Goal: Information Seeking & Learning: Learn about a topic

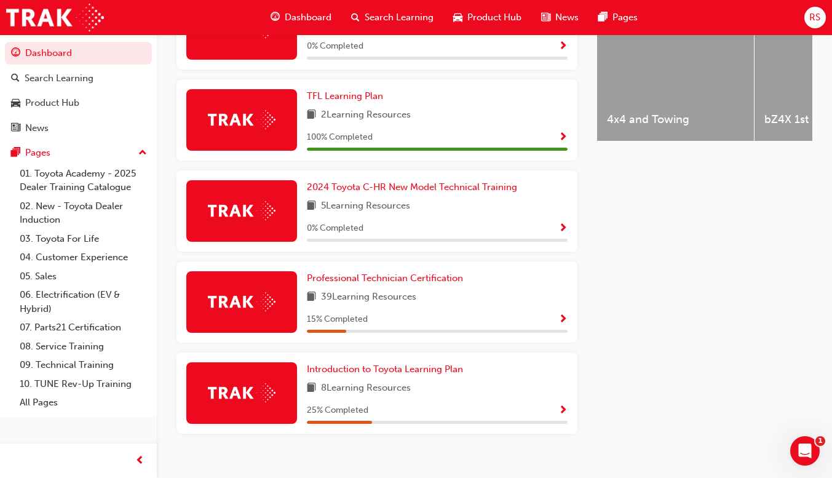
scroll to position [552, 0]
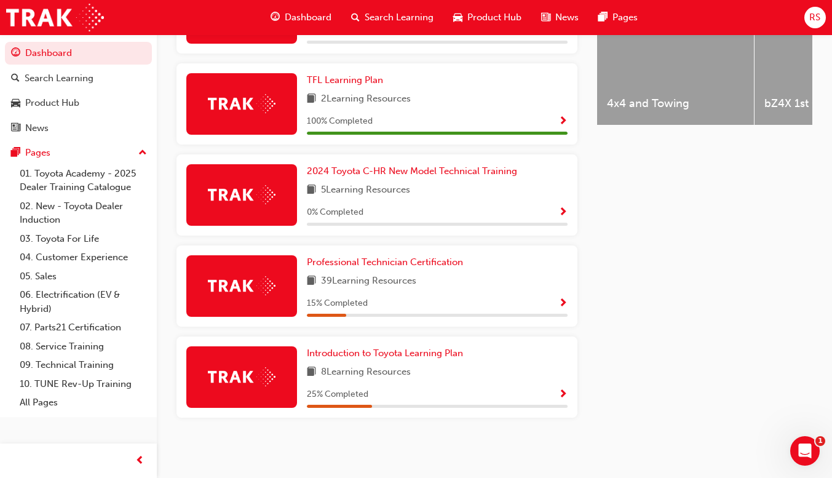
click at [560, 298] on span "Show Progress" at bounding box center [562, 303] width 9 height 11
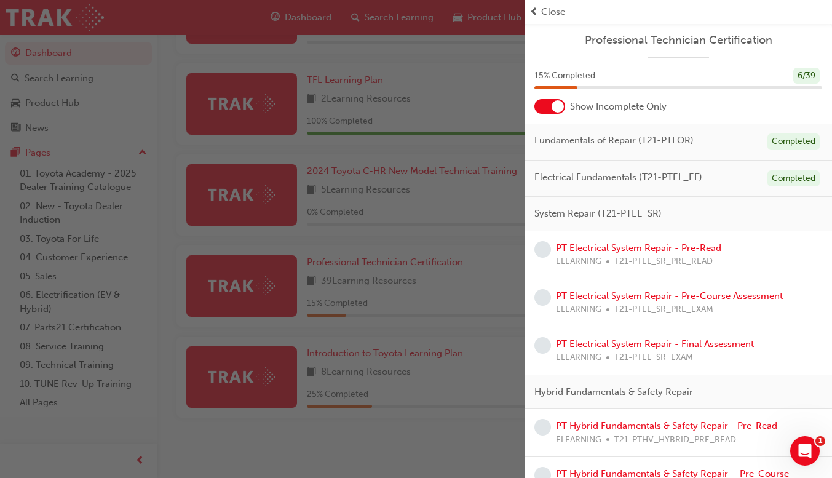
click at [695, 212] on div "System Repair (T21-PTEL_SR)" at bounding box center [677, 214] width 307 height 34
click at [651, 245] on link "PT Electrical System Repair - Pre-Read" at bounding box center [638, 247] width 165 height 11
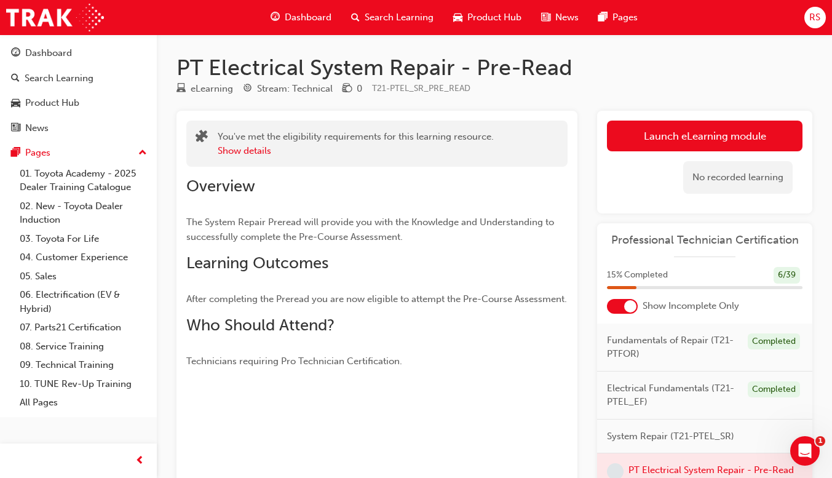
click at [748, 133] on link "Launch eLearning module" at bounding box center [705, 136] width 196 height 31
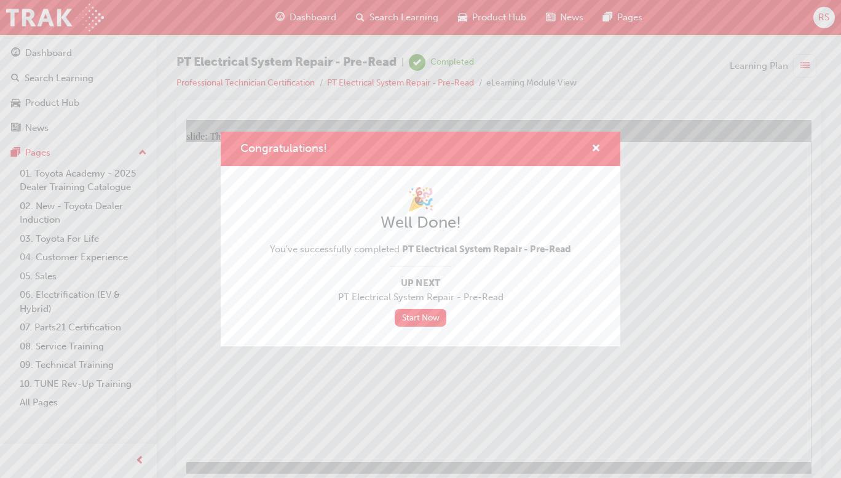
click at [426, 319] on link "Start Now" at bounding box center [421, 318] width 52 height 18
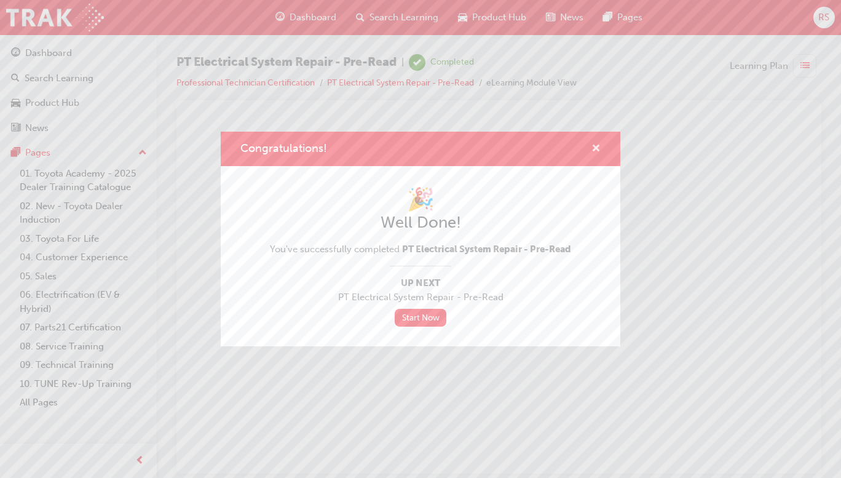
click at [594, 152] on span "cross-icon" at bounding box center [596, 149] width 9 height 11
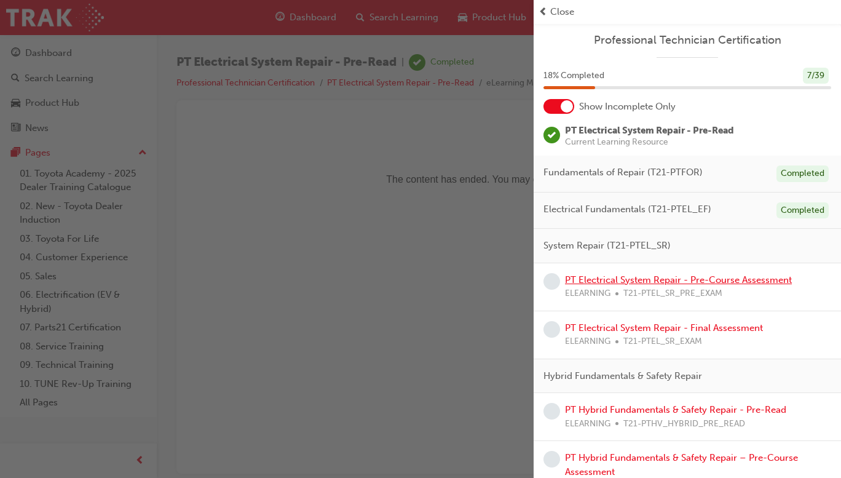
click at [750, 283] on link "PT Electrical System Repair - Pre-Course Assessment" at bounding box center [678, 279] width 227 height 11
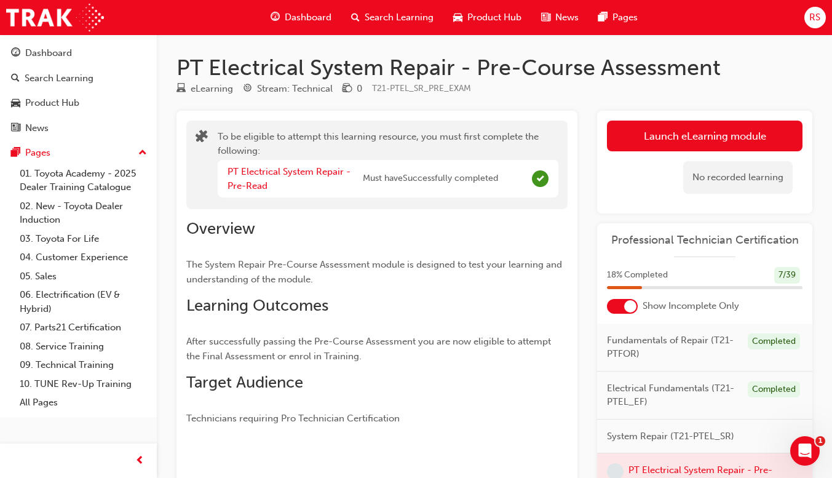
click at [750, 139] on button "Launch eLearning module" at bounding box center [705, 136] width 196 height 31
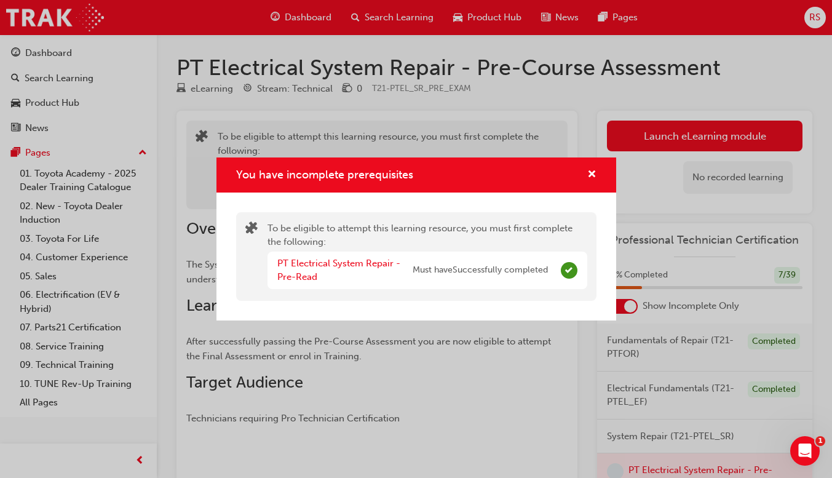
click at [307, 259] on link "PT Electrical System Repair - Pre-Read" at bounding box center [338, 270] width 123 height 25
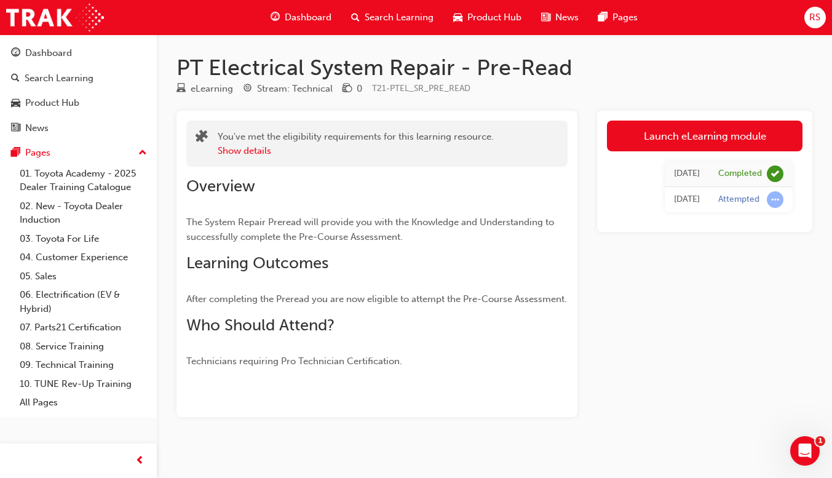
click at [746, 134] on link "Launch eLearning module" at bounding box center [705, 136] width 196 height 31
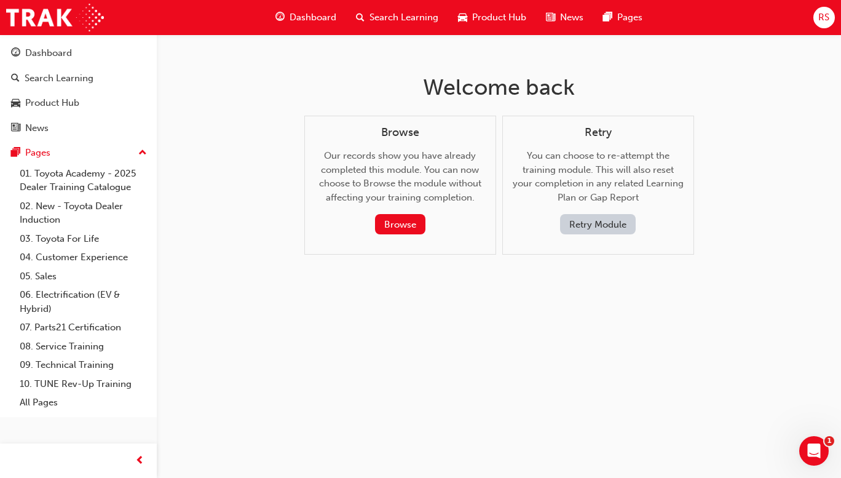
click at [404, 223] on button "Browse" at bounding box center [400, 224] width 50 height 20
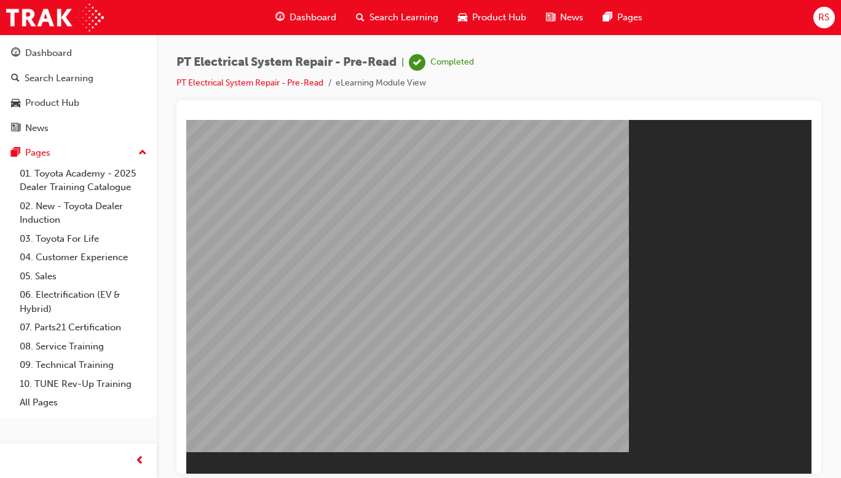
click at [233, 476] on button "Resume" at bounding box center [209, 483] width 47 height 15
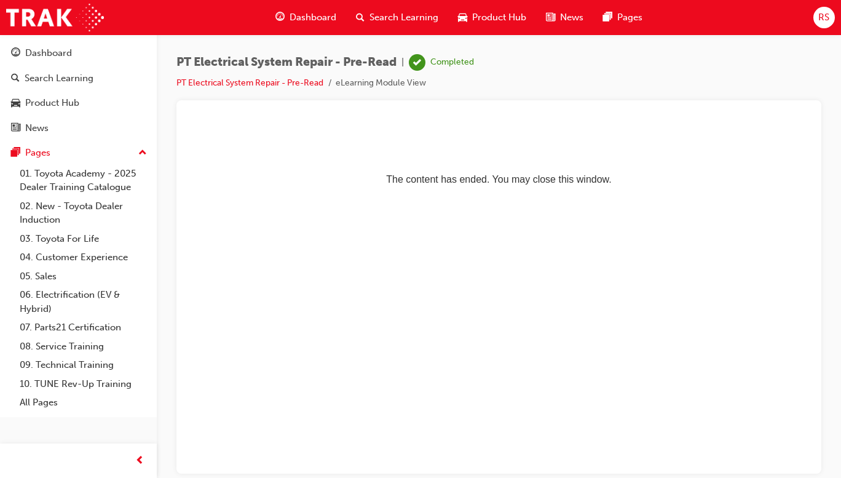
click at [311, 23] on span "Dashboard" at bounding box center [313, 17] width 47 height 14
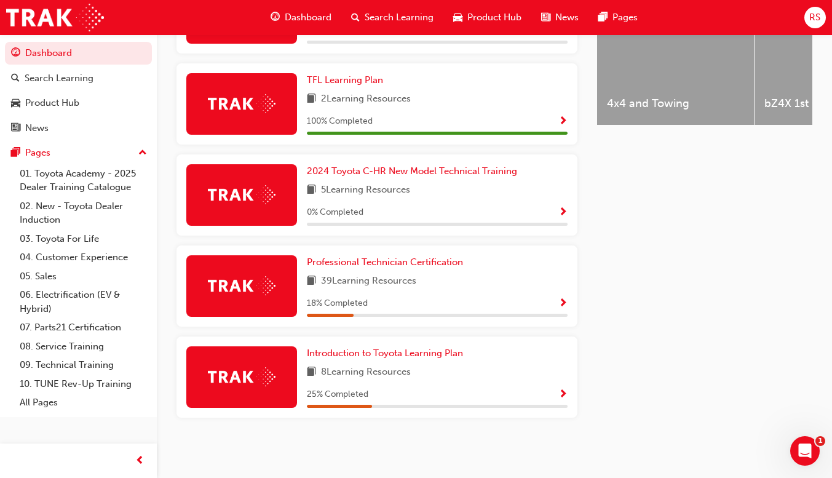
scroll to position [546, 0]
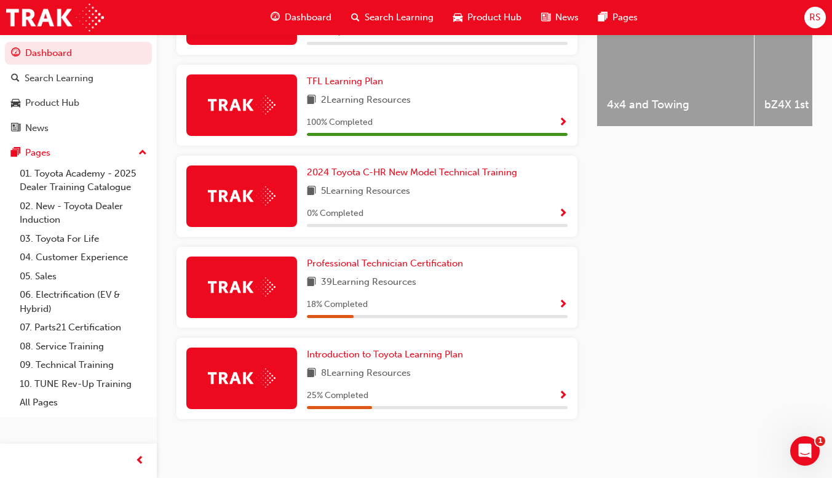
click at [562, 307] on span "Show Progress" at bounding box center [562, 304] width 9 height 11
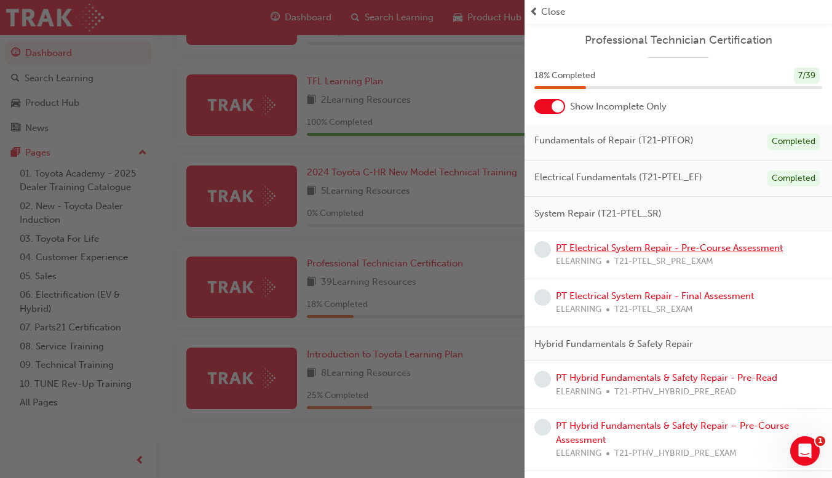
click at [771, 249] on link "PT Electrical System Repair - Pre-Course Assessment" at bounding box center [669, 247] width 227 height 11
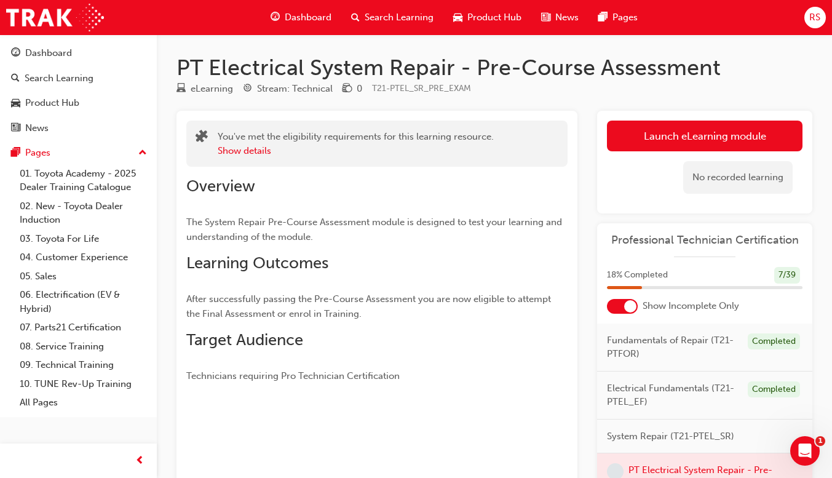
click at [745, 133] on link "Launch eLearning module" at bounding box center [705, 136] width 196 height 31
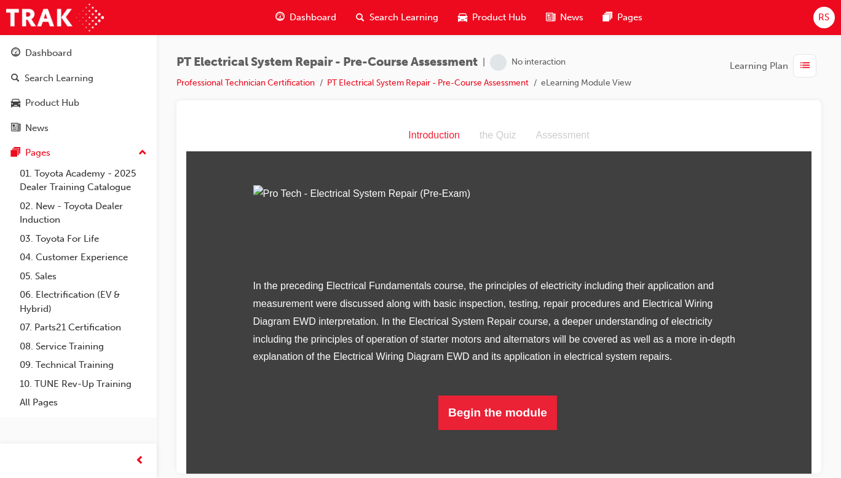
scroll to position [92, 0]
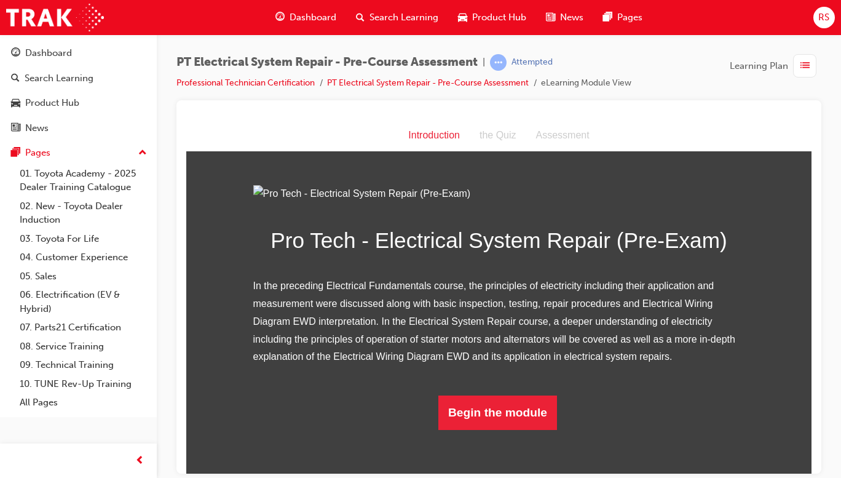
click at [507, 429] on button "Begin the module" at bounding box center [497, 412] width 119 height 34
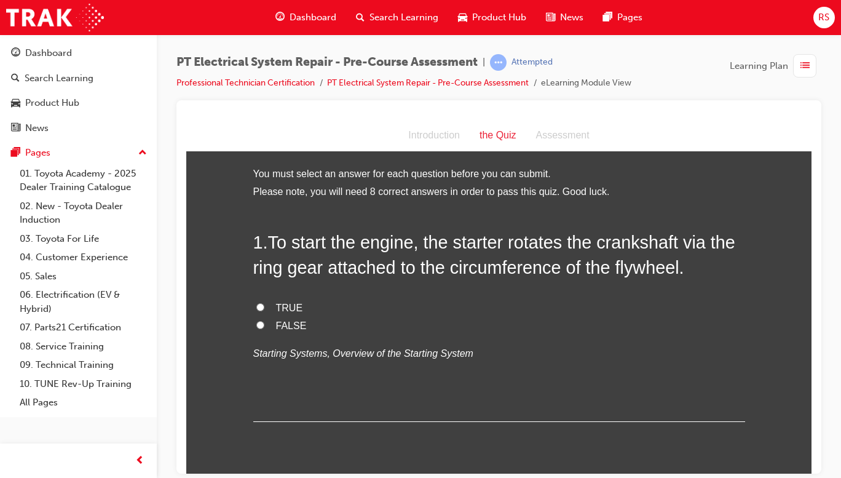
click at [257, 306] on input "TRUE" at bounding box center [260, 307] width 8 height 8
radio input "true"
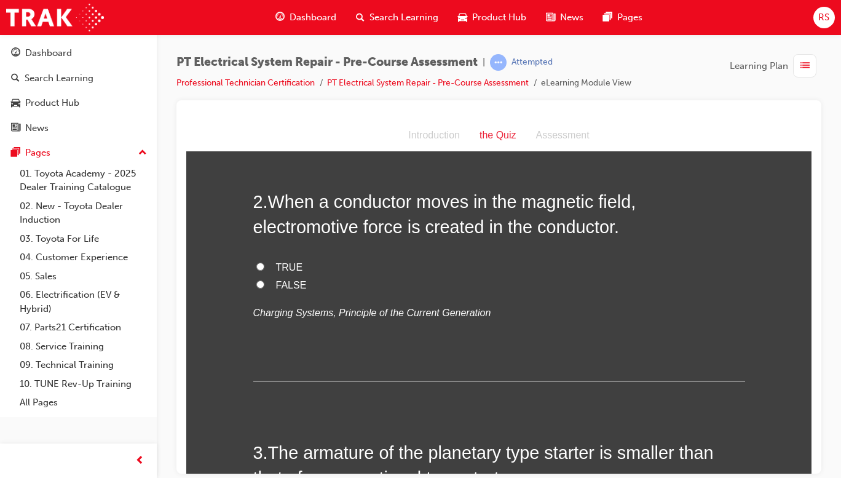
scroll to position [293, 0]
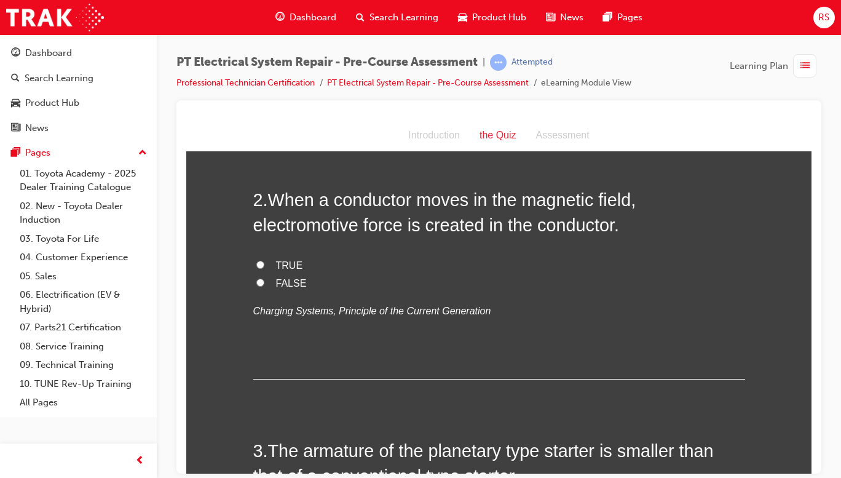
click at [276, 265] on span "TRUE" at bounding box center [289, 264] width 27 height 10
click at [264, 265] on input "TRUE" at bounding box center [260, 264] width 8 height 8
radio input "true"
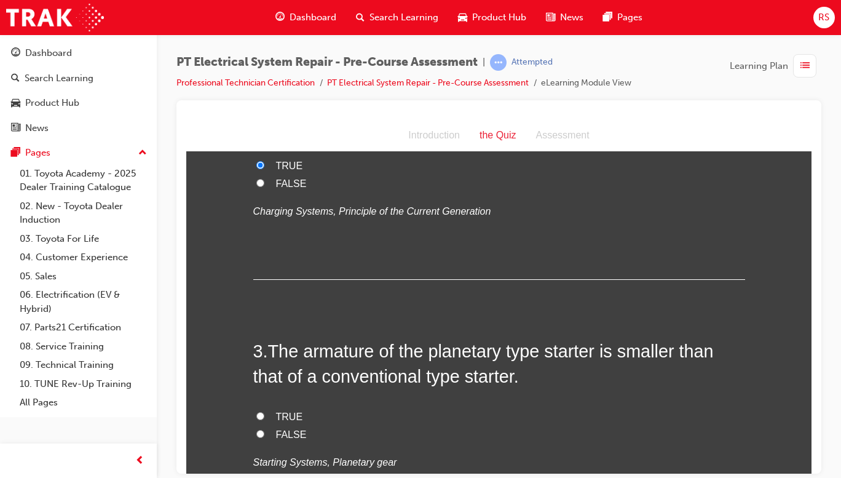
scroll to position [404, 0]
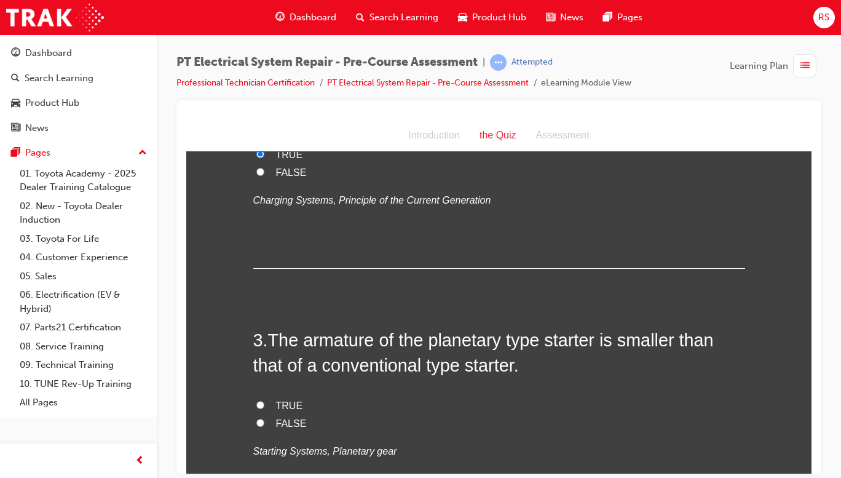
click at [271, 403] on label "TRUE" at bounding box center [499, 406] width 492 height 18
click at [264, 403] on input "TRUE" at bounding box center [260, 404] width 8 height 8
radio input "true"
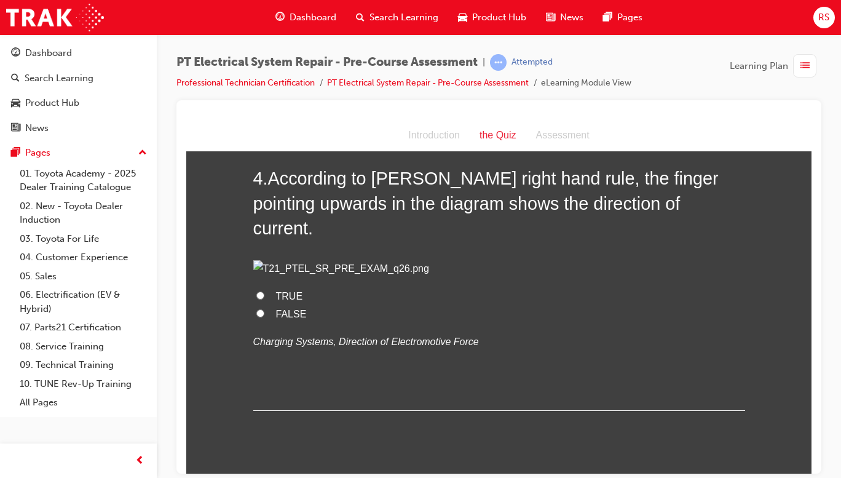
scroll to position [815, 0]
click at [276, 302] on span "TRUE" at bounding box center [289, 296] width 27 height 10
click at [264, 300] on input "TRUE" at bounding box center [260, 296] width 8 height 8
radio input "true"
click at [271, 324] on label "FALSE" at bounding box center [499, 315] width 492 height 18
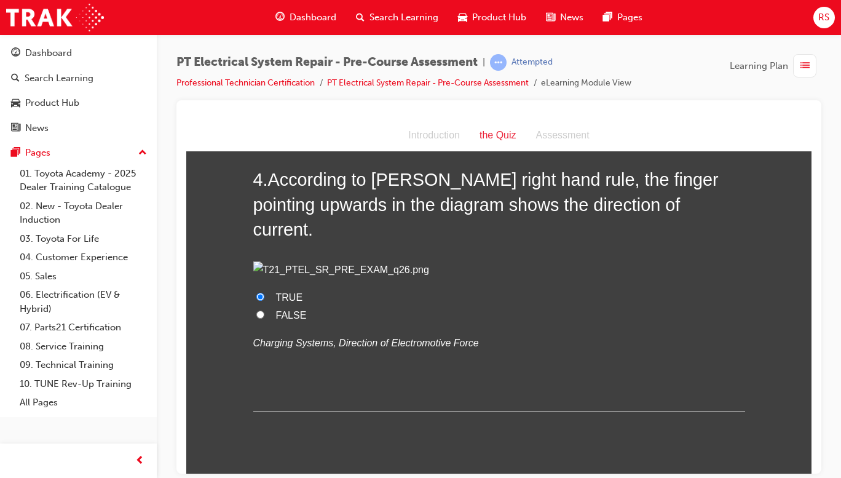
click at [264, 318] on input "FALSE" at bounding box center [260, 314] width 8 height 8
radio input "true"
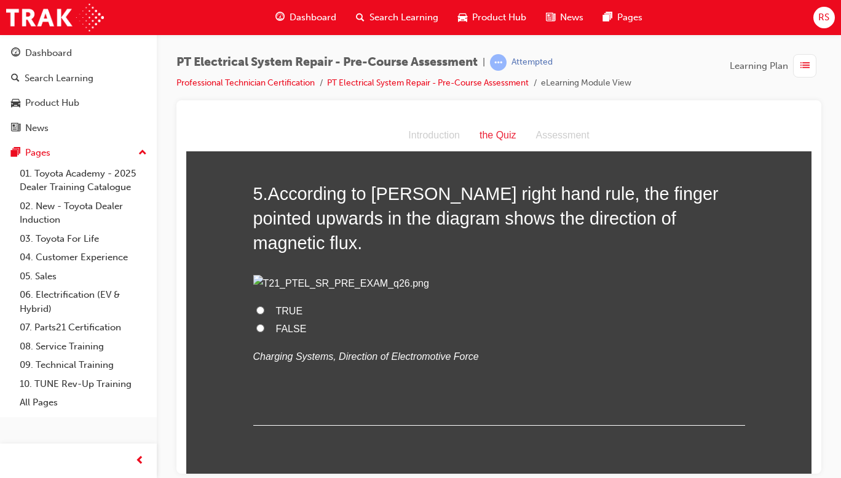
scroll to position [1106, 0]
click at [276, 333] on span "FALSE" at bounding box center [291, 327] width 31 height 10
click at [264, 331] on input "FALSE" at bounding box center [260, 327] width 8 height 8
radio input "true"
click at [276, 315] on span "TRUE" at bounding box center [289, 309] width 27 height 10
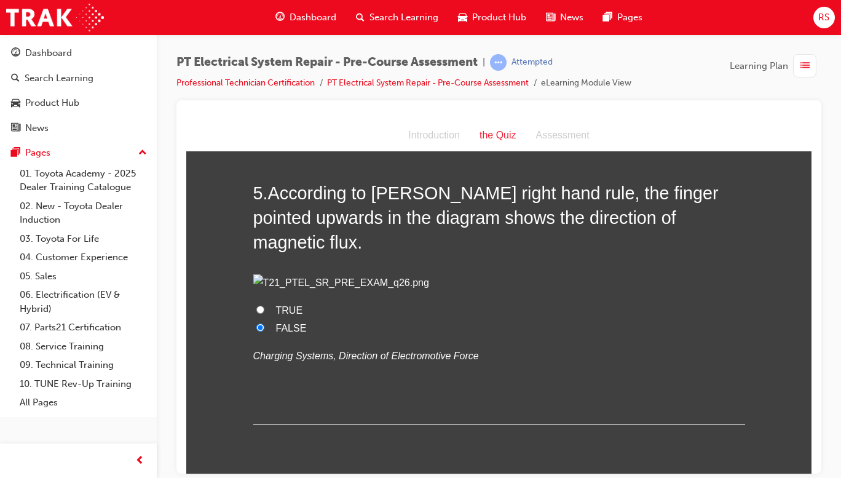
click at [264, 313] on input "TRUE" at bounding box center [260, 309] width 8 height 8
radio input "true"
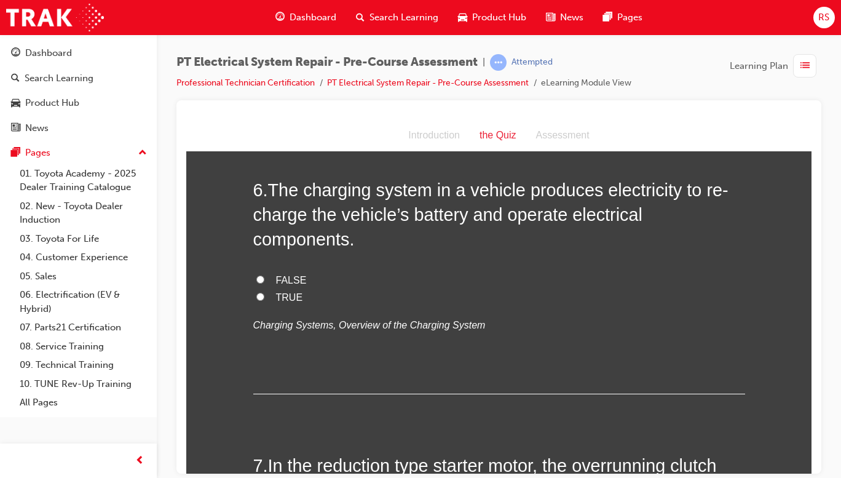
scroll to position [1409, 0]
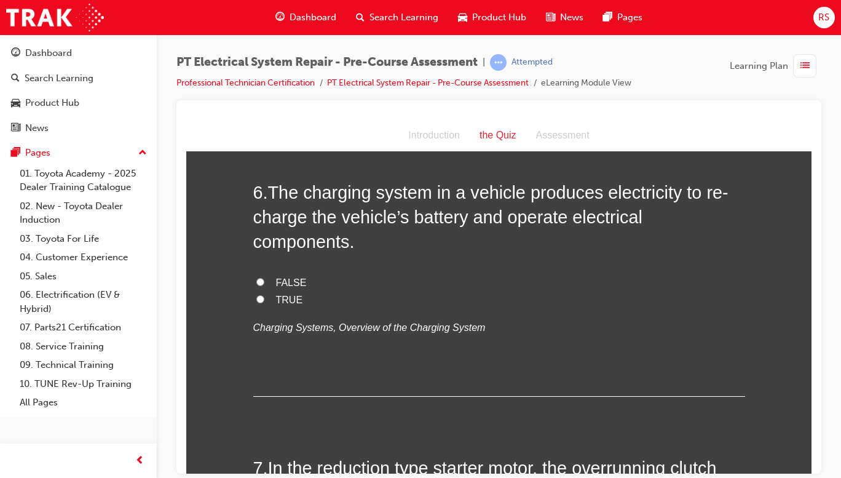
click at [284, 309] on label "TRUE" at bounding box center [499, 300] width 492 height 18
click at [264, 303] on input "TRUE" at bounding box center [260, 299] width 8 height 8
radio input "true"
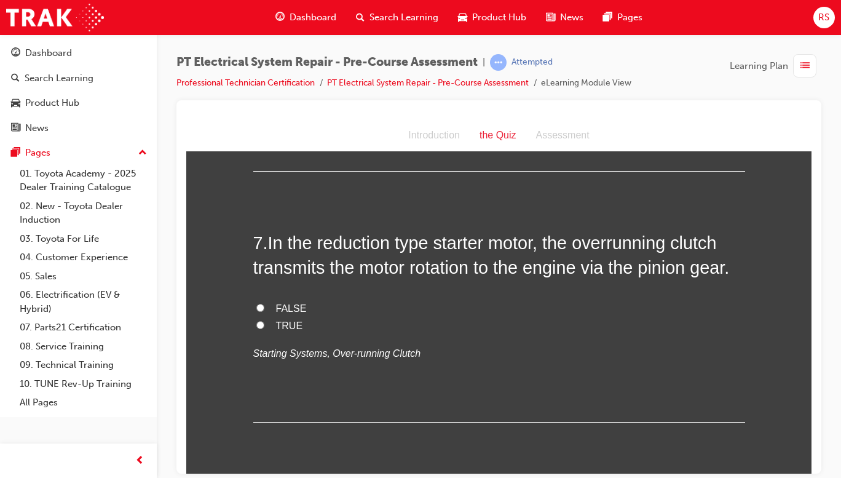
scroll to position [1686, 0]
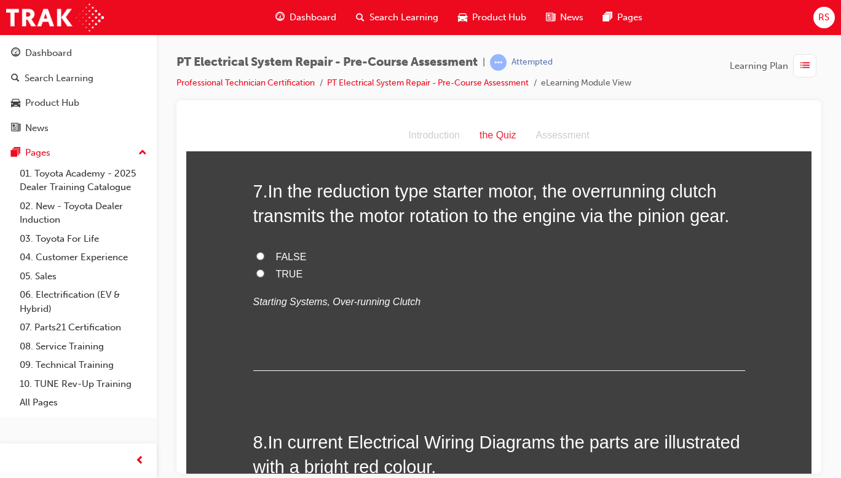
click at [256, 277] on input "TRUE" at bounding box center [260, 273] width 8 height 8
radio input "true"
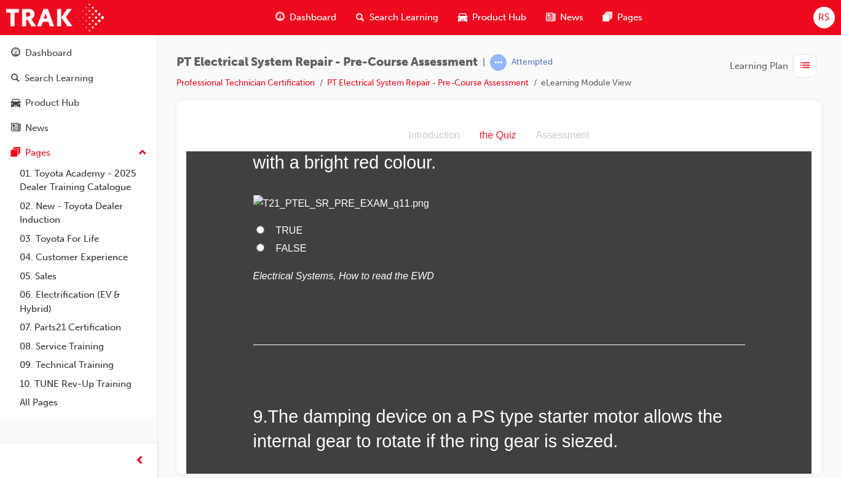
scroll to position [1998, 0]
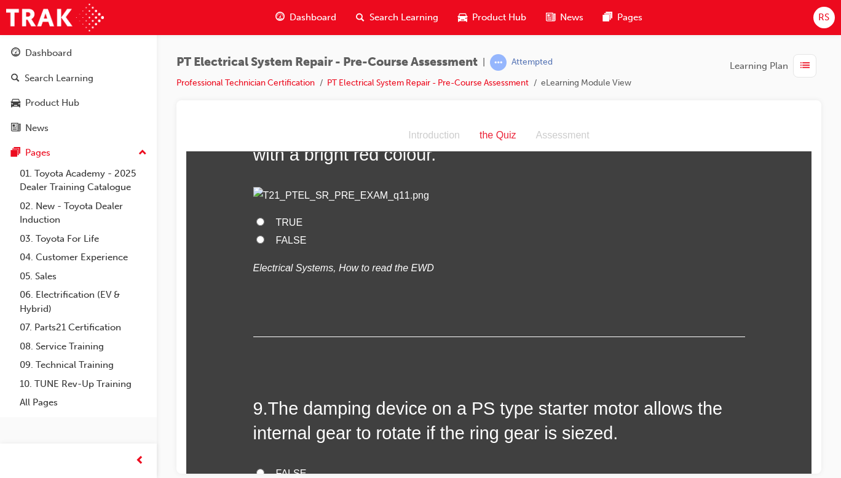
click at [276, 227] on span "TRUE" at bounding box center [289, 221] width 27 height 10
click at [264, 225] on input "TRUE" at bounding box center [260, 221] width 8 height 8
radio input "true"
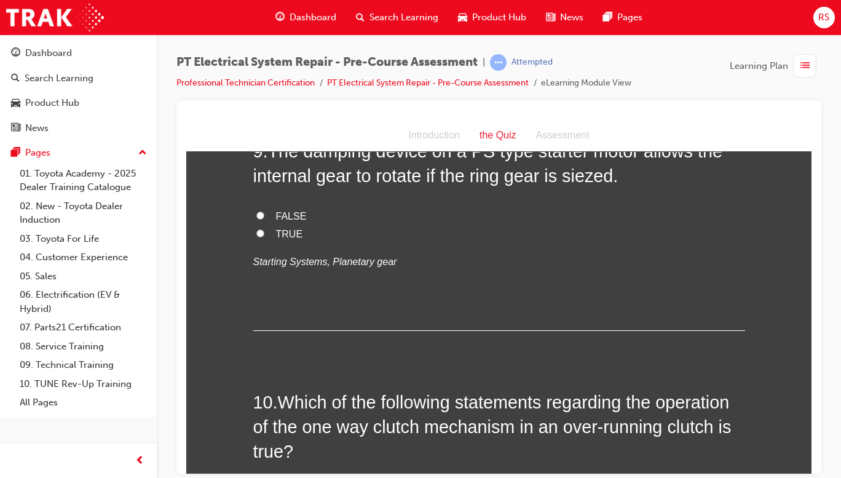
scroll to position [2255, 0]
click at [268, 243] on label "TRUE" at bounding box center [499, 234] width 492 height 18
click at [264, 237] on input "TRUE" at bounding box center [260, 233] width 8 height 8
radio input "true"
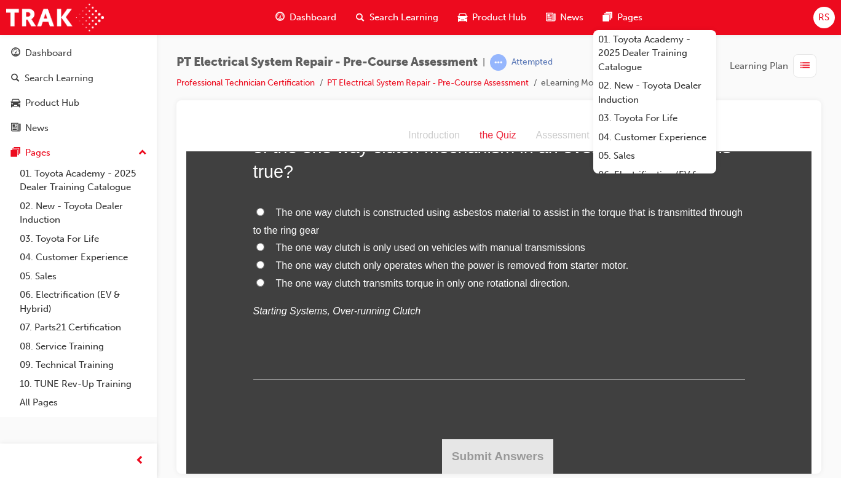
scroll to position [2579, 0]
click at [542, 288] on span "The one way clutch transmits torque in only one rotational direction." at bounding box center [423, 282] width 294 height 10
click at [264, 286] on input "The one way clutch transmits torque in only one rotational direction." at bounding box center [260, 282] width 8 height 8
radio input "true"
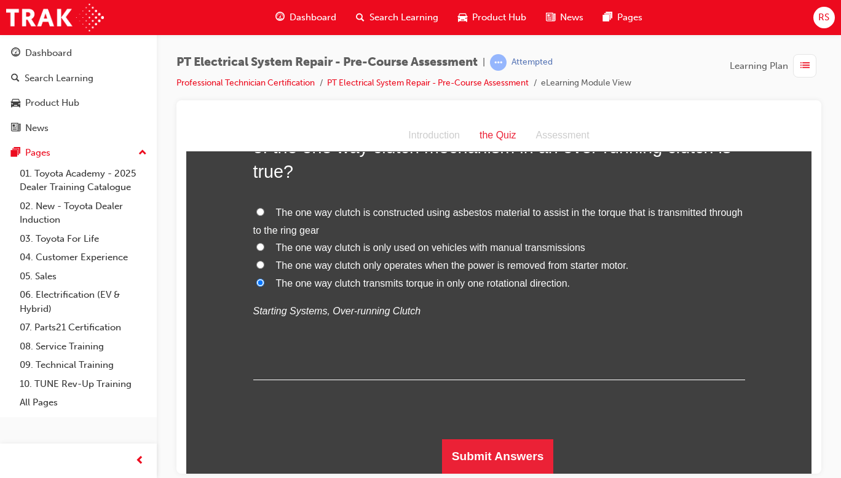
scroll to position [2721, 0]
click at [516, 454] on button "Submit Answers" at bounding box center [498, 455] width 112 height 34
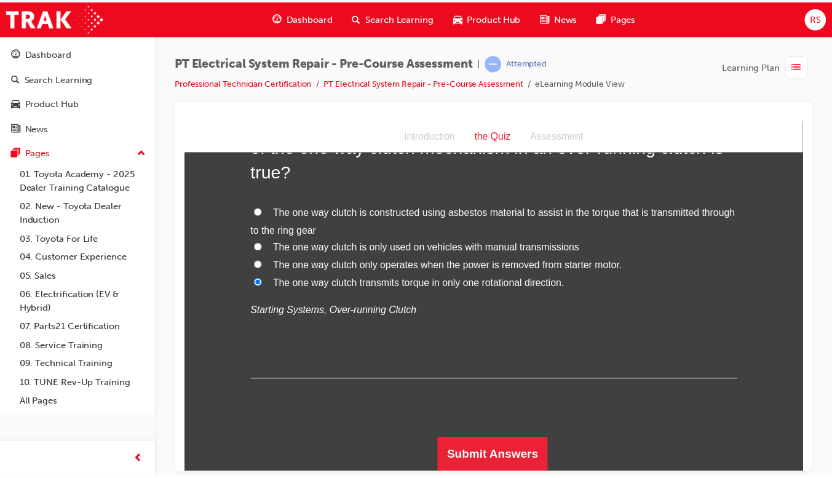
scroll to position [0, 0]
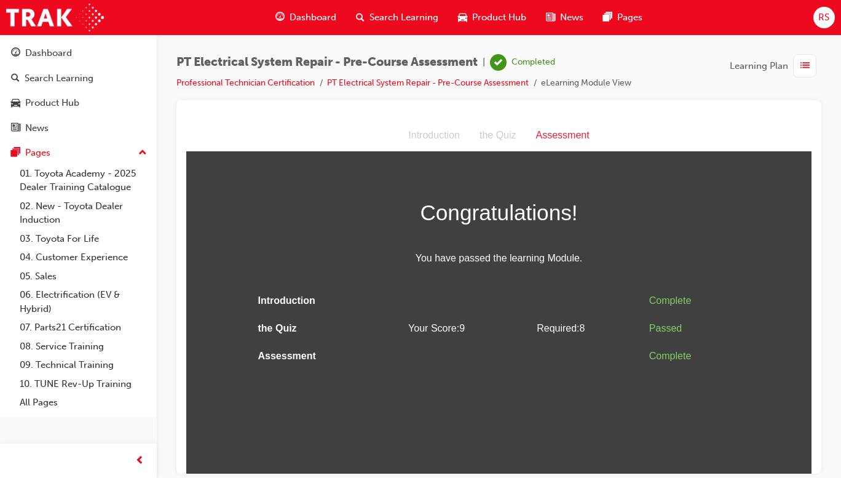
click at [680, 385] on html "Assessment Introduction the Quiz Assessment Congratulations! You have passed th…" at bounding box center [498, 296] width 625 height 354
click at [740, 397] on html "Assessment Introduction the Quiz Assessment Congratulations! You have passed th…" at bounding box center [498, 296] width 625 height 354
click at [308, 26] on div "Dashboard" at bounding box center [306, 17] width 81 height 25
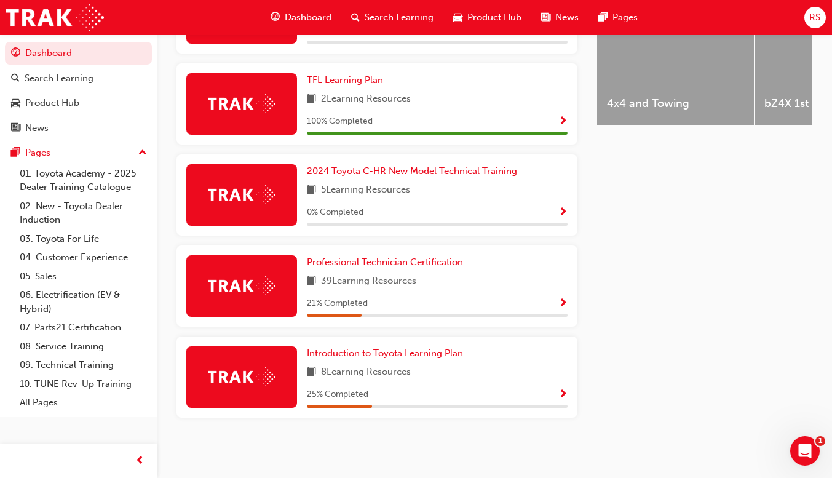
scroll to position [552, 0]
click at [542, 296] on div "21 % Completed" at bounding box center [437, 303] width 261 height 15
click at [560, 300] on span "Show Progress" at bounding box center [562, 303] width 9 height 11
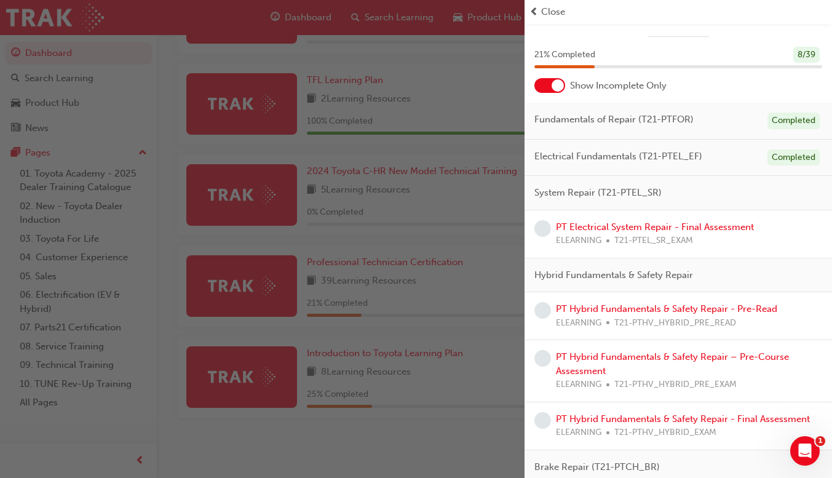
scroll to position [20, 0]
click at [762, 239] on div "PT Electrical System Repair - Final Assessment ELEARNING T21-PTEL_SR_EXAM" at bounding box center [678, 235] width 288 height 28
click at [609, 230] on link "PT Electrical System Repair - Final Assessment" at bounding box center [655, 227] width 198 height 11
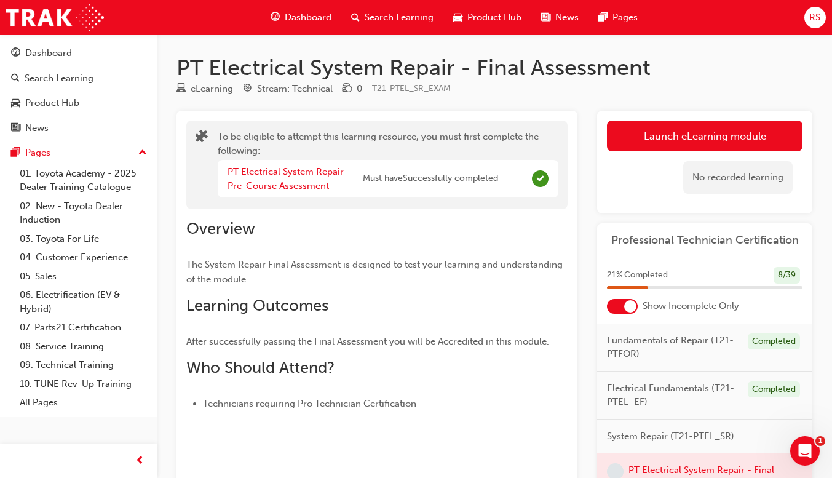
click at [713, 146] on button "Launch eLearning module" at bounding box center [705, 136] width 196 height 31
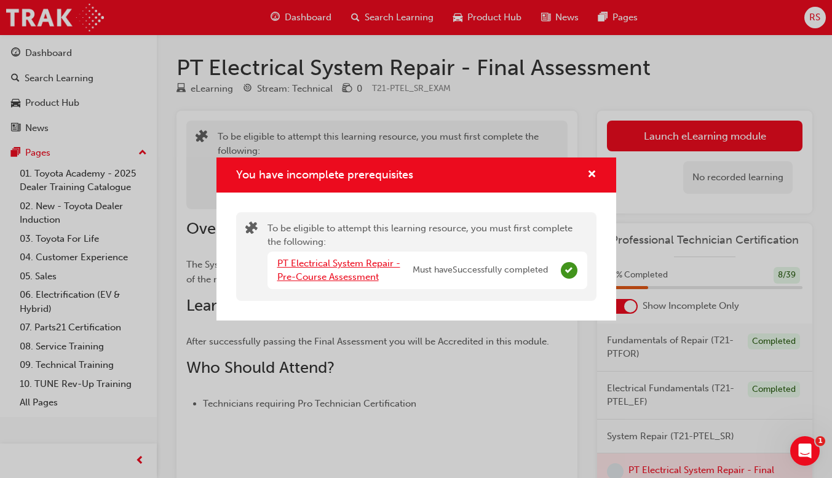
click at [320, 271] on link "PT Electrical System Repair - Pre-Course Assessment" at bounding box center [338, 270] width 123 height 25
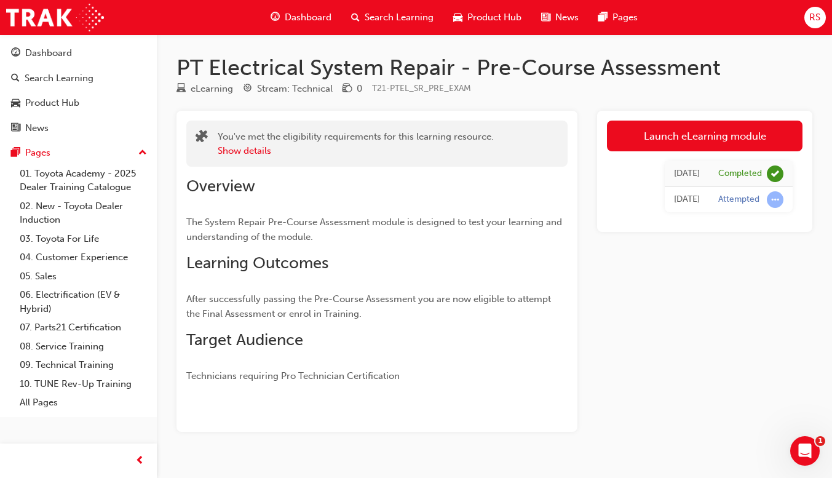
click at [695, 134] on link "Launch eLearning module" at bounding box center [705, 136] width 196 height 31
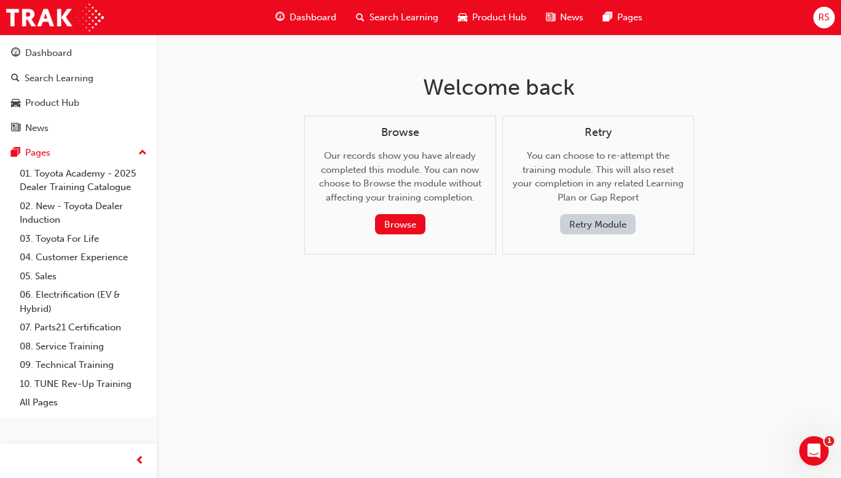
click at [315, 25] on div "Dashboard" at bounding box center [306, 17] width 81 height 25
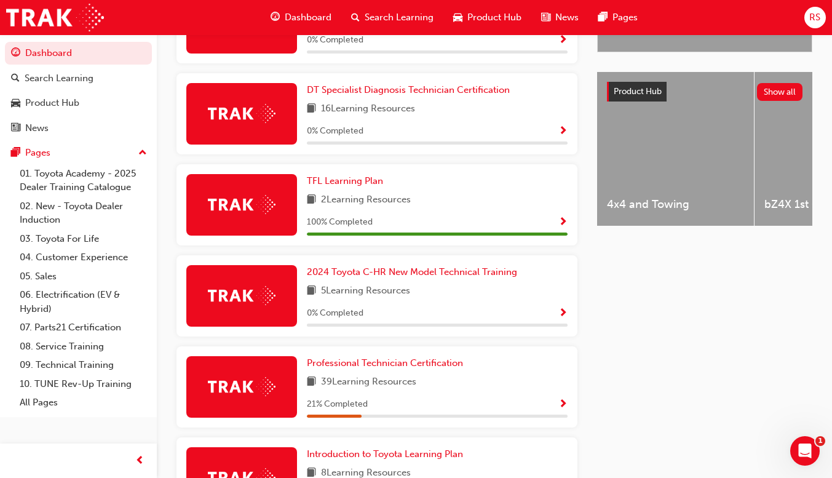
scroll to position [552, 0]
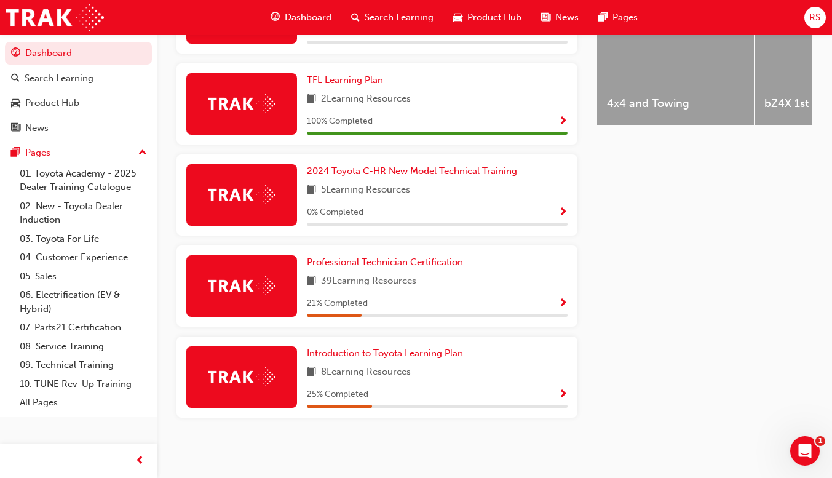
click at [470, 317] on div "Professional Technician Certification 39 Learning Resources 21 % Completed" at bounding box center [376, 285] width 401 height 81
click at [558, 302] on span "Show Progress" at bounding box center [562, 303] width 9 height 11
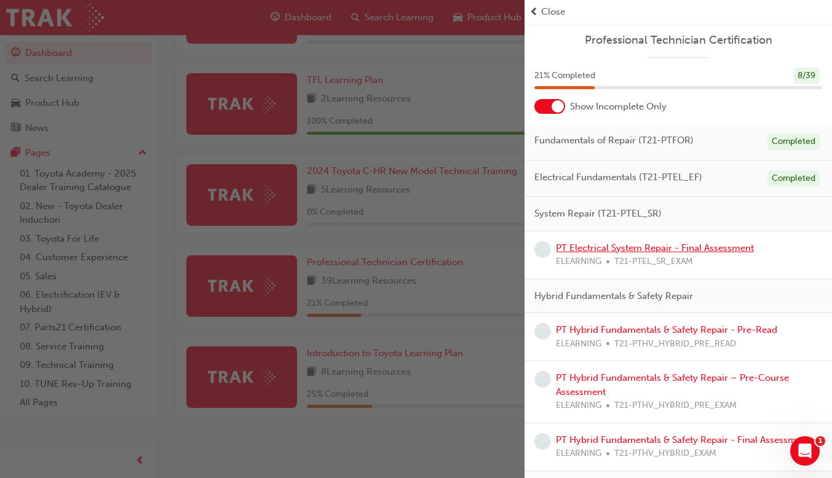
click at [730, 248] on link "PT Electrical System Repair - Final Assessment" at bounding box center [655, 247] width 198 height 11
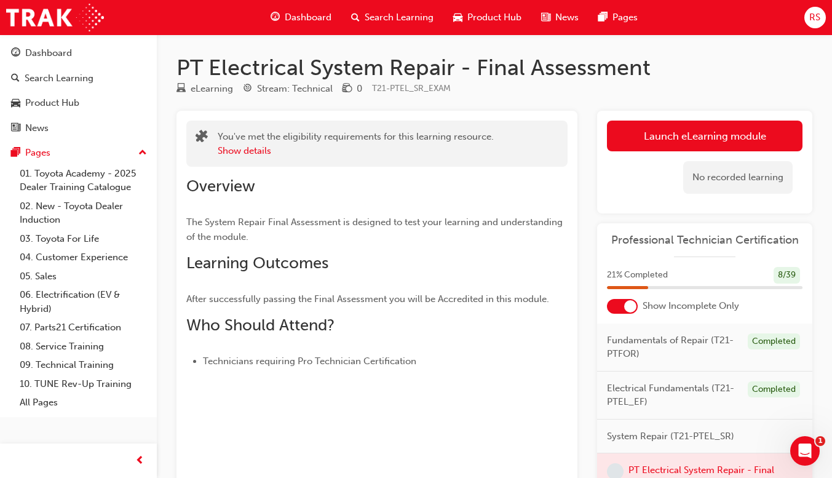
click at [740, 134] on button "Launch eLearning module" at bounding box center [705, 136] width 196 height 31
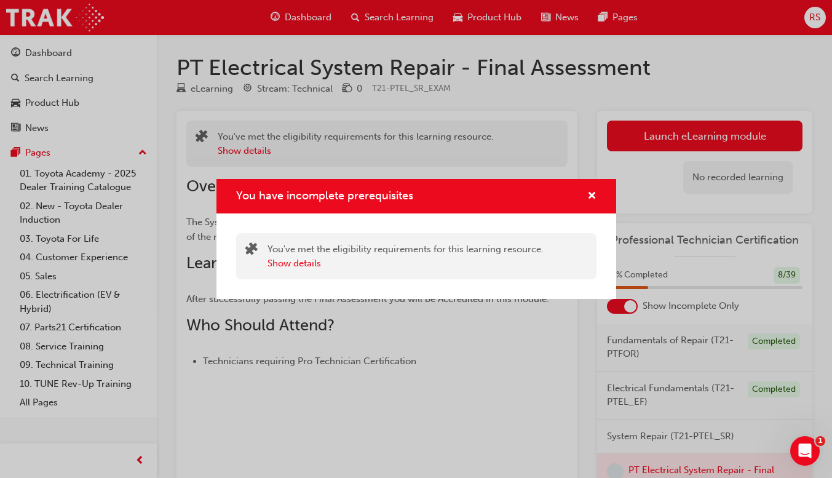
click at [695, 144] on div "You have incomplete prerequisites You've met the eligibility requirements for t…" at bounding box center [416, 239] width 832 height 478
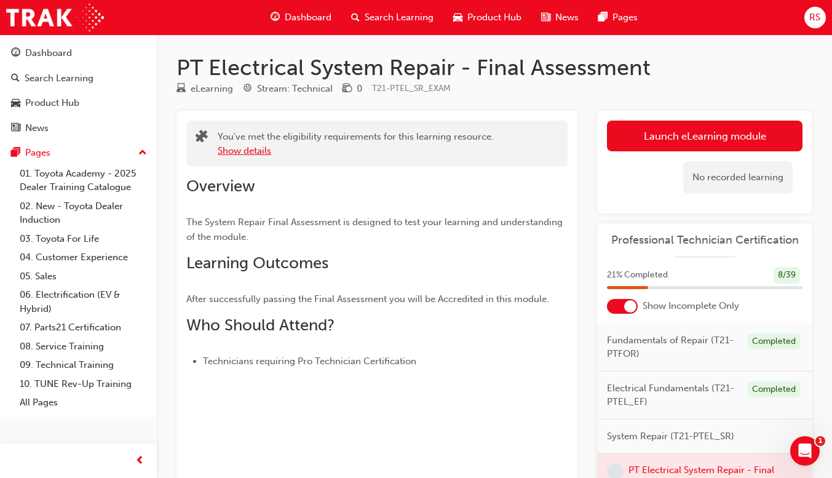
click at [250, 155] on button "Show details" at bounding box center [244, 151] width 53 height 14
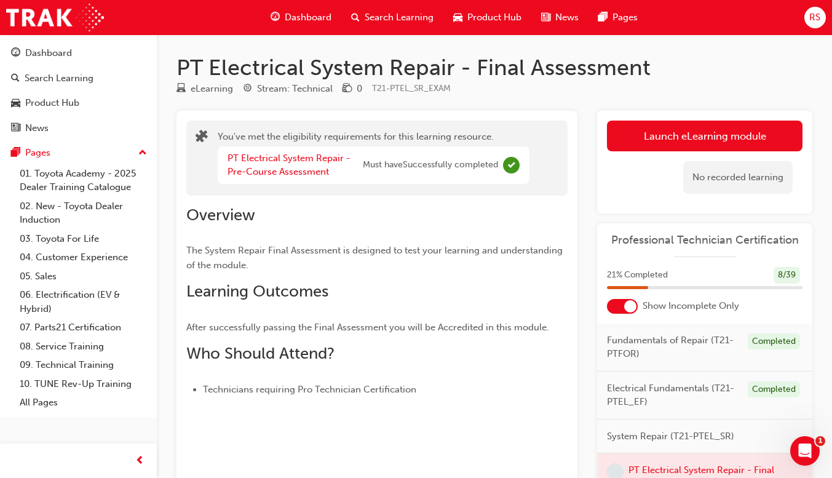
click at [485, 162] on span "Must have Successfully completed" at bounding box center [430, 165] width 135 height 14
click at [298, 162] on link "PT Electrical System Repair - Pre-Course Assessment" at bounding box center [289, 164] width 123 height 25
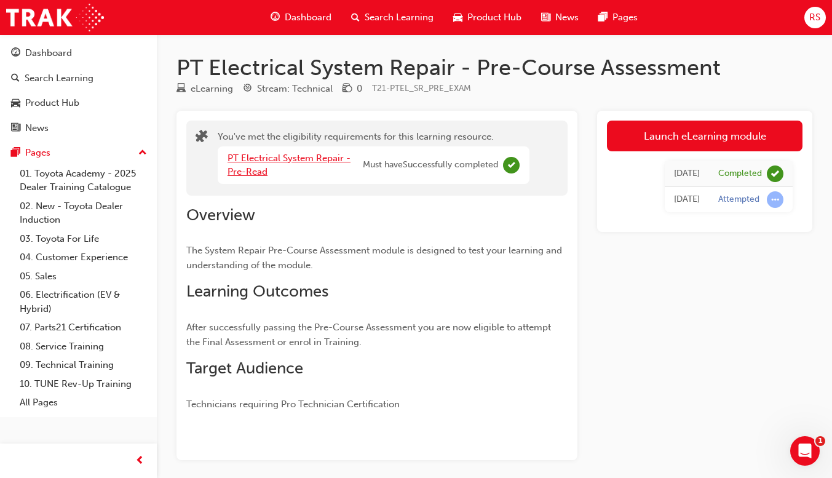
click at [246, 160] on link "PT Electrical System Repair - Pre-Read" at bounding box center [289, 164] width 123 height 25
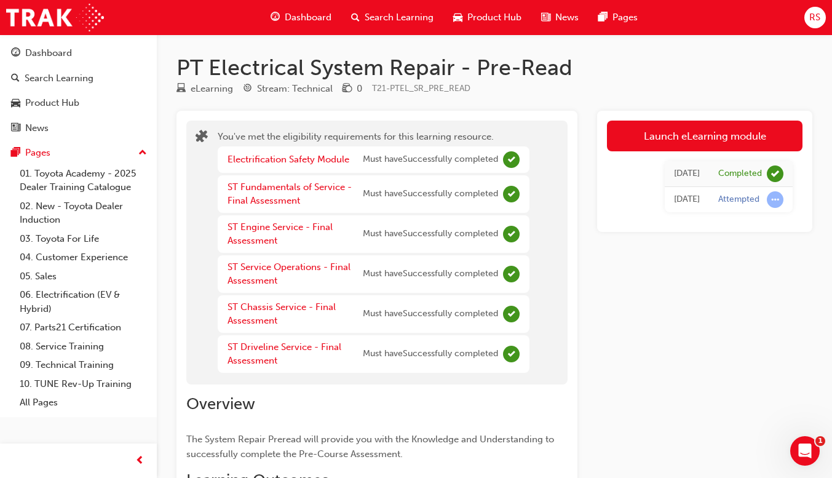
click at [701, 144] on link "Launch eLearning module" at bounding box center [705, 136] width 196 height 31
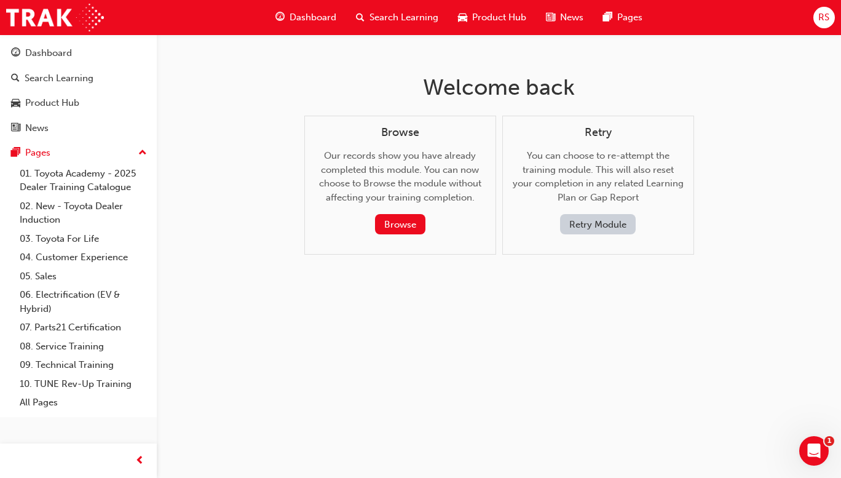
click at [606, 225] on button "Retry Module" at bounding box center [598, 224] width 76 height 20
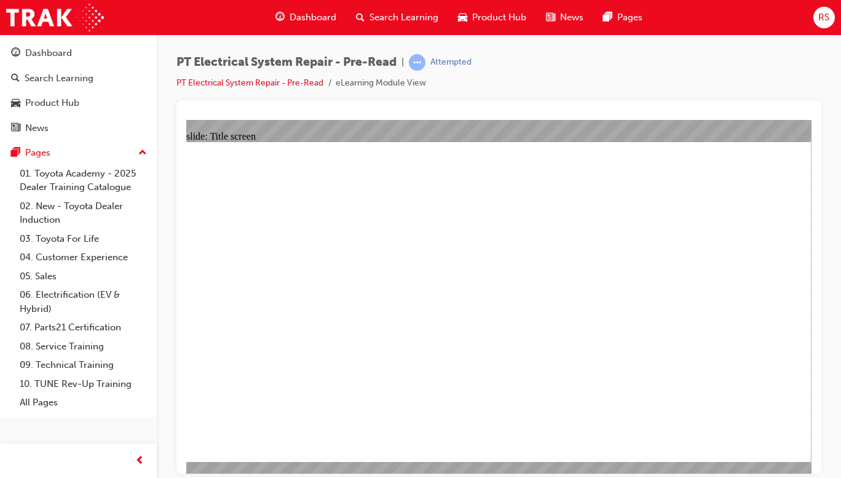
click at [301, 22] on span "Dashboard" at bounding box center [313, 17] width 47 height 14
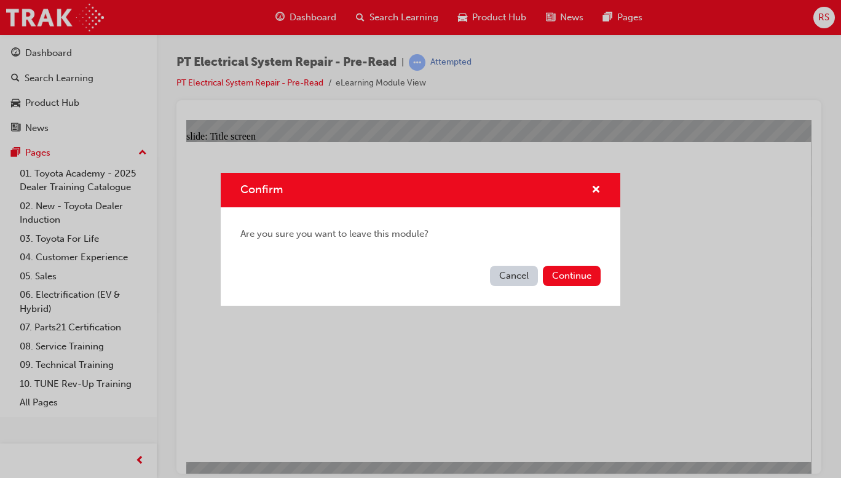
click at [516, 273] on button "Cancel" at bounding box center [514, 276] width 48 height 20
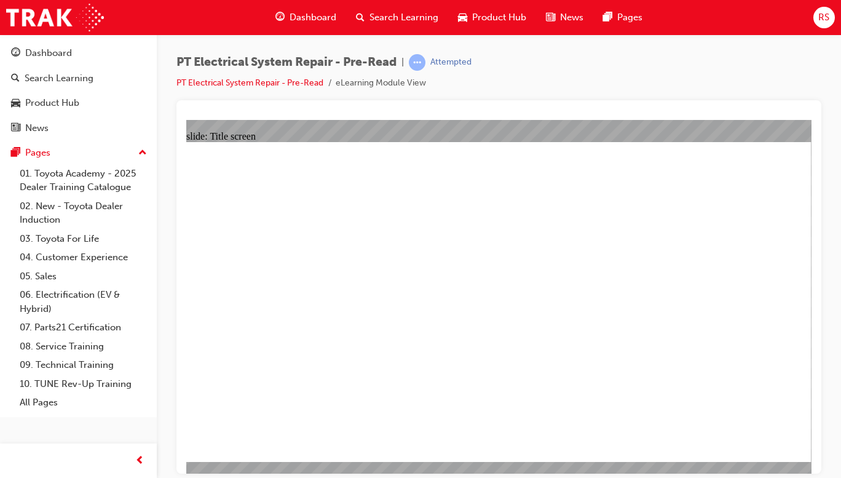
click at [419, 66] on span "learningRecordVerb_ATTEMPT-icon" at bounding box center [417, 62] width 17 height 17
click at [315, 28] on div "Dashboard" at bounding box center [306, 17] width 81 height 25
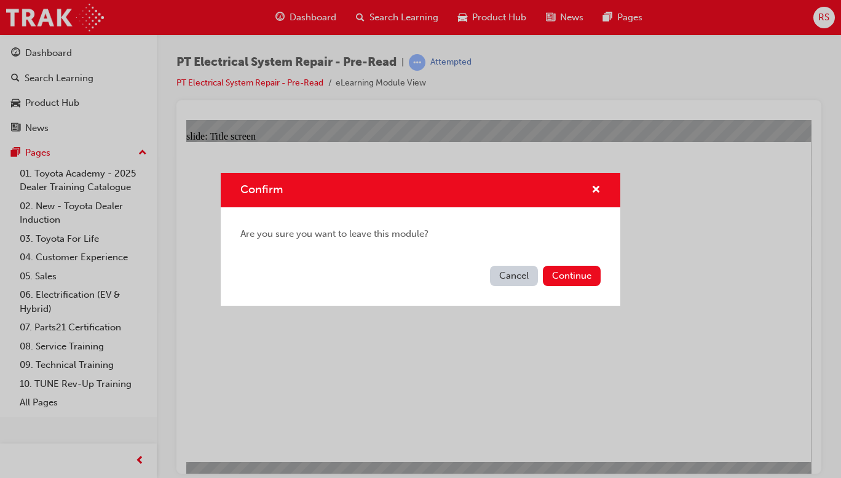
click at [574, 277] on button "Continue" at bounding box center [572, 276] width 58 height 20
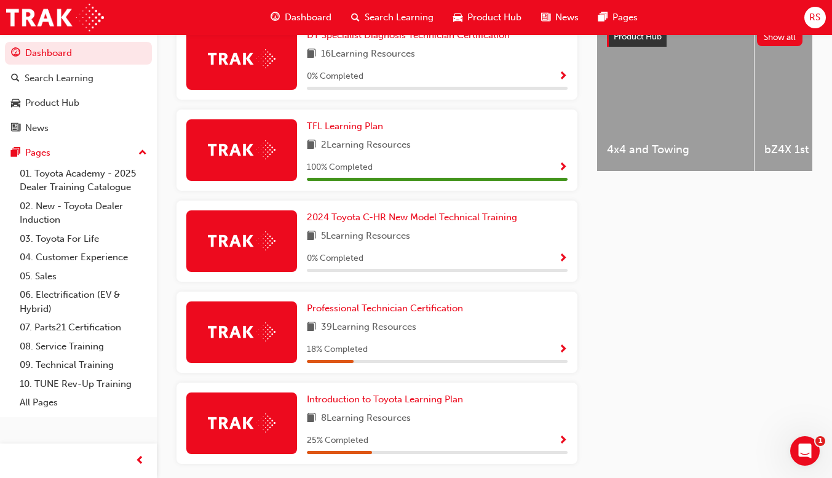
scroll to position [509, 0]
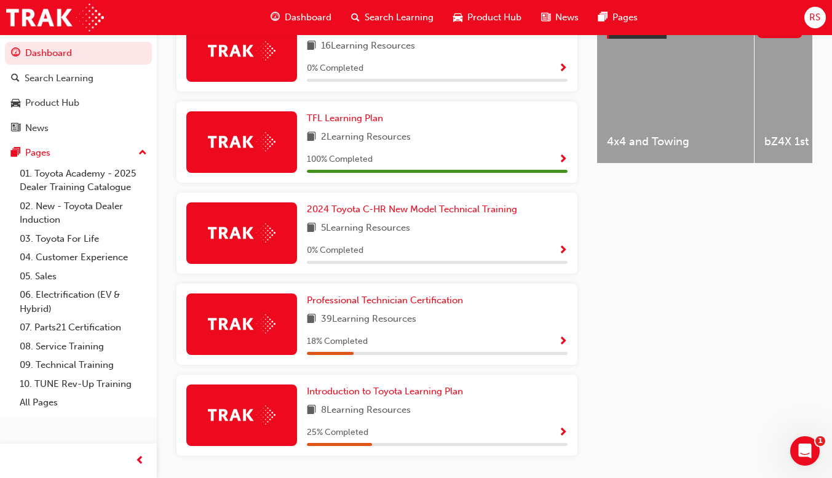
click at [547, 344] on div "18 % Completed" at bounding box center [437, 341] width 261 height 15
click at [562, 346] on span "Show Progress" at bounding box center [562, 341] width 9 height 11
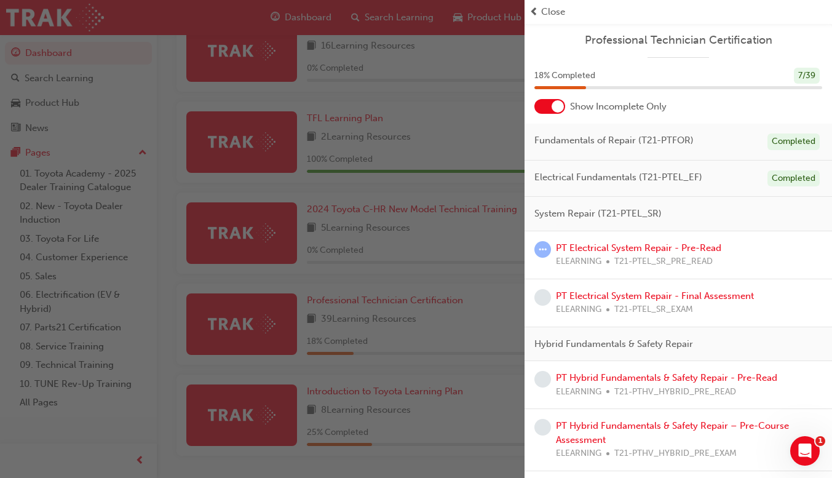
click at [739, 256] on div "PT Electrical System Repair - Pre-Read ELEARNING T21-PTEL_SR_PRE_READ" at bounding box center [678, 255] width 288 height 28
click at [678, 253] on link "PT Electrical System Repair - Pre-Read" at bounding box center [638, 247] width 165 height 11
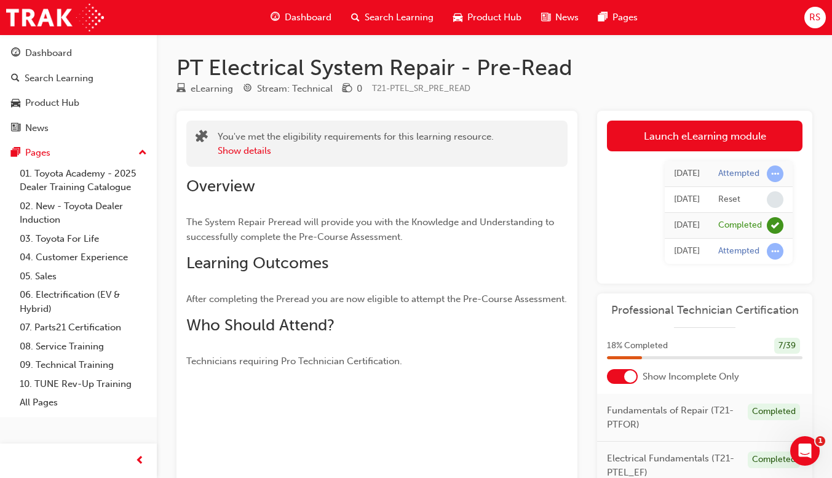
click at [777, 200] on span "learningRecordVerb_NONE-icon" at bounding box center [775, 199] width 17 height 17
click at [727, 130] on link "Launch eLearning module" at bounding box center [705, 136] width 196 height 31
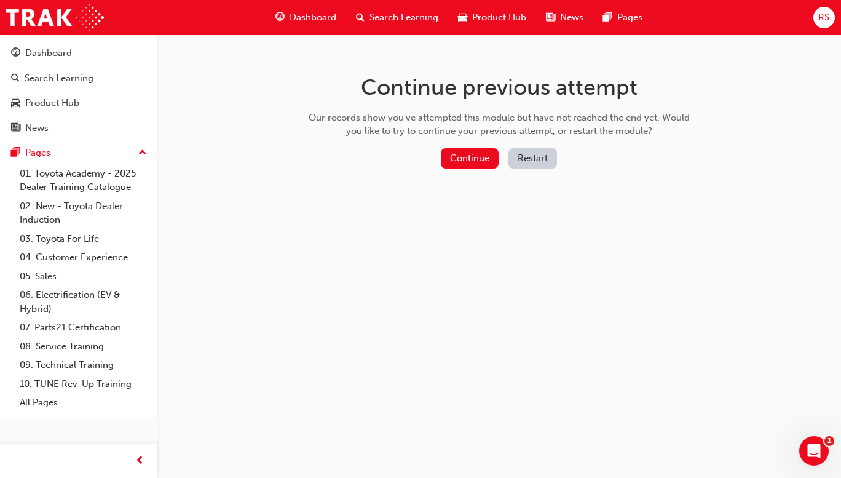
click at [473, 160] on button "Continue" at bounding box center [470, 158] width 58 height 20
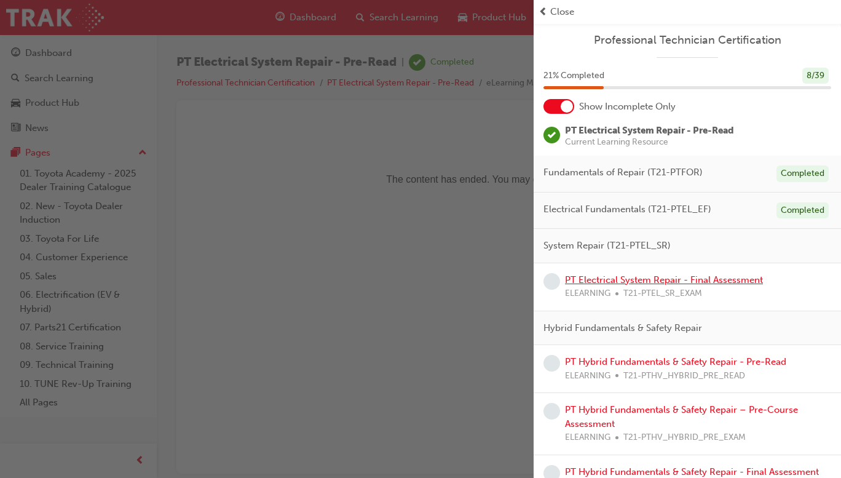
click at [622, 277] on link "PT Electrical System Repair - Final Assessment" at bounding box center [664, 279] width 198 height 11
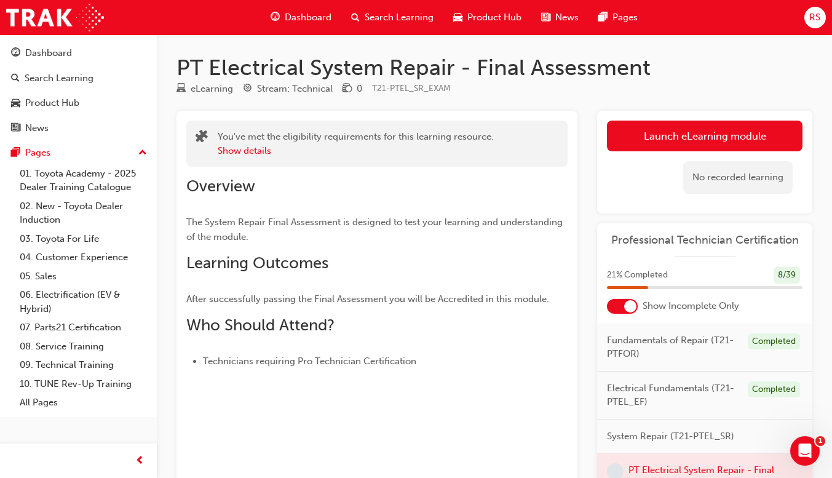
click at [686, 140] on link "Launch eLearning module" at bounding box center [705, 136] width 196 height 31
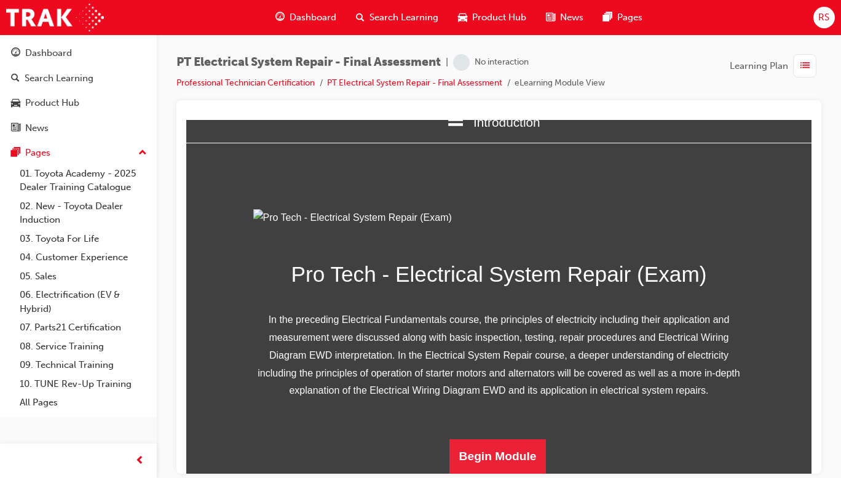
scroll to position [161, 0]
click at [502, 457] on button "Begin Module" at bounding box center [497, 455] width 97 height 34
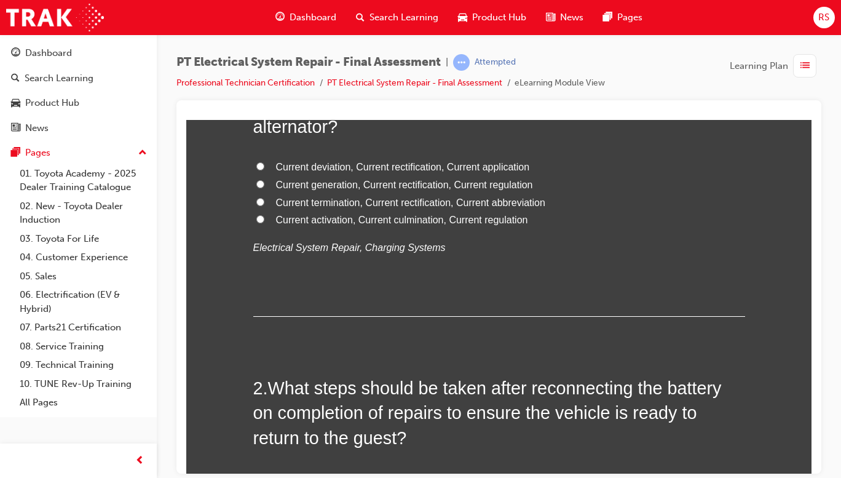
scroll to position [0, 0]
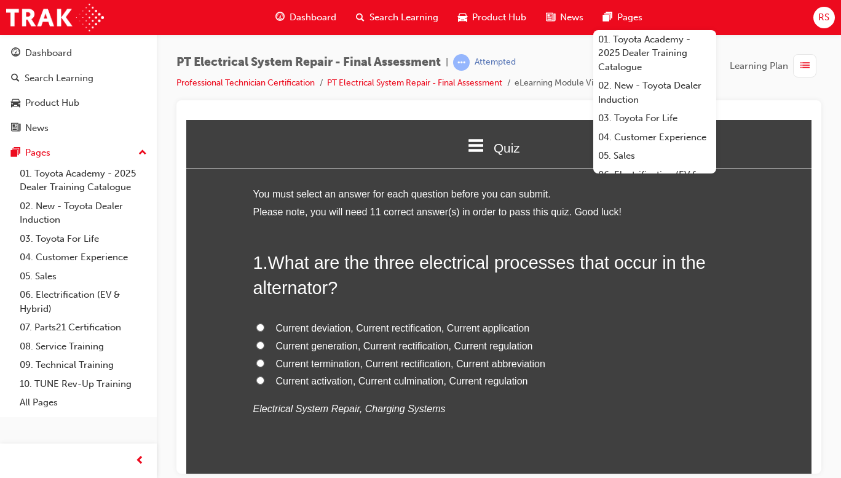
click at [481, 348] on span "Current generation, Current rectification, Current regulation" at bounding box center [404, 345] width 257 height 10
click at [264, 348] on input "Current generation, Current rectification, Current regulation" at bounding box center [260, 345] width 8 height 8
radio input "true"
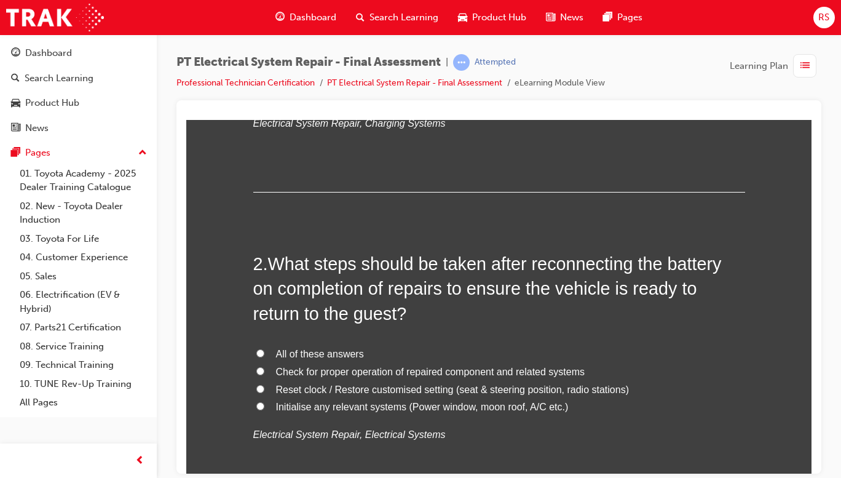
scroll to position [287, 0]
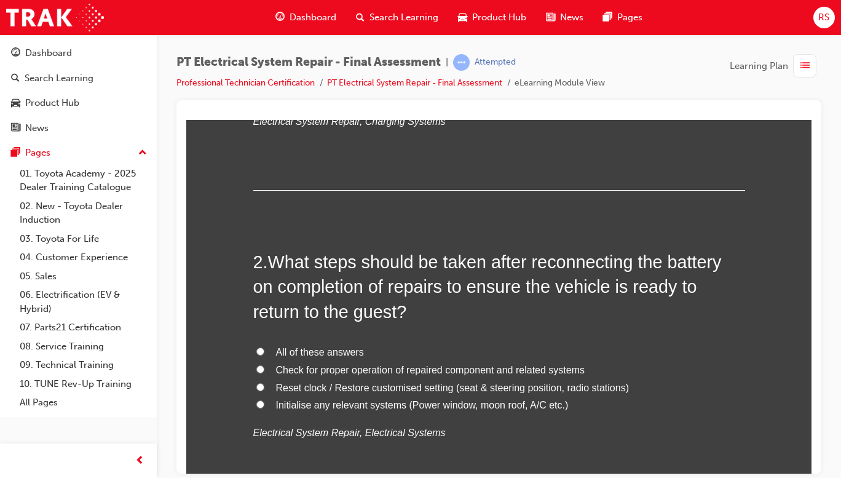
click at [325, 348] on span "All of these answers" at bounding box center [320, 351] width 88 height 10
click at [264, 348] on input "All of these answers" at bounding box center [260, 351] width 8 height 8
radio input "true"
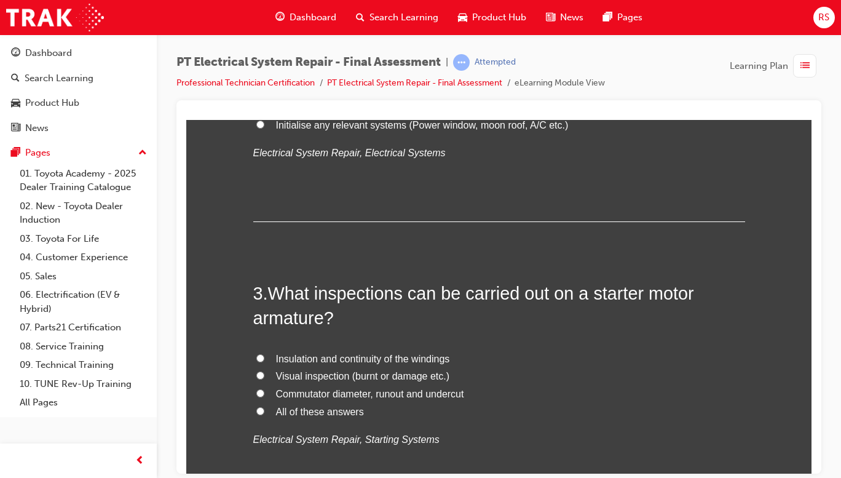
scroll to position [570, 0]
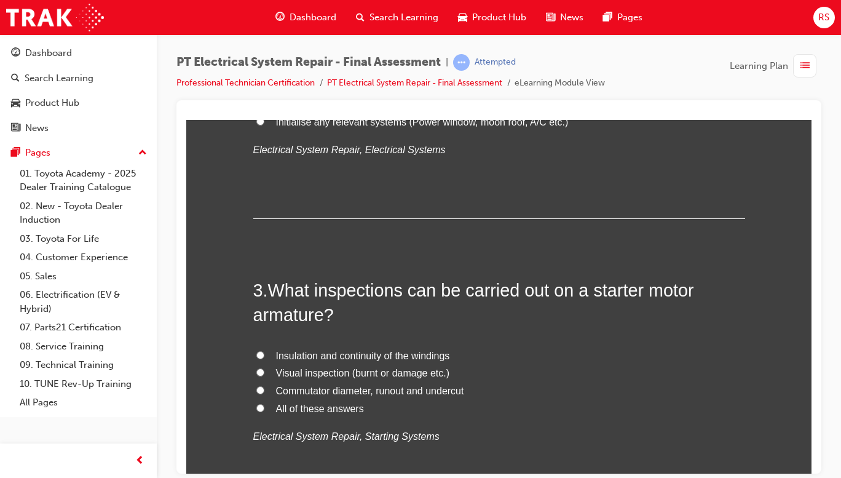
click at [319, 412] on span "All of these answers" at bounding box center [320, 408] width 88 height 10
click at [264, 411] on input "All of these answers" at bounding box center [260, 407] width 8 height 8
radio input "true"
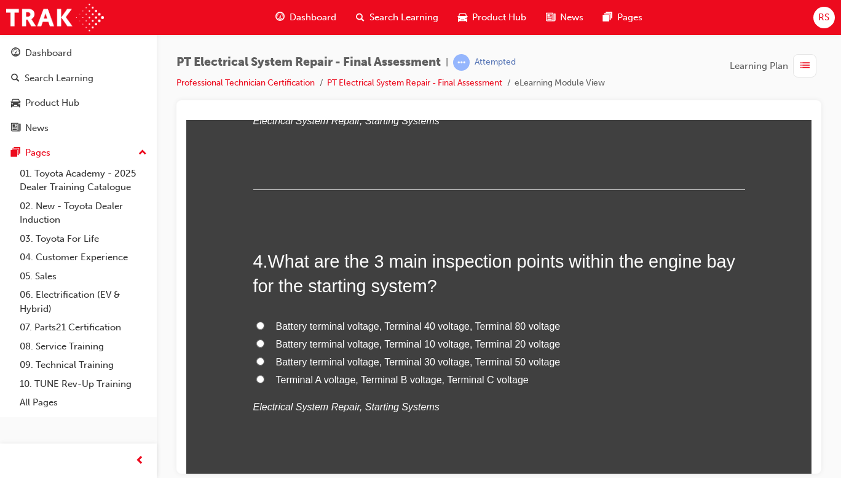
scroll to position [890, 0]
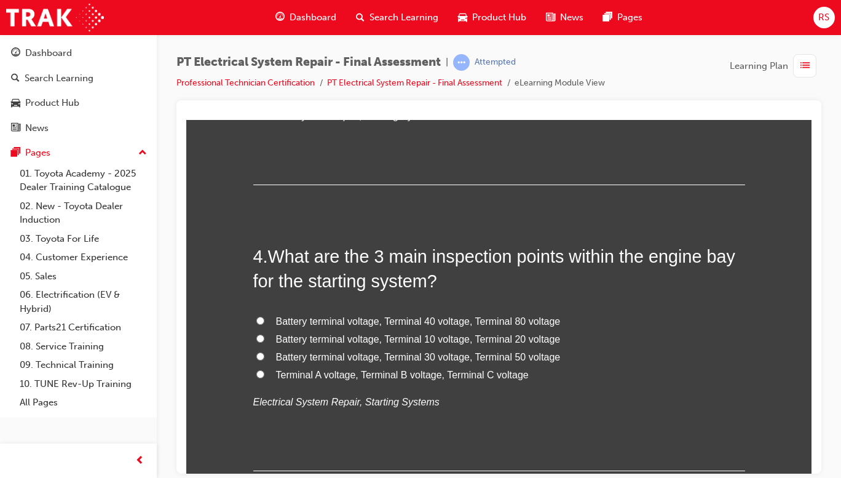
click at [512, 353] on span "Battery terminal voltage, Terminal 30 voltage, Terminal 50 voltage" at bounding box center [418, 356] width 285 height 10
click at [264, 353] on input "Battery terminal voltage, Terminal 30 voltage, Terminal 50 voltage" at bounding box center [260, 356] width 8 height 8
radio input "true"
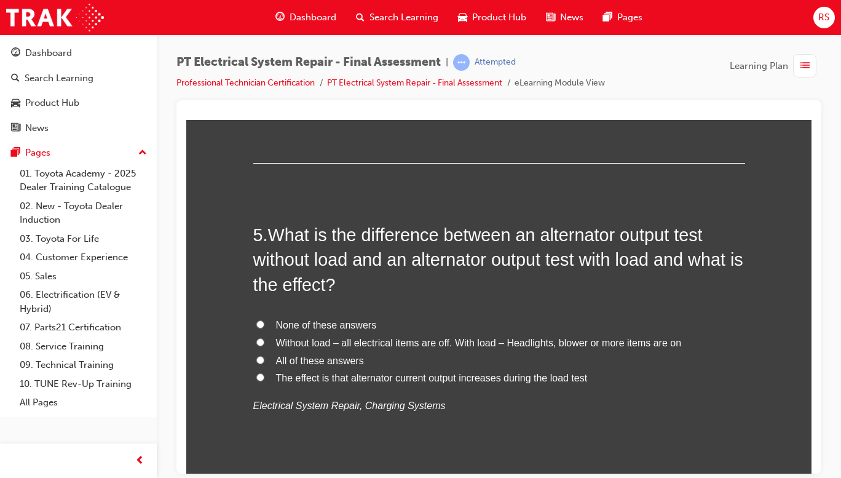
scroll to position [1198, 0]
click at [331, 361] on span "All of these answers" at bounding box center [320, 360] width 88 height 10
click at [264, 361] on input "All of these answers" at bounding box center [260, 359] width 8 height 8
radio input "true"
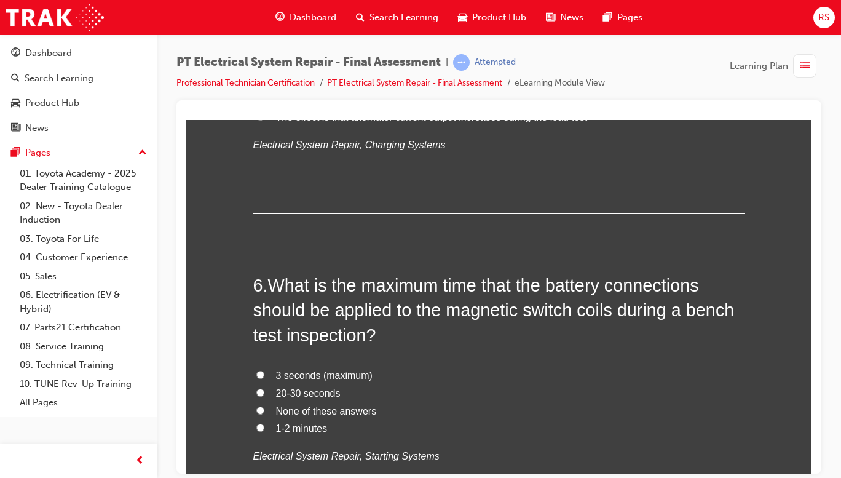
scroll to position [1458, 0]
click at [259, 374] on input "3 seconds (maximum)" at bounding box center [260, 374] width 8 height 8
radio input "true"
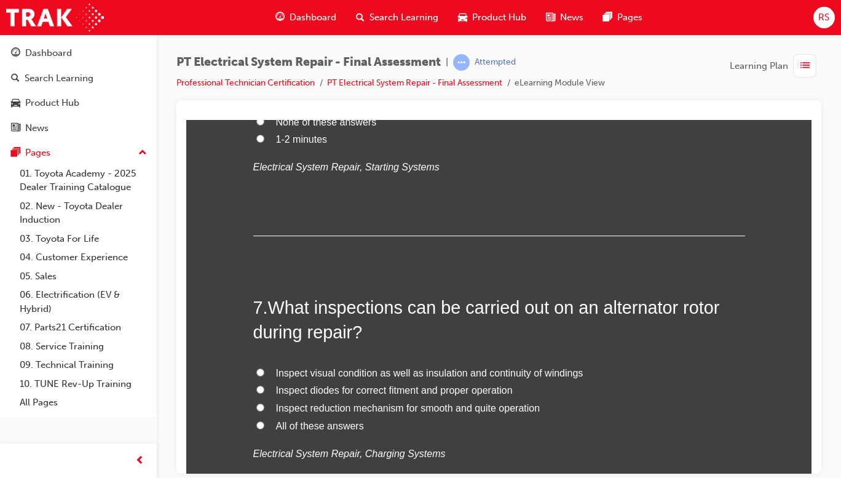
scroll to position [1762, 0]
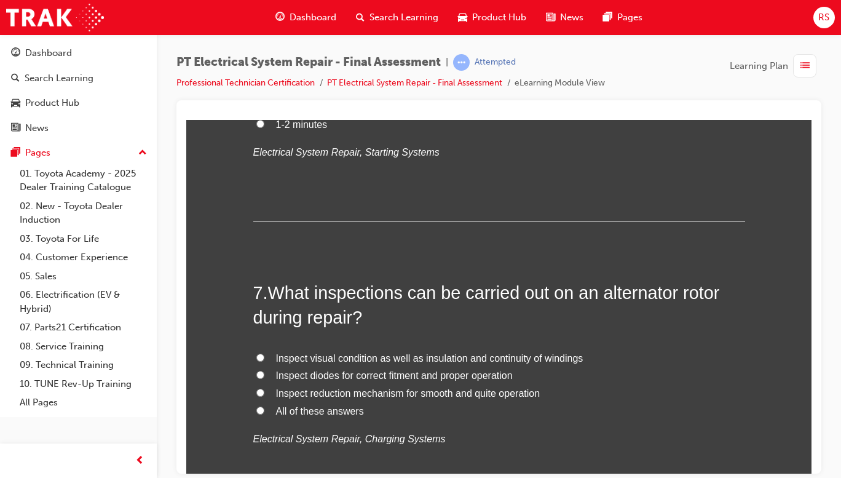
click at [314, 410] on span "All of these answers" at bounding box center [320, 410] width 88 height 10
click at [264, 410] on input "All of these answers" at bounding box center [260, 410] width 8 height 8
radio input "true"
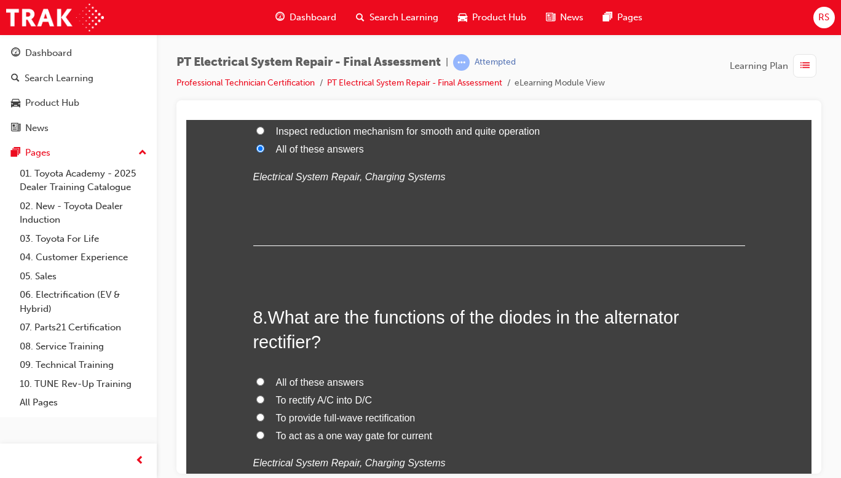
scroll to position [2030, 0]
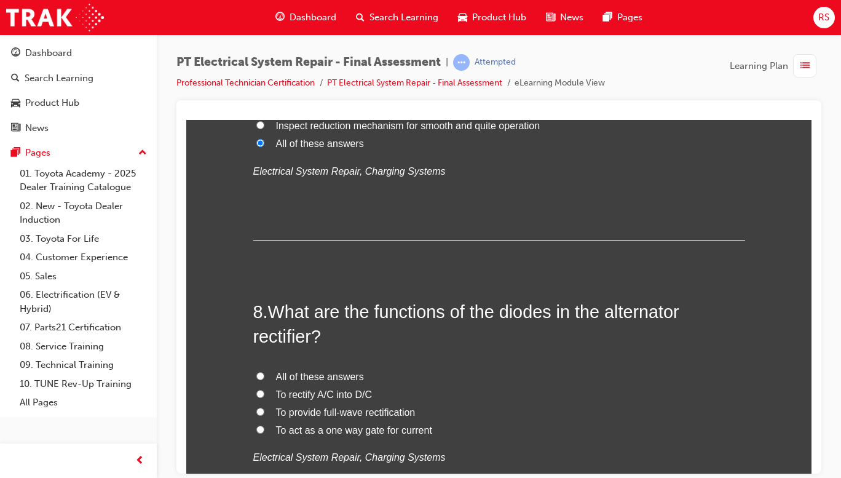
click at [354, 397] on span "To rectify A/C into D/C" at bounding box center [324, 394] width 97 height 10
click at [264, 397] on input "To rectify A/C into D/C" at bounding box center [260, 393] width 8 height 8
radio input "true"
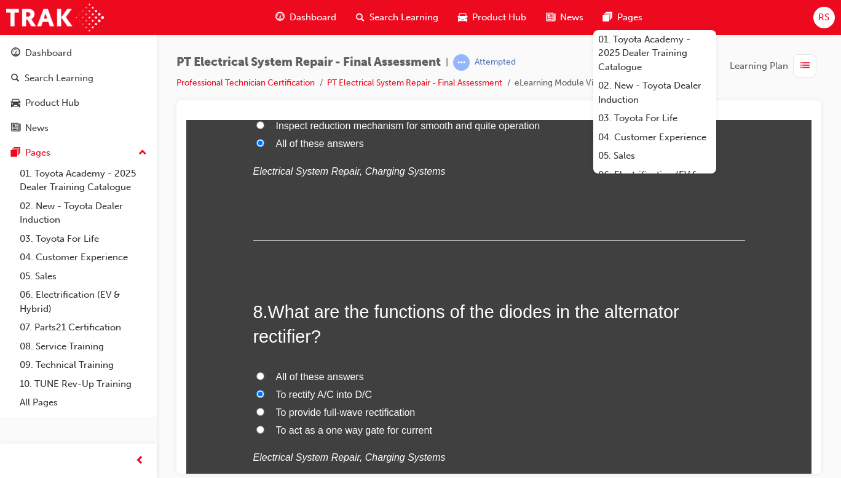
click at [309, 368] on label "All of these answers" at bounding box center [499, 377] width 492 height 18
click at [264, 371] on input "All of these answers" at bounding box center [260, 375] width 8 height 8
radio input "true"
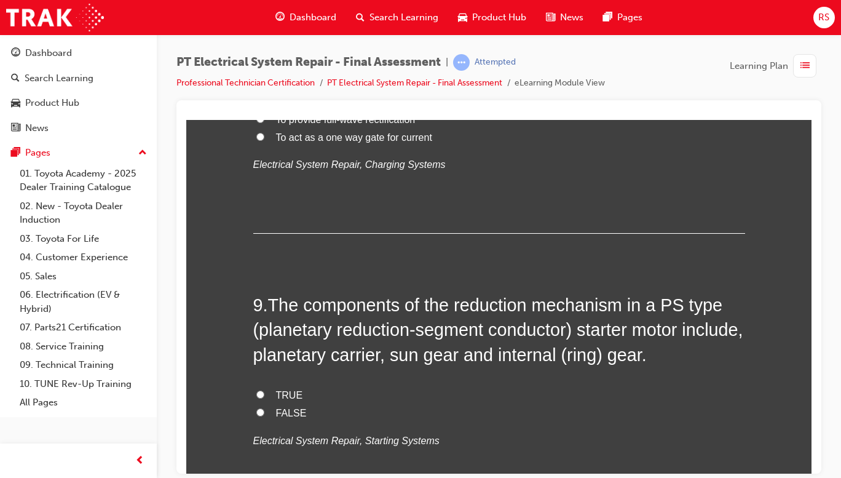
scroll to position [2329, 0]
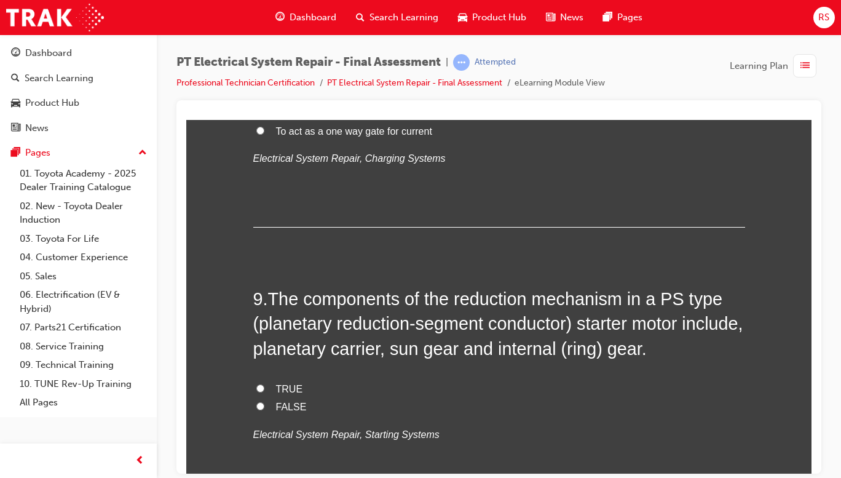
click at [267, 381] on label "TRUE" at bounding box center [499, 389] width 492 height 18
click at [264, 384] on input "TRUE" at bounding box center [260, 388] width 8 height 8
radio input "true"
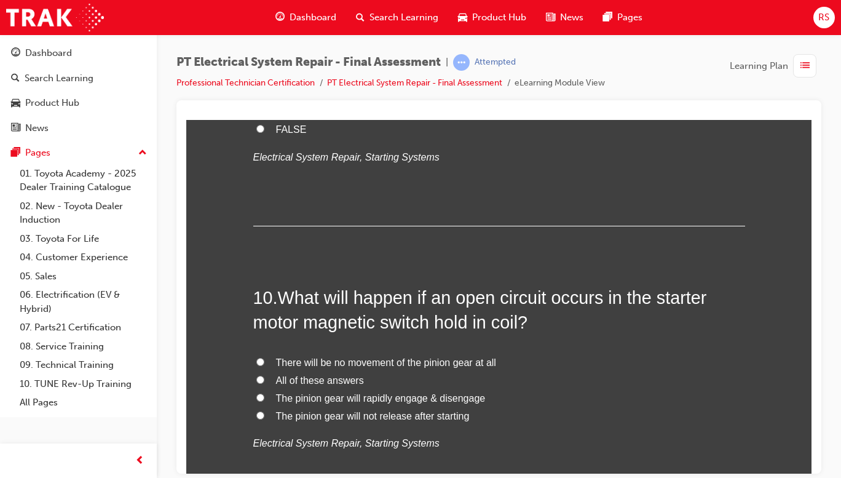
scroll to position [2607, 0]
click at [449, 400] on span "The pinion gear will rapidly engage & disengage" at bounding box center [381, 396] width 210 height 10
click at [264, 400] on input "The pinion gear will rapidly engage & disengage" at bounding box center [260, 396] width 8 height 8
radio input "true"
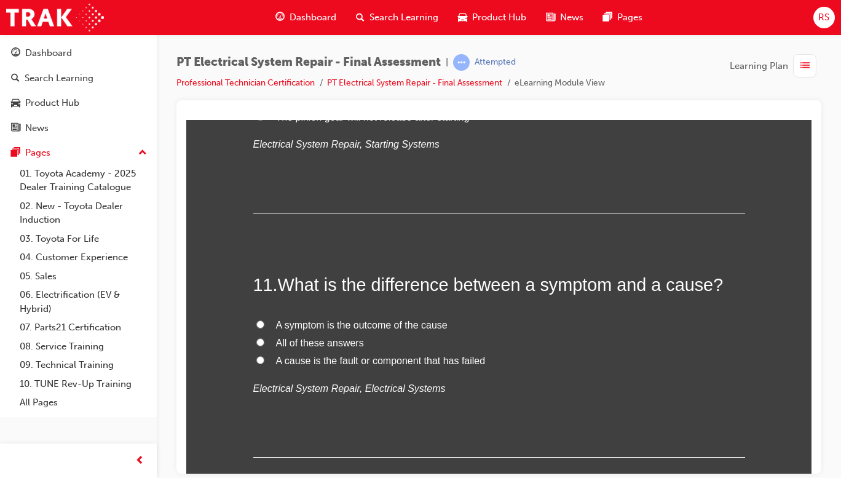
scroll to position [2905, 0]
click at [258, 341] on input "All of these answers" at bounding box center [260, 341] width 8 height 8
radio input "true"
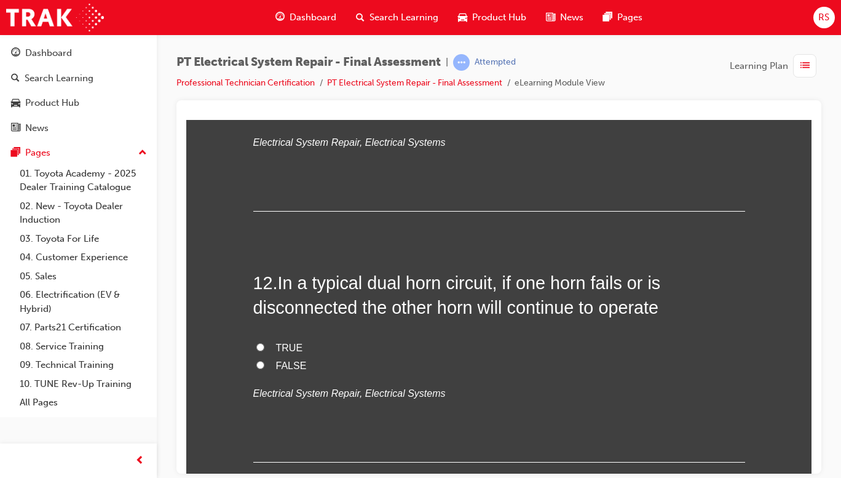
scroll to position [3151, 0]
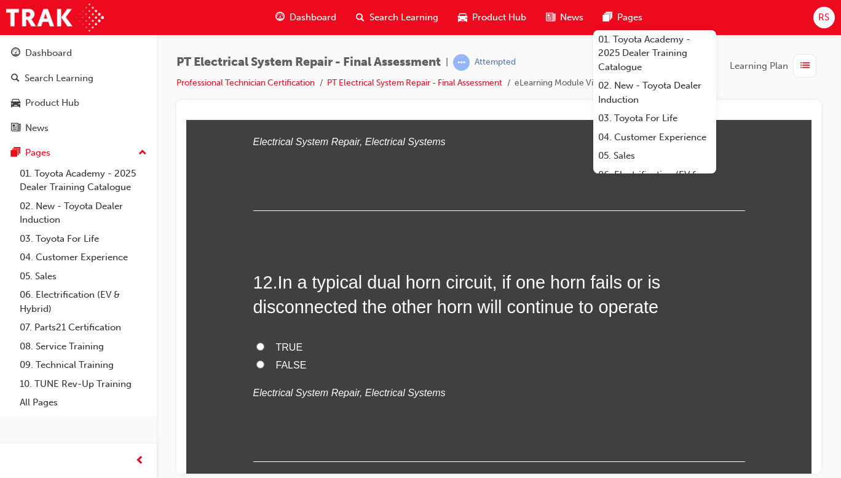
click at [276, 365] on span "FALSE" at bounding box center [291, 364] width 31 height 10
click at [264, 365] on input "FALSE" at bounding box center [260, 364] width 8 height 8
radio input "true"
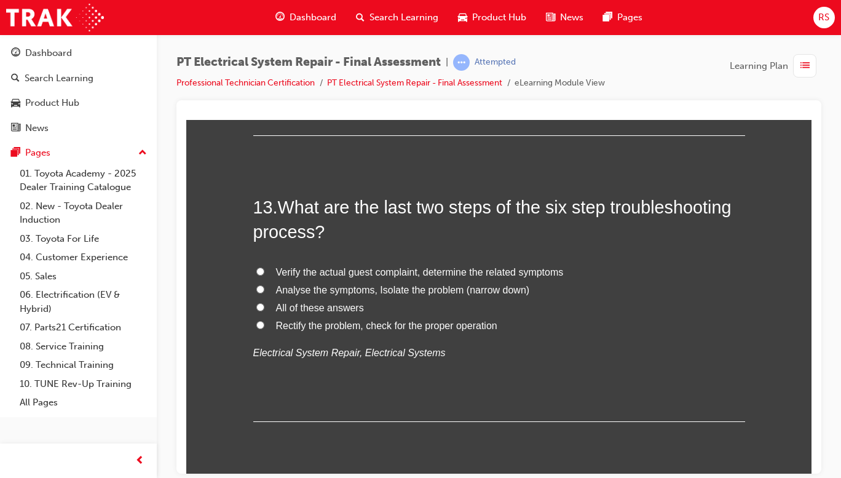
scroll to position [3477, 0]
click at [499, 291] on span "Analyse the symptoms, Isolate the problem (narrow down)" at bounding box center [403, 289] width 254 height 10
click at [264, 291] on input "Analyse the symptoms, Isolate the problem (narrow down)" at bounding box center [260, 289] width 8 height 8
radio input "true"
click at [464, 326] on span "Rectify the problem, check for the proper operation" at bounding box center [386, 325] width 221 height 10
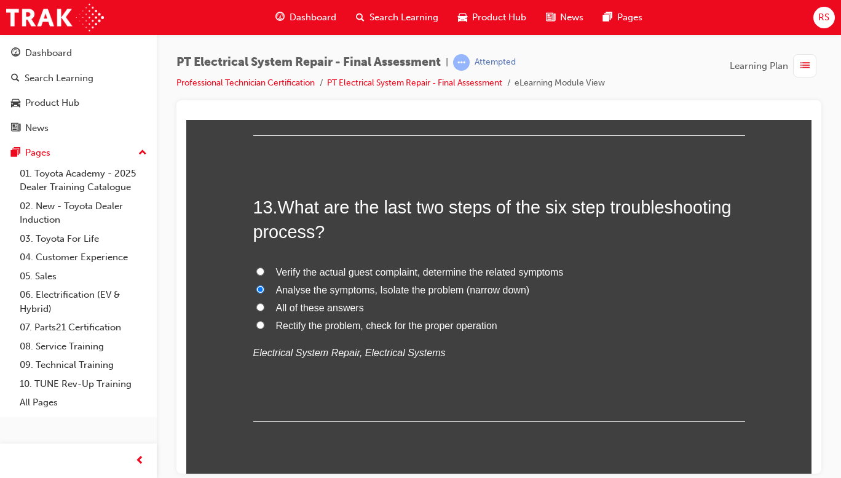
click at [264, 326] on input "Rectify the problem, check for the proper operation" at bounding box center [260, 324] width 8 height 8
radio input "true"
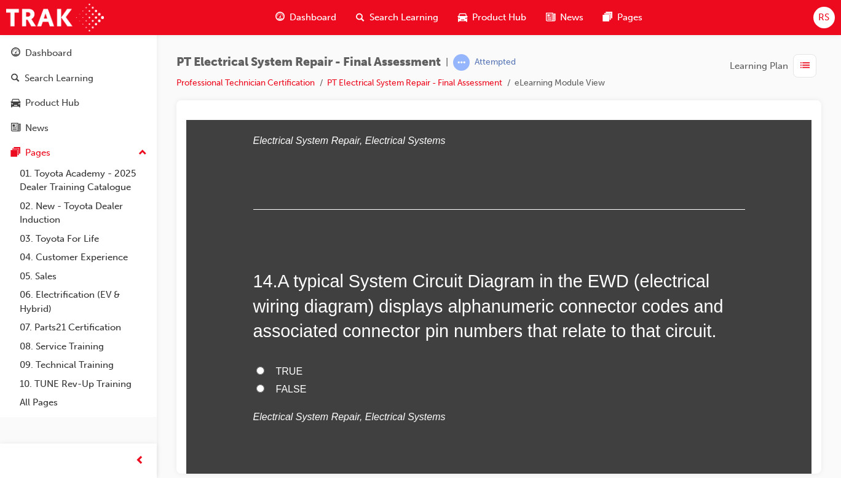
scroll to position [3703, 0]
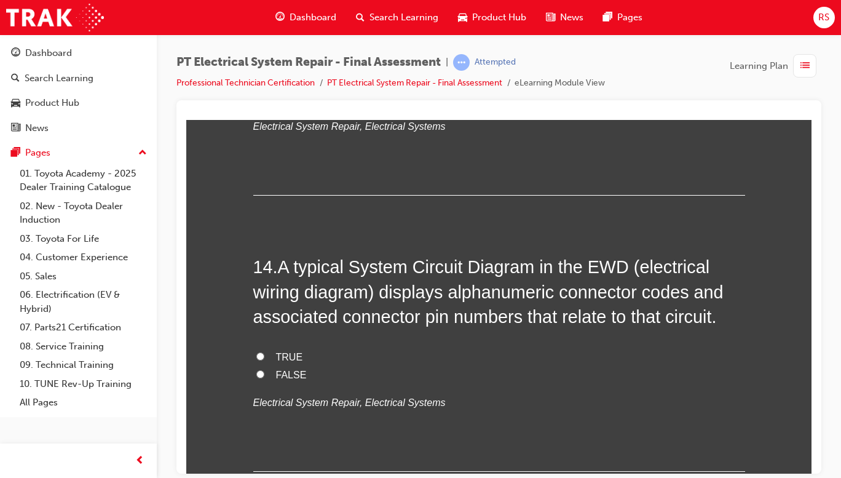
click at [270, 356] on label "TRUE" at bounding box center [499, 357] width 492 height 18
click at [264, 356] on input "TRUE" at bounding box center [260, 356] width 8 height 8
radio input "true"
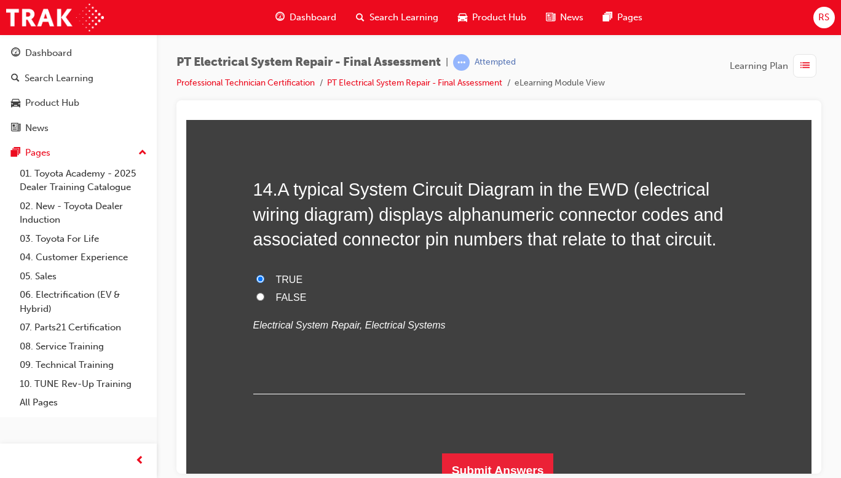
scroll to position [3794, 0]
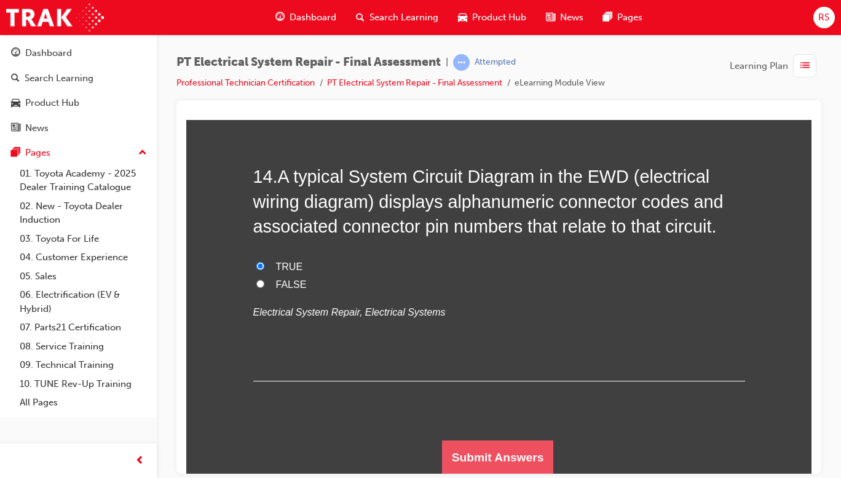
click at [512, 456] on button "Submit Answers" at bounding box center [498, 457] width 112 height 34
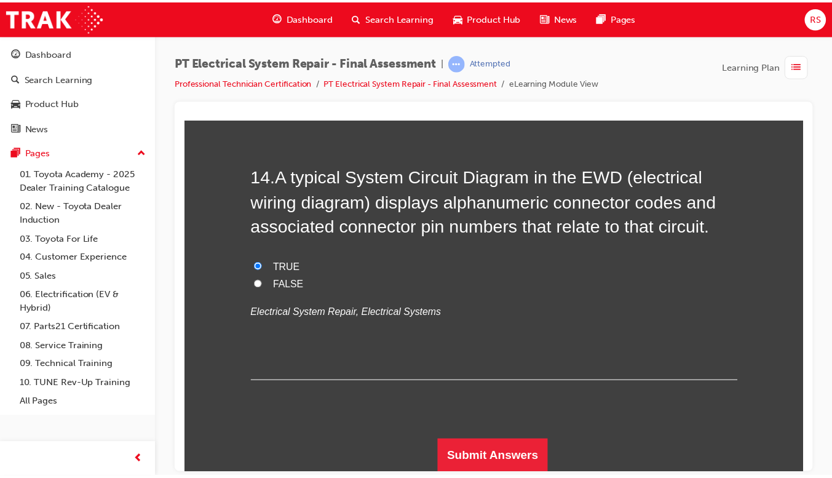
scroll to position [0, 0]
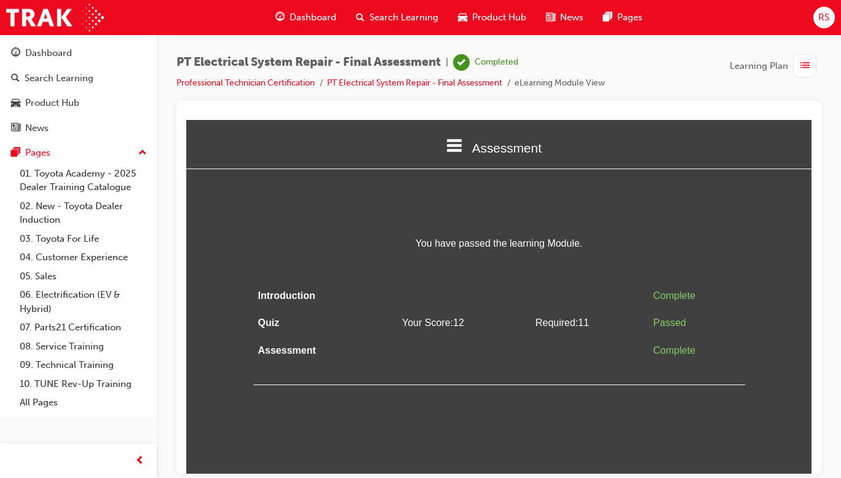
click at [822, 366] on div "PT Electrical System Repair - Final Assessment | Completed Professional Technic…" at bounding box center [499, 240] width 684 height 413
click at [311, 24] on span "Dashboard" at bounding box center [313, 17] width 47 height 14
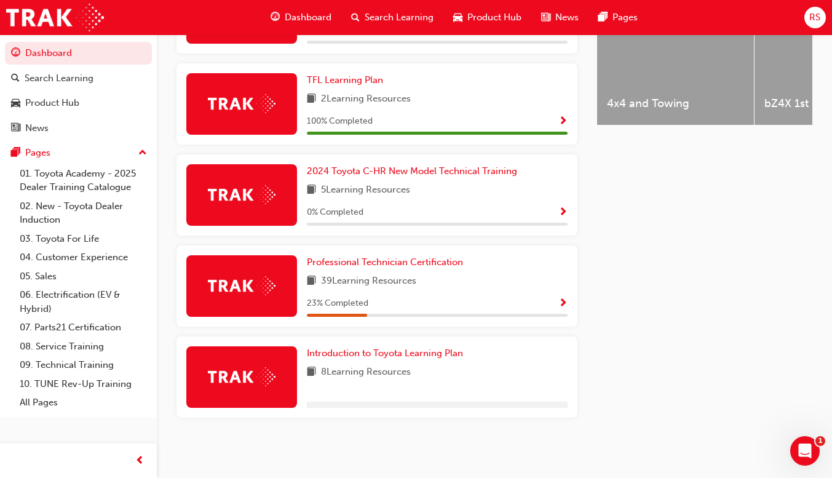
scroll to position [550, 0]
click at [561, 303] on span "Show Progress" at bounding box center [562, 303] width 9 height 11
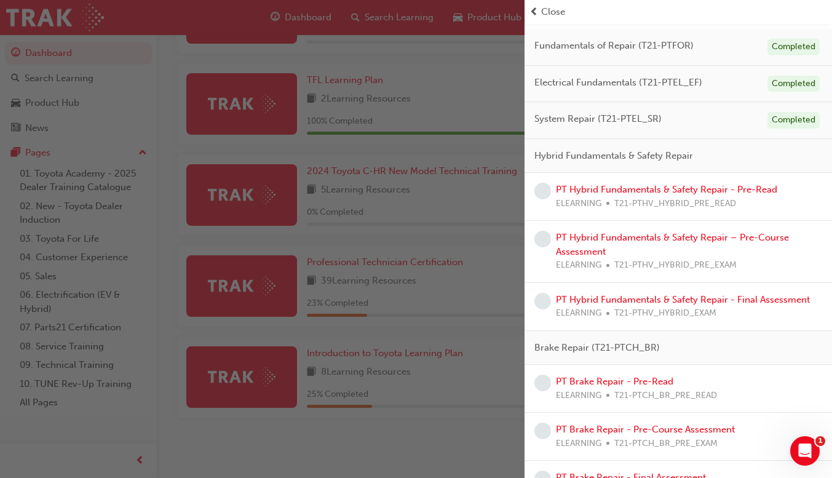
scroll to position [93, 0]
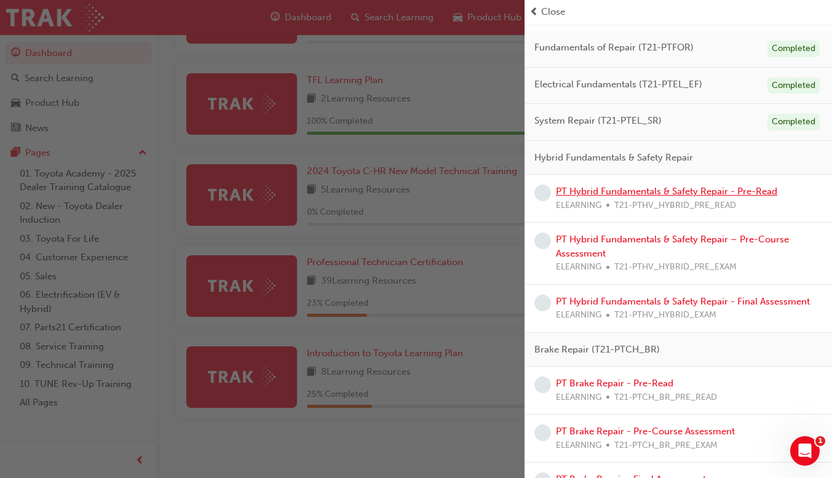
click at [707, 192] on link "PT Hybrid Fundamentals & Safety Repair - Pre-Read" at bounding box center [666, 191] width 221 height 11
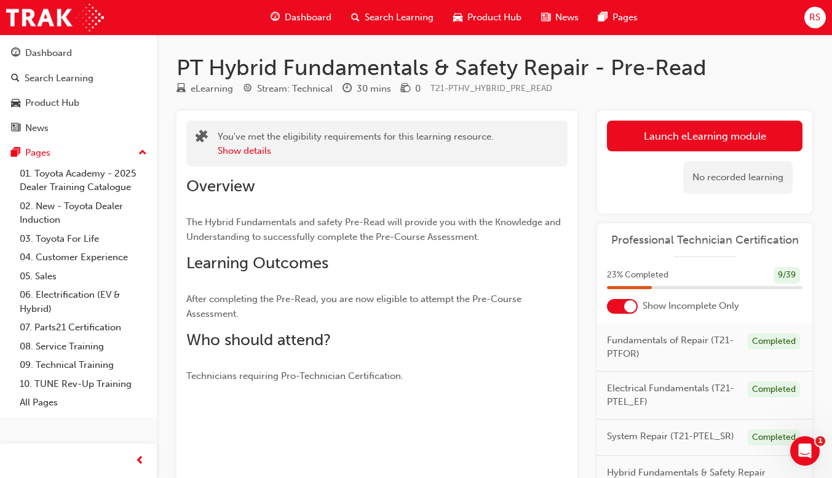
click at [756, 141] on link "Launch eLearning module" at bounding box center [705, 136] width 196 height 31
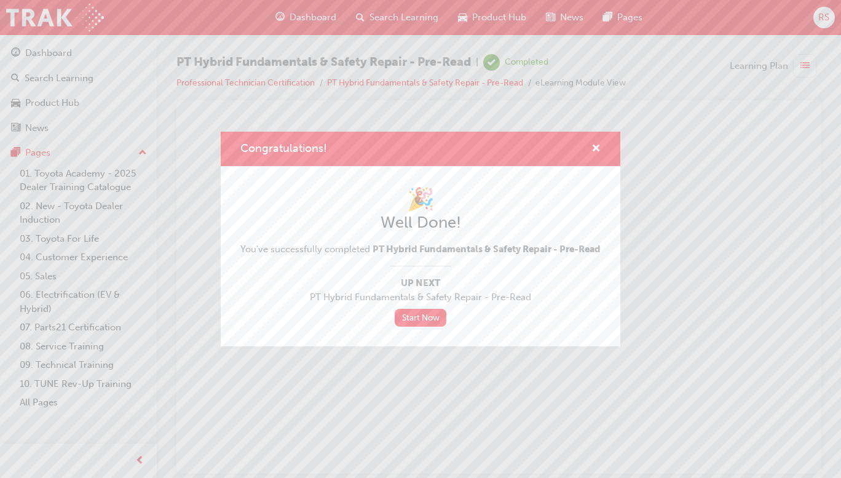
click at [425, 326] on link "Start Now" at bounding box center [421, 318] width 52 height 18
click at [425, 321] on link "Start Now" at bounding box center [421, 318] width 52 height 18
click at [596, 147] on span "cross-icon" at bounding box center [596, 149] width 9 height 11
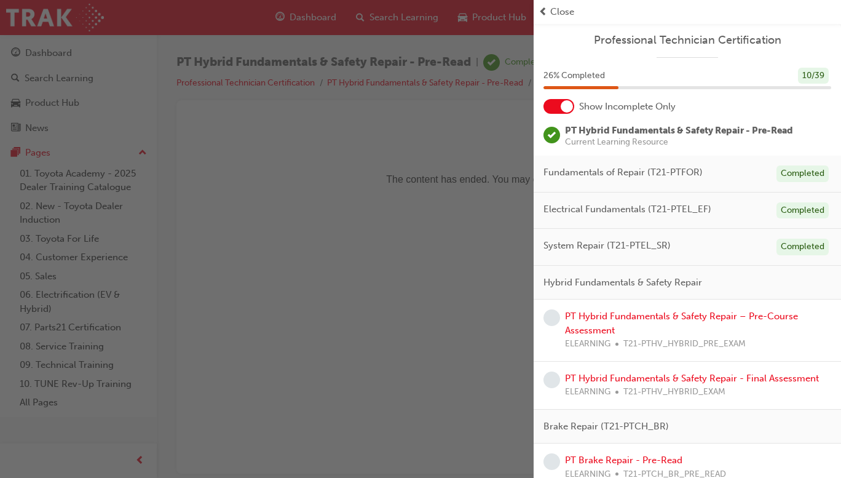
click at [745, 334] on div "PT Hybrid Fundamentals & Safety Repair – Pre-Course Assessment ELEARNING T21-PT…" at bounding box center [698, 330] width 266 height 42
click at [679, 315] on link "PT Hybrid Fundamentals & Safety Repair – Pre-Course Assessment" at bounding box center [681, 323] width 233 height 25
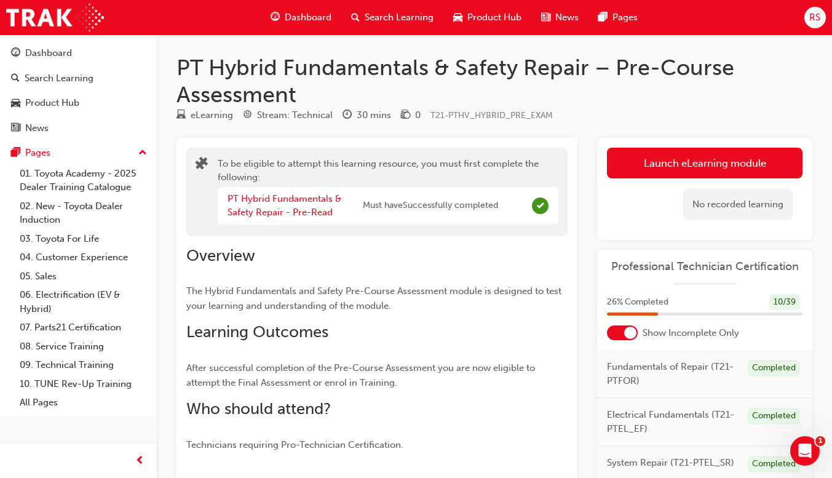
click at [763, 165] on button "Launch eLearning module" at bounding box center [705, 163] width 196 height 31
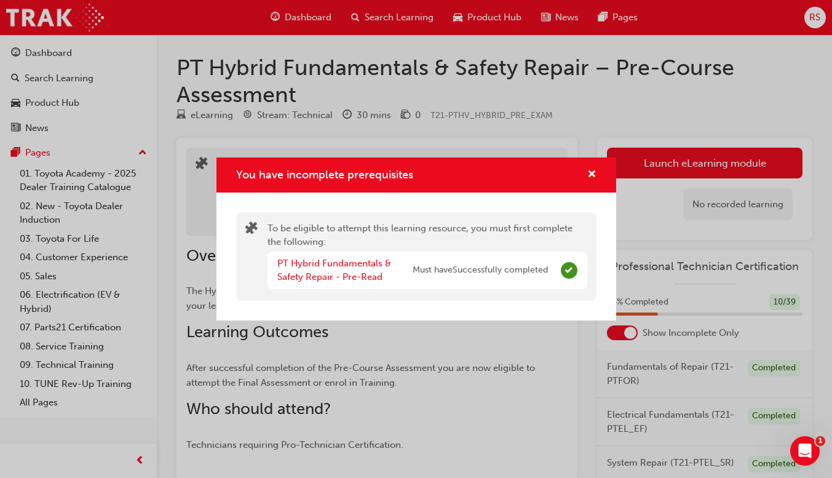
click at [512, 373] on div "You have incomplete prerequisites To be eligible to attempt this learning resou…" at bounding box center [416, 239] width 832 height 478
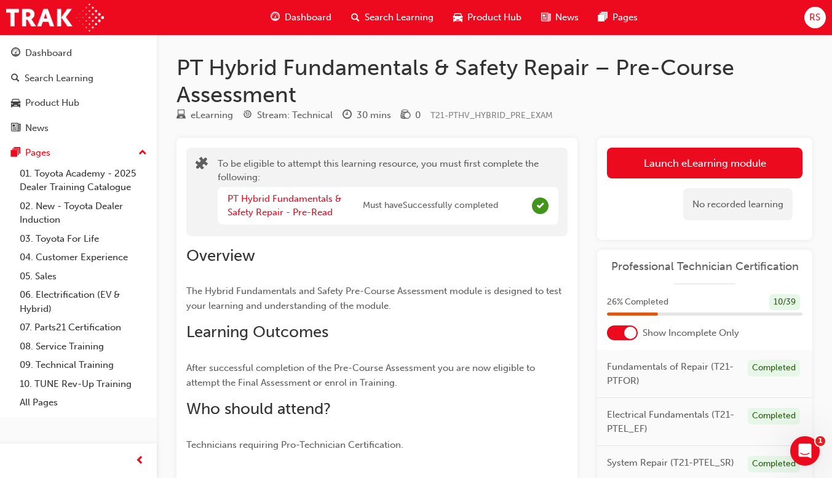
click at [295, 21] on span "Dashboard" at bounding box center [308, 17] width 47 height 14
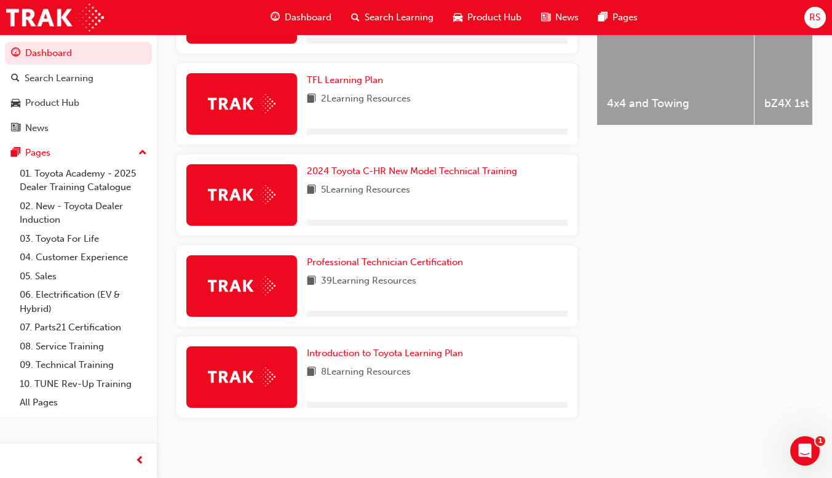
scroll to position [550, 0]
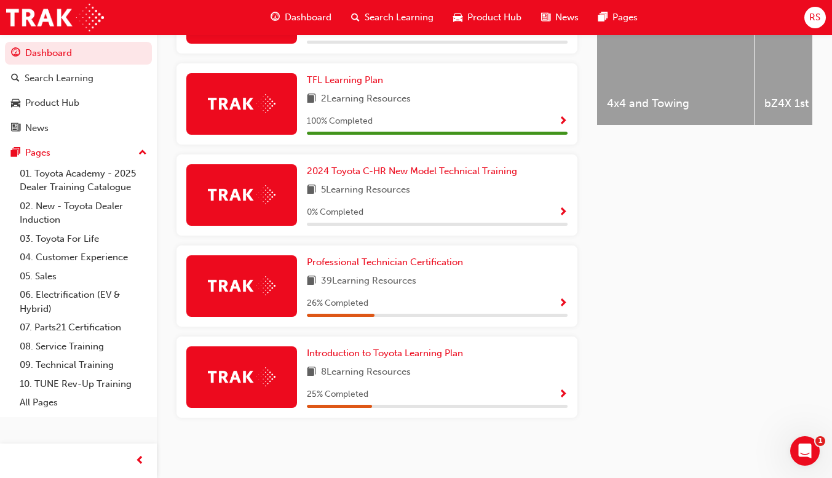
click at [563, 304] on span "Show Progress" at bounding box center [562, 303] width 9 height 11
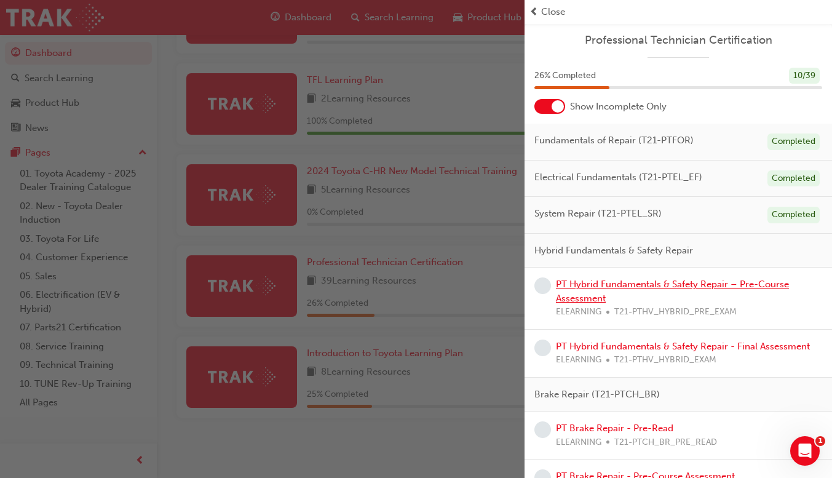
click at [618, 286] on link "PT Hybrid Fundamentals & Safety Repair – Pre-Course Assessment" at bounding box center [672, 291] width 233 height 25
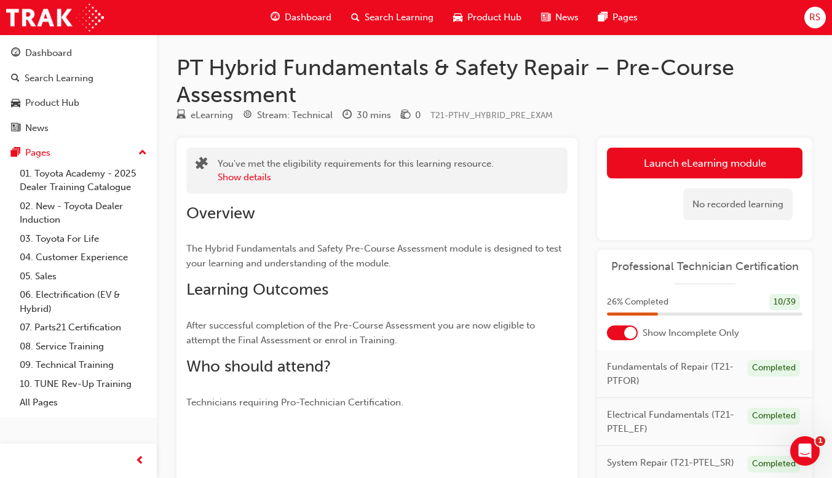
click at [745, 158] on button "Launch eLearning module" at bounding box center [705, 163] width 196 height 31
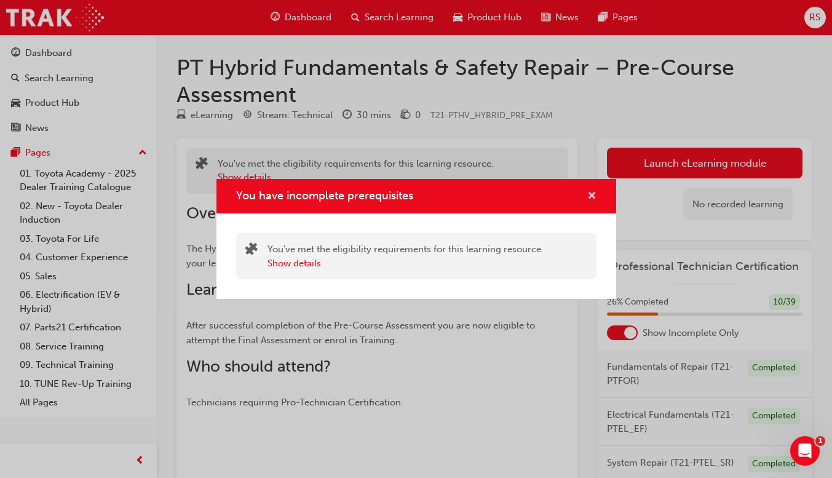
click at [589, 197] on span "cross-icon" at bounding box center [591, 196] width 9 height 11
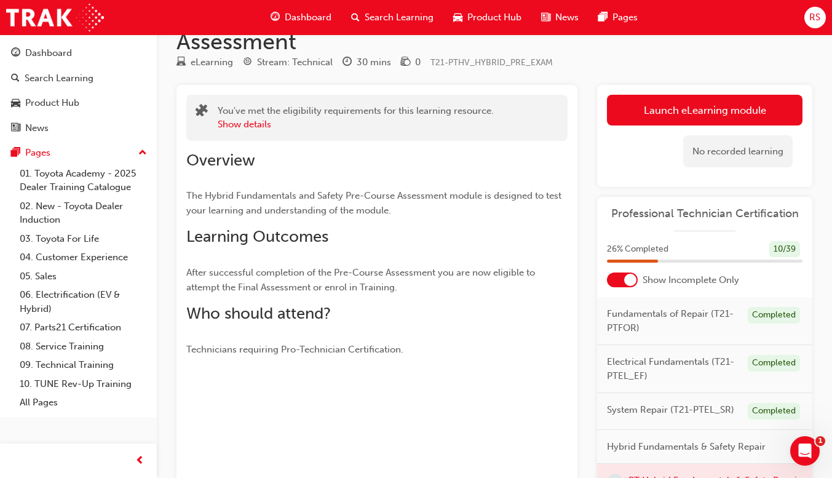
scroll to position [188, 0]
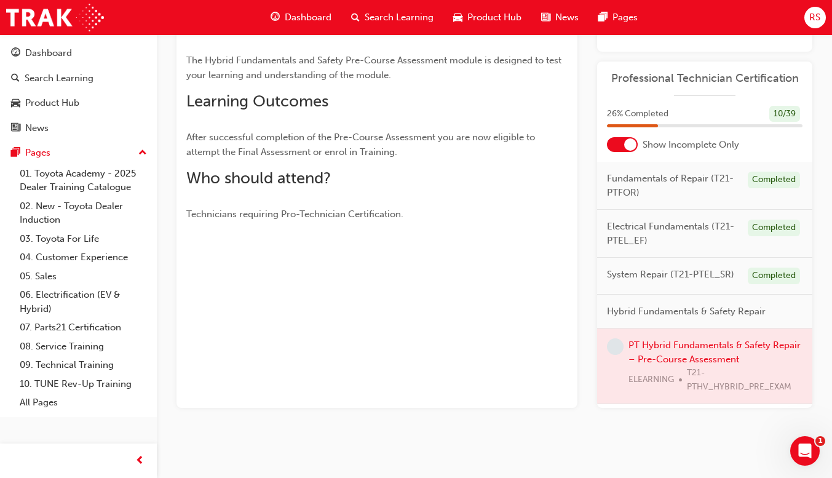
click at [718, 368] on div at bounding box center [704, 365] width 215 height 75
click at [718, 449] on div "PT Hybrid Fundamentals & Safety Repair – Pre-Course Assessment eLearning Stream…" at bounding box center [416, 145] width 832 height 666
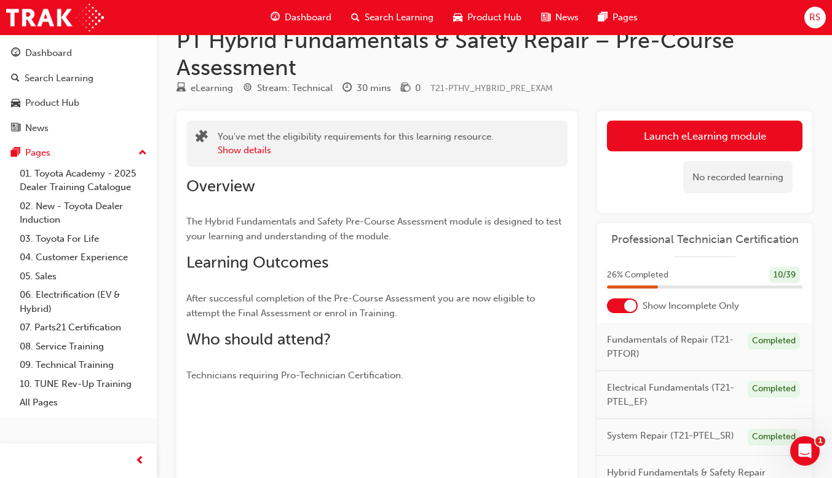
scroll to position [0, 0]
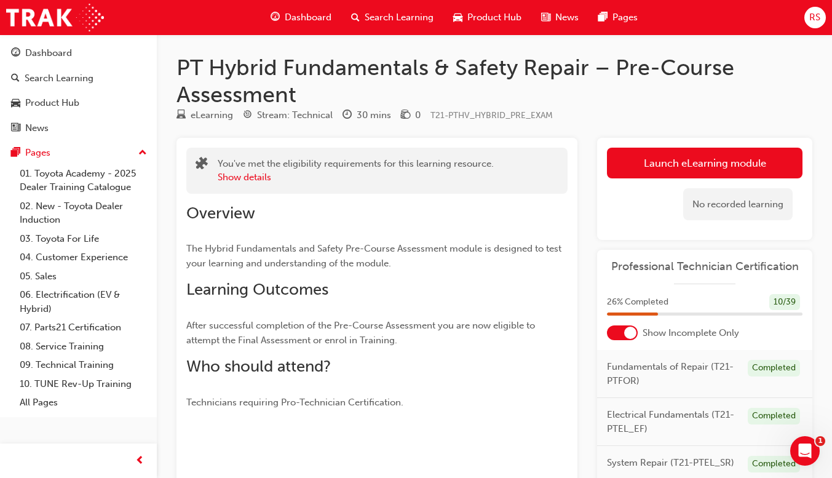
click at [294, 22] on span "Dashboard" at bounding box center [308, 17] width 47 height 14
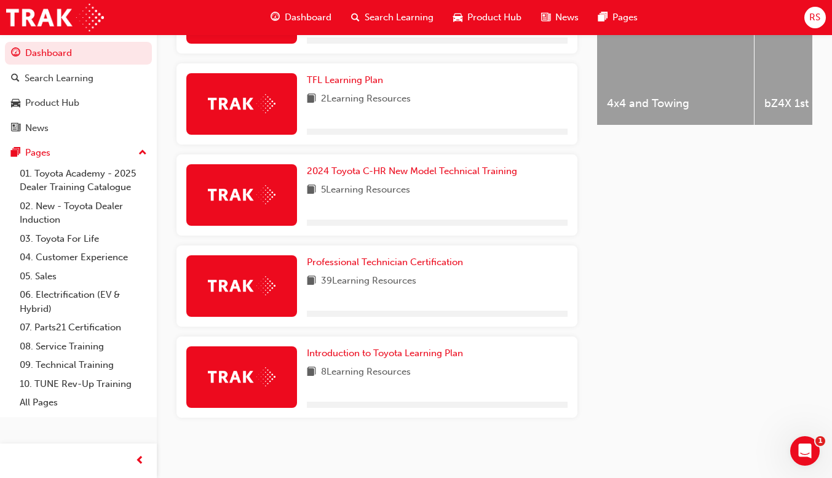
scroll to position [547, 0]
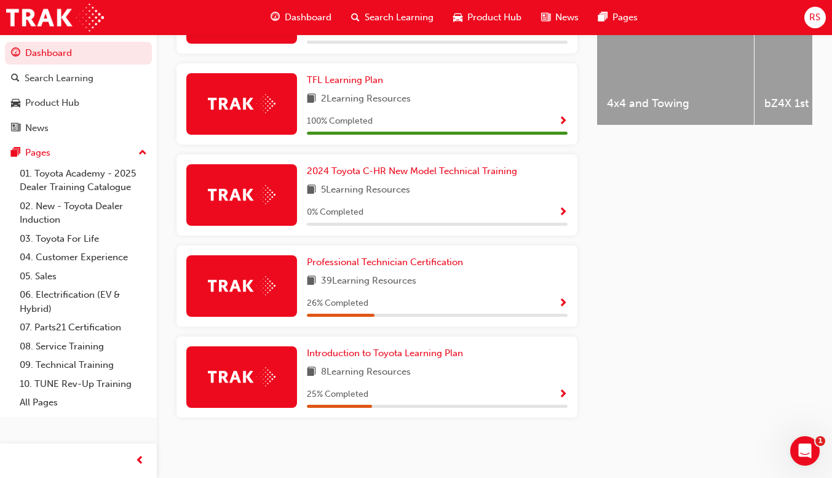
click at [560, 308] on span "Show Progress" at bounding box center [562, 303] width 9 height 11
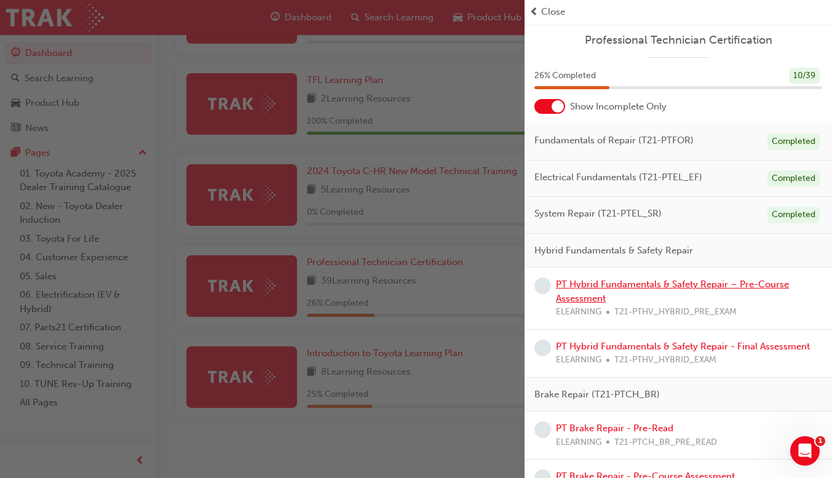
click at [568, 288] on link "PT Hybrid Fundamentals & Safety Repair – Pre-Course Assessment" at bounding box center [672, 291] width 233 height 25
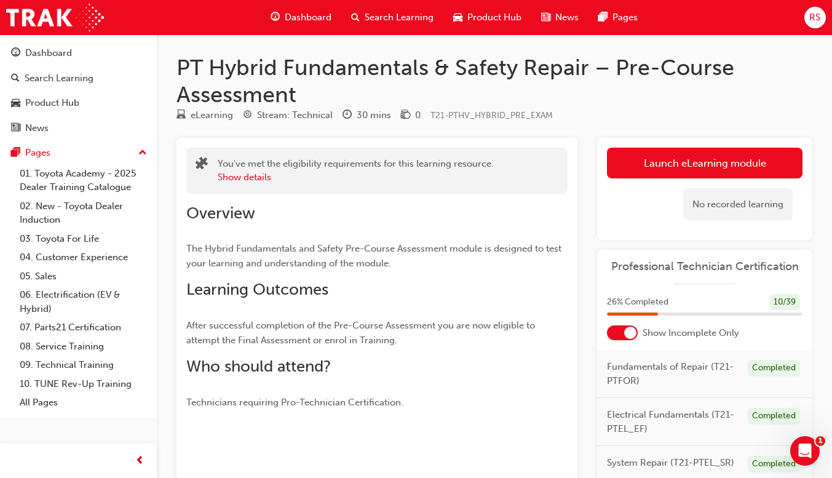
click at [720, 155] on link "Launch eLearning module" at bounding box center [705, 163] width 196 height 31
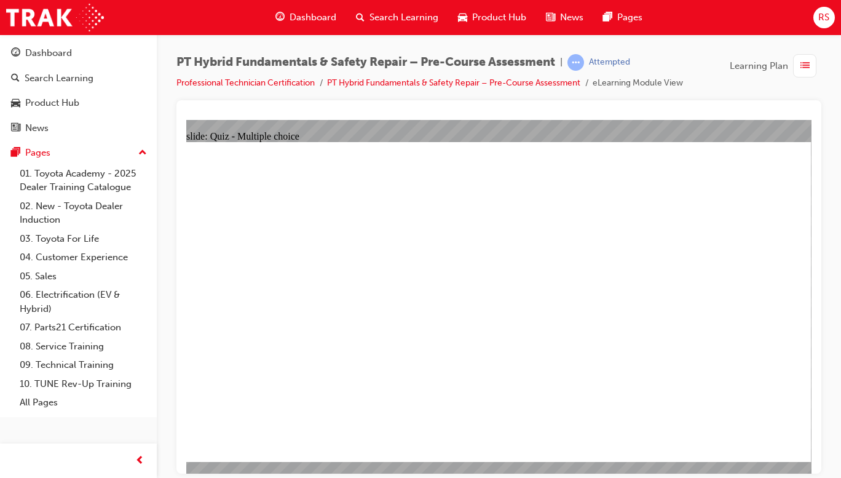
radio input "true"
radio input "false"
radio input "true"
radio input "false"
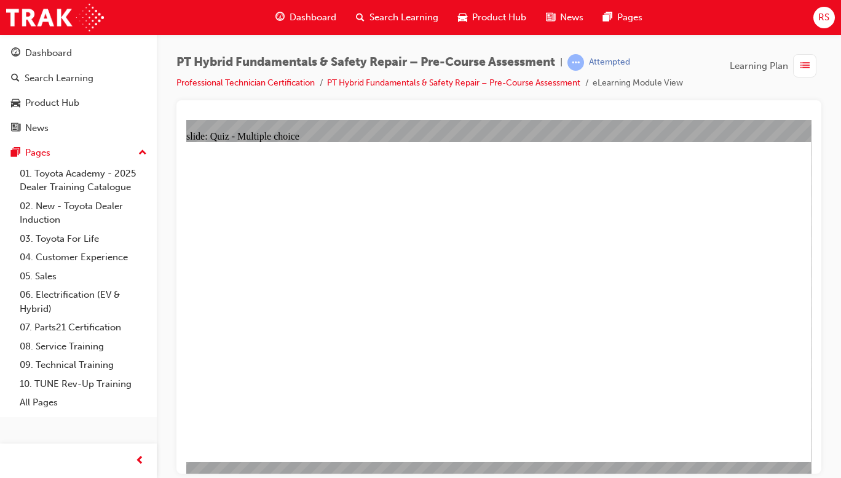
radio input "false"
radio input "true"
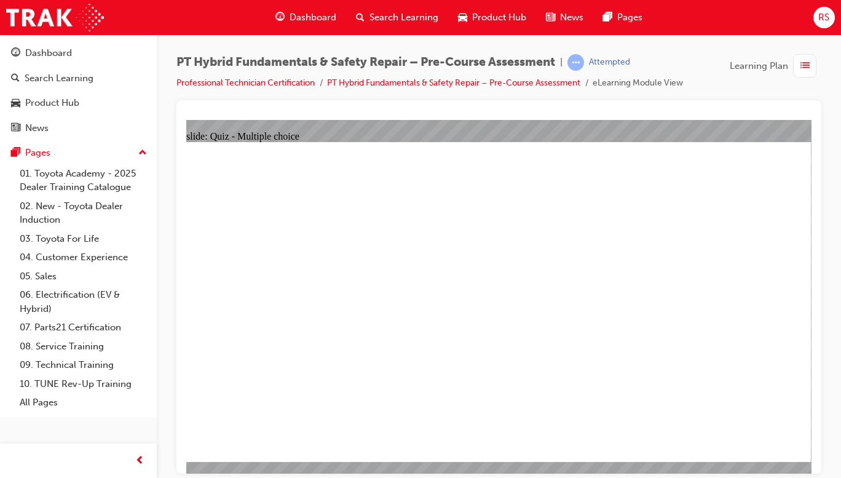
checkbox input "true"
checkbox input "false"
checkbox input "true"
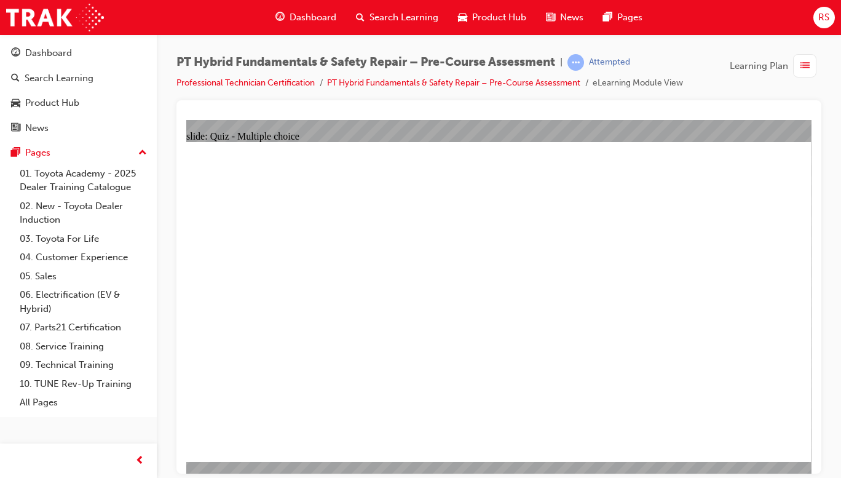
checkbox input "true"
checkbox input "false"
checkbox input "true"
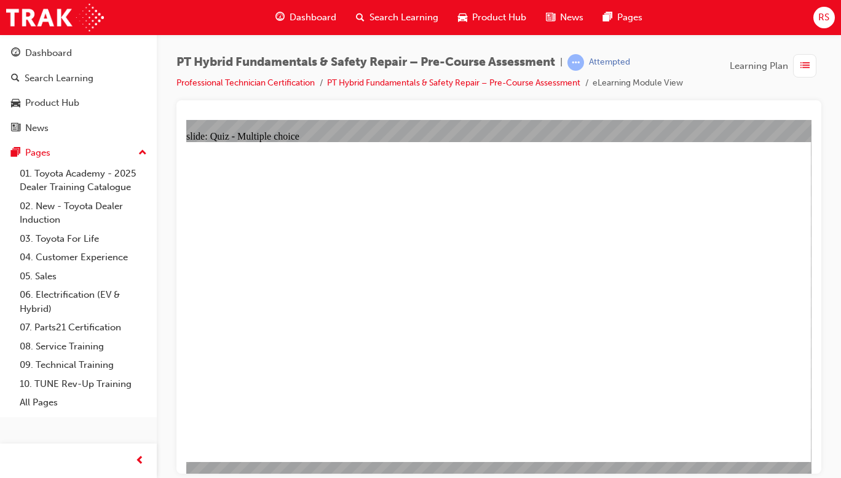
radio input "false"
radio input "true"
radio input "false"
radio input "true"
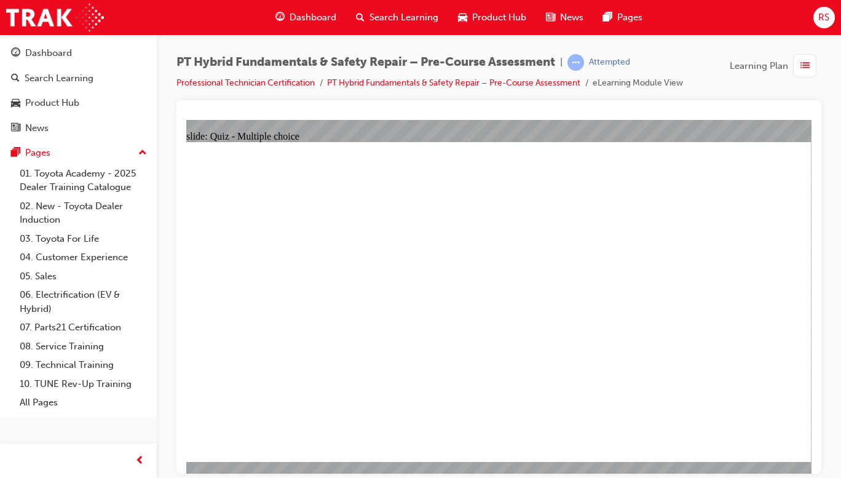
radio input "true"
radio input "false"
radio input "true"
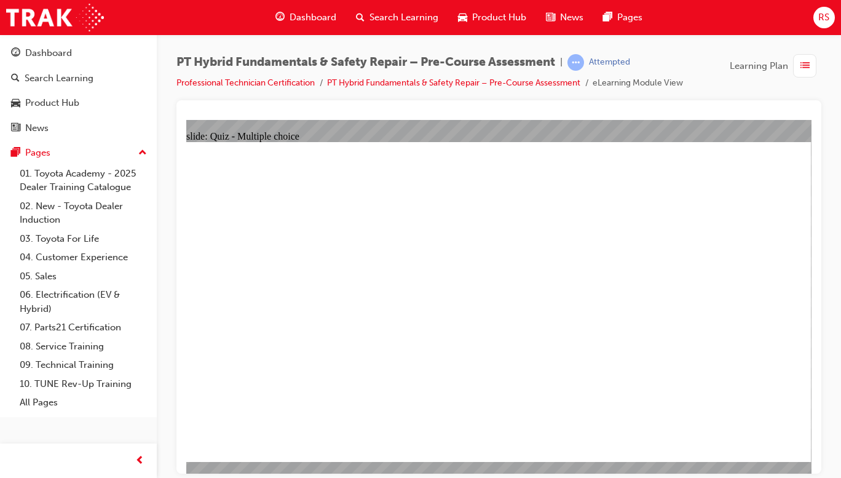
radio input "true"
radio input "false"
radio input "true"
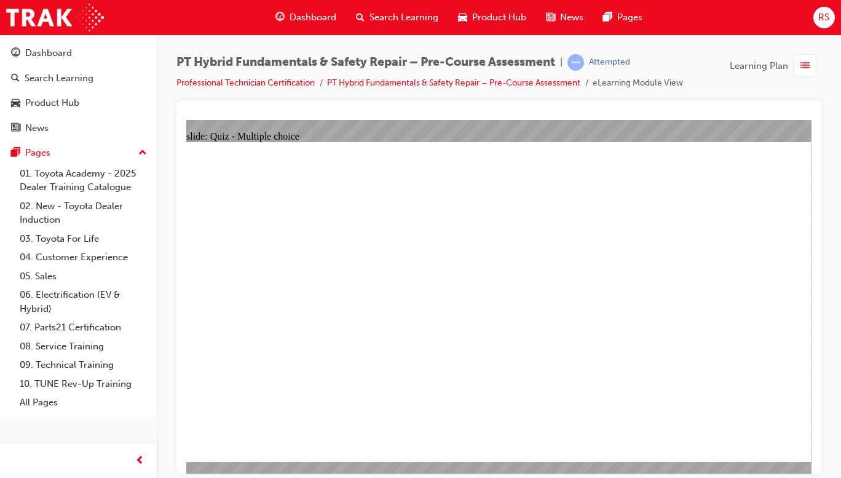
click at [574, 61] on span "learningRecordVerb_ATTEMPT-icon" at bounding box center [576, 62] width 17 height 17
click at [316, 20] on span "Dashboard" at bounding box center [313, 17] width 47 height 14
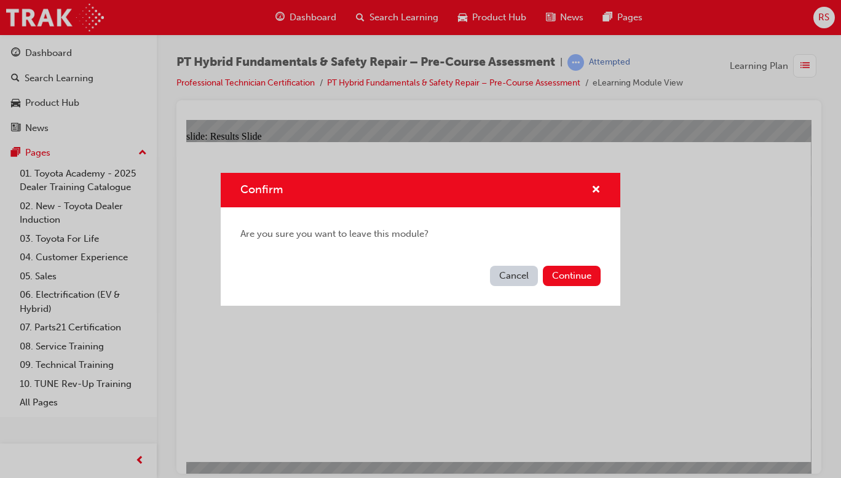
click at [582, 276] on button "Continue" at bounding box center [572, 276] width 58 height 20
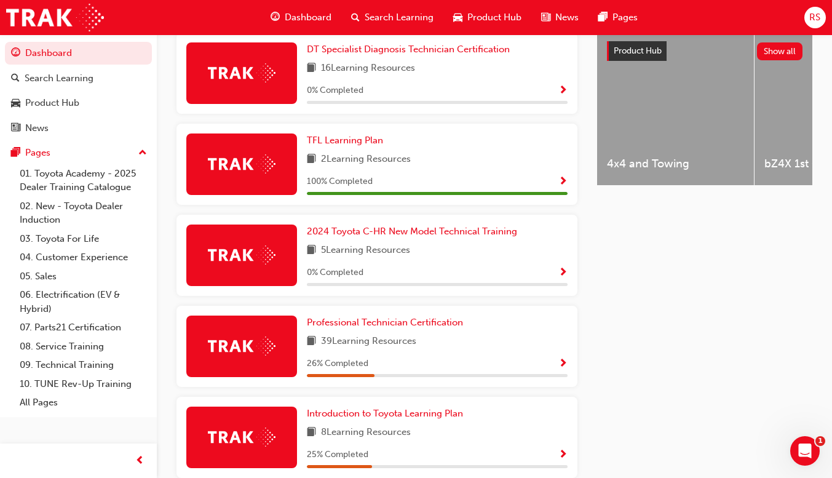
scroll to position [461, 0]
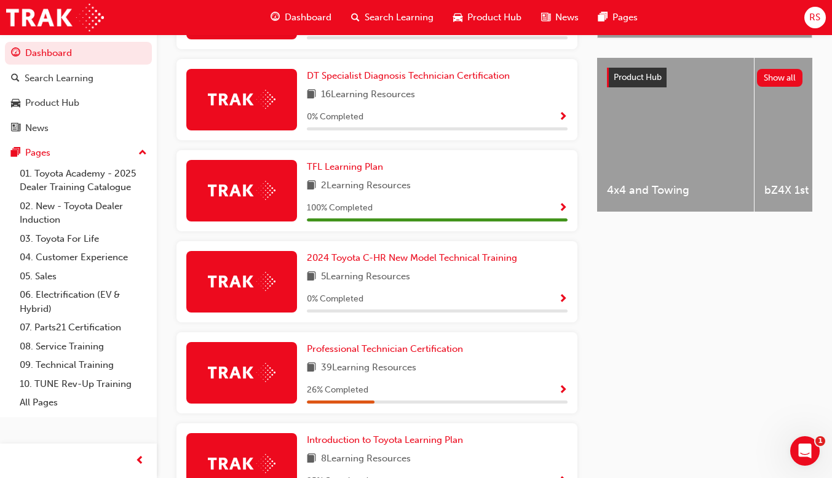
click at [513, 390] on div "26 % Completed" at bounding box center [437, 389] width 261 height 15
click at [357, 371] on span "39 Learning Resources" at bounding box center [368, 367] width 95 height 15
click at [402, 354] on span "Professional Technician Certification" at bounding box center [385, 348] width 156 height 11
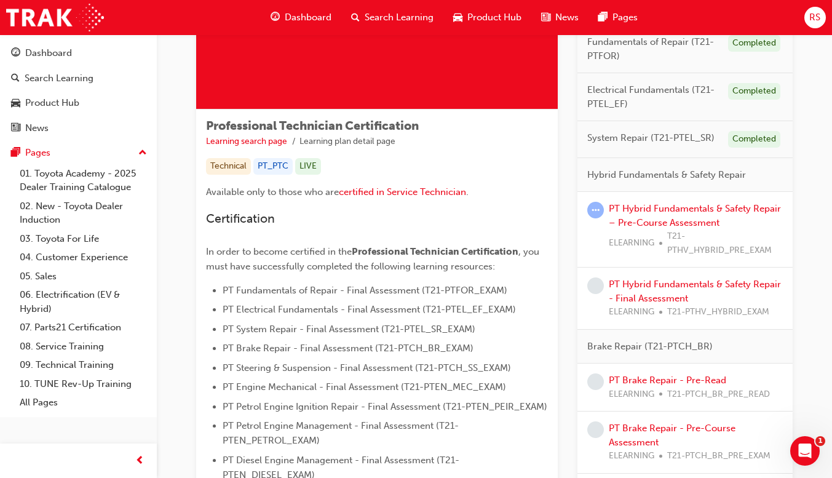
scroll to position [146, 0]
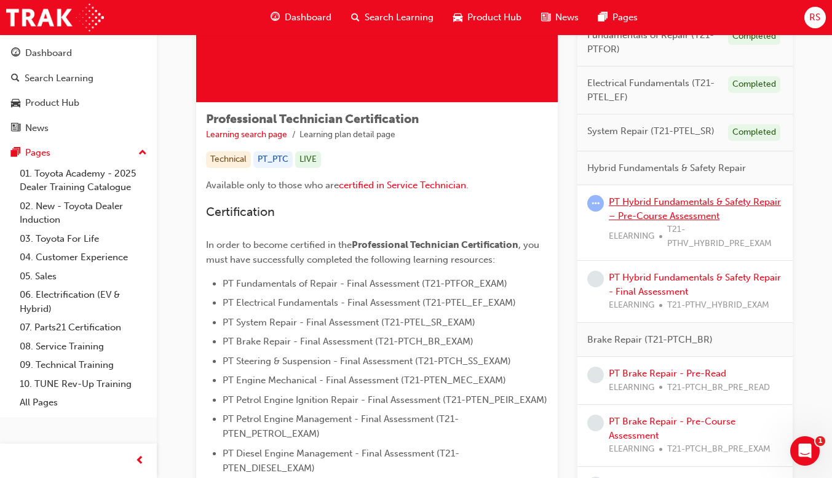
click at [711, 218] on link "PT Hybrid Fundamentals & Safety Repair – Pre-Course Assessment" at bounding box center [695, 208] width 172 height 25
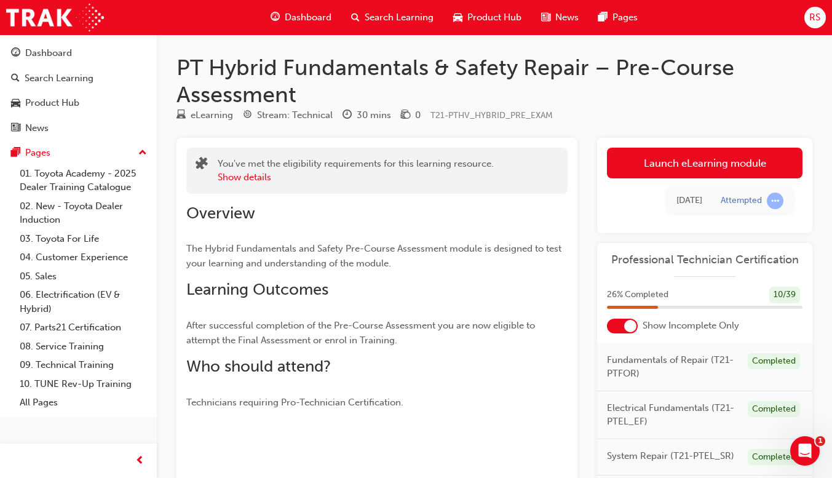
click at [771, 204] on span "learningRecordVerb_ATTEMPT-icon" at bounding box center [775, 200] width 17 height 17
click at [767, 197] on span "learningRecordVerb_ATTEMPT-icon" at bounding box center [775, 200] width 17 height 17
click at [717, 170] on link "Launch eLearning module" at bounding box center [705, 163] width 196 height 31
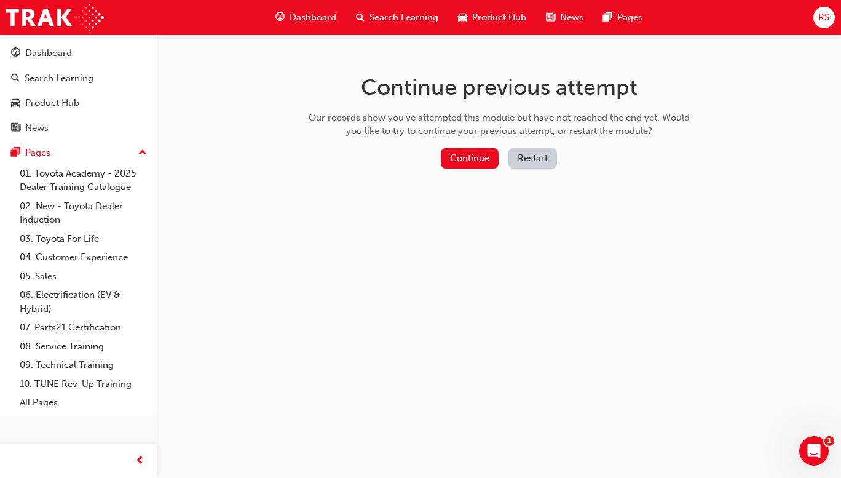
click at [612, 346] on div "Continue previous attempt Our records show you've attempted this module but hav…" at bounding box center [420, 239] width 841 height 478
click at [676, 195] on div "Continue previous attempt Our records show you've attempted this module but hav…" at bounding box center [499, 123] width 400 height 178
click at [293, 17] on span "Dashboard" at bounding box center [313, 17] width 47 height 14
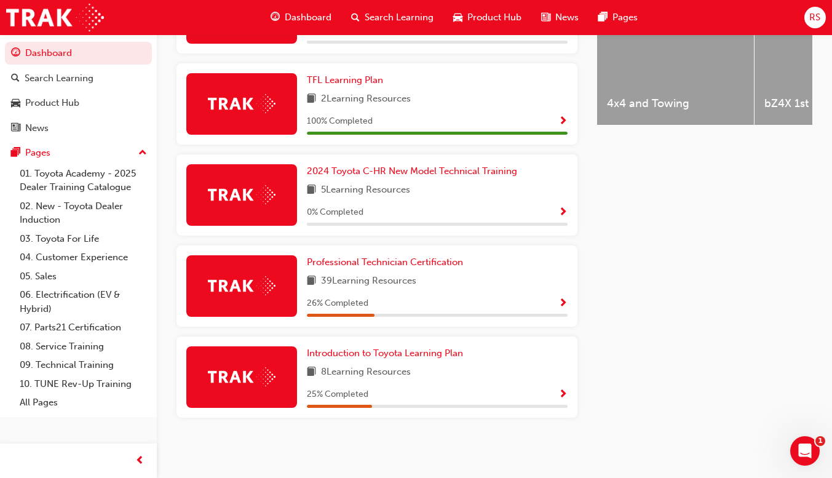
scroll to position [544, 0]
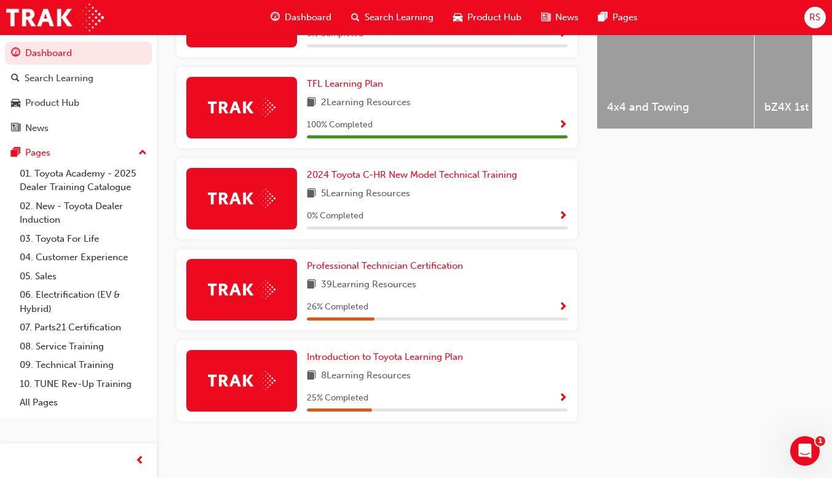
click at [560, 312] on span "Show Progress" at bounding box center [562, 307] width 9 height 11
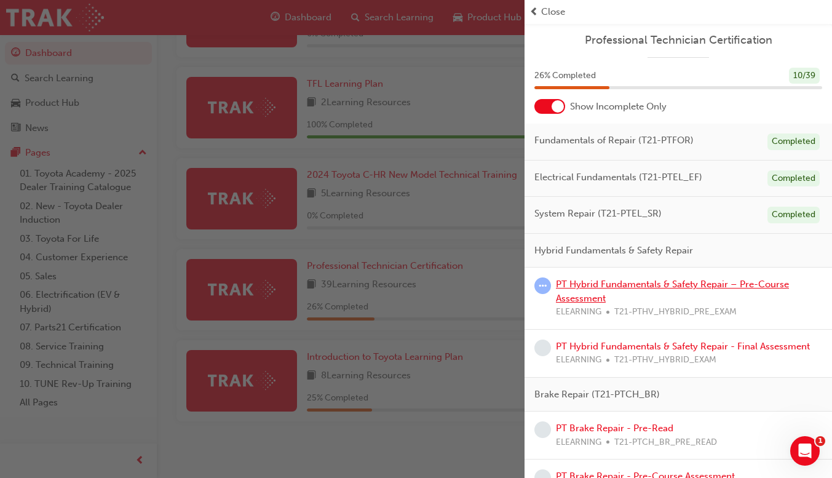
click at [615, 288] on link "PT Hybrid Fundamentals & Safety Repair – Pre-Course Assessment" at bounding box center [672, 291] width 233 height 25
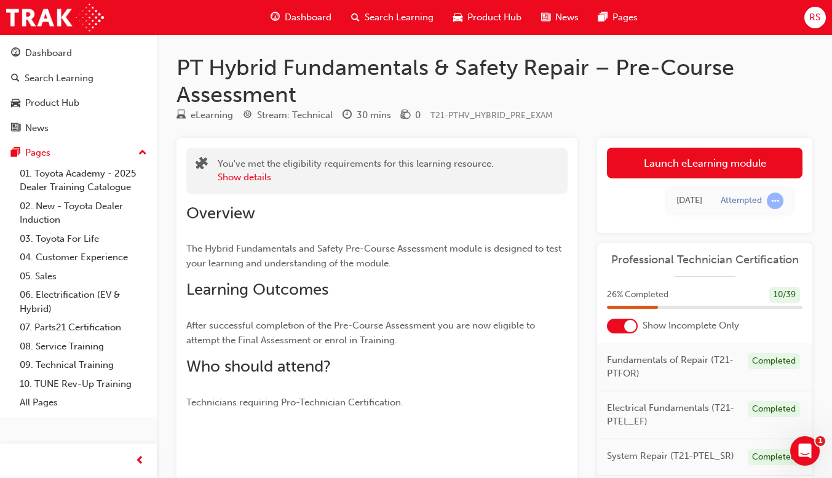
click at [738, 160] on link "Launch eLearning module" at bounding box center [705, 163] width 196 height 31
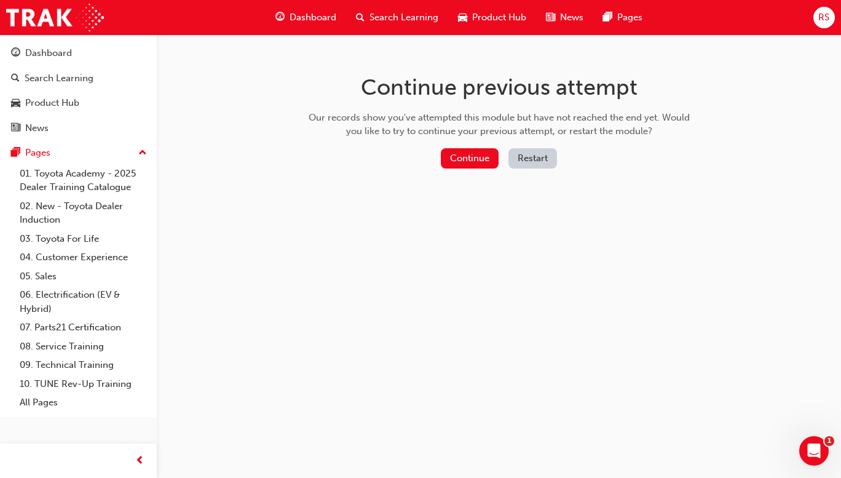
click at [474, 162] on button "Continue" at bounding box center [470, 158] width 58 height 20
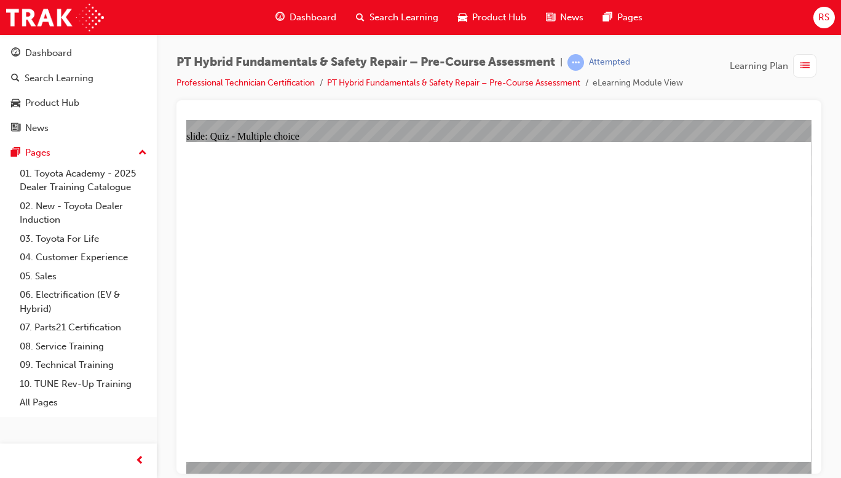
click at [584, 60] on span "learningRecordVerb_ATTEMPT-icon" at bounding box center [576, 62] width 17 height 17
click at [691, 54] on div "PT Hybrid Fundamentals & Safety Repair – Pre-Course Assessment | Attempted Prof…" at bounding box center [498, 77] width 645 height 46
click at [301, 21] on span "Dashboard" at bounding box center [313, 17] width 47 height 14
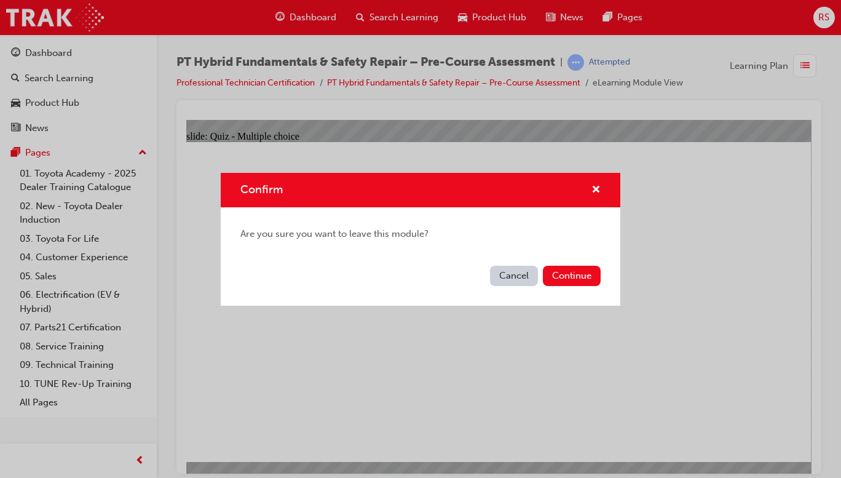
click at [507, 274] on button "Cancel" at bounding box center [514, 276] width 48 height 20
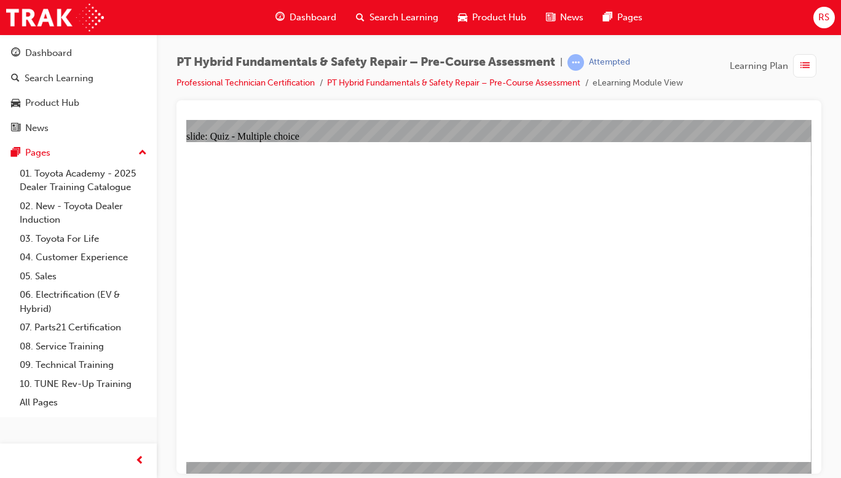
click at [314, 17] on span "Dashboard" at bounding box center [313, 17] width 47 height 14
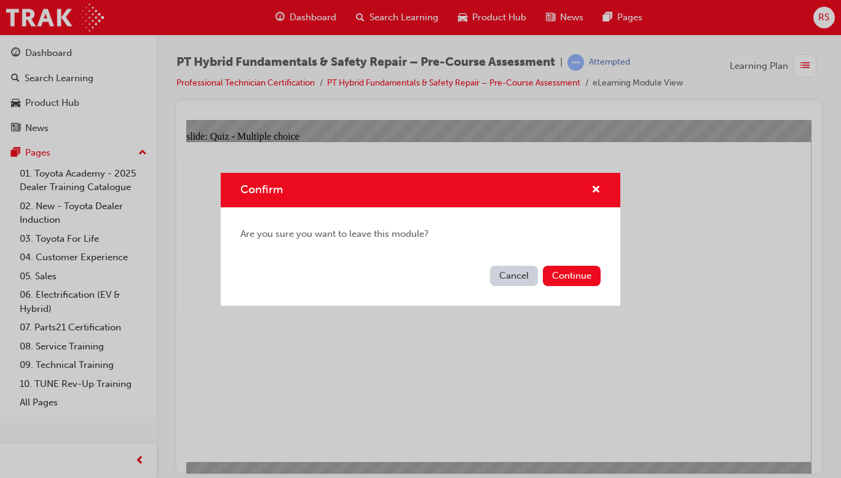
click at [576, 277] on button "Continue" at bounding box center [572, 276] width 58 height 20
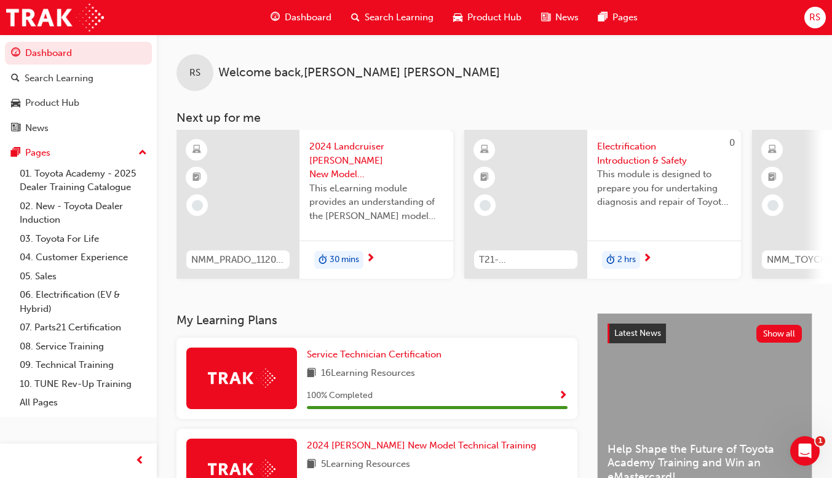
click at [298, 16] on span "Dashboard" at bounding box center [308, 17] width 47 height 14
click at [304, 15] on span "Dashboard" at bounding box center [308, 17] width 47 height 14
click at [293, 26] on div "Dashboard" at bounding box center [301, 17] width 81 height 25
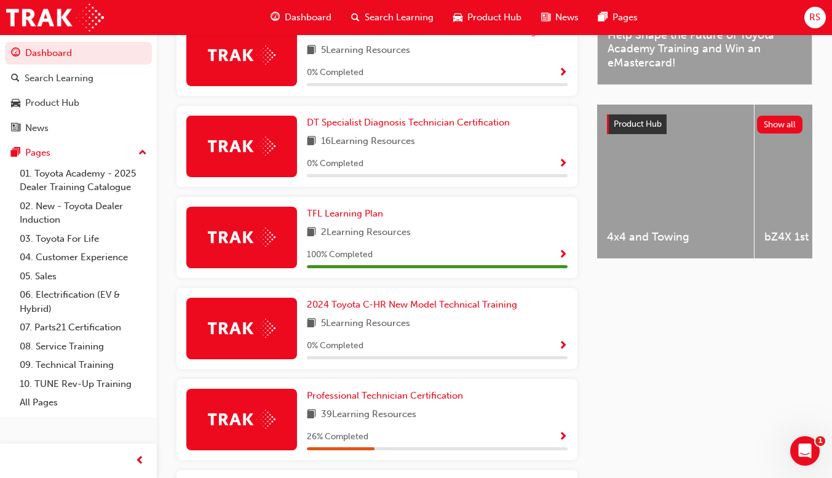
scroll to position [480, 0]
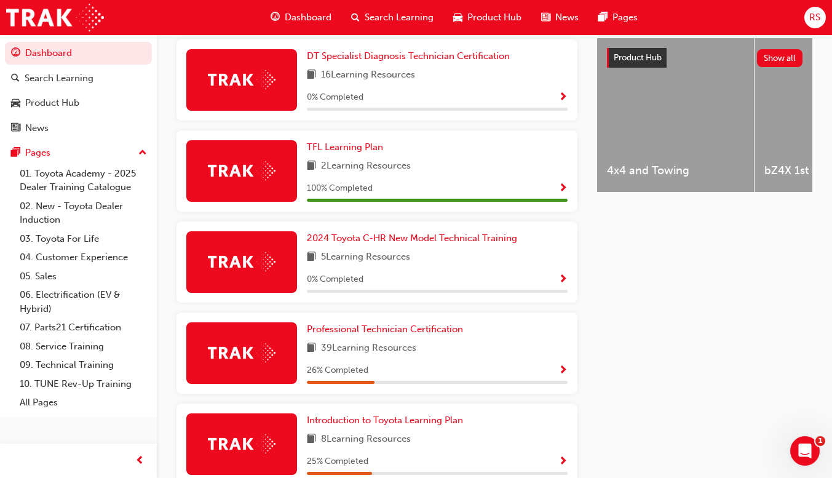
click at [542, 378] on div "26 % Completed" at bounding box center [437, 370] width 261 height 15
click at [563, 370] on span "Show Progress" at bounding box center [562, 370] width 9 height 11
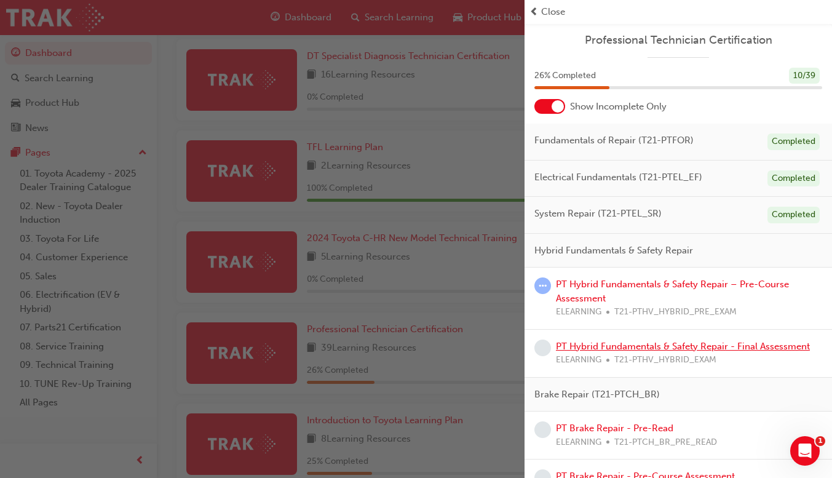
click at [556, 346] on link "PT Hybrid Fundamentals & Safety Repair - Final Assessment" at bounding box center [683, 346] width 254 height 11
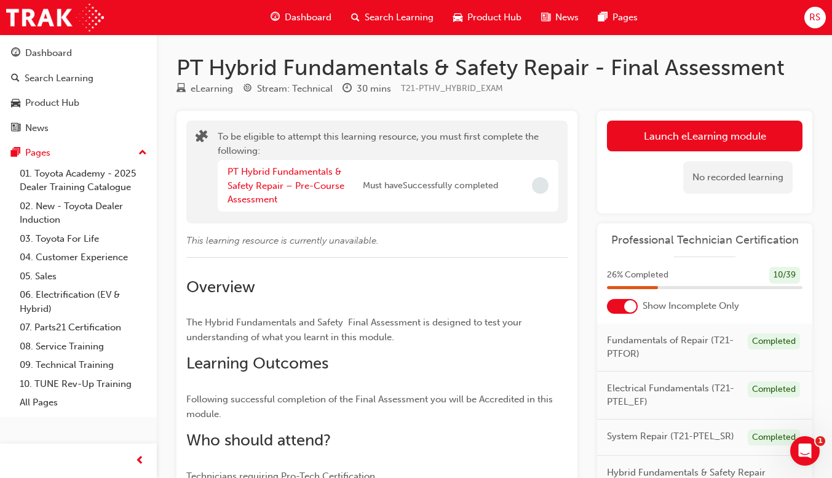
click at [727, 146] on button "Launch eLearning module" at bounding box center [705, 136] width 196 height 31
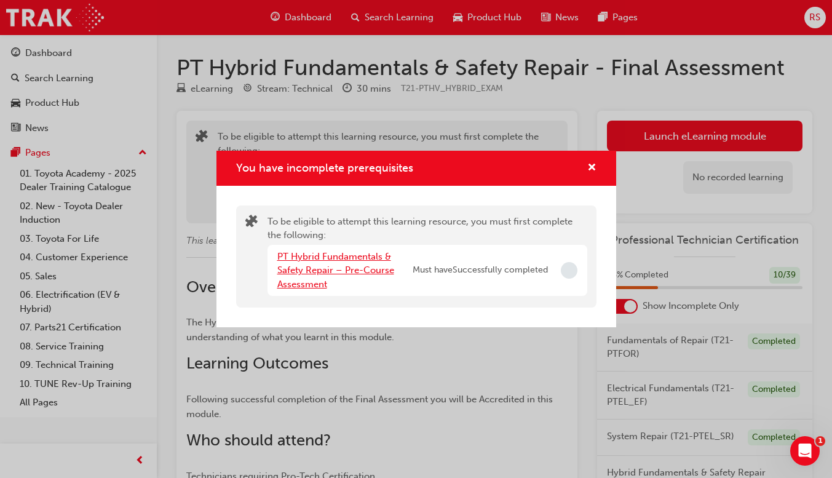
click at [347, 272] on link "PT Hybrid Fundamentals & Safety Repair – Pre-Course Assessment" at bounding box center [335, 270] width 117 height 39
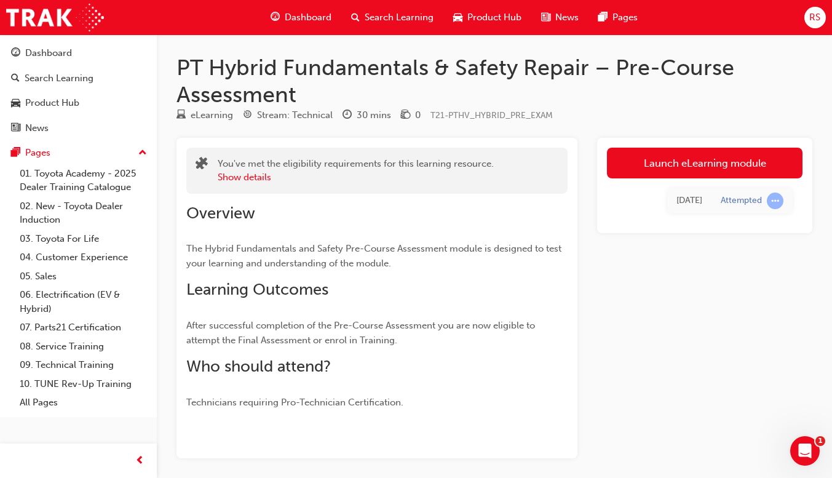
click at [683, 164] on link "Launch eLearning module" at bounding box center [705, 163] width 196 height 31
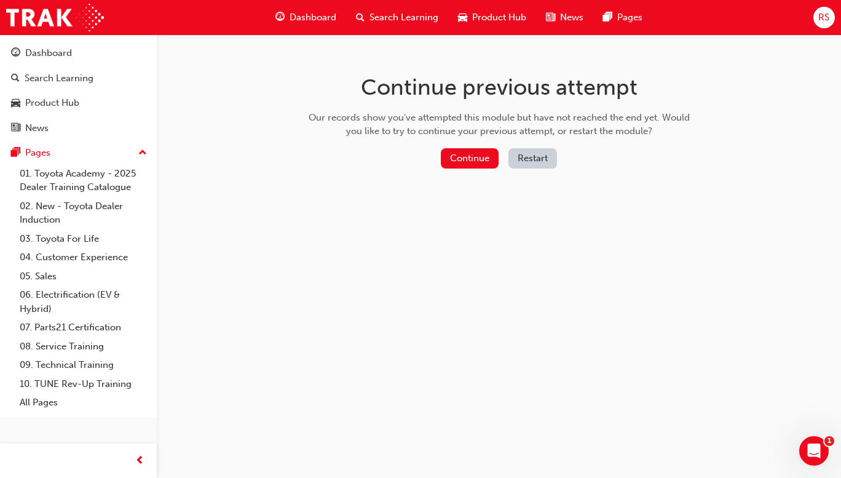
click at [531, 160] on button "Restart" at bounding box center [532, 158] width 49 height 20
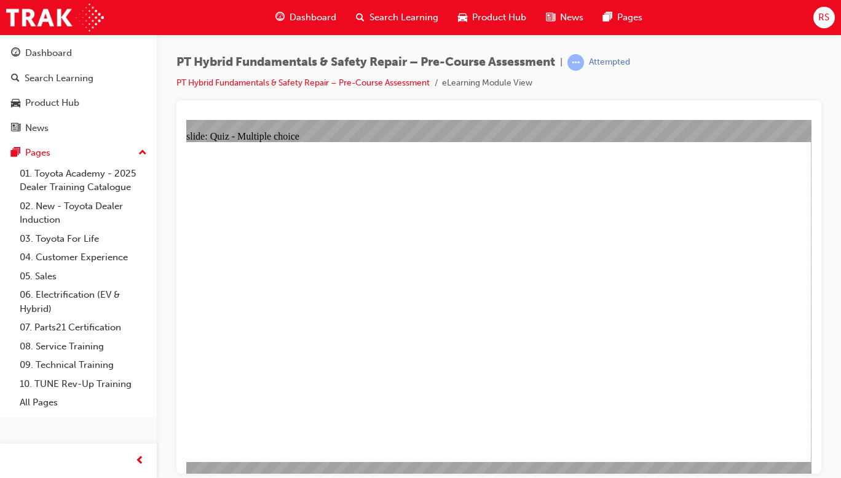
radio input "false"
radio input "true"
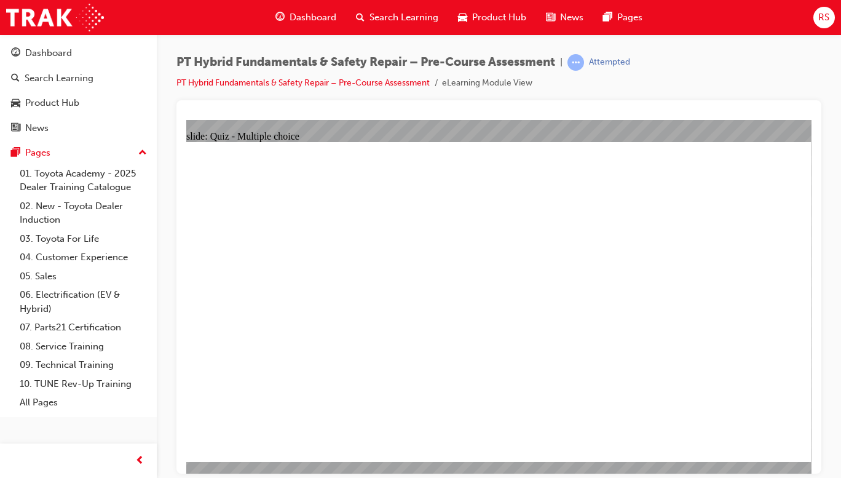
checkbox input "true"
checkbox input "false"
checkbox input "true"
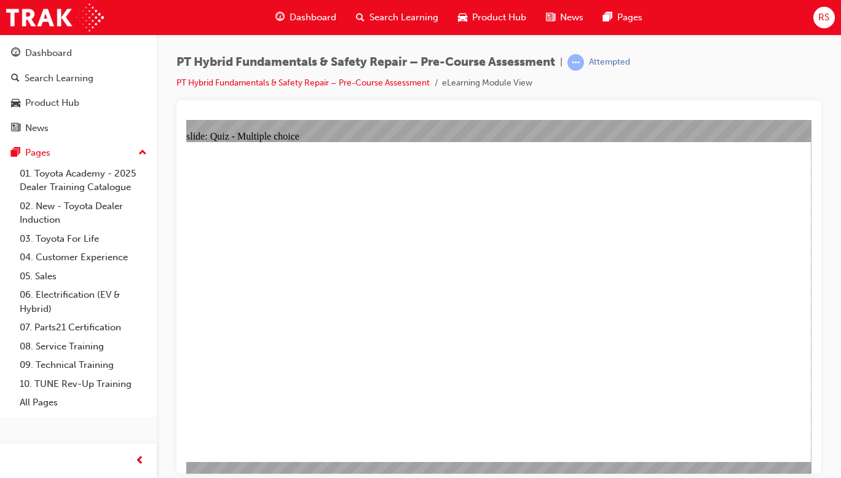
checkbox input "true"
radio input "true"
radio input "false"
radio input "true"
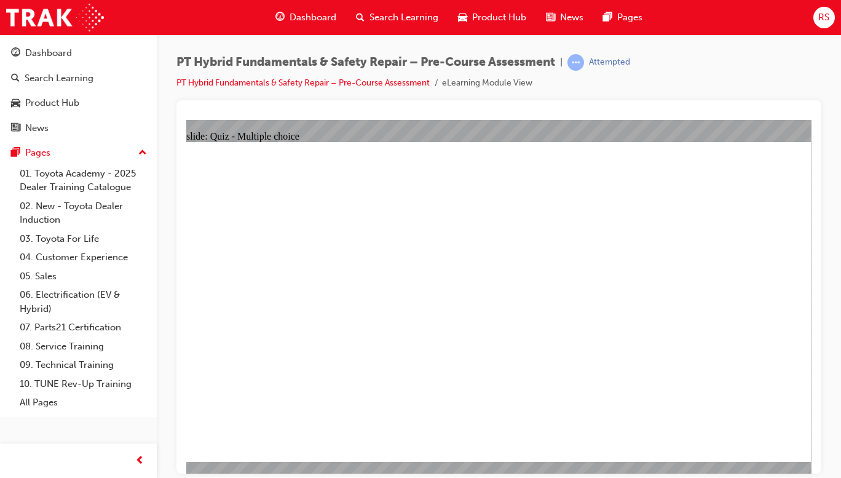
radio input "false"
radio input "true"
click at [312, 18] on span "Dashboard" at bounding box center [313, 17] width 47 height 14
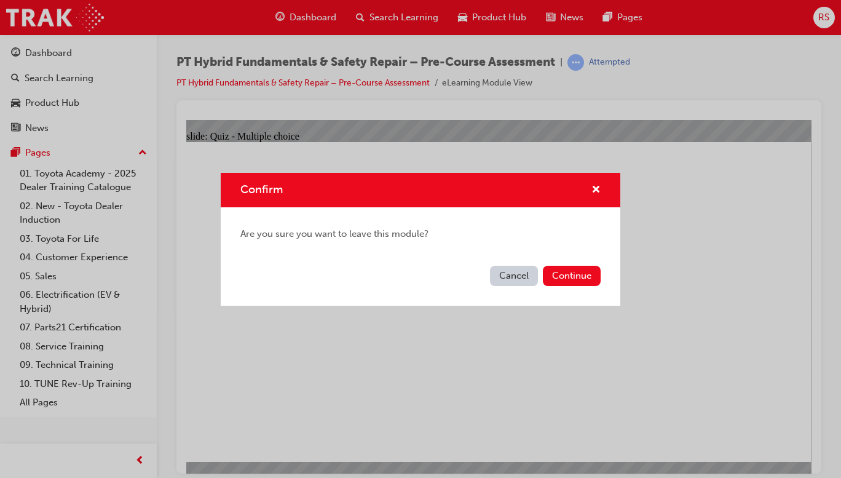
click at [577, 269] on button "Continue" at bounding box center [572, 276] width 58 height 20
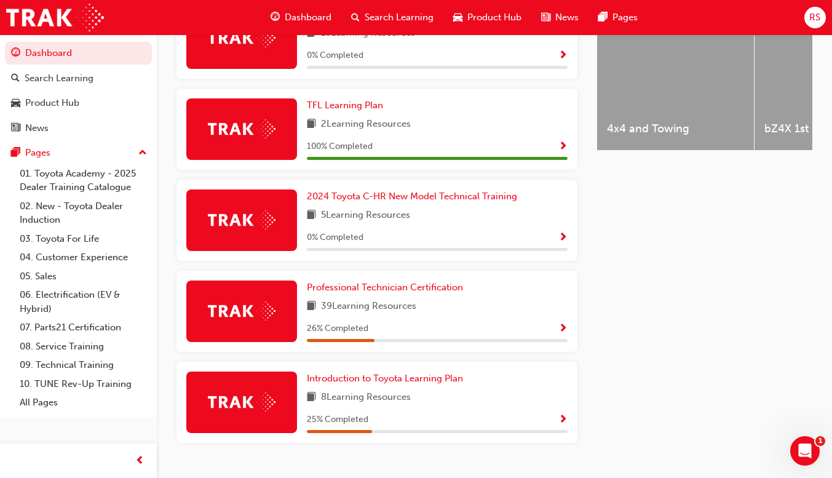
scroll to position [530, 0]
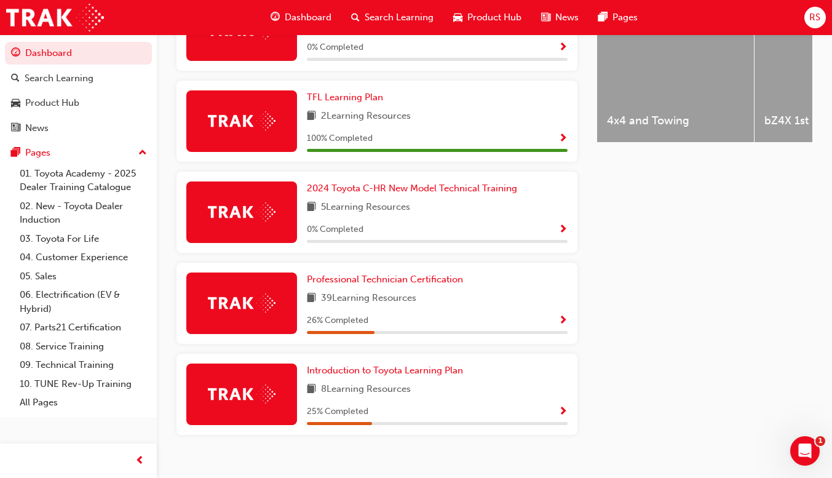
click at [562, 326] on span "Show Progress" at bounding box center [562, 320] width 9 height 11
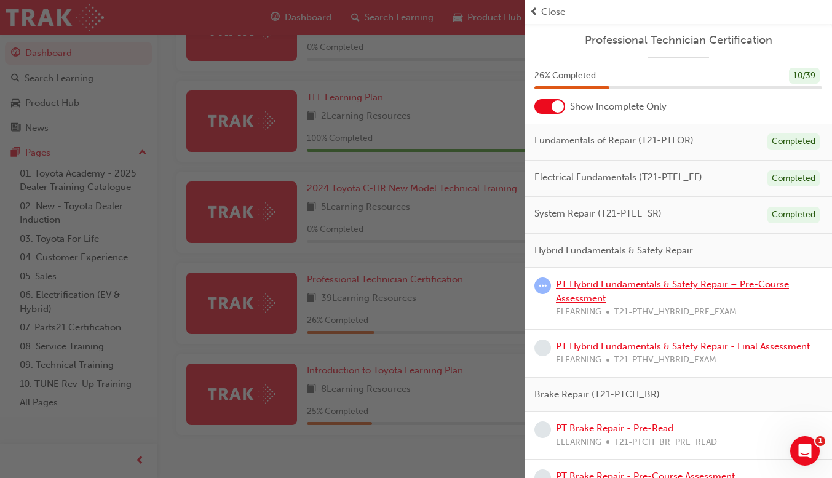
click at [582, 296] on link "PT Hybrid Fundamentals & Safety Repair – Pre-Course Assessment" at bounding box center [672, 291] width 233 height 25
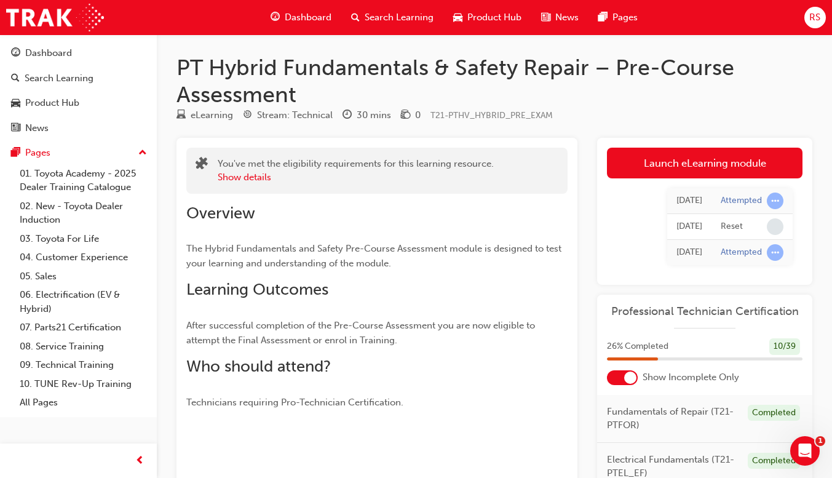
click at [731, 162] on link "Launch eLearning module" at bounding box center [705, 163] width 196 height 31
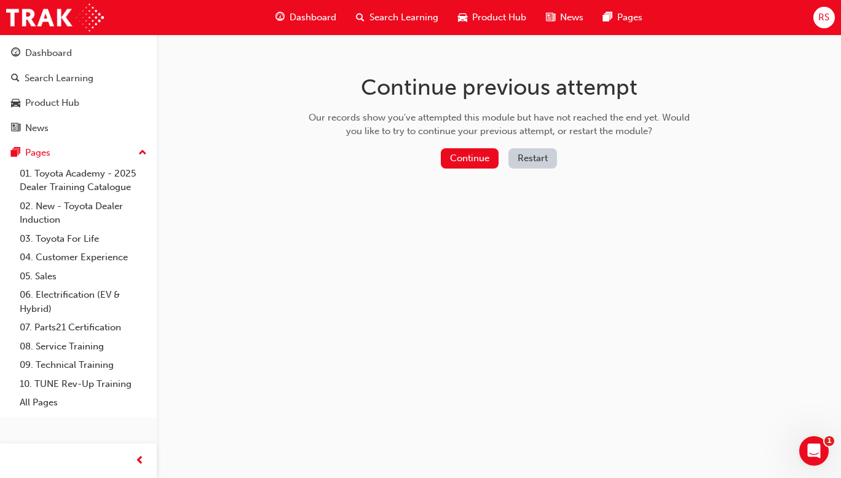
click at [536, 164] on button "Restart" at bounding box center [532, 158] width 49 height 20
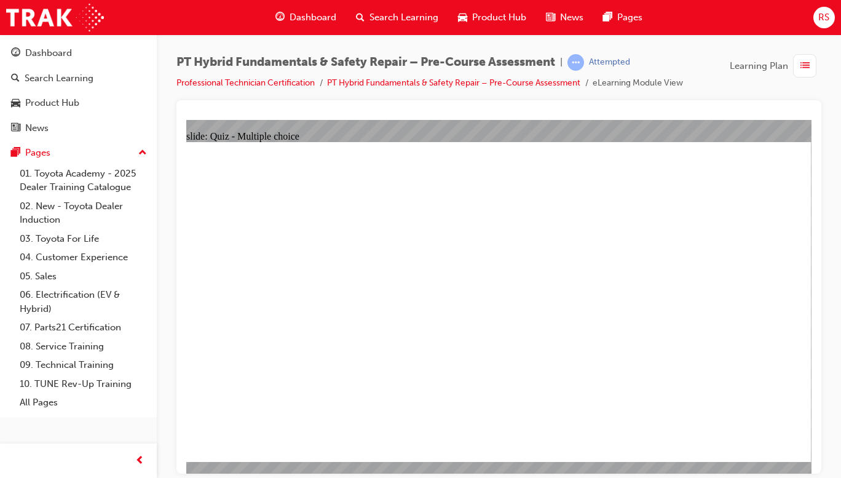
radio input "true"
checkbox input "true"
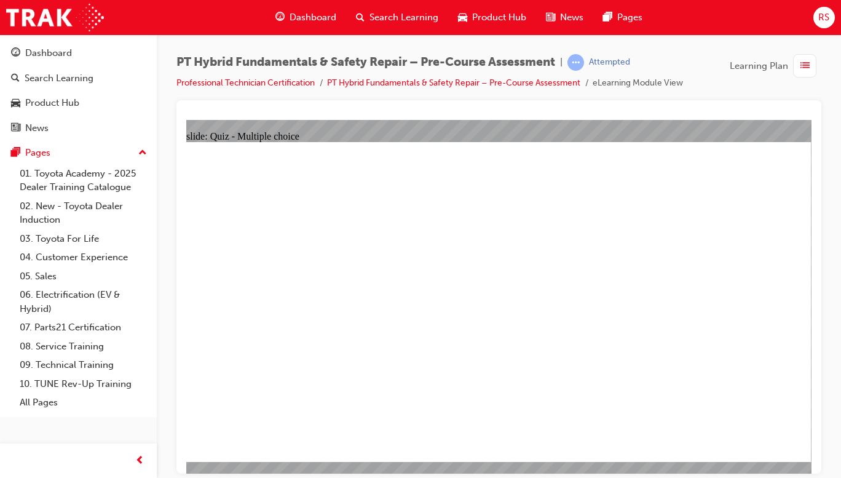
checkbox input "true"
radio input "true"
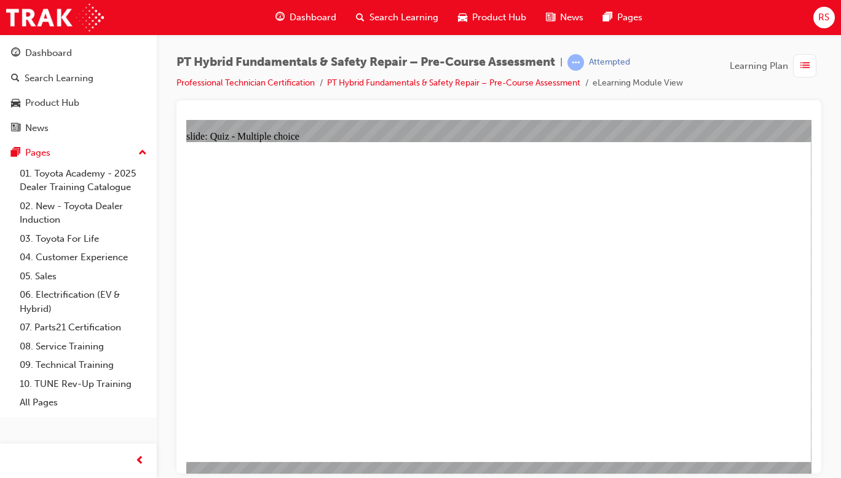
radio input "true"
click at [306, 14] on span "Dashboard" at bounding box center [313, 17] width 47 height 14
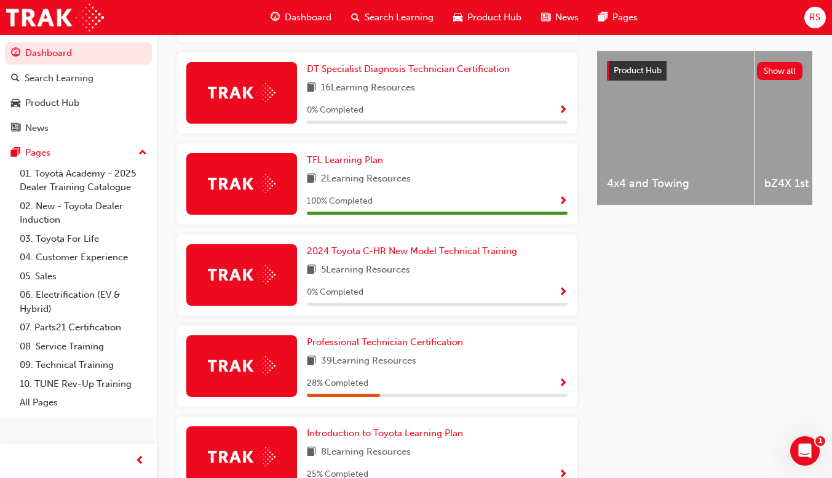
scroll to position [468, 0]
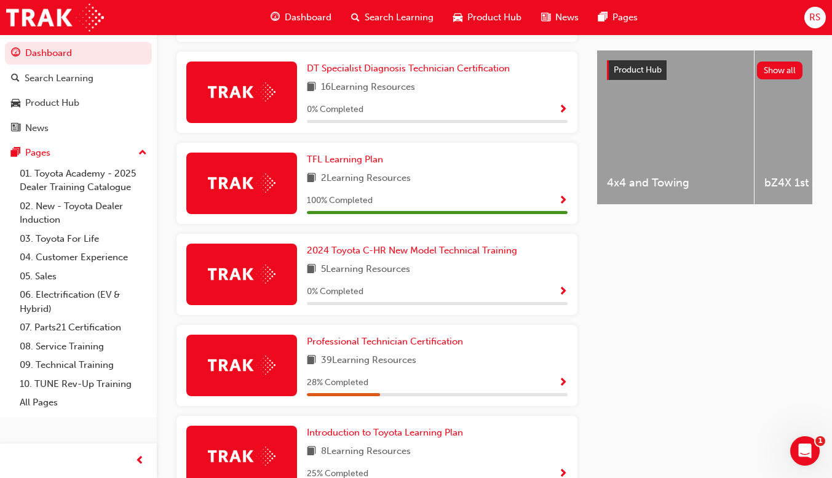
click at [480, 390] on div "28 % Completed" at bounding box center [437, 382] width 261 height 15
click at [539, 385] on div "28 % Completed" at bounding box center [437, 382] width 261 height 15
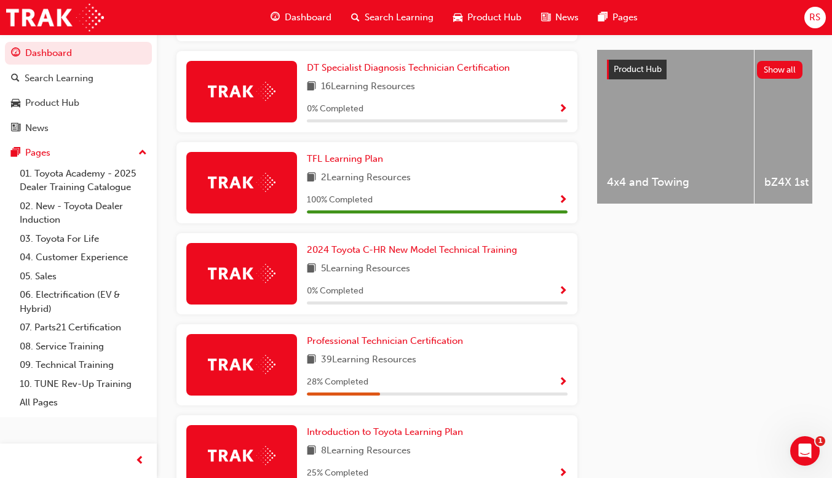
click at [536, 381] on div "28 % Completed" at bounding box center [437, 381] width 261 height 15
click at [251, 359] on img at bounding box center [242, 364] width 68 height 19
click at [567, 380] on span "Show Progress" at bounding box center [562, 382] width 9 height 11
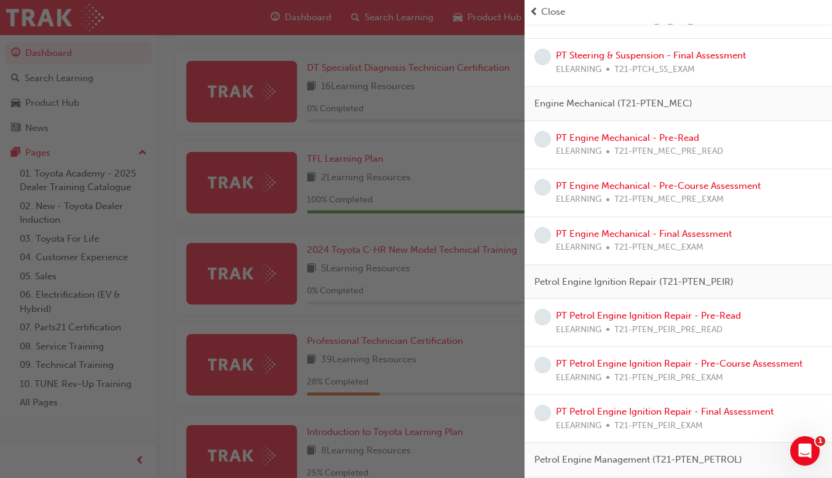
scroll to position [0, 0]
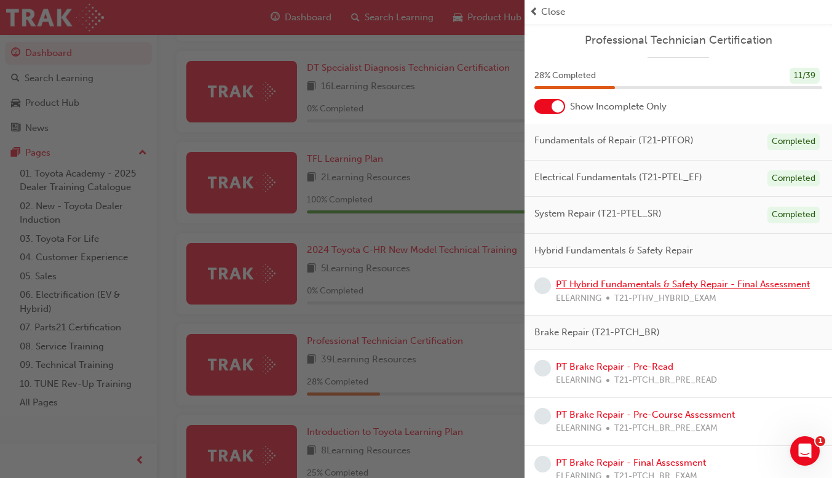
click at [713, 280] on link "PT Hybrid Fundamentals & Safety Repair - Final Assessment" at bounding box center [683, 284] width 254 height 11
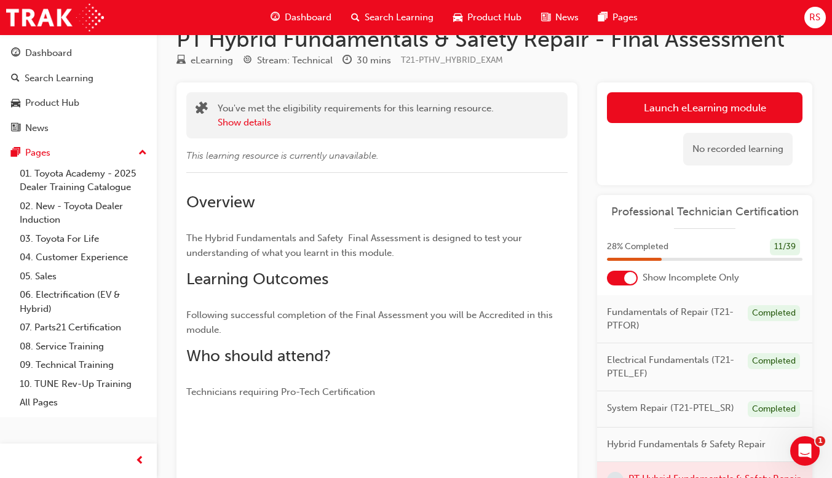
scroll to position [26, 0]
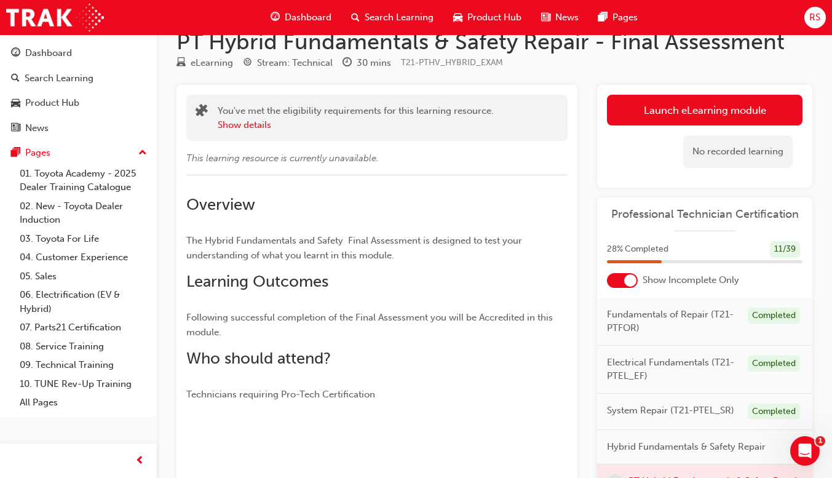
click at [748, 106] on link "Launch eLearning module" at bounding box center [705, 110] width 196 height 31
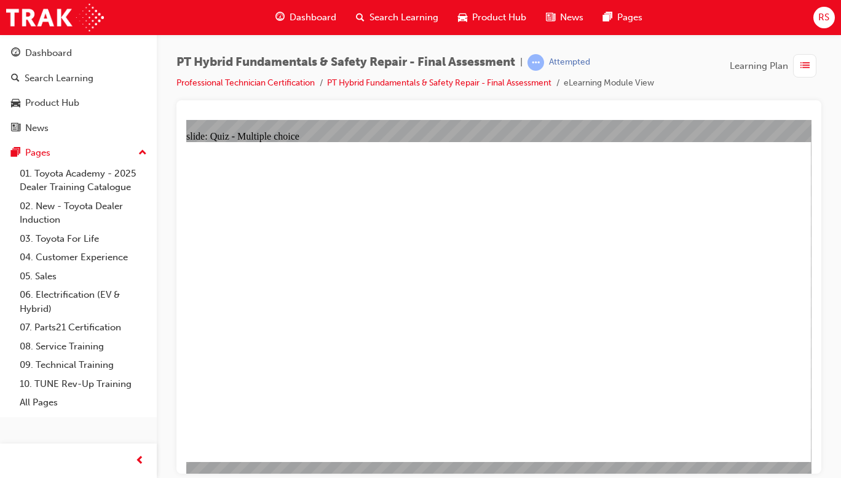
checkbox input "true"
radio input "true"
radio input "false"
radio input "true"
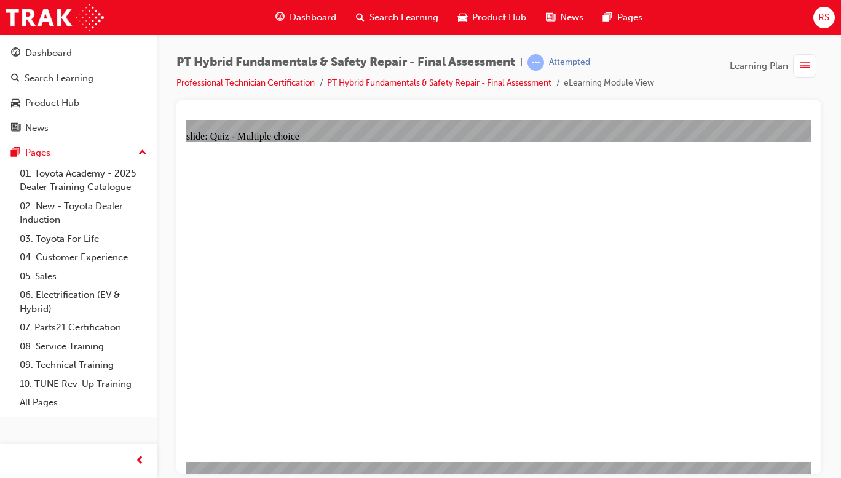
radio input "true"
checkbox input "true"
radio input "true"
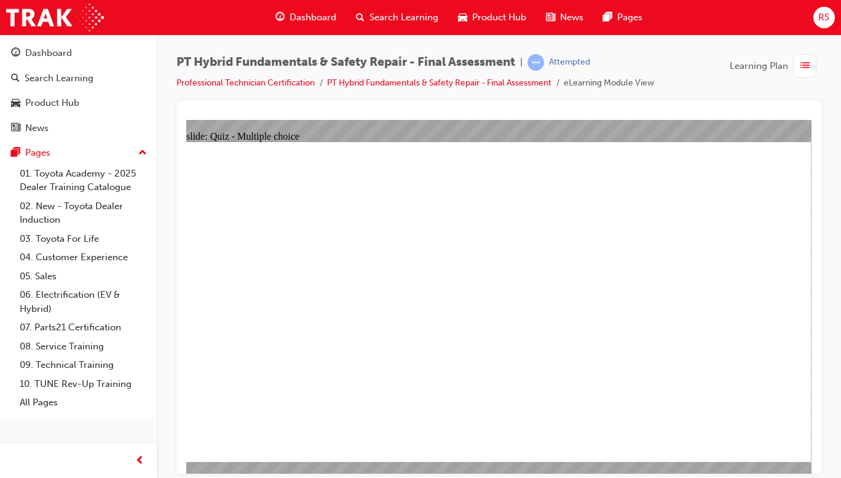
radio input "true"
checkbox input "true"
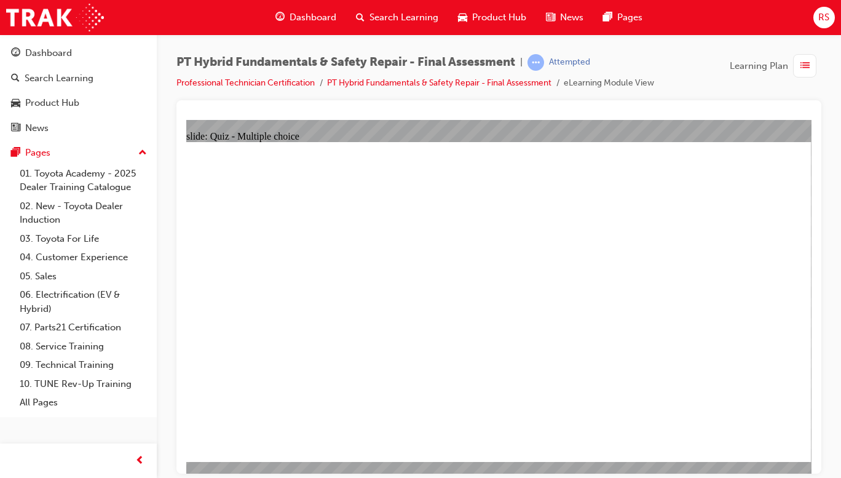
checkbox input "true"
checkbox input "false"
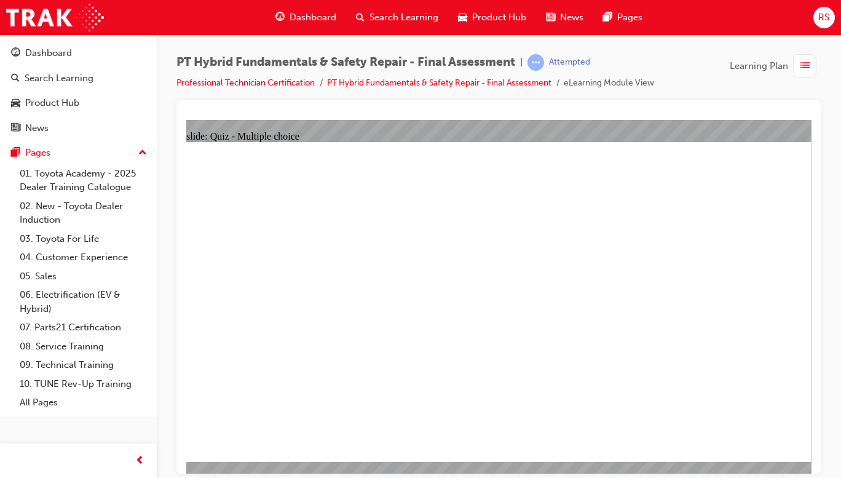
checkbox input "false"
checkbox input "true"
checkbox input "false"
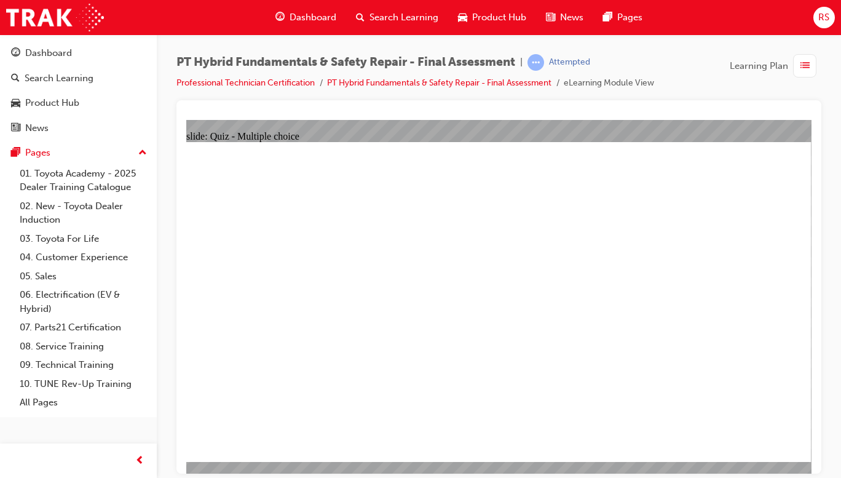
checkbox input "false"
checkbox input "true"
radio input "true"
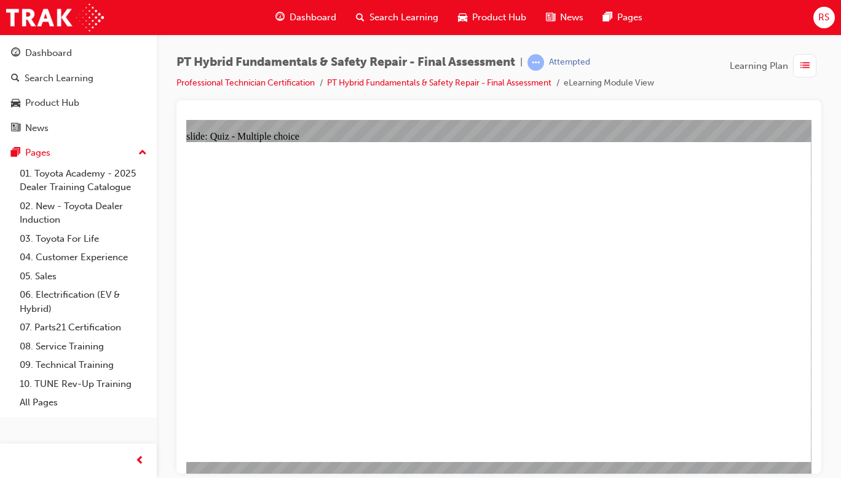
radio input "true"
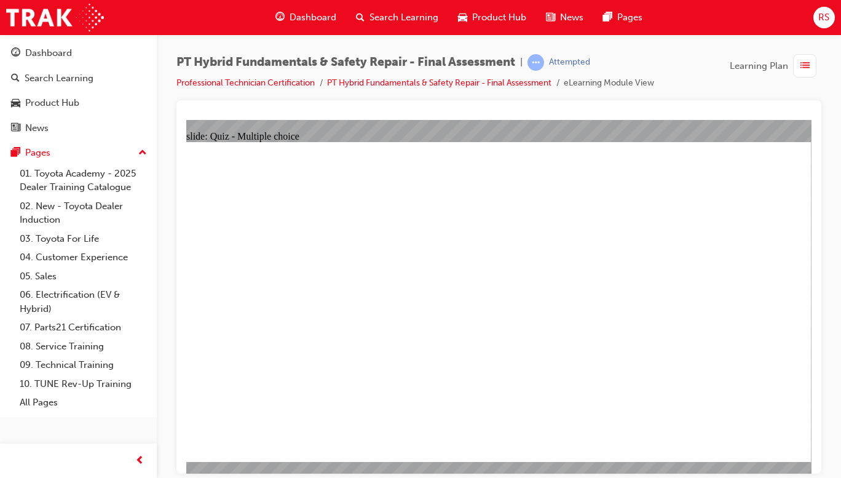
radio input "true"
click at [310, 13] on span "Dashboard" at bounding box center [313, 17] width 47 height 14
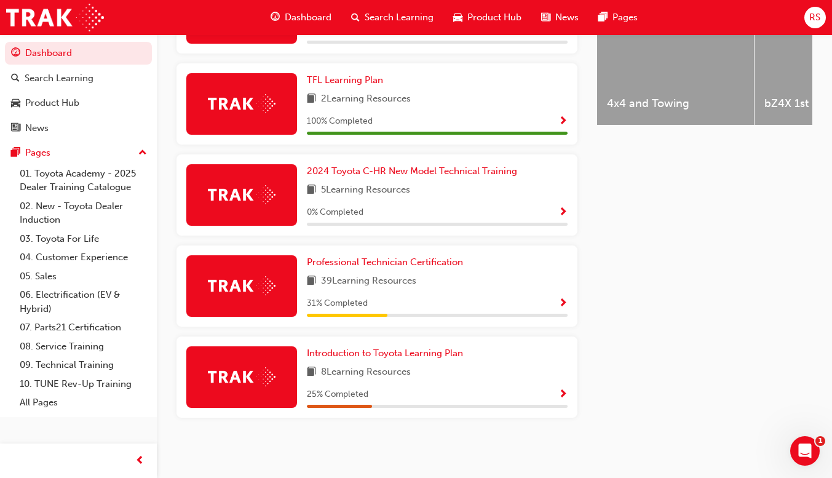
scroll to position [552, 0]
click at [558, 310] on button "button" at bounding box center [562, 303] width 9 height 15
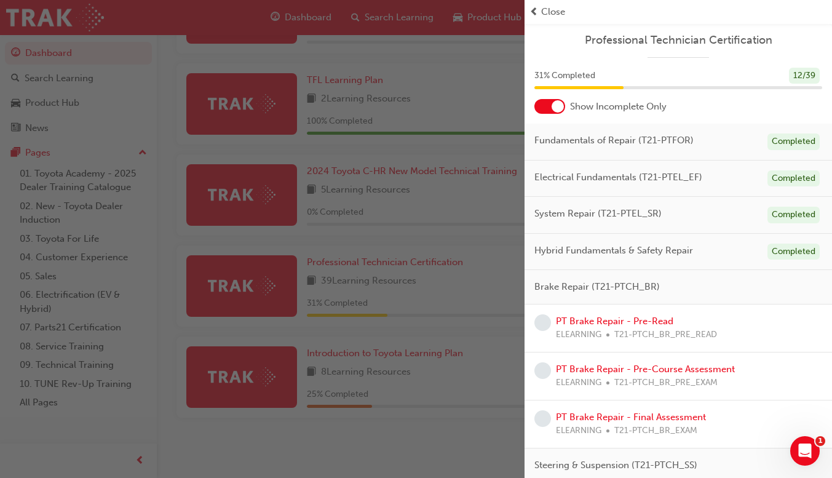
click at [710, 324] on div "PT Brake Repair - Pre-Read ELEARNING T21-PTCH_BR_PRE_READ" at bounding box center [636, 328] width 161 height 28
click at [633, 322] on link "PT Brake Repair - Pre-Read" at bounding box center [614, 320] width 117 height 11
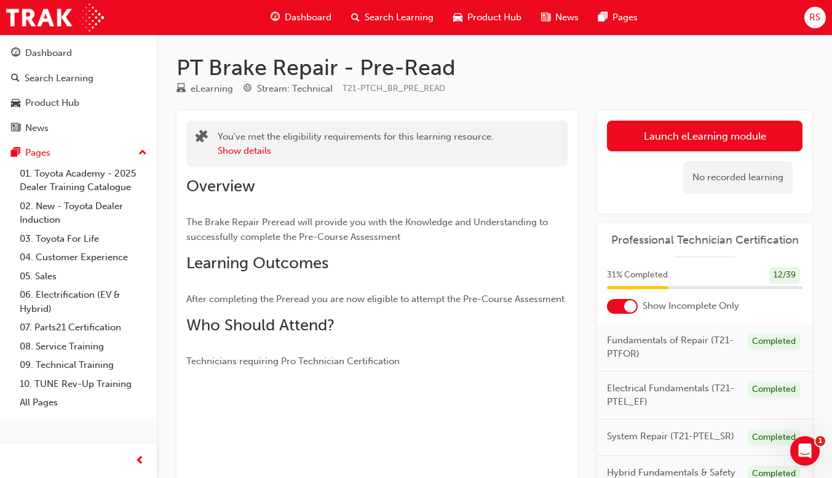
click at [754, 132] on link "Launch eLearning module" at bounding box center [705, 136] width 196 height 31
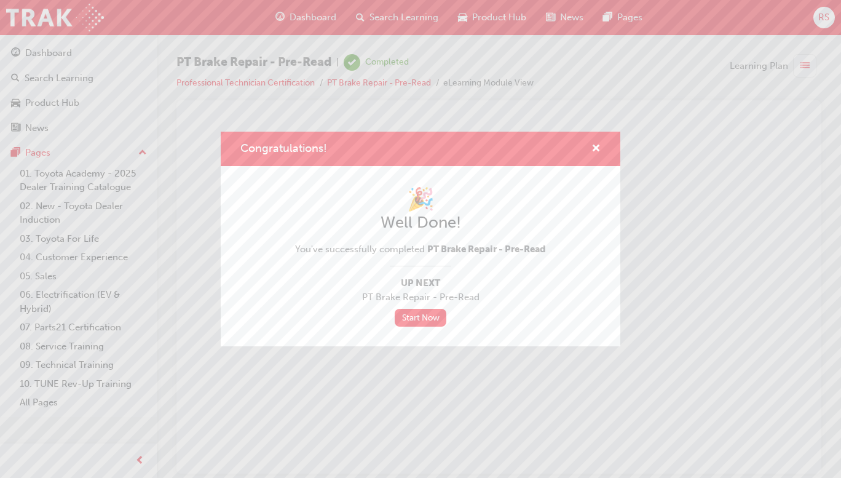
click at [419, 321] on link "Start Now" at bounding box center [421, 318] width 52 height 18
click at [597, 146] on span "cross-icon" at bounding box center [596, 149] width 9 height 11
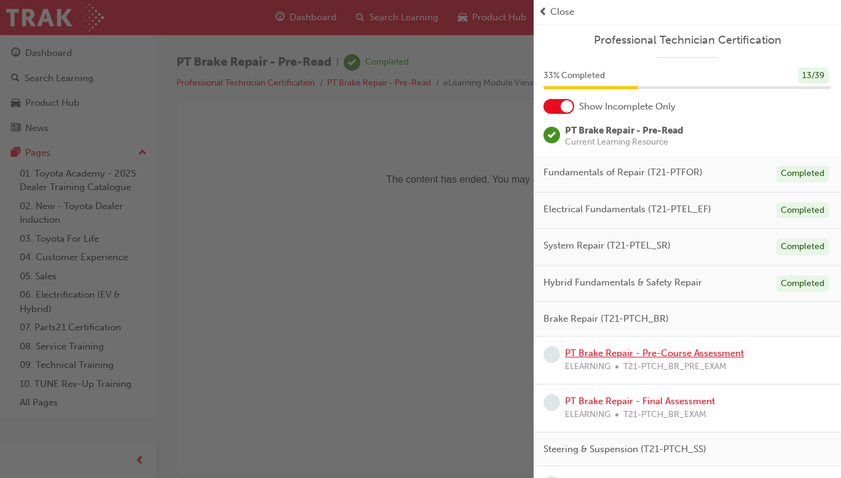
click at [635, 355] on link "PT Brake Repair - Pre-Course Assessment" at bounding box center [654, 352] width 179 height 11
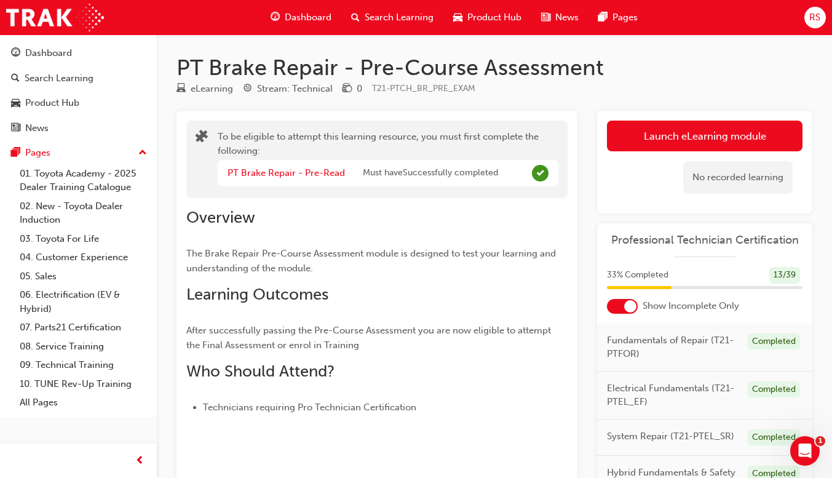
click at [663, 137] on button "Launch eLearning module" at bounding box center [705, 136] width 196 height 31
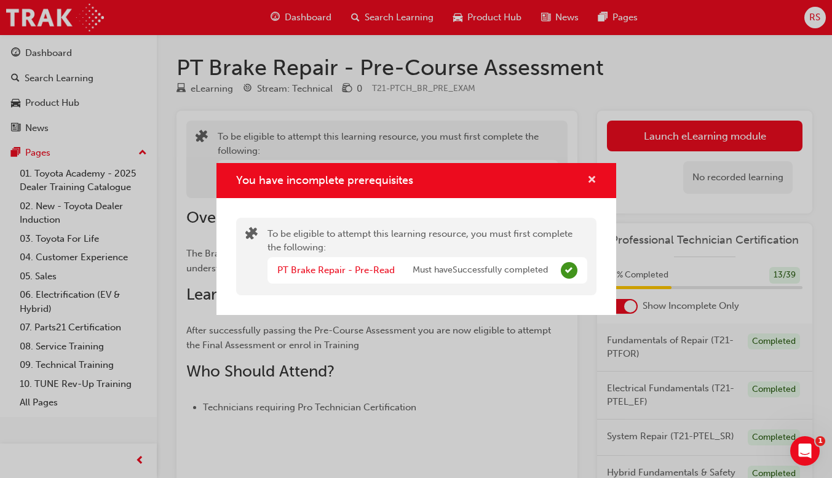
click at [589, 178] on span "cross-icon" at bounding box center [591, 180] width 9 height 11
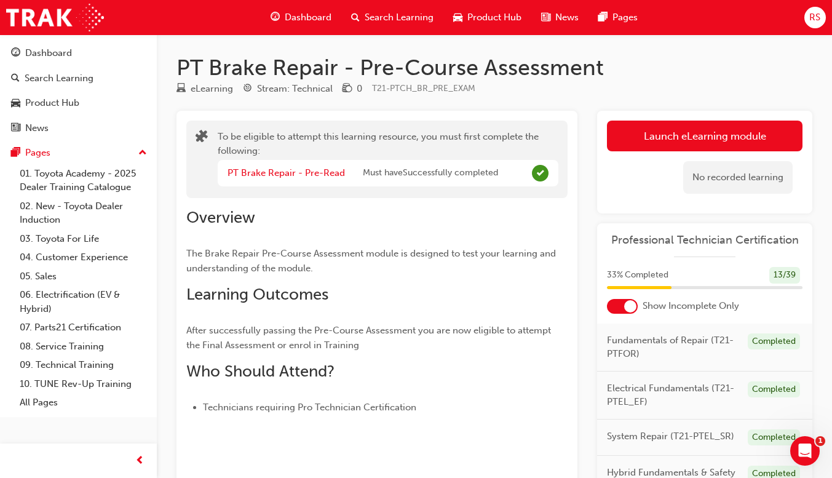
click at [296, 6] on div "Dashboard" at bounding box center [301, 17] width 81 height 25
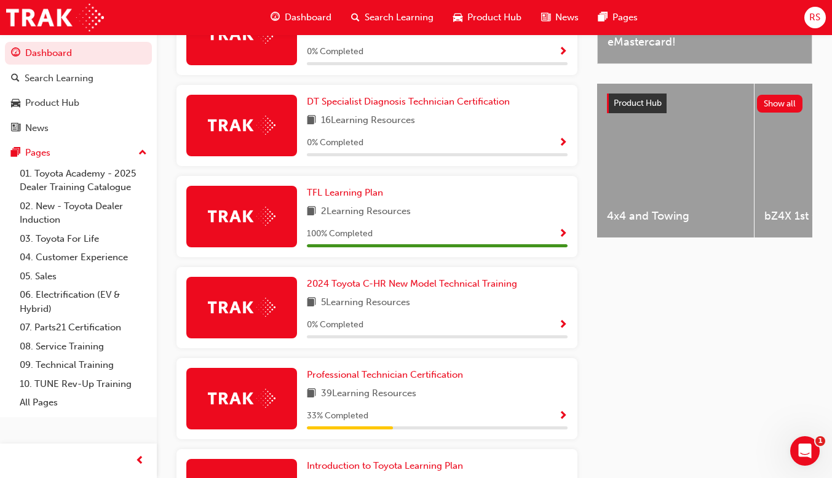
scroll to position [552, 0]
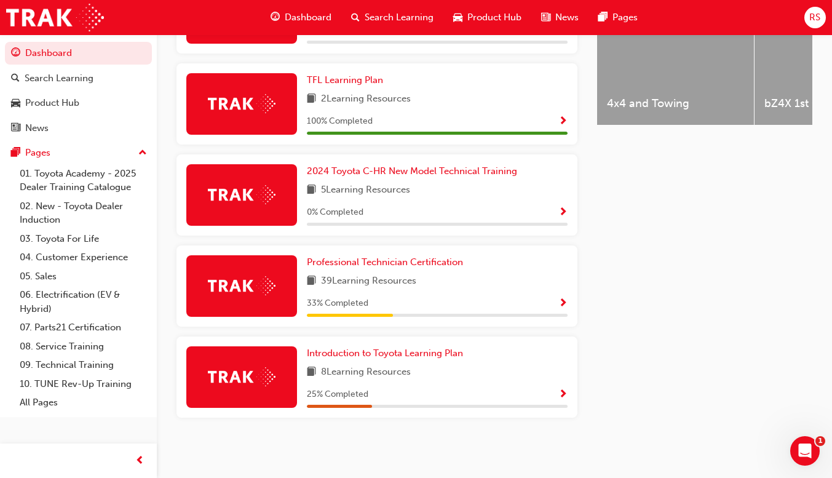
click at [562, 300] on span "Show Progress" at bounding box center [562, 303] width 9 height 11
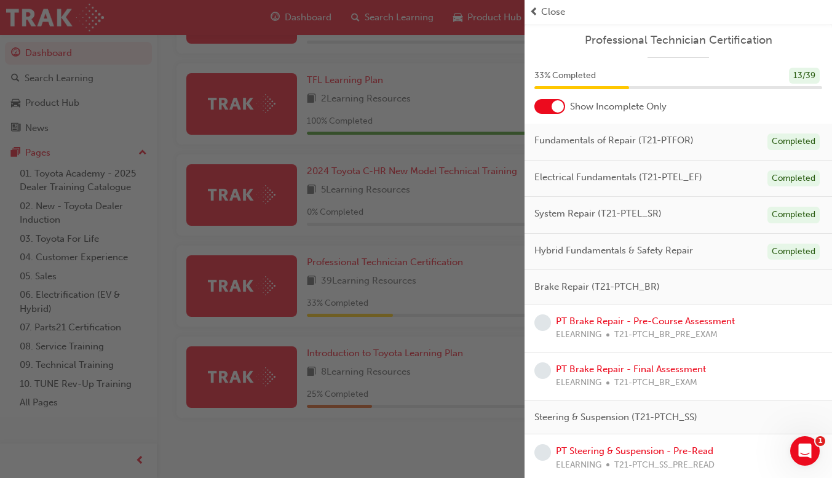
click at [706, 323] on link "PT Brake Repair - Pre-Course Assessment" at bounding box center [645, 320] width 179 height 11
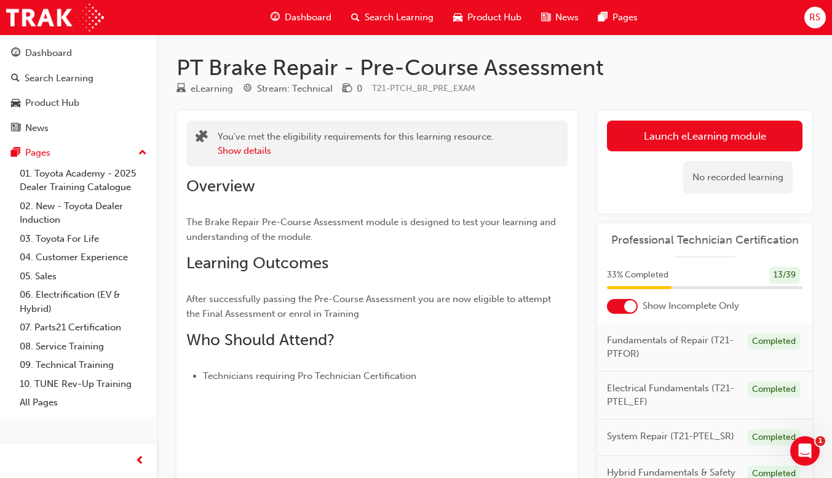
click at [751, 143] on button "Launch eLearning module" at bounding box center [705, 136] width 196 height 31
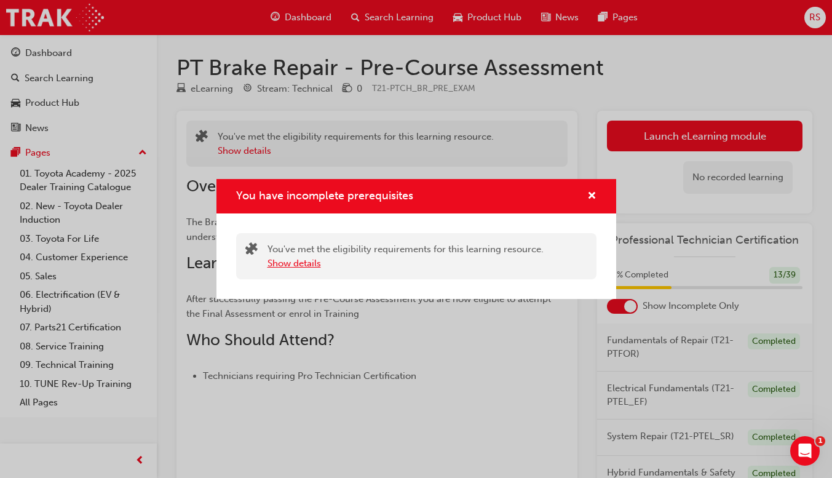
click at [295, 266] on button "Show details" at bounding box center [293, 263] width 53 height 14
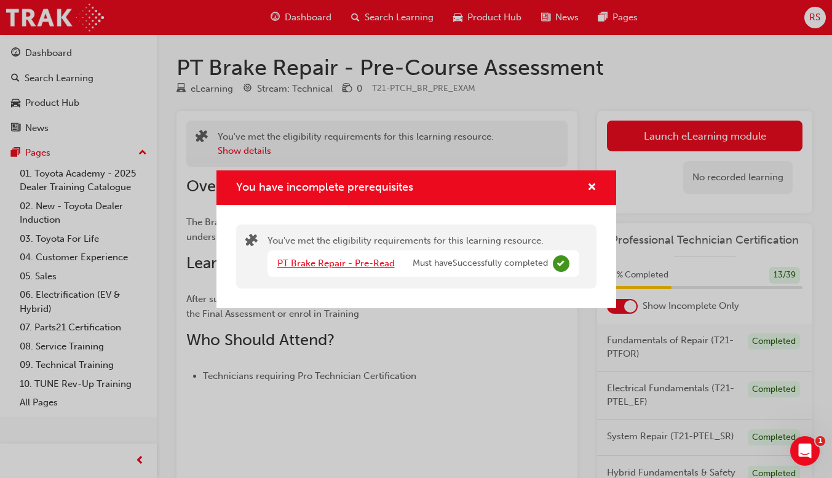
click at [341, 266] on link "PT Brake Repair - Pre-Read" at bounding box center [335, 263] width 117 height 11
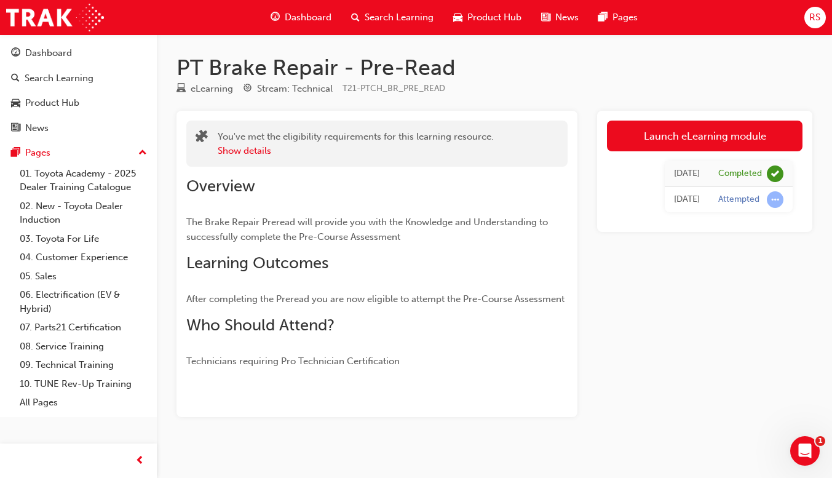
click at [689, 135] on link "Launch eLearning module" at bounding box center [705, 136] width 196 height 31
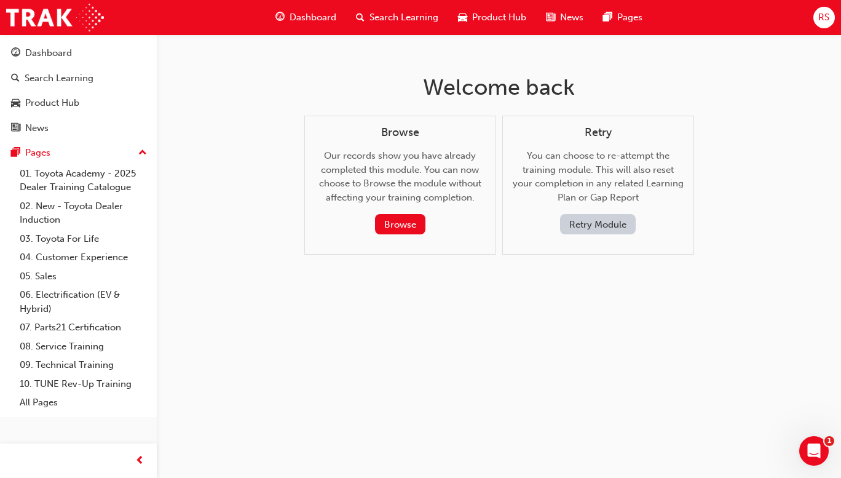
click at [393, 225] on button "Browse" at bounding box center [400, 224] width 50 height 20
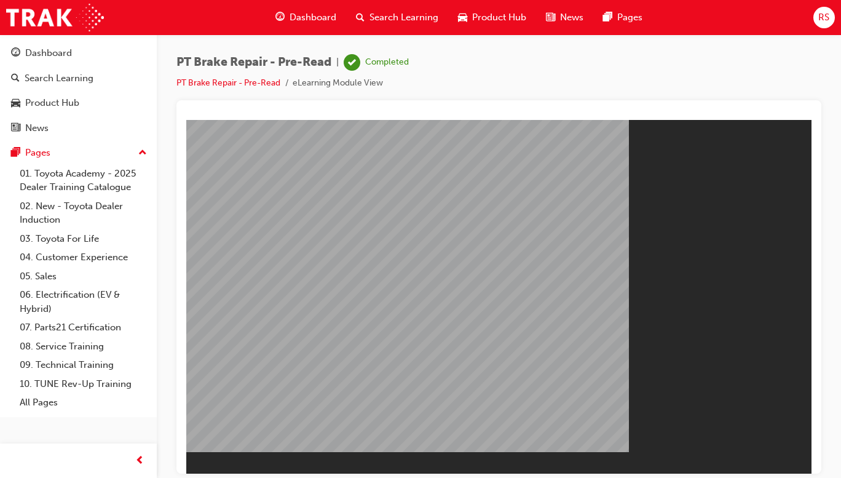
click at [233, 476] on button "Resume" at bounding box center [209, 483] width 47 height 15
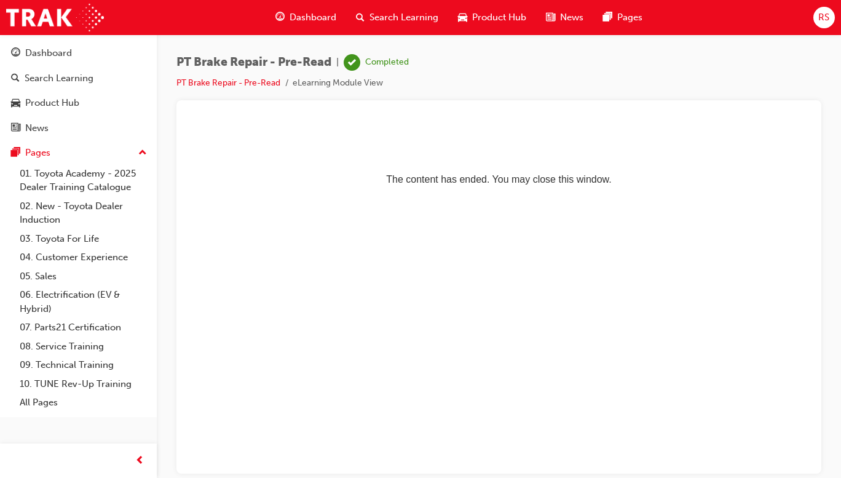
click at [428, 194] on html "The content has ended. You may close this window." at bounding box center [498, 156] width 625 height 75
click at [315, 21] on span "Dashboard" at bounding box center [313, 17] width 47 height 14
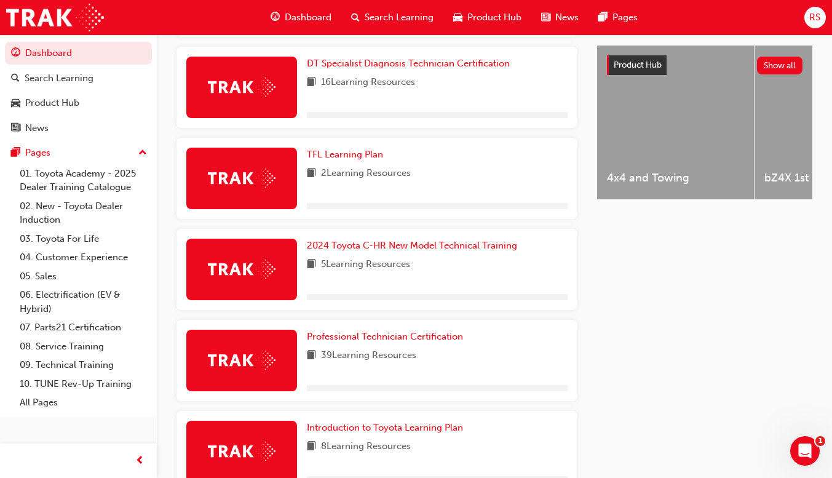
scroll to position [552, 0]
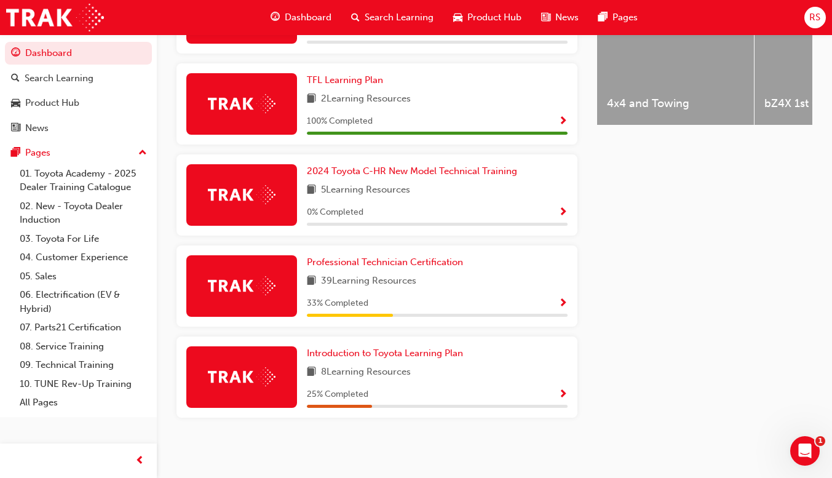
click at [548, 309] on div "33 % Completed" at bounding box center [437, 303] width 261 height 15
click at [566, 307] on span "Show Progress" at bounding box center [562, 303] width 9 height 11
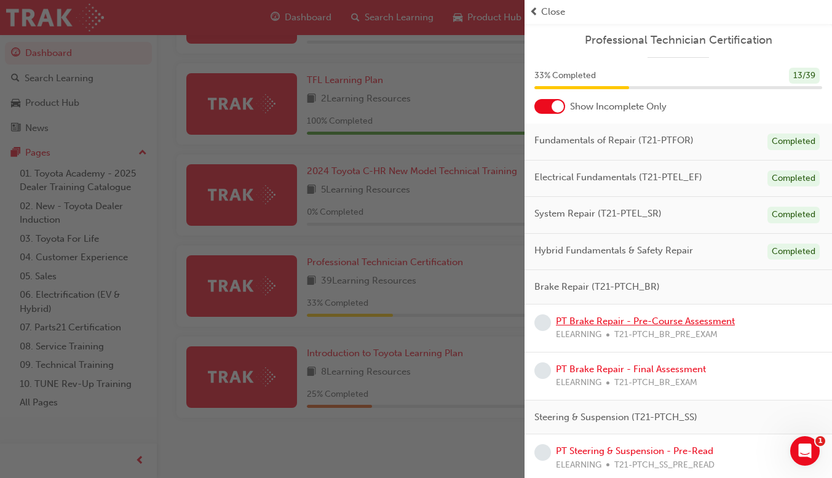
click at [726, 324] on link "PT Brake Repair - Pre-Course Assessment" at bounding box center [645, 320] width 179 height 11
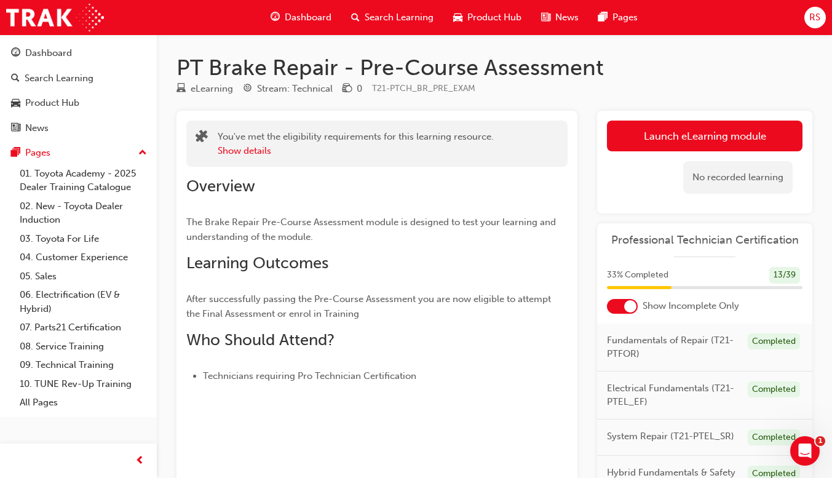
click at [743, 137] on link "Launch eLearning module" at bounding box center [705, 136] width 196 height 31
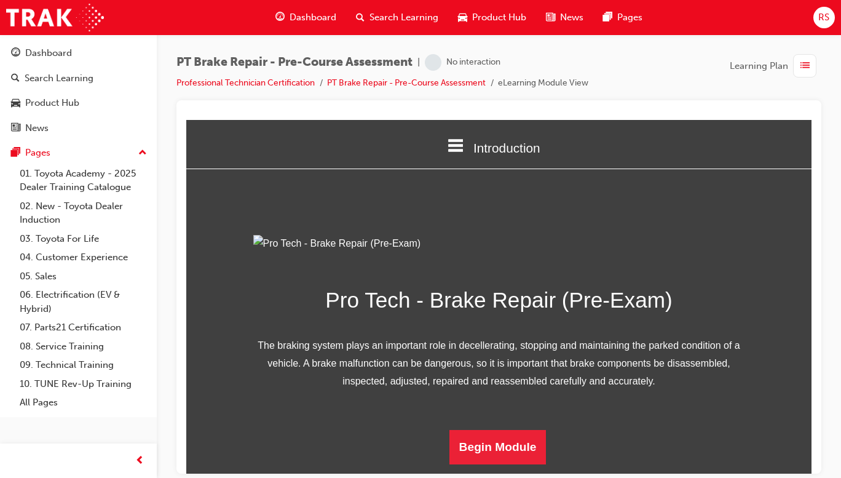
scroll to position [124, 0]
click at [505, 457] on button "Begin Module" at bounding box center [497, 446] width 97 height 34
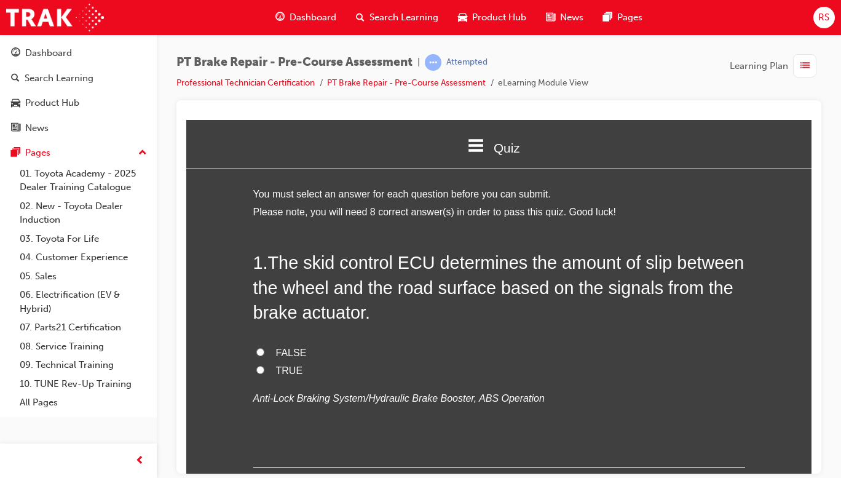
click at [272, 376] on label "TRUE" at bounding box center [499, 371] width 492 height 18
click at [264, 373] on input "TRUE" at bounding box center [260, 369] width 8 height 8
radio input "true"
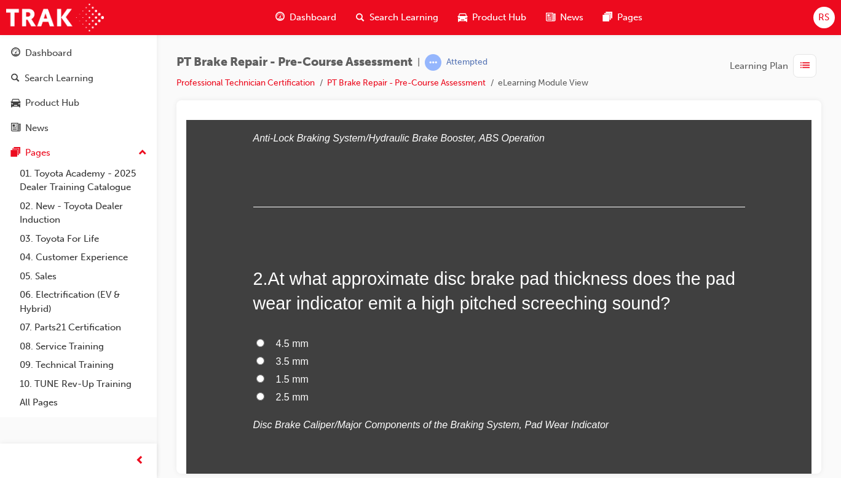
scroll to position [255, 0]
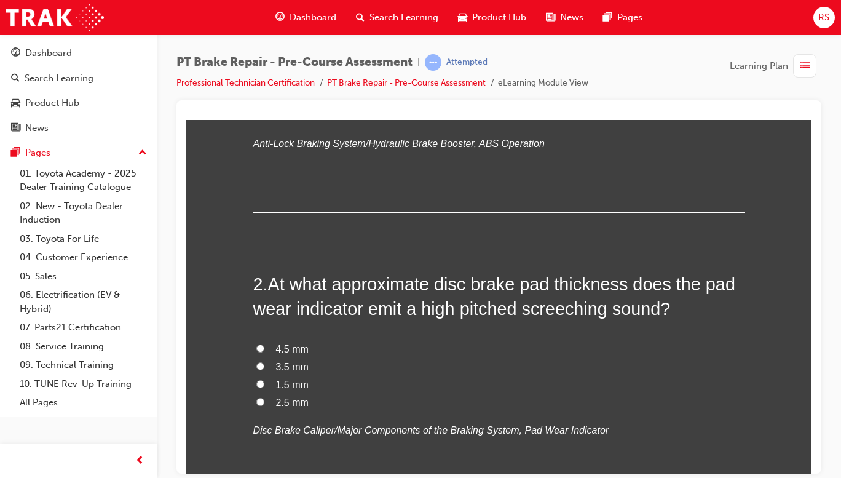
click at [287, 398] on span "2.5 mm" at bounding box center [292, 402] width 33 height 10
click at [264, 398] on input "2.5 mm" at bounding box center [260, 401] width 8 height 8
radio input "true"
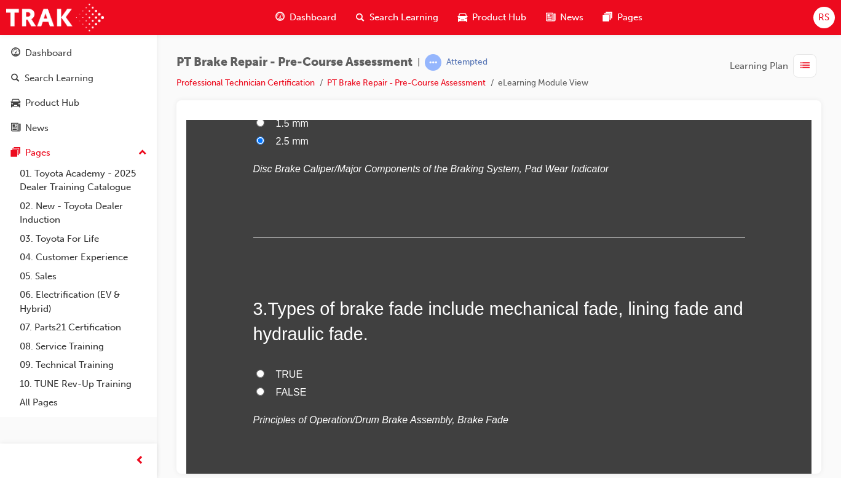
scroll to position [520, 0]
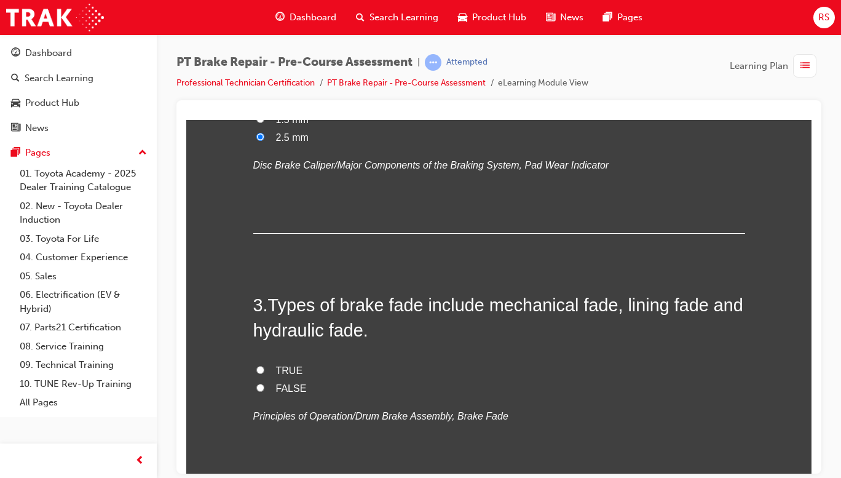
click at [276, 388] on span "FALSE" at bounding box center [291, 387] width 31 height 10
click at [264, 388] on input "FALSE" at bounding box center [260, 387] width 8 height 8
radio input "true"
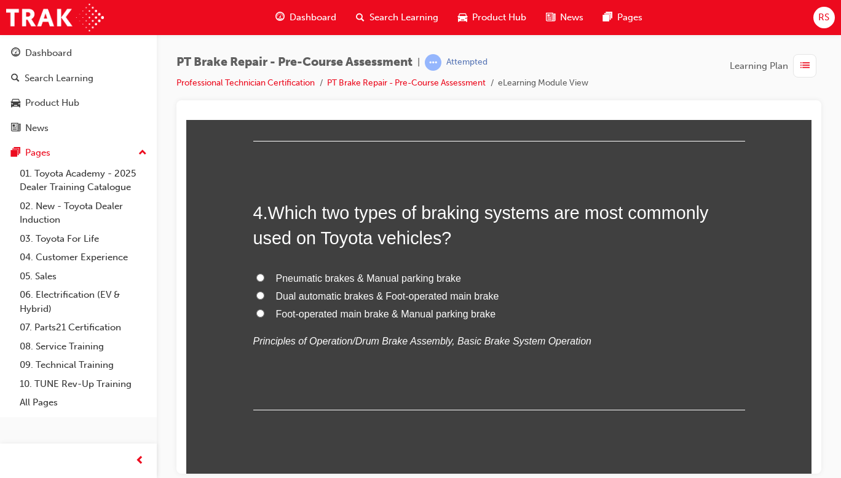
scroll to position [865, 0]
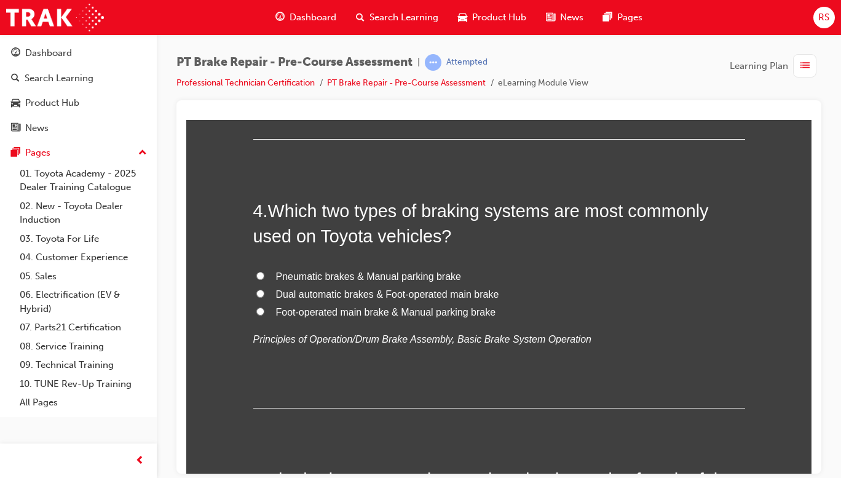
click at [475, 314] on span "Foot-operated main brake & Manual parking brake" at bounding box center [386, 311] width 220 height 10
click at [264, 314] on input "Foot-operated main brake & Manual parking brake" at bounding box center [260, 311] width 8 height 8
radio input "true"
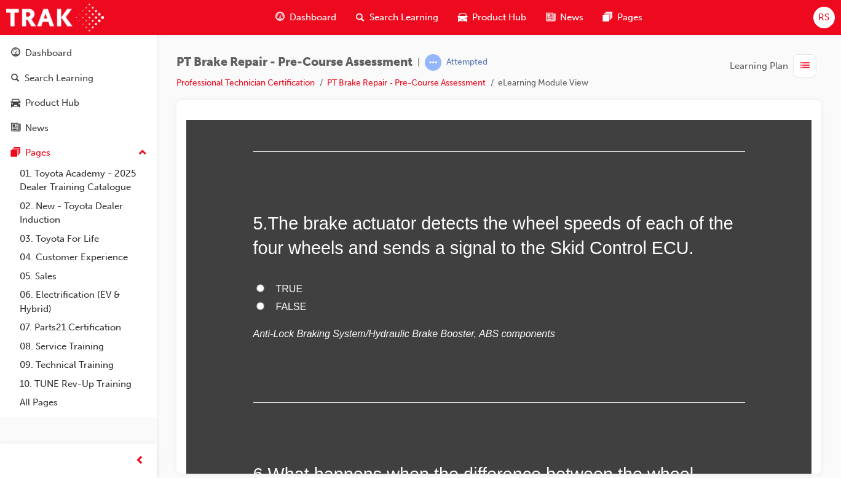
scroll to position [1122, 0]
click at [293, 300] on span "FALSE" at bounding box center [291, 304] width 31 height 10
click at [264, 300] on input "FALSE" at bounding box center [260, 304] width 8 height 8
radio input "true"
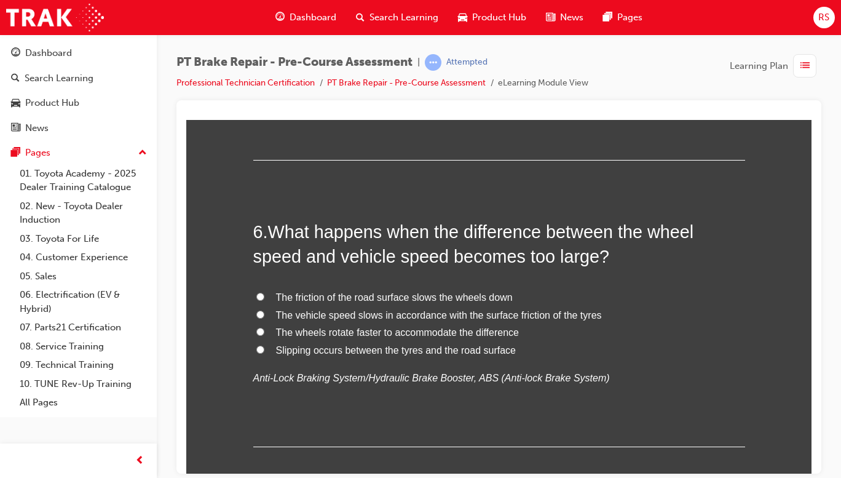
scroll to position [1365, 0]
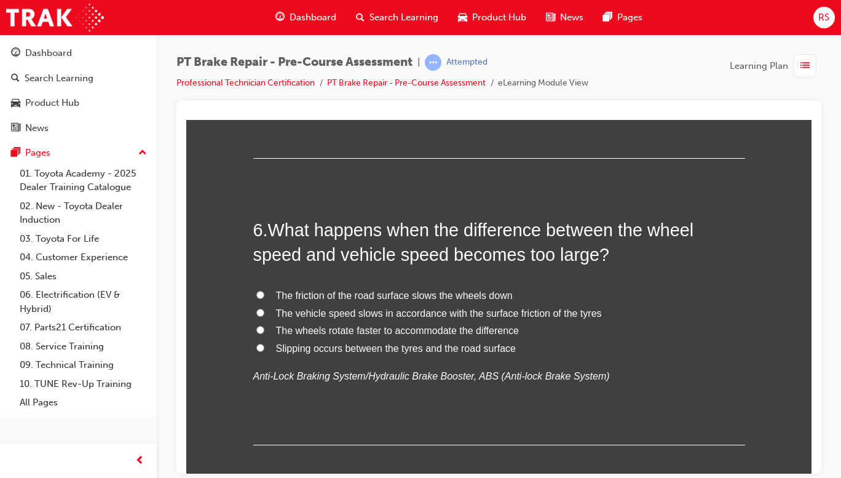
click at [494, 355] on label "Slipping occurs between the tyres and the road surface" at bounding box center [499, 348] width 492 height 18
click at [264, 351] on input "Slipping occurs between the tyres and the road surface" at bounding box center [260, 347] width 8 height 8
radio input "true"
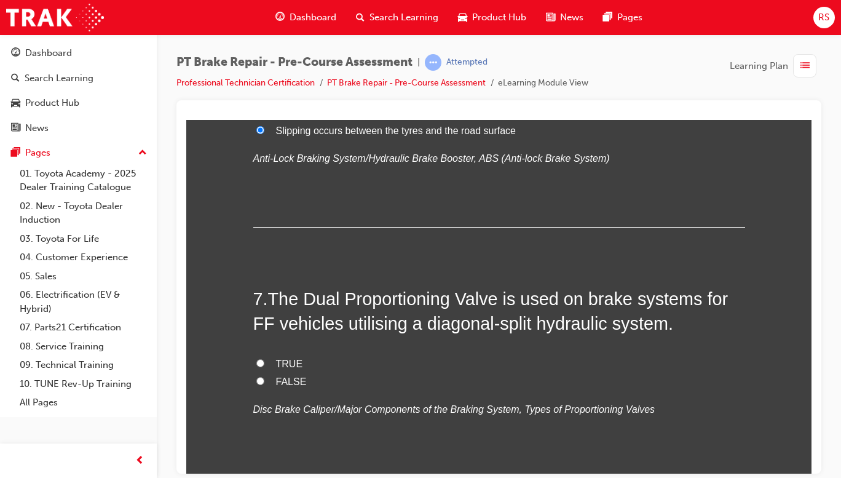
scroll to position [1584, 0]
click at [277, 358] on span "TRUE" at bounding box center [289, 362] width 27 height 10
click at [264, 358] on input "TRUE" at bounding box center [260, 361] width 8 height 8
radio input "true"
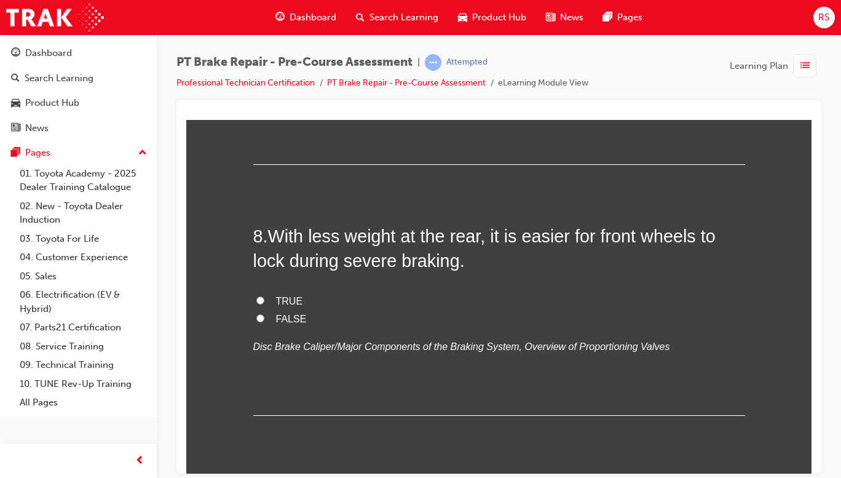
scroll to position [1897, 0]
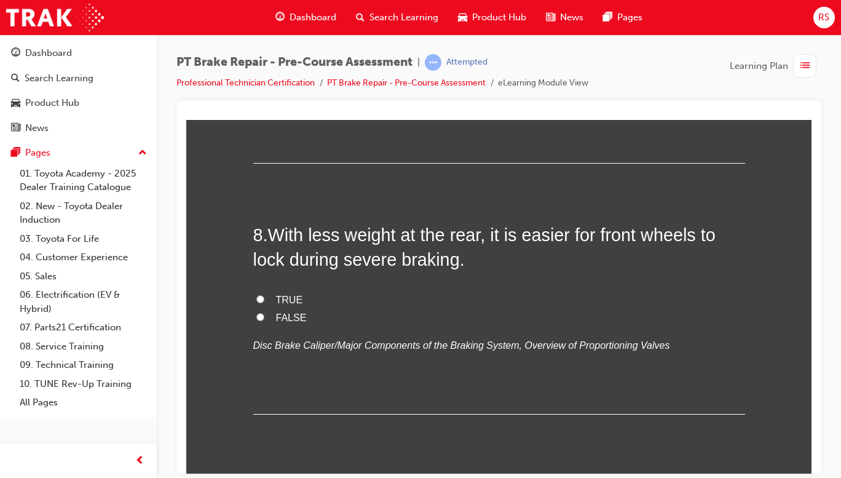
click at [290, 299] on span "TRUE" at bounding box center [289, 299] width 27 height 10
click at [264, 299] on input "TRUE" at bounding box center [260, 299] width 8 height 8
radio input "true"
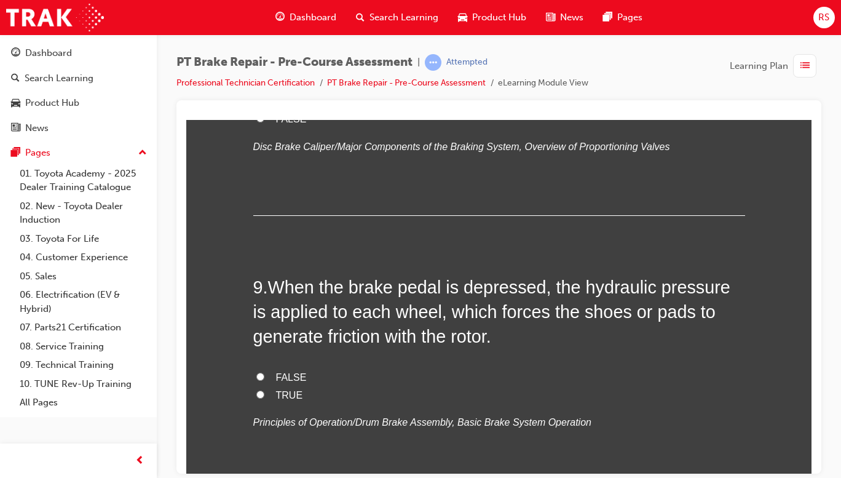
scroll to position [2097, 0]
click at [295, 400] on label "TRUE" at bounding box center [499, 395] width 492 height 18
click at [264, 397] on input "TRUE" at bounding box center [260, 393] width 8 height 8
radio input "true"
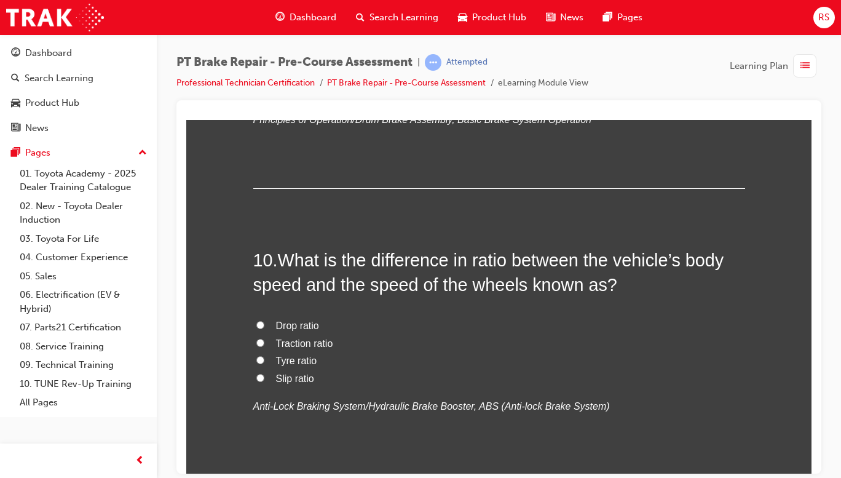
scroll to position [2398, 0]
click at [288, 386] on label "Slip ratio" at bounding box center [499, 379] width 492 height 18
click at [264, 382] on input "Slip ratio" at bounding box center [260, 378] width 8 height 8
radio input "true"
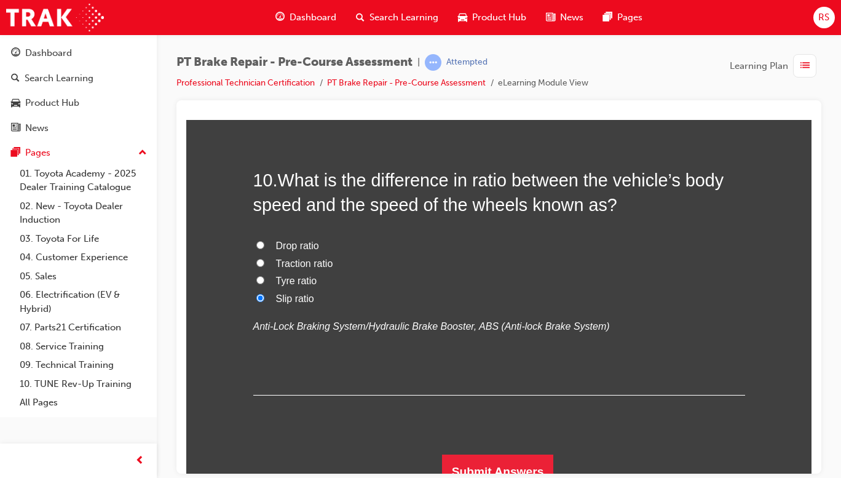
scroll to position [2493, 0]
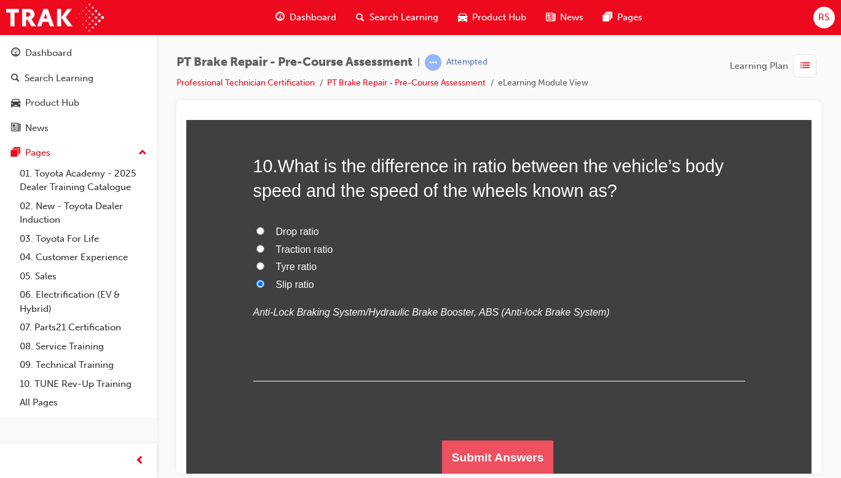
click at [524, 459] on button "Submit Answers" at bounding box center [498, 457] width 112 height 34
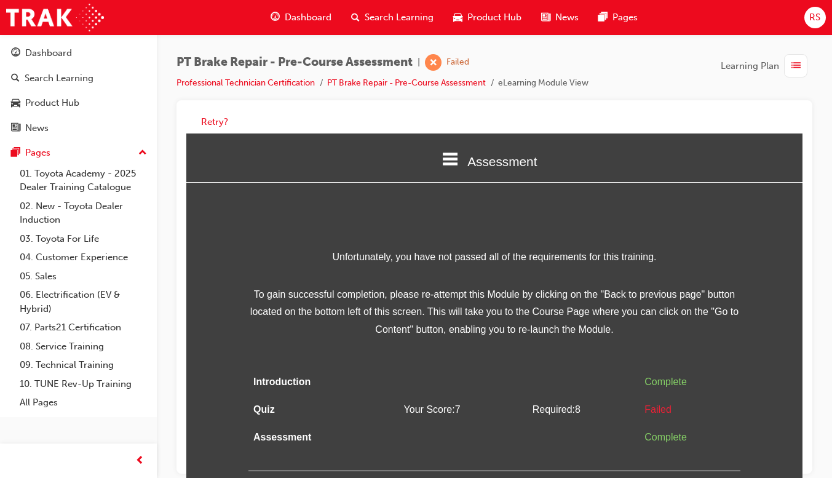
scroll to position [9, 0]
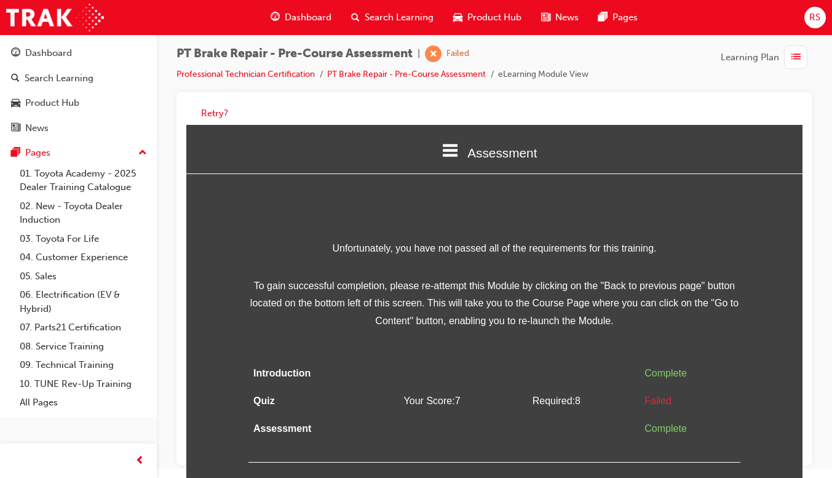
click at [703, 298] on span "To gain successful completion, please re-attempt this Module by clicking on the…" at bounding box center [494, 303] width 492 height 53
click at [435, 47] on span "learningRecordVerb_FAIL-icon" at bounding box center [433, 54] width 17 height 17
click at [700, 133] on div "Assessment" at bounding box center [494, 153] width 616 height 42
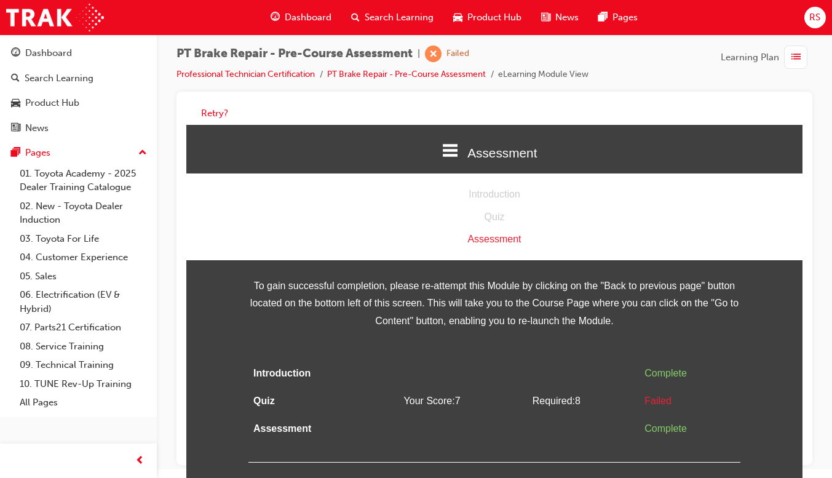
click at [303, 15] on span "Dashboard" at bounding box center [308, 17] width 47 height 14
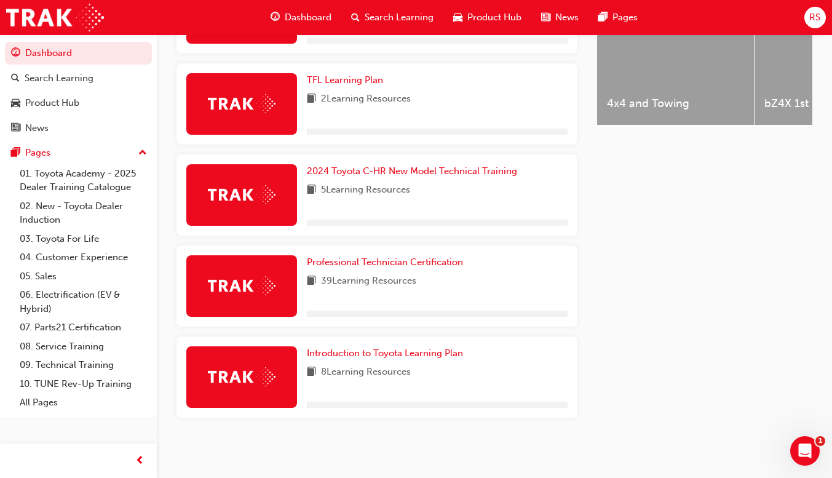
scroll to position [548, 0]
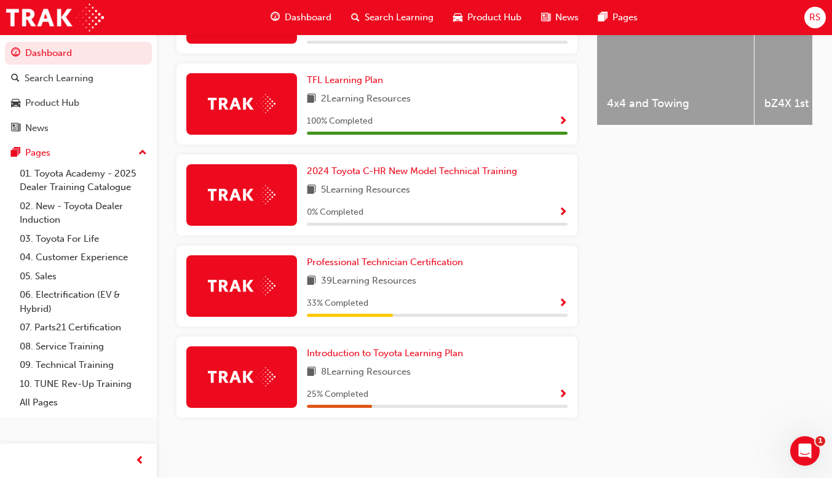
click at [562, 306] on span "Show Progress" at bounding box center [562, 303] width 9 height 11
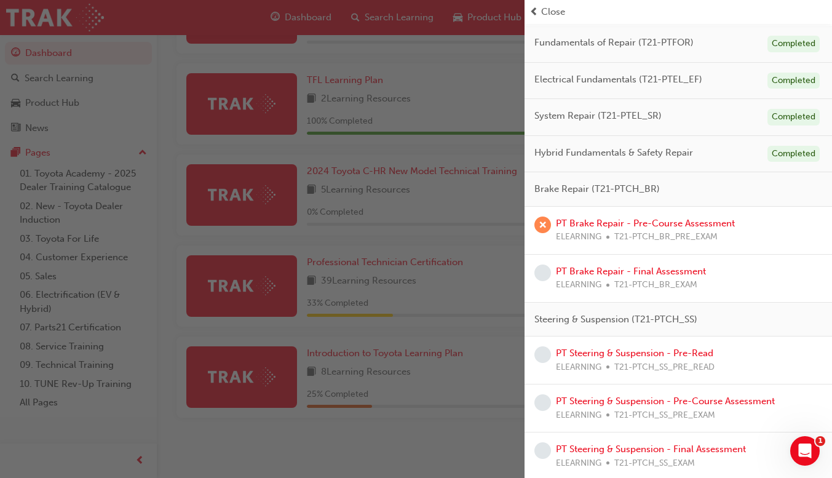
scroll to position [0, 0]
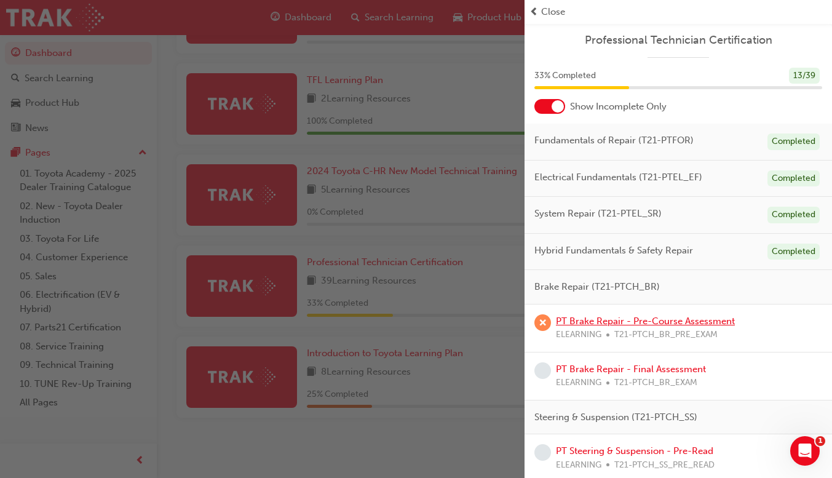
click at [686, 322] on link "PT Brake Repair - Pre-Course Assessment" at bounding box center [645, 320] width 179 height 11
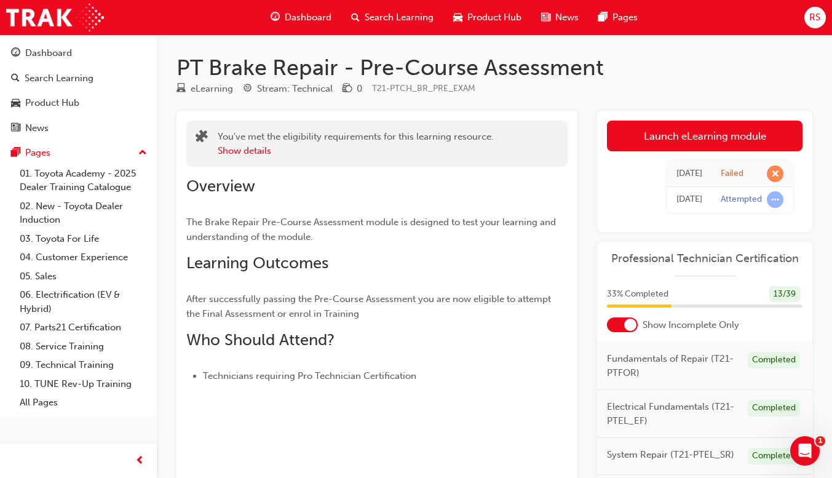
click at [718, 138] on link "Launch eLearning module" at bounding box center [705, 136] width 196 height 31
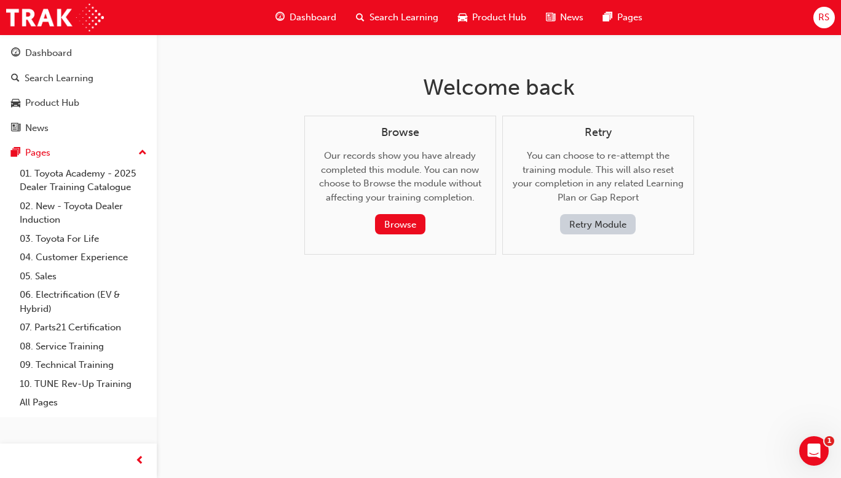
click at [659, 333] on div "Welcome back Browse Our records show you have already completed this module. Yo…" at bounding box center [420, 239] width 841 height 478
click at [308, 22] on span "Dashboard" at bounding box center [313, 17] width 47 height 14
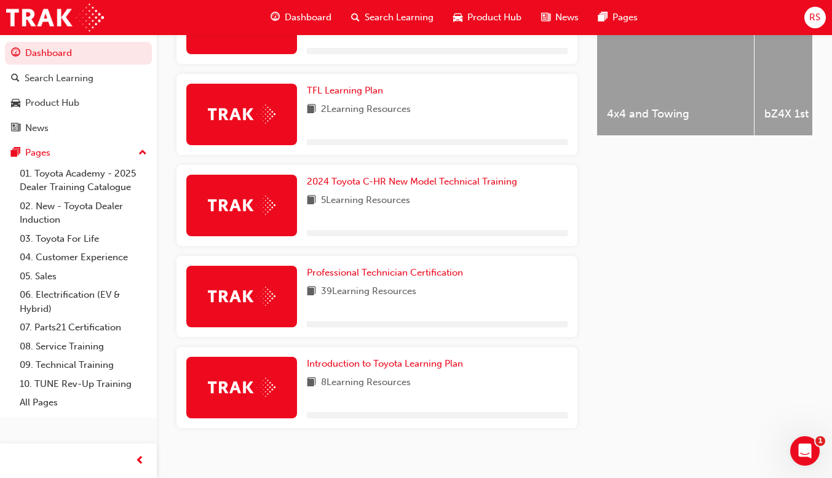
scroll to position [532, 0]
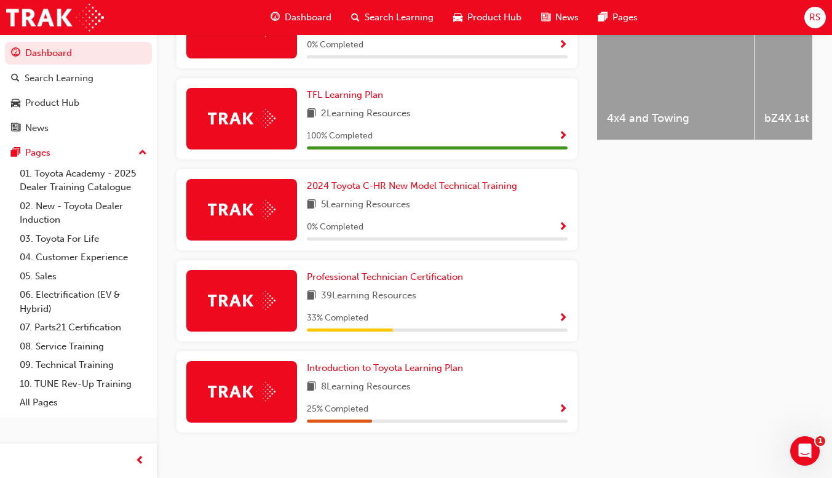
click at [563, 324] on span "Show Progress" at bounding box center [562, 318] width 9 height 11
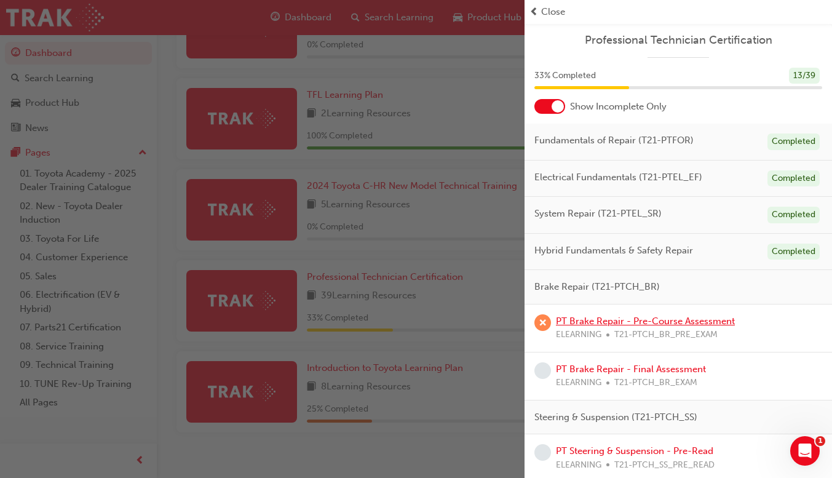
click at [698, 323] on link "PT Brake Repair - Pre-Course Assessment" at bounding box center [645, 320] width 179 height 11
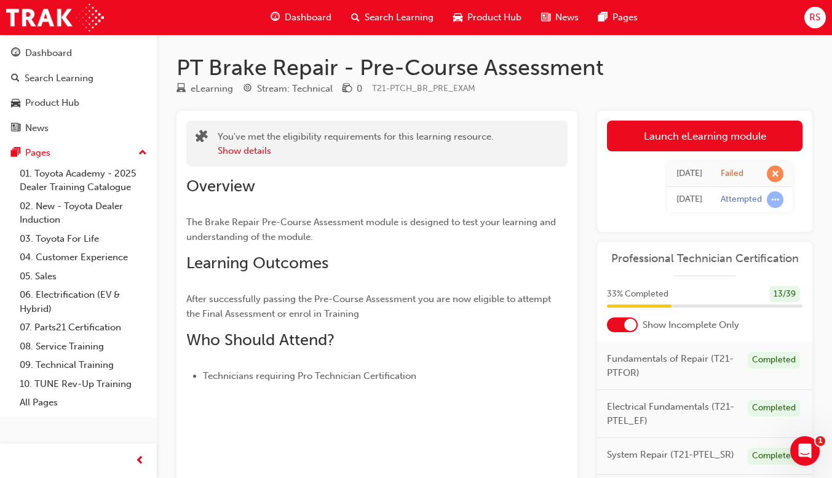
click at [740, 133] on link "Launch eLearning module" at bounding box center [705, 136] width 196 height 31
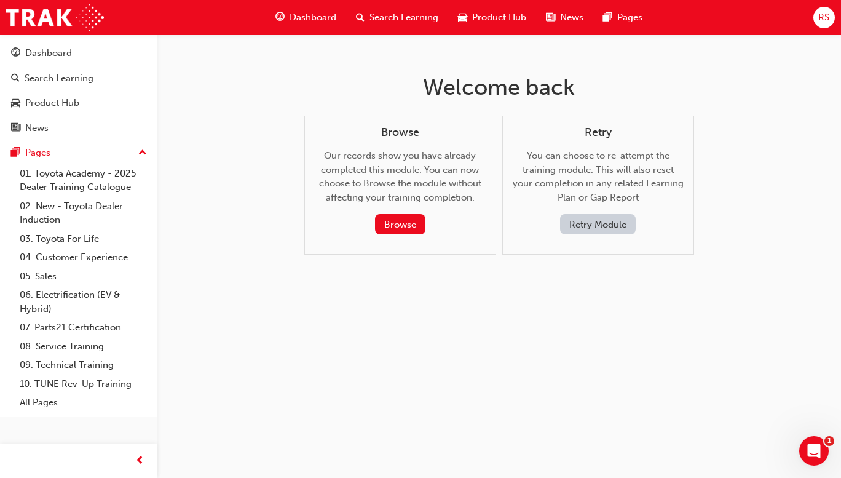
click at [599, 223] on button "Retry Module" at bounding box center [598, 224] width 76 height 20
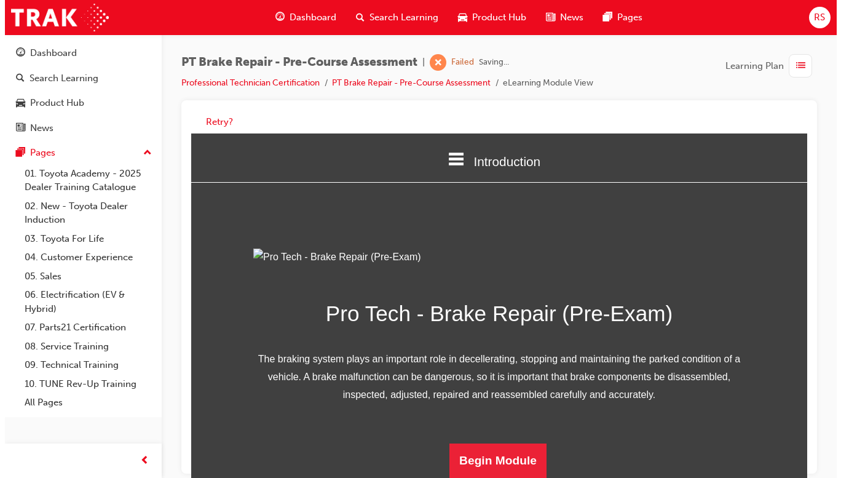
scroll to position [125, 0]
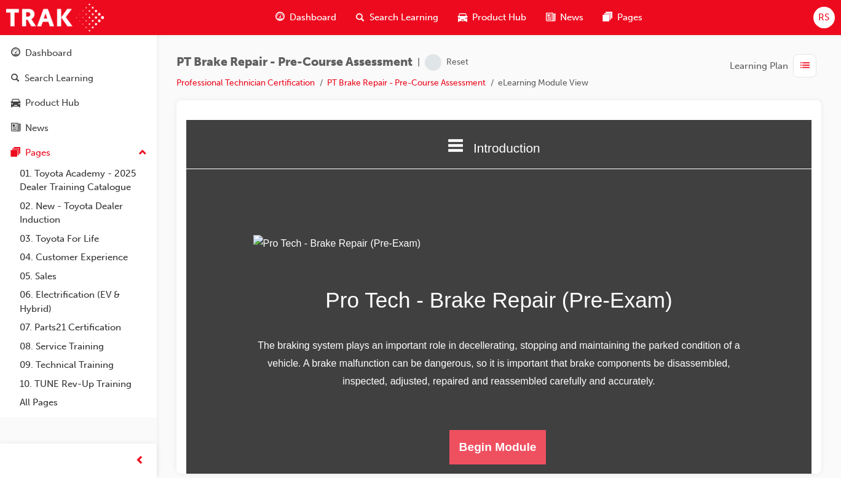
click at [503, 462] on button "Begin Module" at bounding box center [497, 446] width 97 height 34
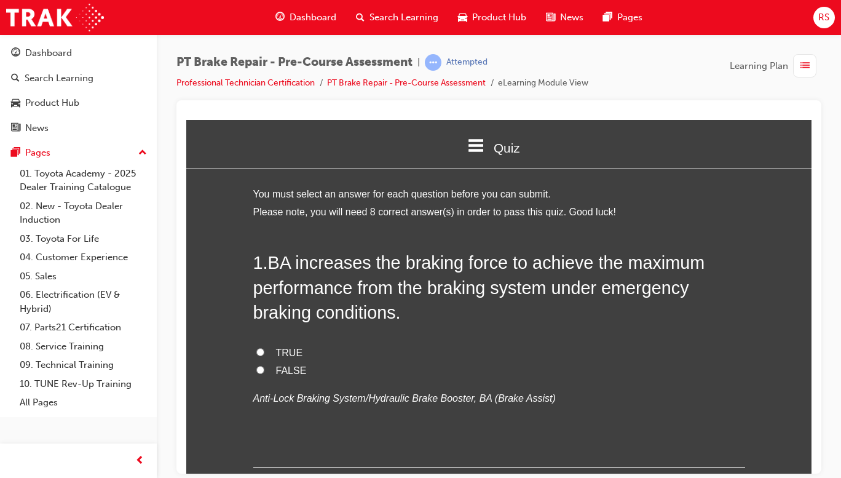
click at [287, 353] on span "TRUE" at bounding box center [289, 352] width 27 height 10
click at [264, 353] on input "TRUE" at bounding box center [260, 351] width 8 height 8
radio input "true"
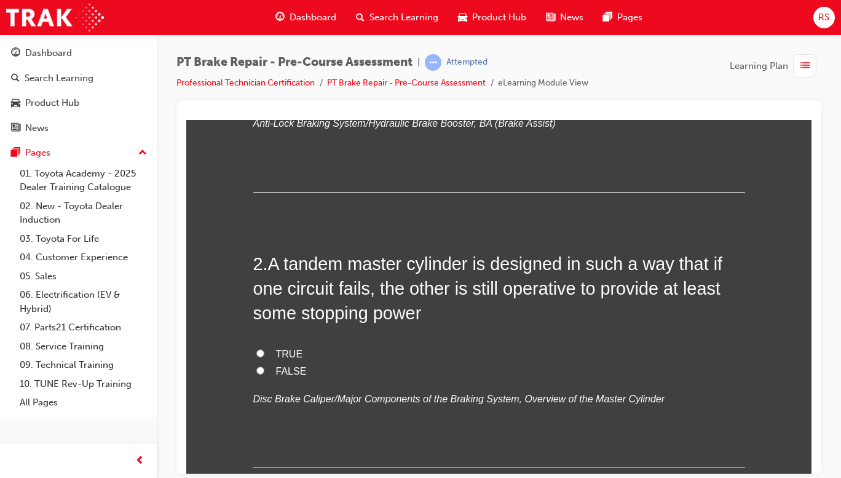
scroll to position [295, 0]
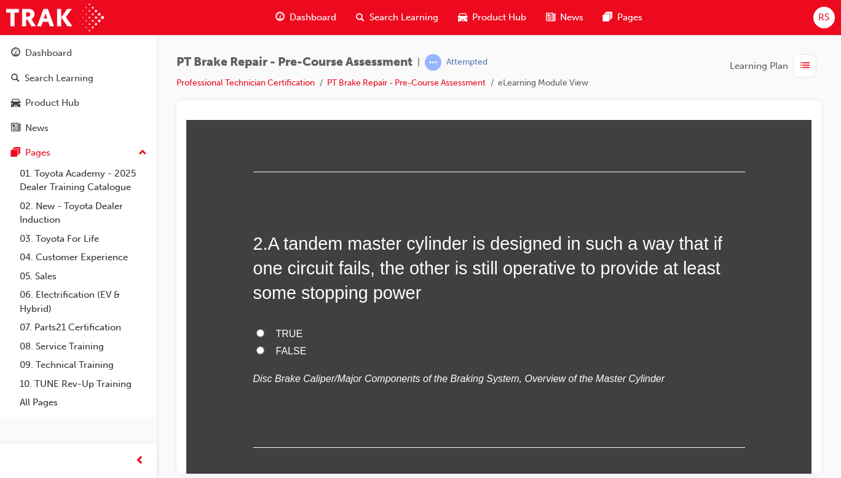
click at [284, 330] on span "TRUE" at bounding box center [289, 333] width 27 height 10
click at [264, 330] on input "TRUE" at bounding box center [260, 332] width 8 height 8
radio input "true"
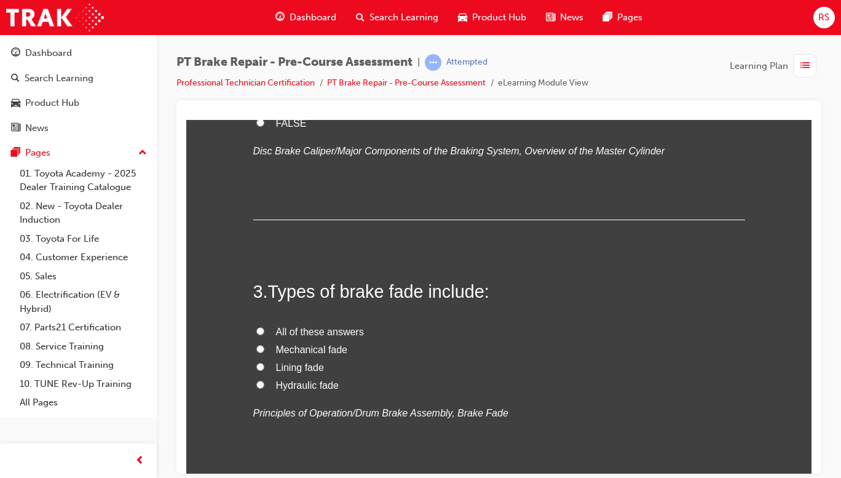
scroll to position [522, 0]
click at [344, 326] on span "All of these answers" at bounding box center [320, 331] width 88 height 10
click at [264, 327] on input "All of these answers" at bounding box center [260, 331] width 8 height 8
radio input "true"
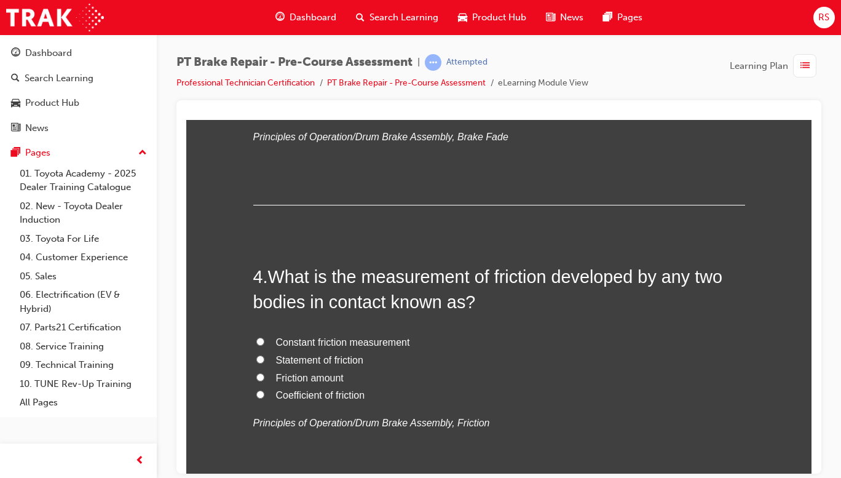
scroll to position [814, 0]
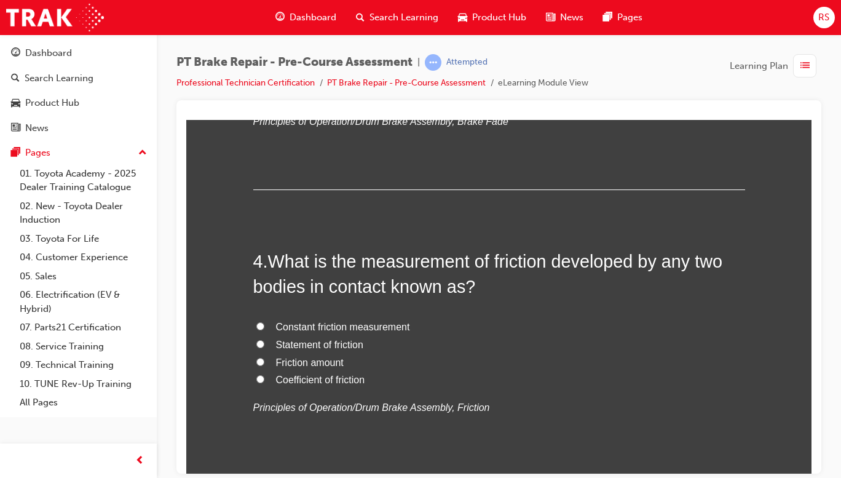
click at [352, 378] on span "Coefficient of friction" at bounding box center [320, 379] width 89 height 10
click at [264, 378] on input "Coefficient of friction" at bounding box center [260, 378] width 8 height 8
radio input "true"
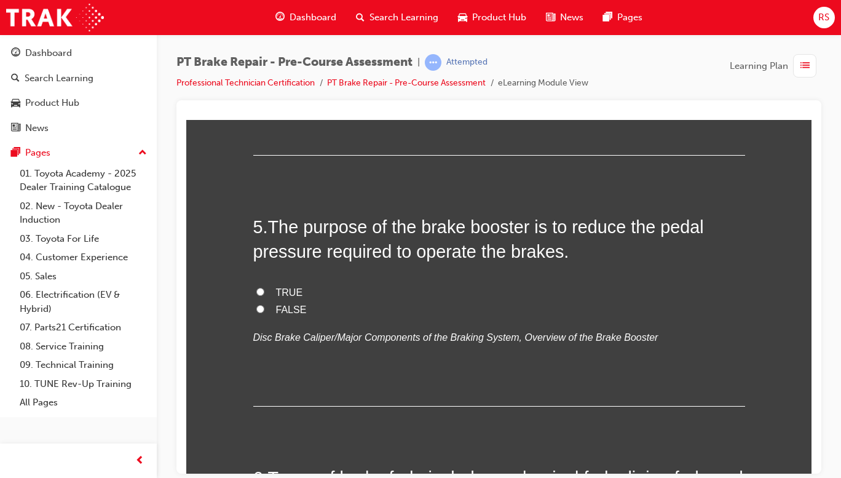
scroll to position [1134, 0]
click at [283, 288] on span "TRUE" at bounding box center [289, 293] width 27 height 10
click at [264, 288] on input "TRUE" at bounding box center [260, 292] width 8 height 8
radio input "true"
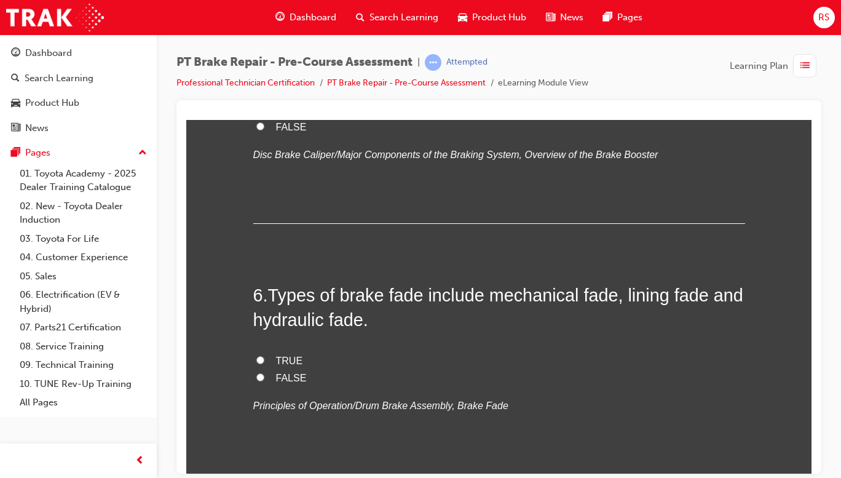
scroll to position [1321, 0]
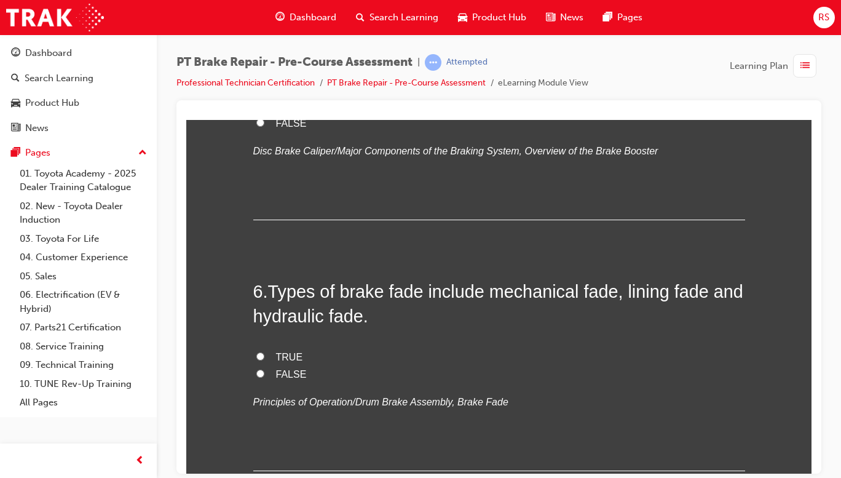
click at [282, 352] on span "TRUE" at bounding box center [289, 356] width 27 height 10
click at [264, 352] on input "TRUE" at bounding box center [260, 356] width 8 height 8
radio input "true"
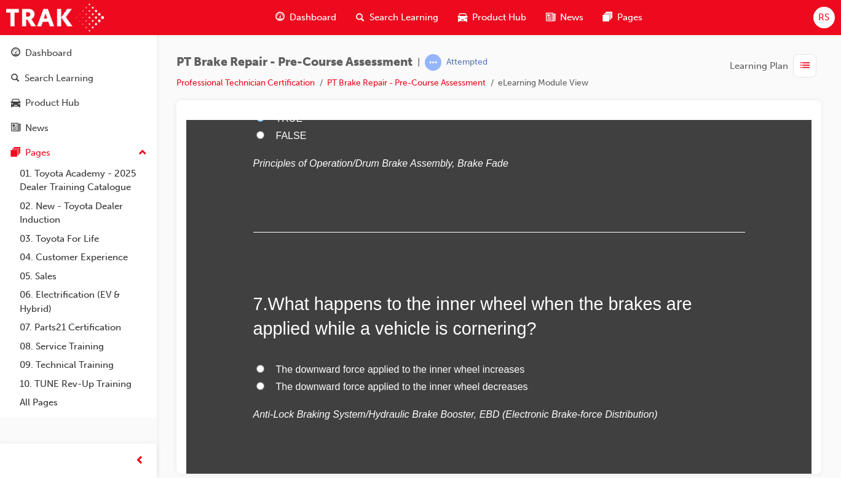
scroll to position [1575, 0]
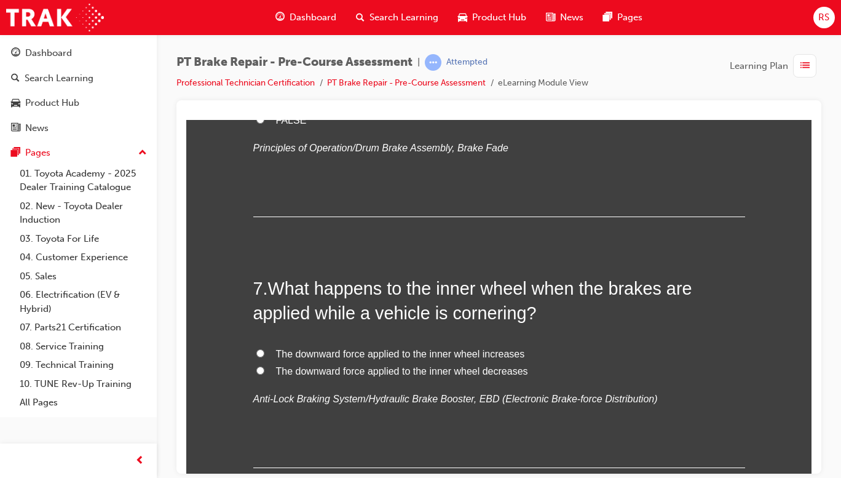
click at [497, 376] on span "The downward force applied to the inner wheel decreases" at bounding box center [402, 370] width 252 height 10
click at [264, 374] on input "The downward force applied to the inner wheel decreases" at bounding box center [260, 370] width 8 height 8
radio input "true"
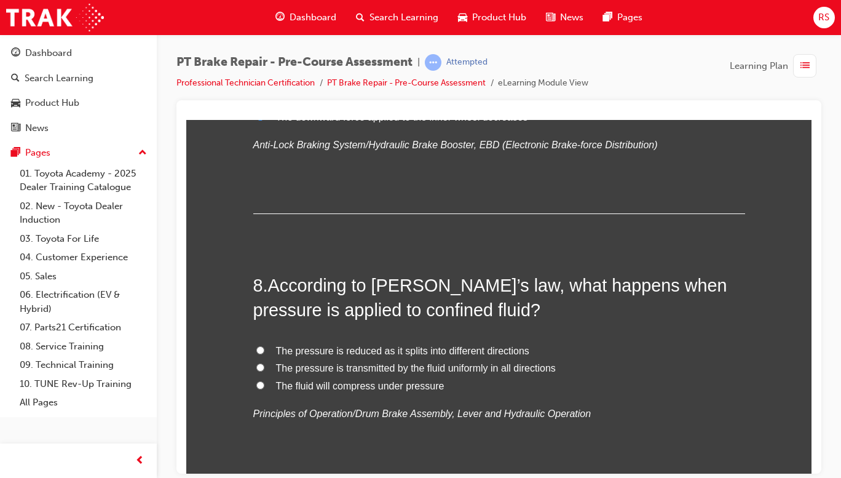
scroll to position [1832, 0]
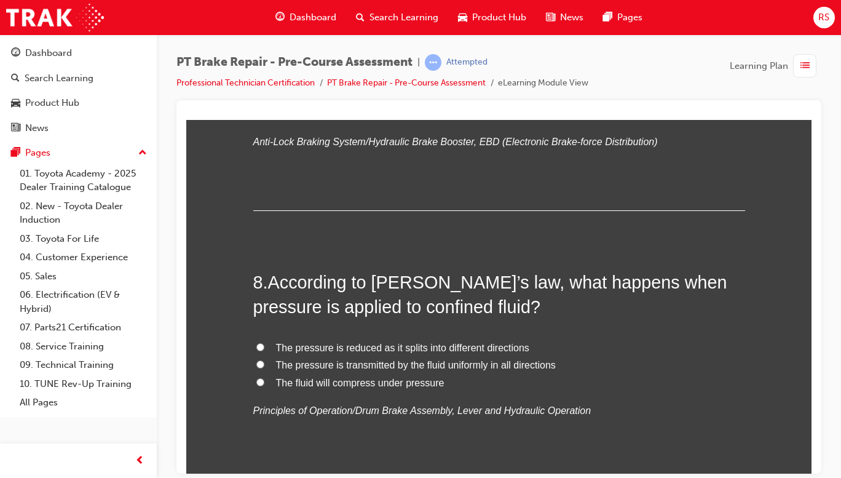
click at [528, 378] on label "The fluid will compress under pressure" at bounding box center [499, 383] width 492 height 18
click at [264, 378] on input "The fluid will compress under pressure" at bounding box center [260, 382] width 8 height 8
radio input "true"
click at [540, 364] on span "The pressure is transmitted by the fluid uniformly in all directions" at bounding box center [416, 364] width 280 height 10
click at [264, 364] on input "The pressure is transmitted by the fluid uniformly in all directions" at bounding box center [260, 364] width 8 height 8
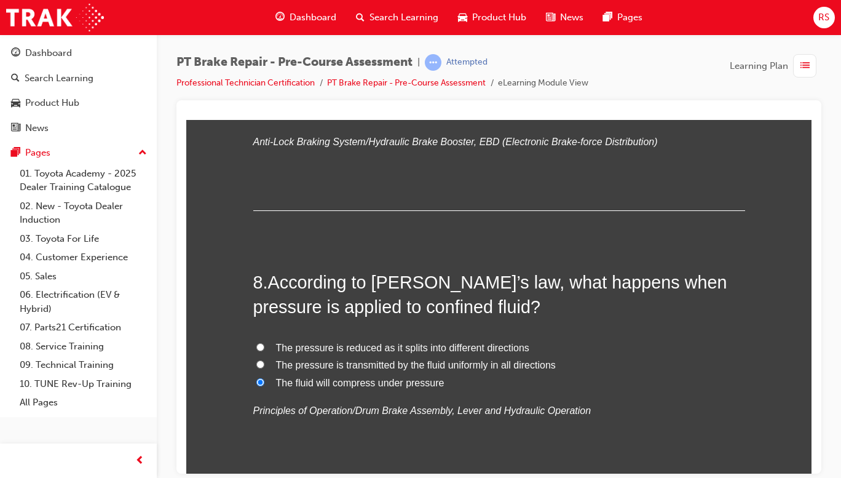
radio input "true"
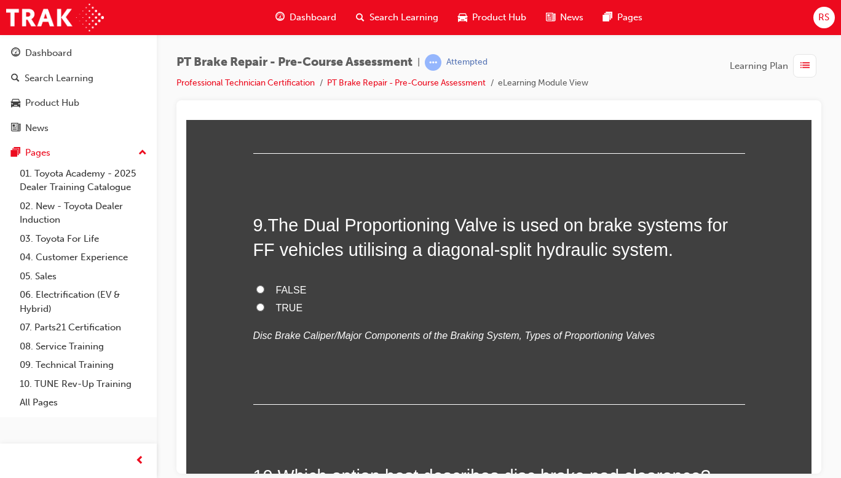
scroll to position [2161, 0]
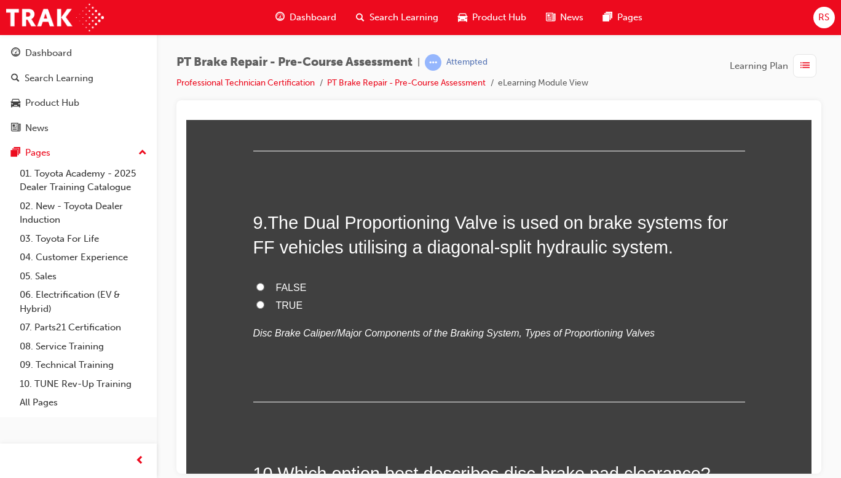
click at [287, 308] on span "TRUE" at bounding box center [289, 304] width 27 height 10
click at [264, 308] on input "TRUE" at bounding box center [260, 304] width 8 height 8
radio input "true"
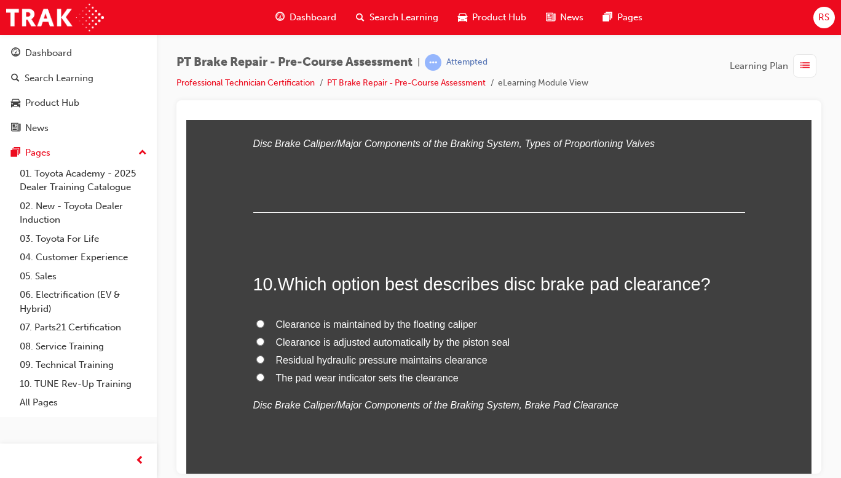
scroll to position [2357, 0]
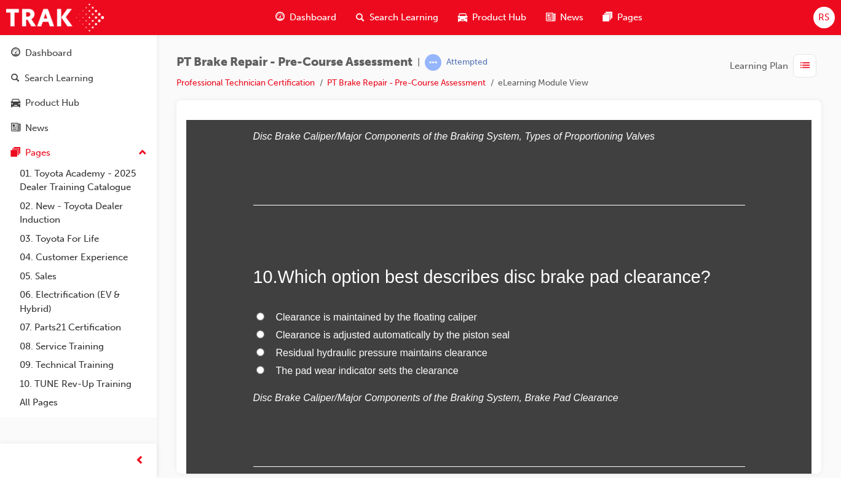
click at [487, 338] on span "Clearance is adjusted automatically by the piston seal" at bounding box center [393, 334] width 234 height 10
click at [264, 338] on input "Clearance is adjusted automatically by the piston seal" at bounding box center [260, 334] width 8 height 8
radio input "true"
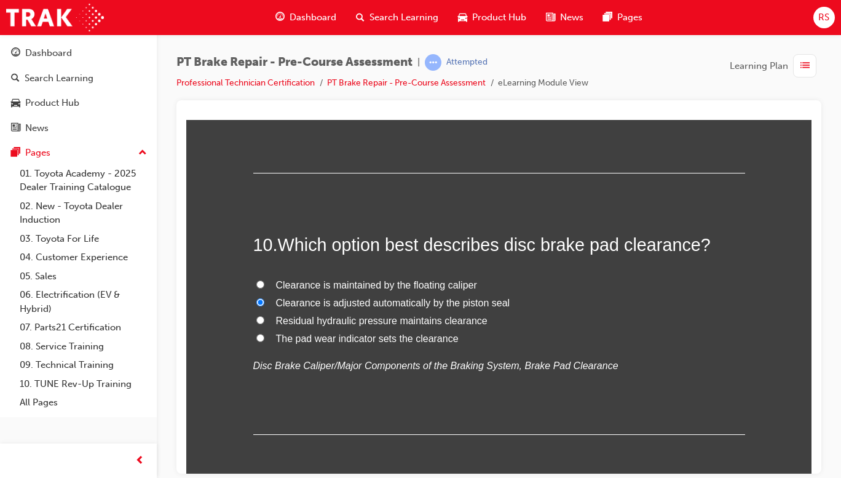
scroll to position [2443, 0]
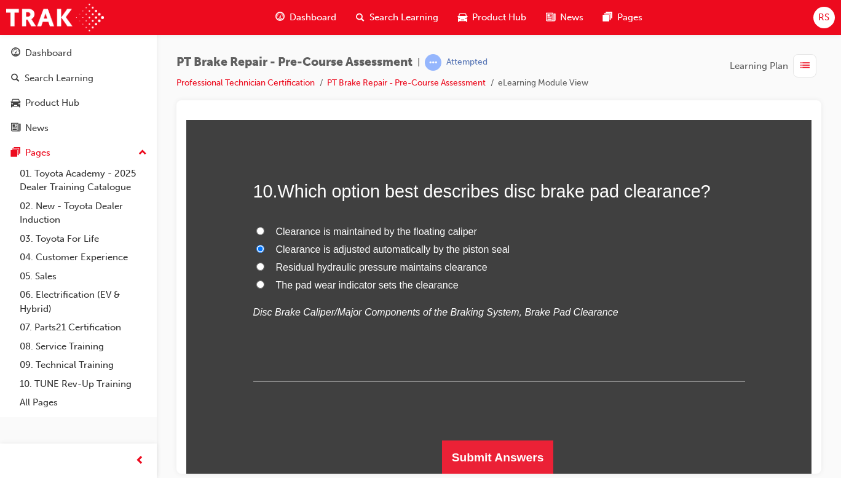
click at [519, 456] on button "Submit Answers" at bounding box center [498, 457] width 112 height 34
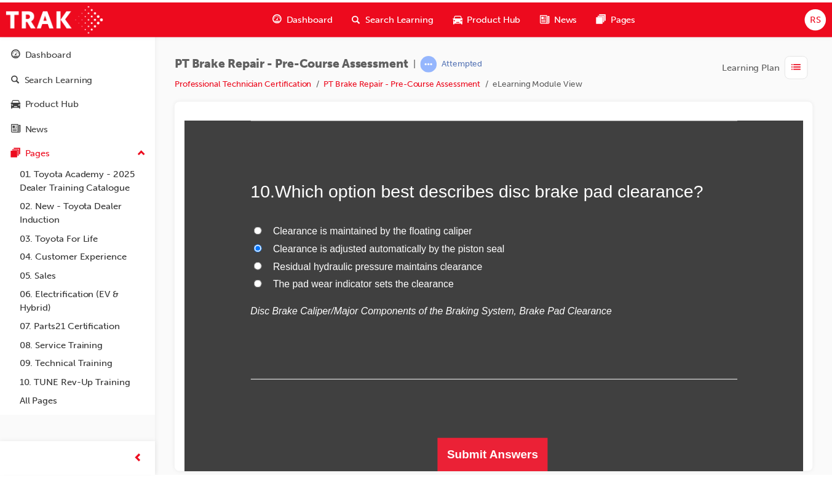
scroll to position [0, 0]
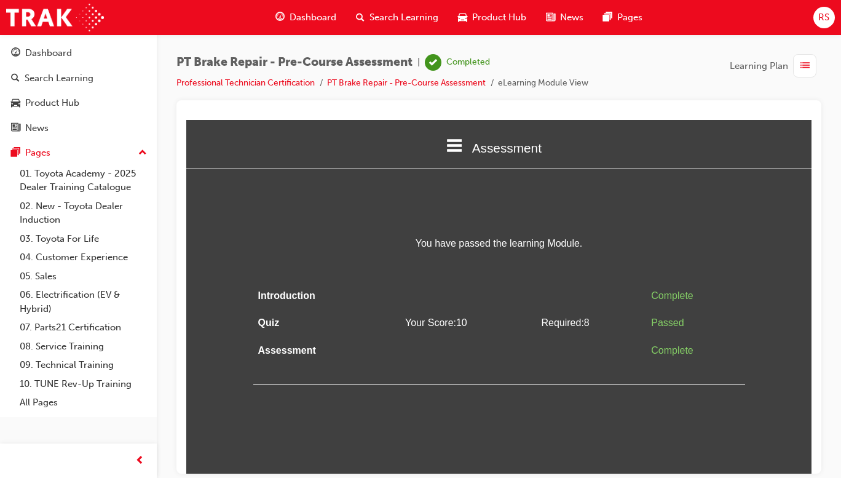
click at [314, 16] on span "Dashboard" at bounding box center [313, 17] width 47 height 14
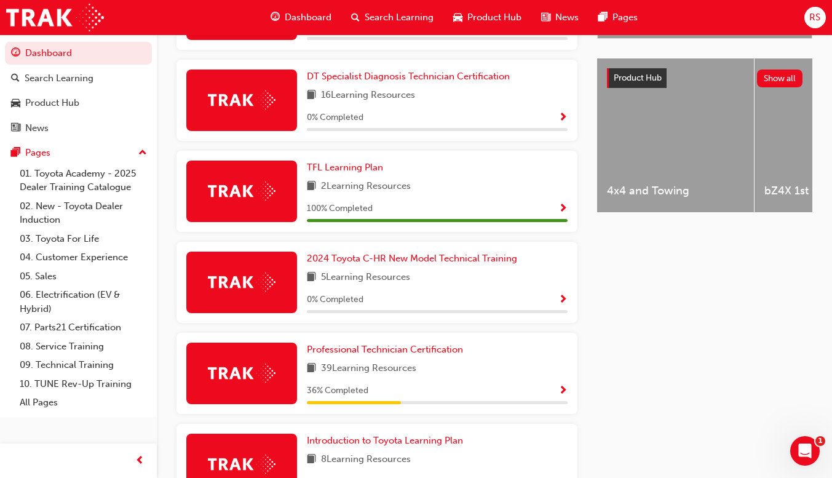
scroll to position [552, 0]
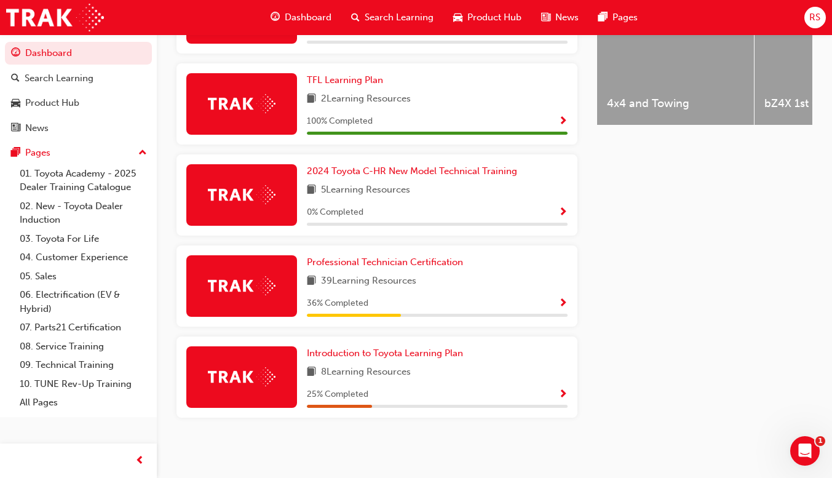
click at [563, 302] on span "Show Progress" at bounding box center [562, 303] width 9 height 11
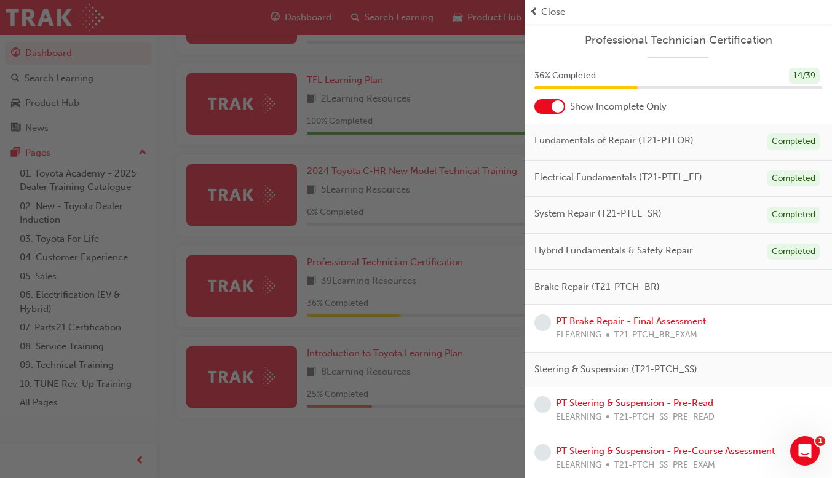
click at [674, 323] on link "PT Brake Repair - Final Assessment" at bounding box center [631, 320] width 150 height 11
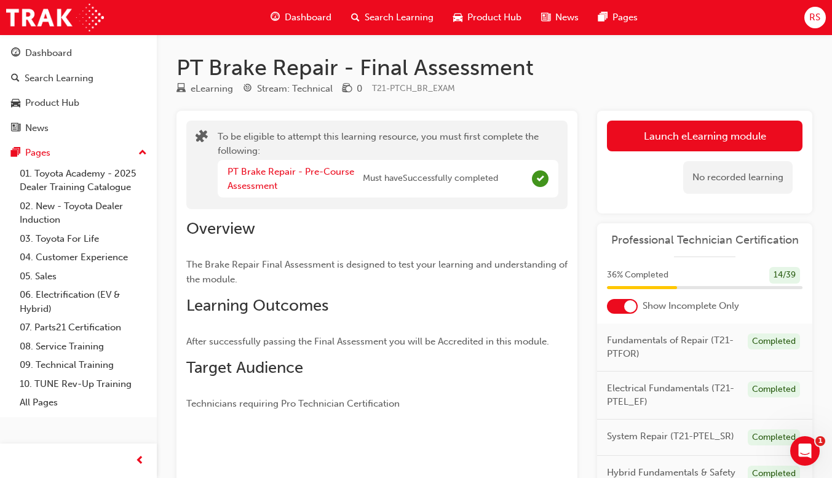
click at [740, 140] on button "Launch eLearning module" at bounding box center [705, 136] width 196 height 31
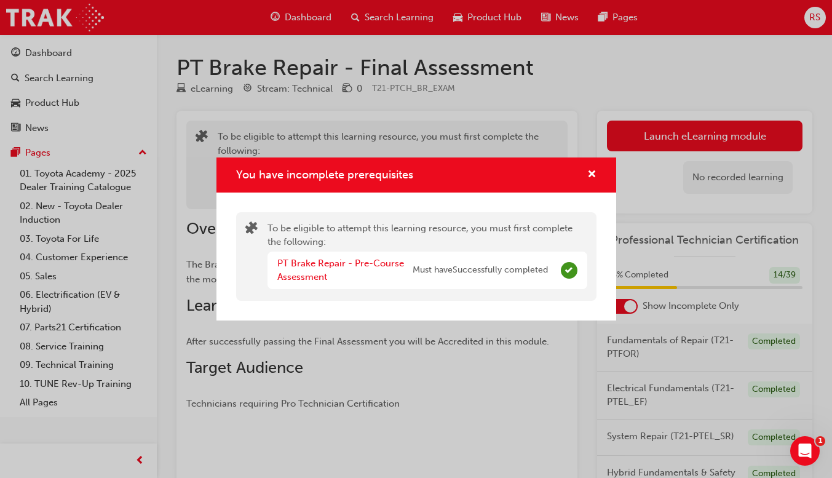
click at [687, 78] on div "You have incomplete prerequisites To be eligible to attempt this learning resou…" at bounding box center [416, 239] width 832 height 478
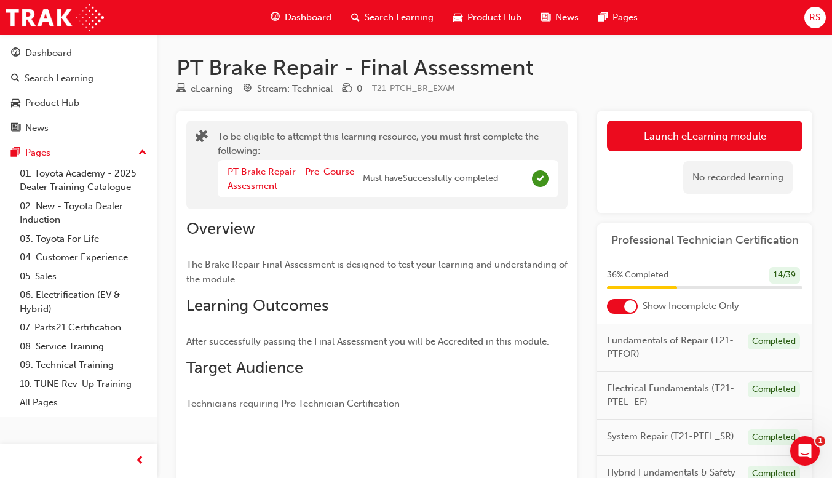
click at [306, 7] on div "Dashboard" at bounding box center [301, 17] width 81 height 25
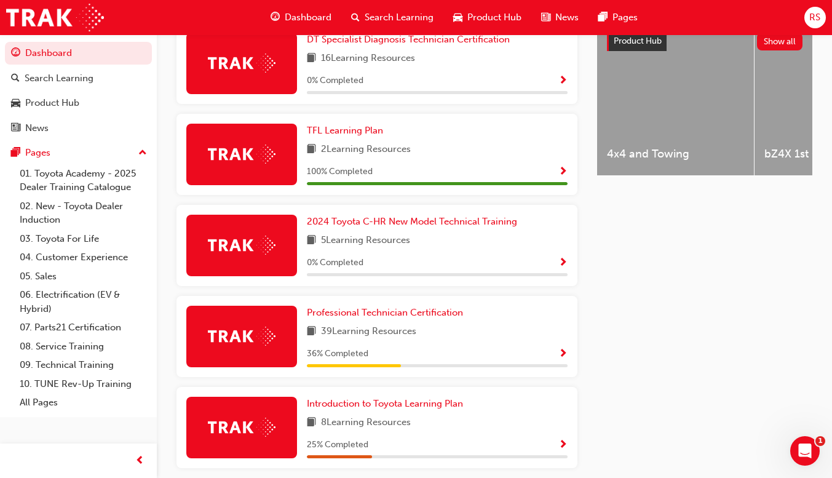
scroll to position [506, 0]
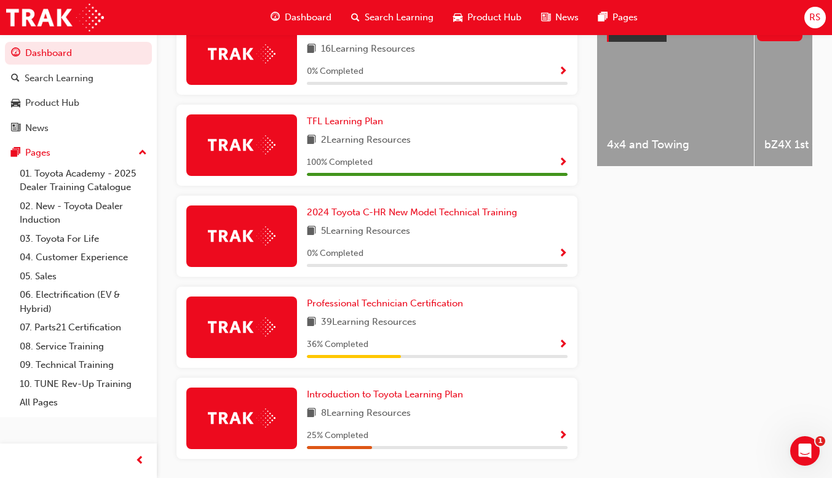
click at [563, 350] on span "Show Progress" at bounding box center [562, 344] width 9 height 11
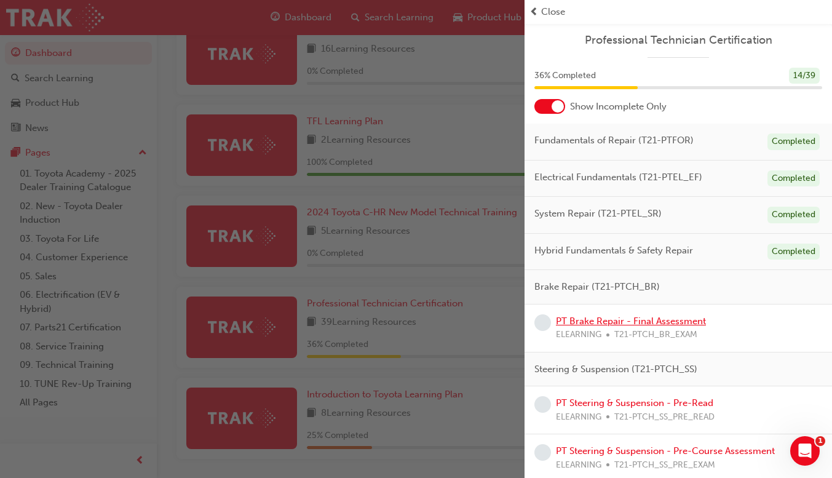
click at [647, 323] on link "PT Brake Repair - Final Assessment" at bounding box center [631, 320] width 150 height 11
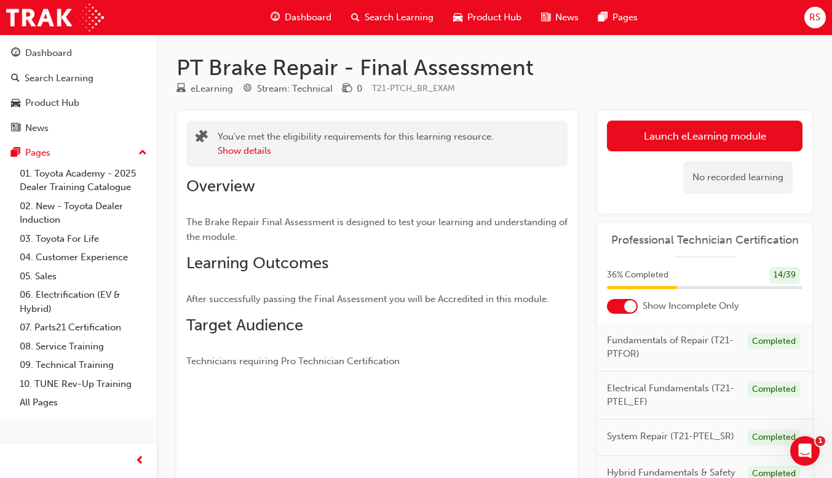
click at [746, 140] on button "Launch eLearning module" at bounding box center [705, 136] width 196 height 31
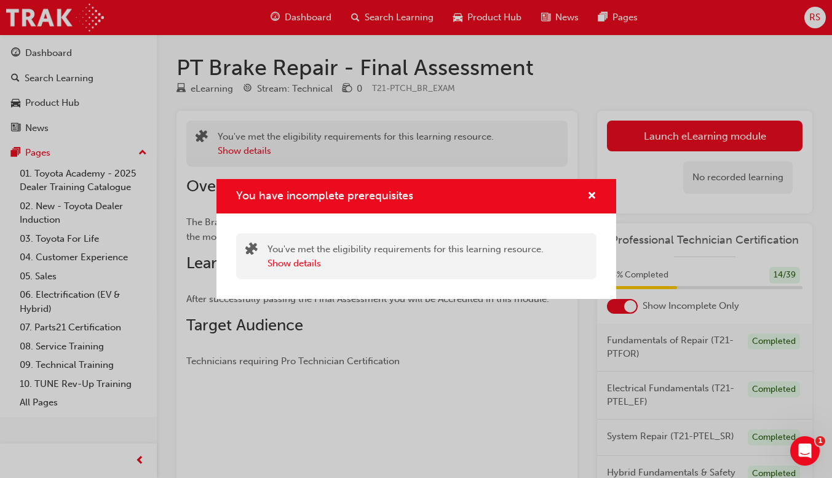
click at [287, 282] on div "You've met the eligibility requirements for this learning resource. Show details" at bounding box center [416, 255] width 400 height 85
click at [290, 267] on button "Show details" at bounding box center [293, 263] width 53 height 14
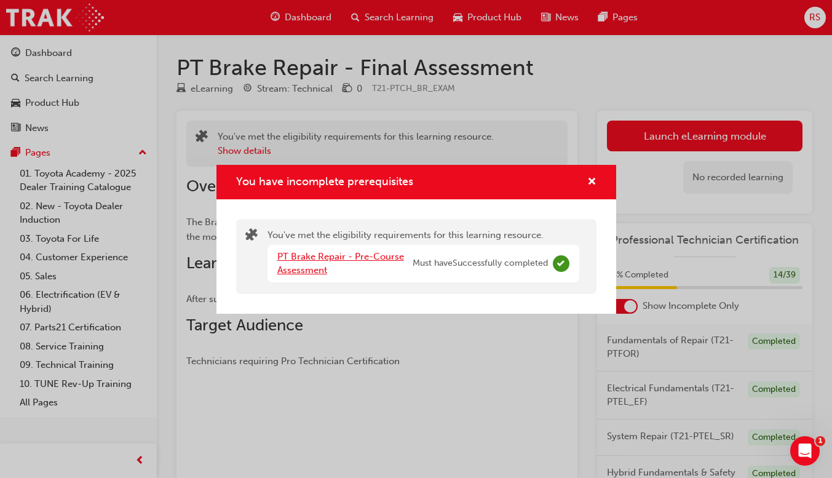
click at [316, 267] on link "PT Brake Repair - Pre-Course Assessment" at bounding box center [340, 263] width 127 height 25
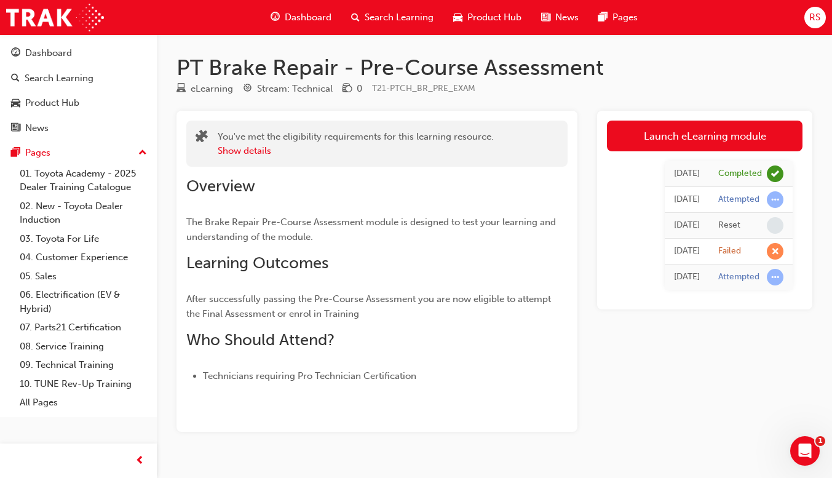
click at [301, 18] on span "Dashboard" at bounding box center [308, 17] width 47 height 14
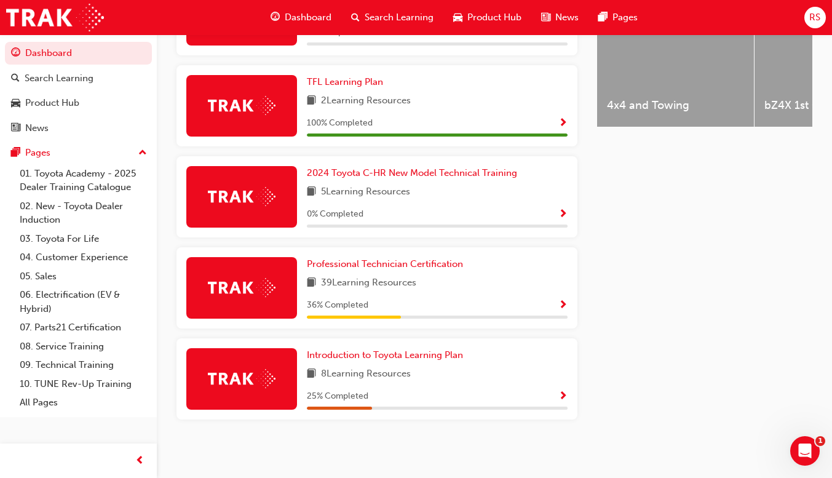
scroll to position [546, 0]
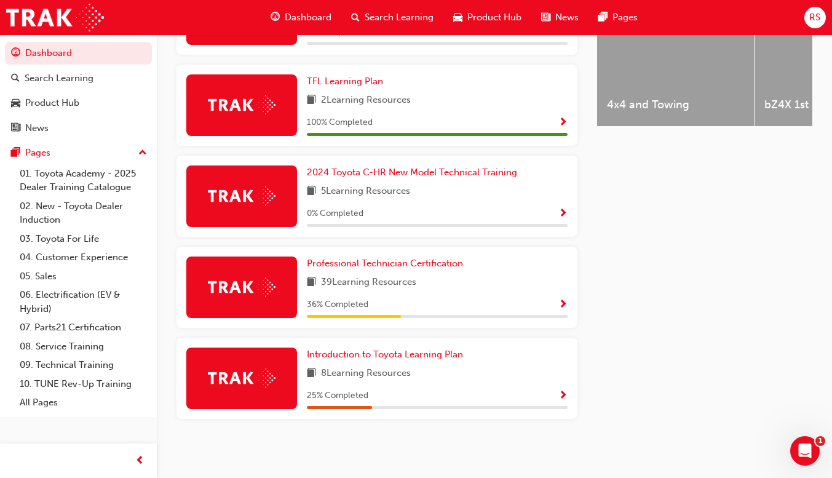
click at [560, 303] on span "Show Progress" at bounding box center [562, 304] width 9 height 11
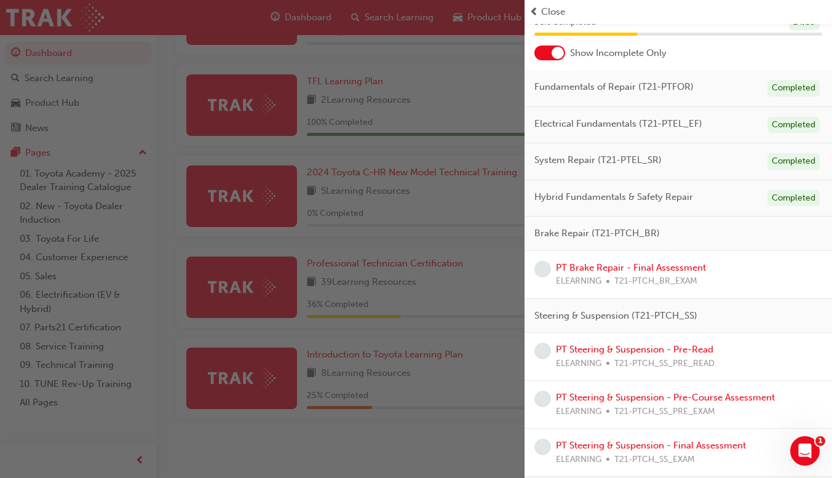
scroll to position [82, 0]
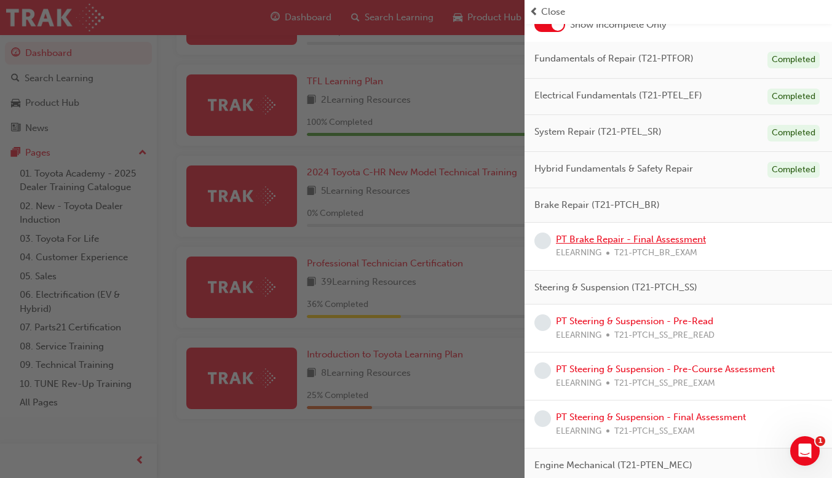
click at [675, 239] on link "PT Brake Repair - Final Assessment" at bounding box center [631, 239] width 150 height 11
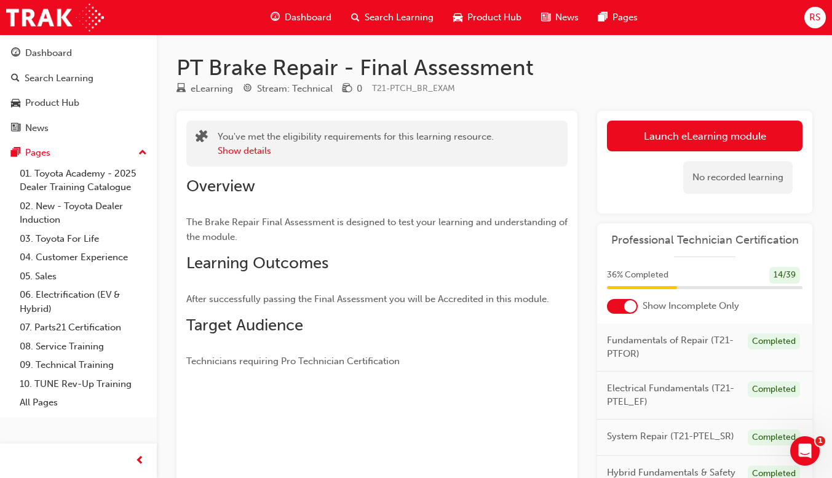
click at [736, 133] on link "Launch eLearning module" at bounding box center [705, 136] width 196 height 31
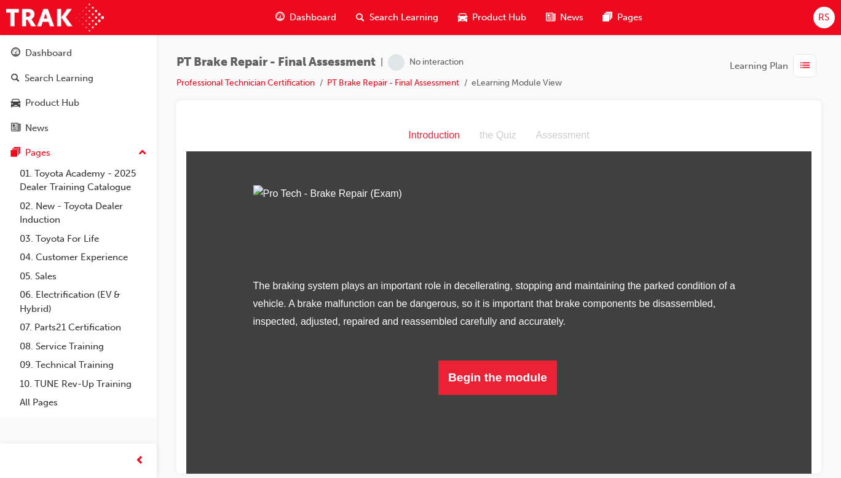
scroll to position [56, 0]
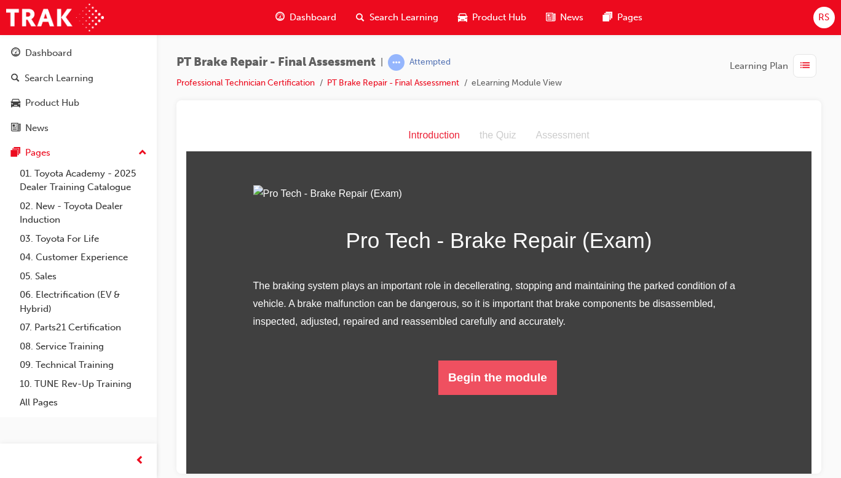
click at [507, 394] on button "Begin the module" at bounding box center [497, 377] width 119 height 34
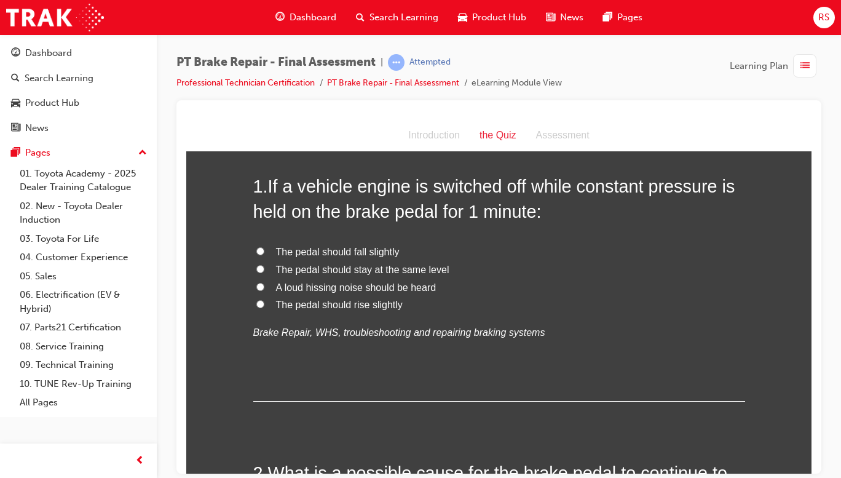
scroll to position [0, 0]
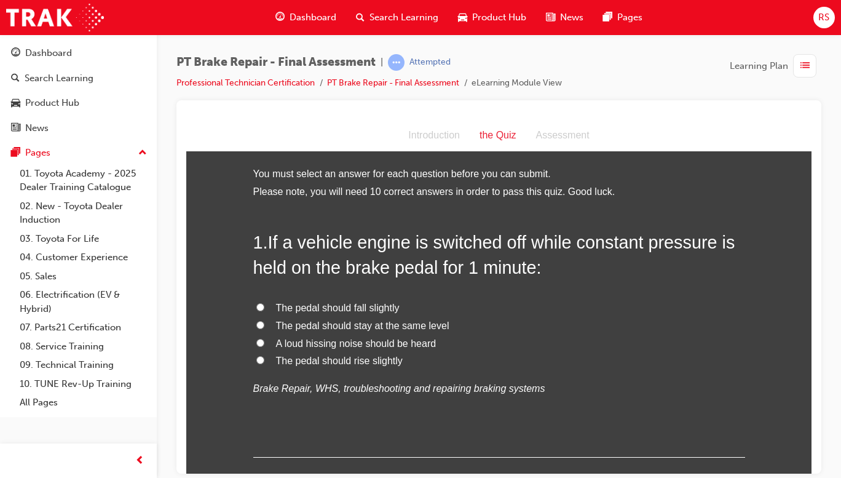
click at [417, 328] on span "The pedal should stay at the same level" at bounding box center [362, 325] width 173 height 10
click at [264, 328] on input "The pedal should stay at the same level" at bounding box center [260, 324] width 8 height 8
radio input "true"
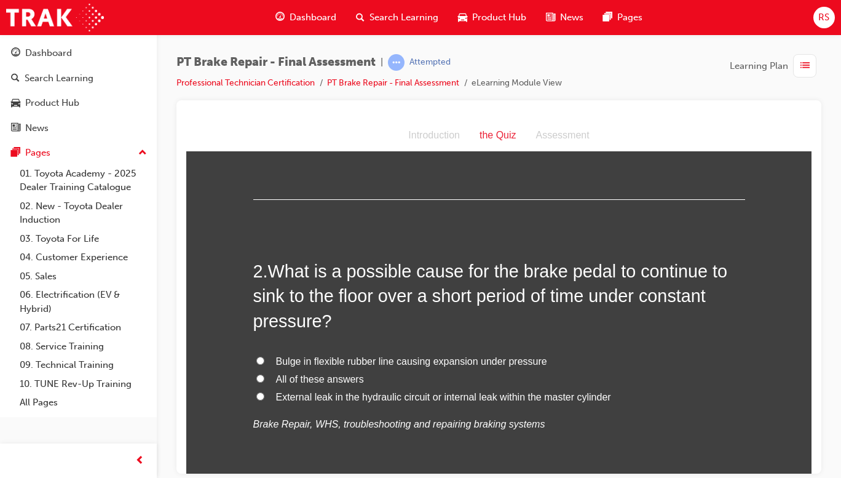
scroll to position [261, 0]
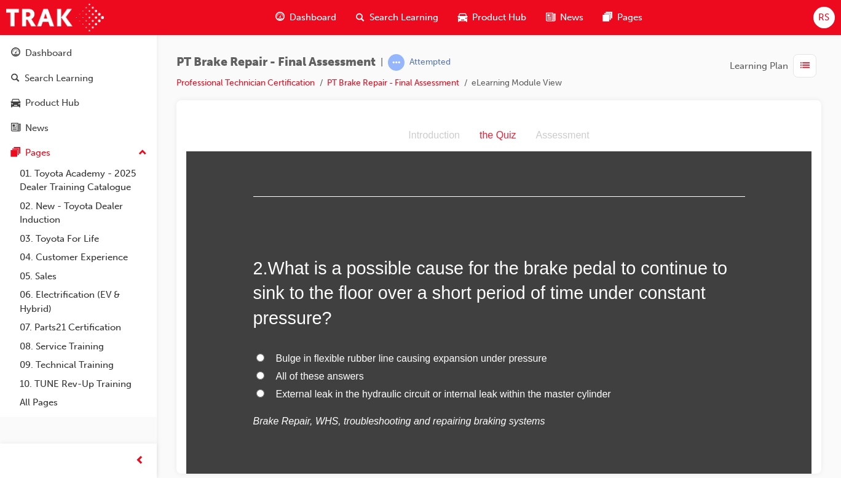
click at [328, 378] on span "All of these answers" at bounding box center [320, 375] width 88 height 10
click at [264, 378] on input "All of these answers" at bounding box center [260, 375] width 8 height 8
radio input "true"
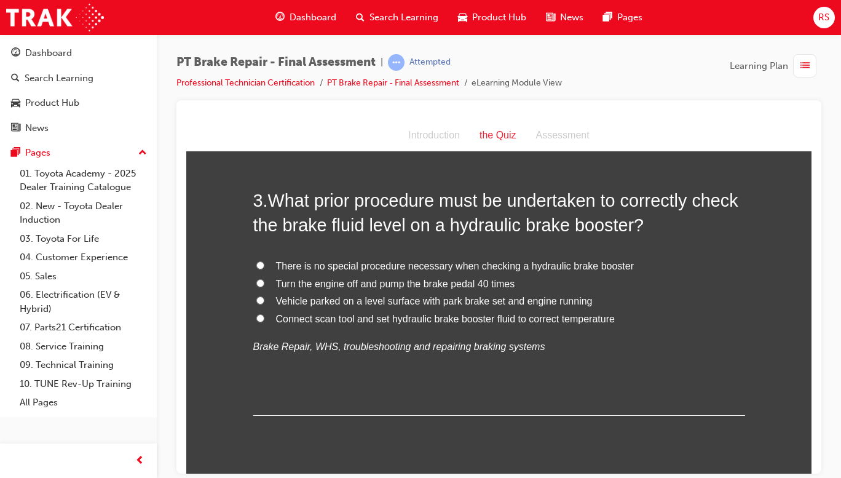
scroll to position [619, 0]
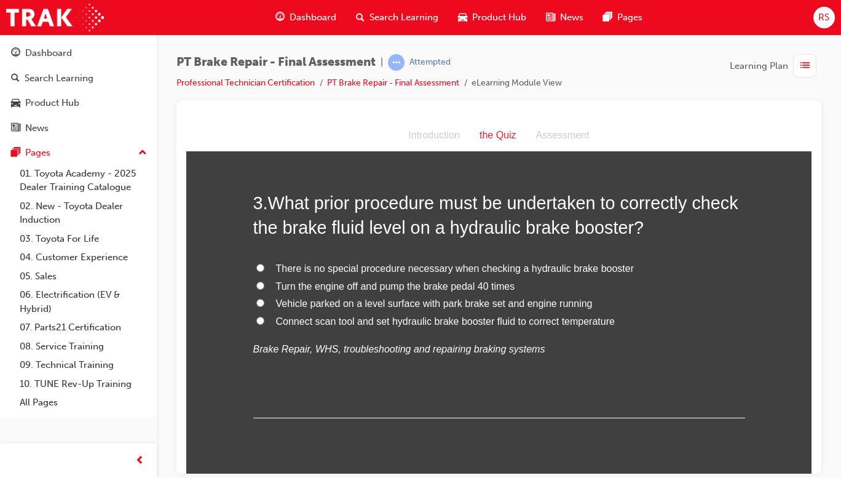
click at [491, 284] on span "Turn the engine off and pump the brake pedal 40 times" at bounding box center [395, 285] width 239 height 10
click at [264, 284] on input "Turn the engine off and pump the brake pedal 40 times" at bounding box center [260, 285] width 8 height 8
radio input "true"
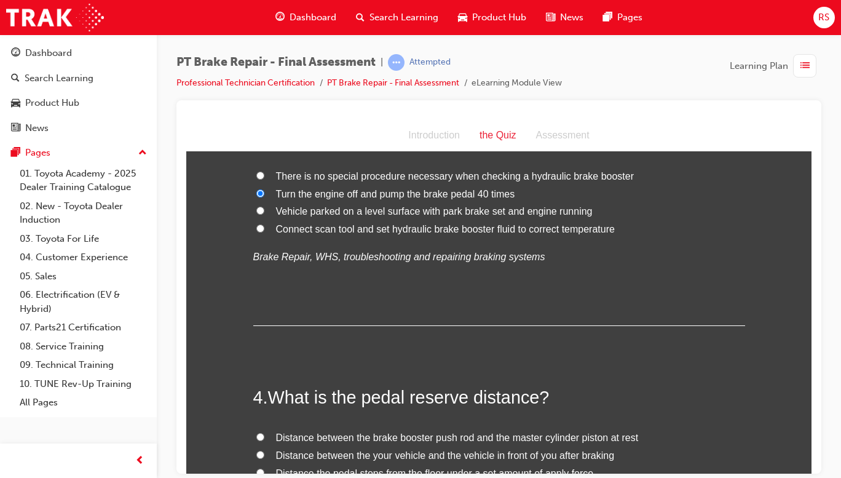
scroll to position [831, 0]
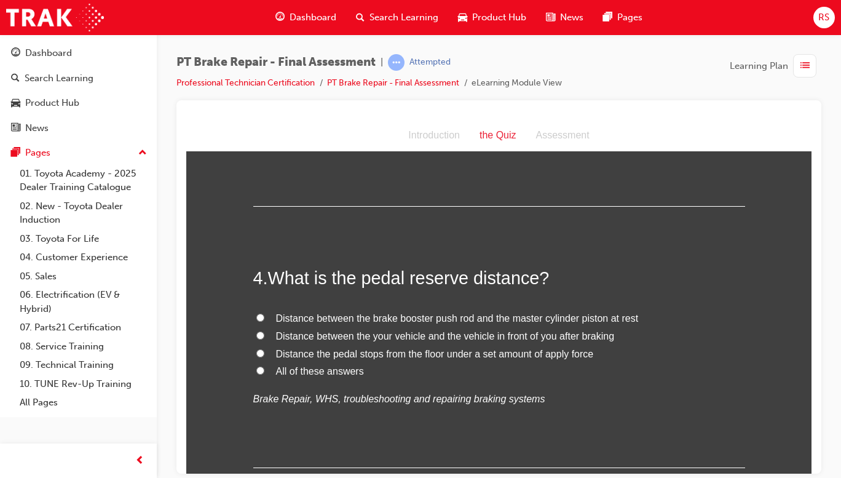
click at [574, 362] on label "All of these answers" at bounding box center [499, 371] width 492 height 18
click at [264, 366] on input "All of these answers" at bounding box center [260, 370] width 8 height 8
radio input "true"
click at [559, 348] on span "Distance the pedal stops from the floor under a set amount of apply force" at bounding box center [435, 353] width 318 height 10
click at [264, 349] on input "Distance the pedal stops from the floor under a set amount of apply force" at bounding box center [260, 353] width 8 height 8
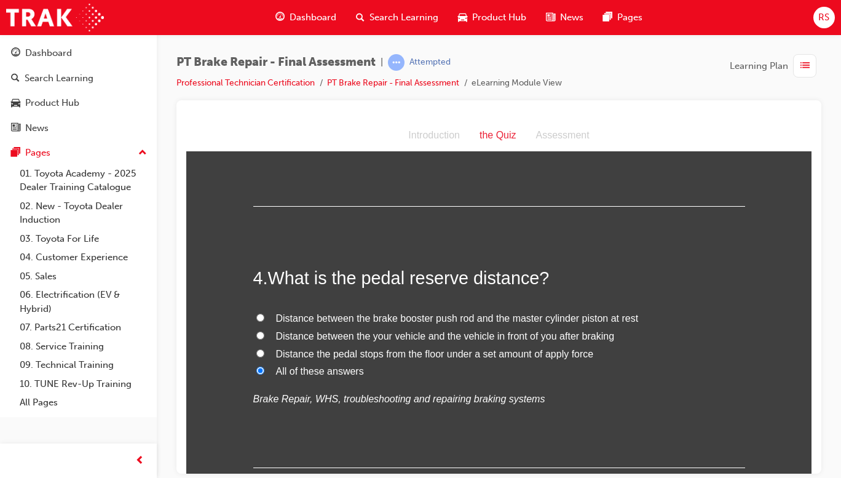
radio input "true"
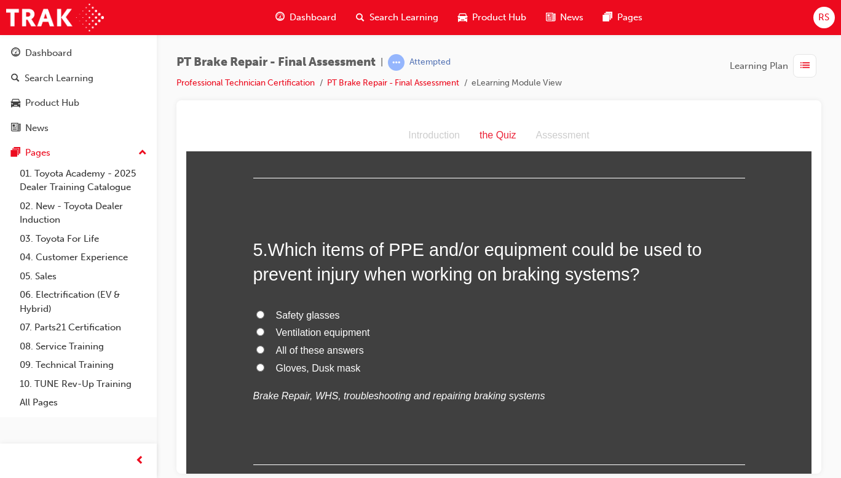
scroll to position [1121, 0]
click at [329, 350] on span "All of these answers" at bounding box center [320, 349] width 88 height 10
click at [264, 350] on input "All of these answers" at bounding box center [260, 348] width 8 height 8
radio input "true"
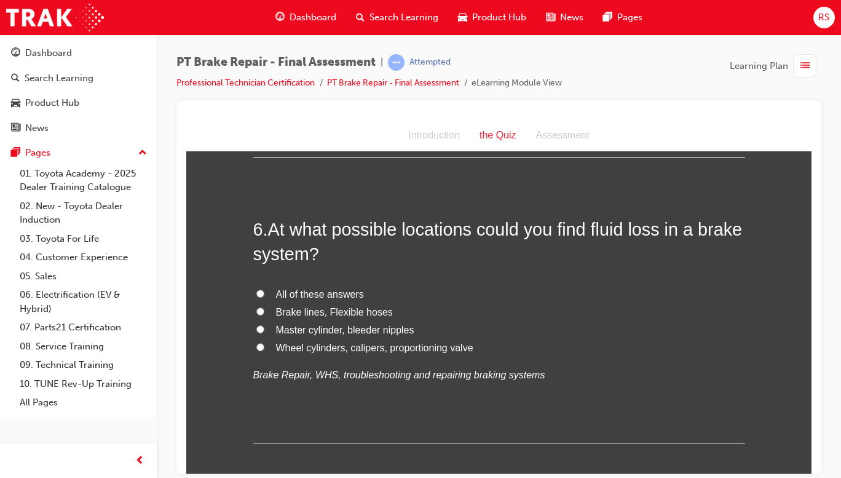
scroll to position [1429, 0]
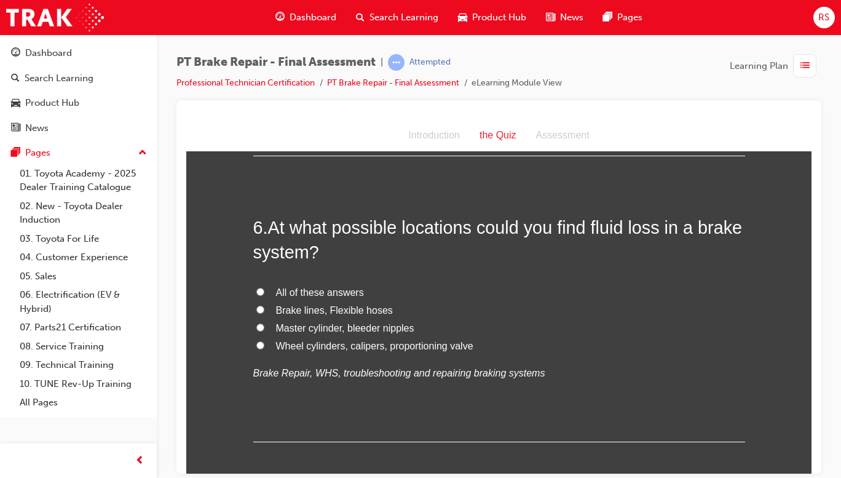
click at [346, 288] on span "All of these answers" at bounding box center [320, 292] width 88 height 10
click at [264, 288] on input "All of these answers" at bounding box center [260, 291] width 8 height 8
radio input "true"
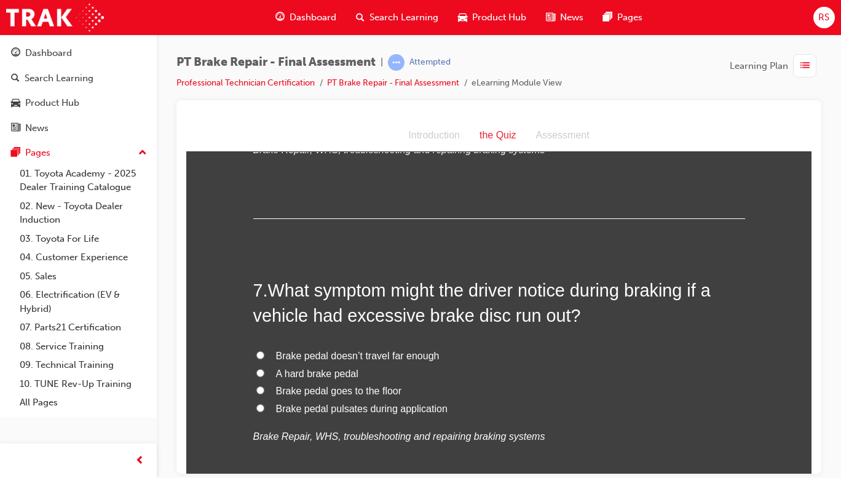
scroll to position [1656, 0]
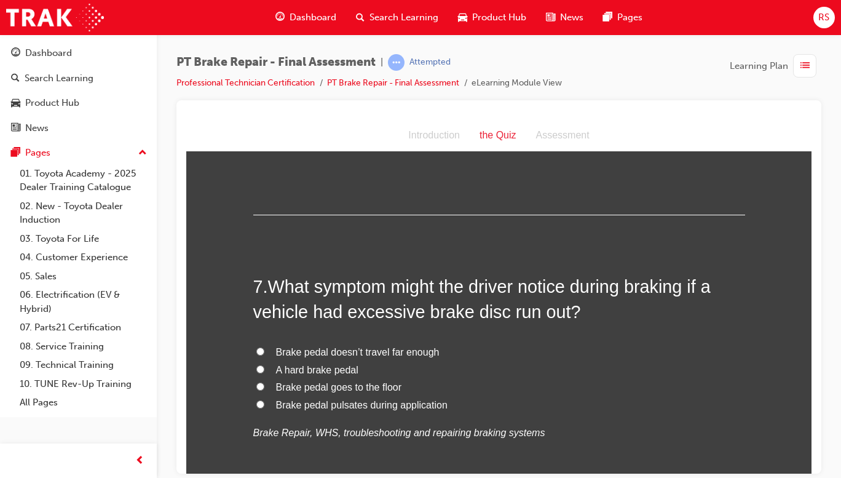
click at [418, 405] on span "Brake pedal pulsates during application" at bounding box center [362, 404] width 172 height 10
click at [264, 405] on input "Brake pedal pulsates during application" at bounding box center [260, 404] width 8 height 8
radio input "true"
click at [364, 389] on span "Brake pedal goes to the floor" at bounding box center [339, 386] width 126 height 10
click at [264, 389] on input "Brake pedal goes to the floor" at bounding box center [260, 386] width 8 height 8
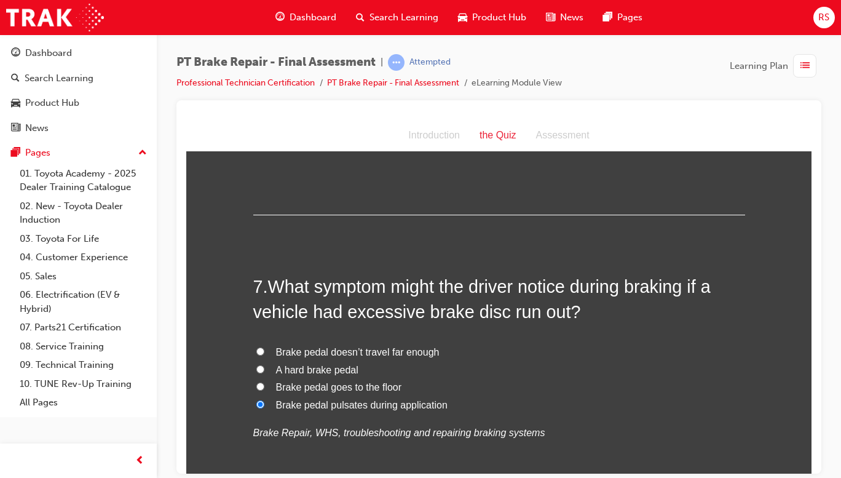
radio input "true"
click at [324, 374] on span "A hard brake pedal" at bounding box center [317, 369] width 82 height 10
click at [264, 373] on input "A hard brake pedal" at bounding box center [260, 369] width 8 height 8
radio input "true"
click at [420, 408] on span "Brake pedal pulsates during application" at bounding box center [362, 404] width 172 height 10
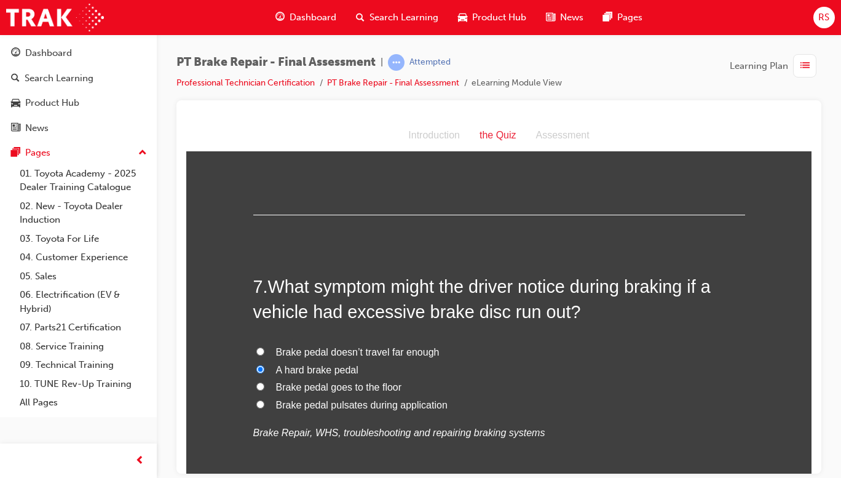
click at [264, 408] on input "Brake pedal pulsates during application" at bounding box center [260, 404] width 8 height 8
radio input "true"
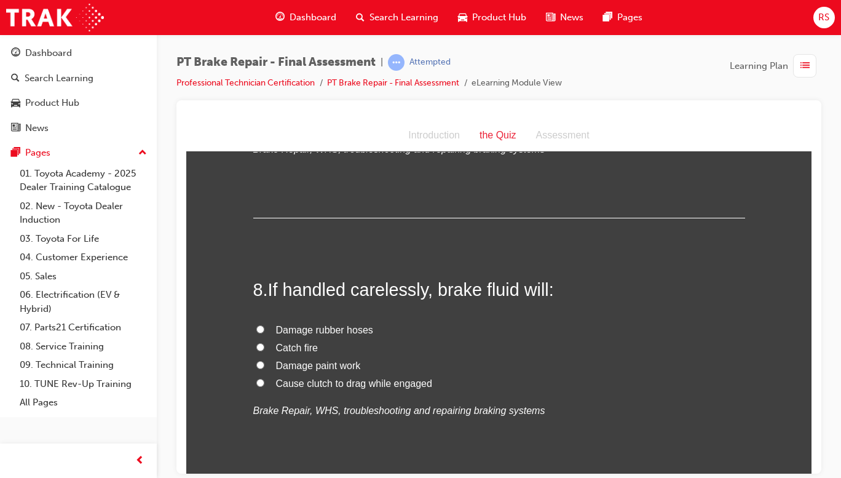
scroll to position [1941, 0]
click at [349, 328] on span "Damage rubber hoses" at bounding box center [324, 327] width 97 height 10
click at [264, 328] on input "Damage rubber hoses" at bounding box center [260, 327] width 8 height 8
radio input "true"
click at [345, 362] on span "Damage paint work" at bounding box center [318, 363] width 85 height 10
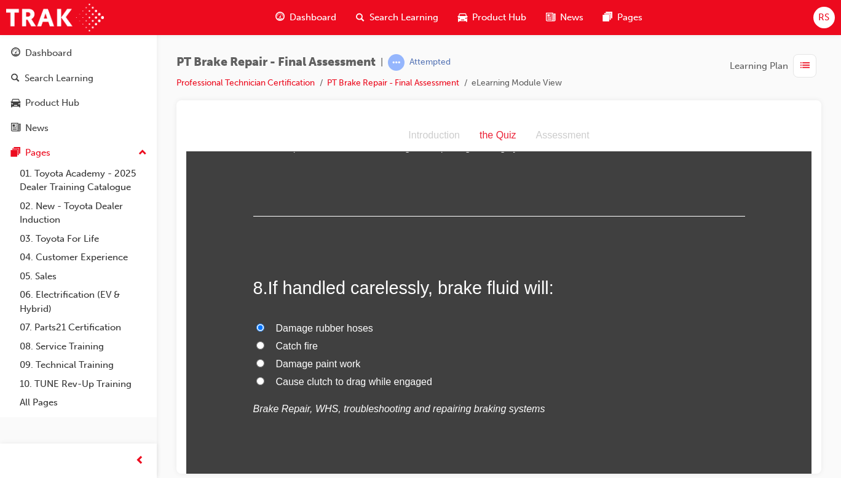
click at [264, 362] on input "Damage paint work" at bounding box center [260, 362] width 8 height 8
radio input "true"
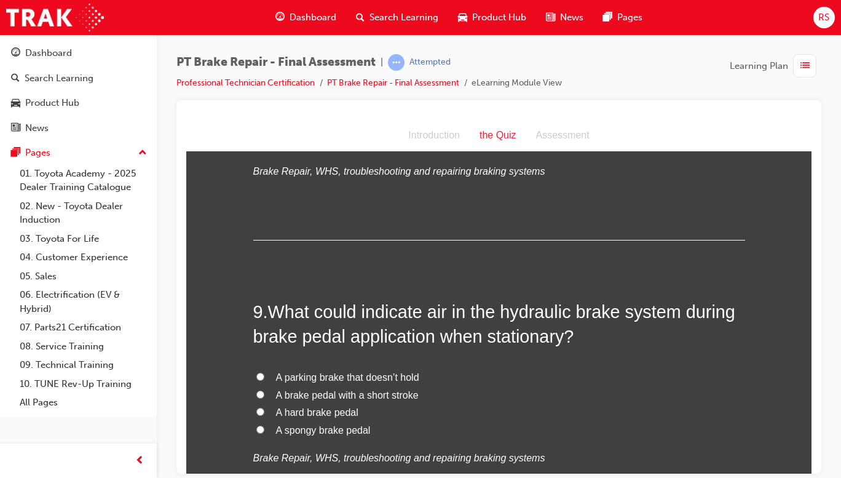
scroll to position [2181, 0]
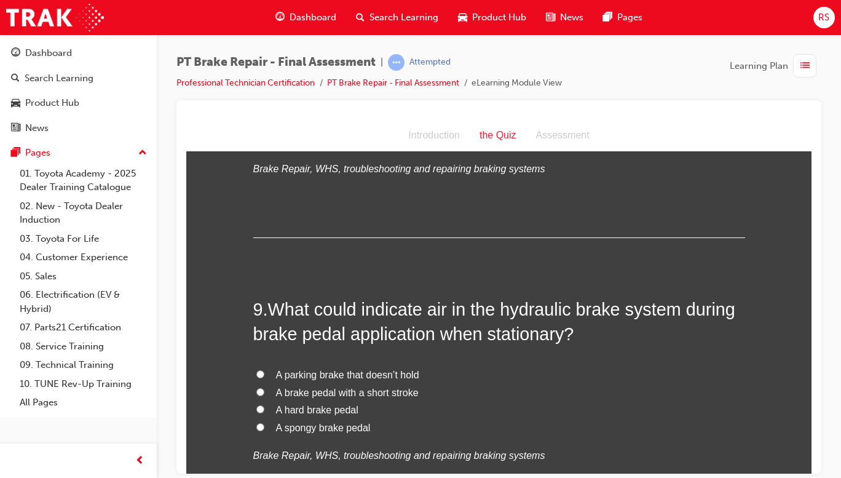
click at [356, 432] on span "A spongy brake pedal" at bounding box center [323, 427] width 95 height 10
click at [264, 430] on input "A spongy brake pedal" at bounding box center [260, 426] width 8 height 8
radio input "true"
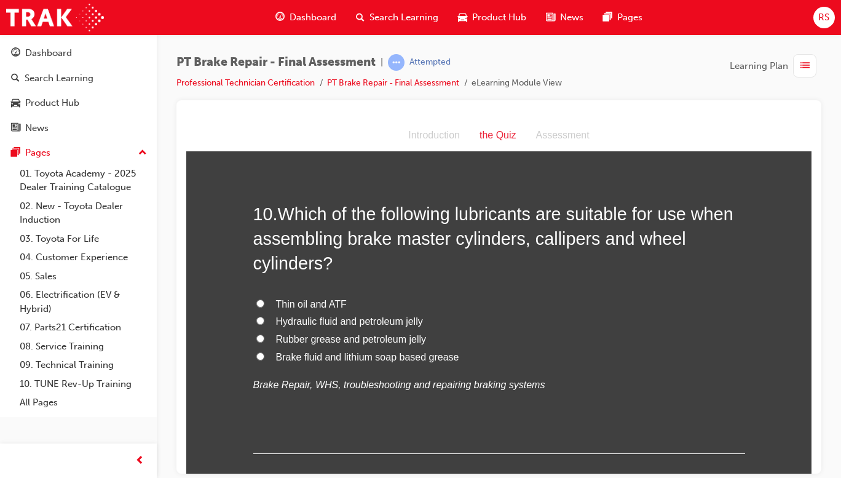
scroll to position [2563, 0]
click at [392, 344] on span "Rubber grease and petroleum jelly" at bounding box center [351, 338] width 151 height 10
click at [264, 342] on input "Rubber grease and petroleum jelly" at bounding box center [260, 338] width 8 height 8
radio input "true"
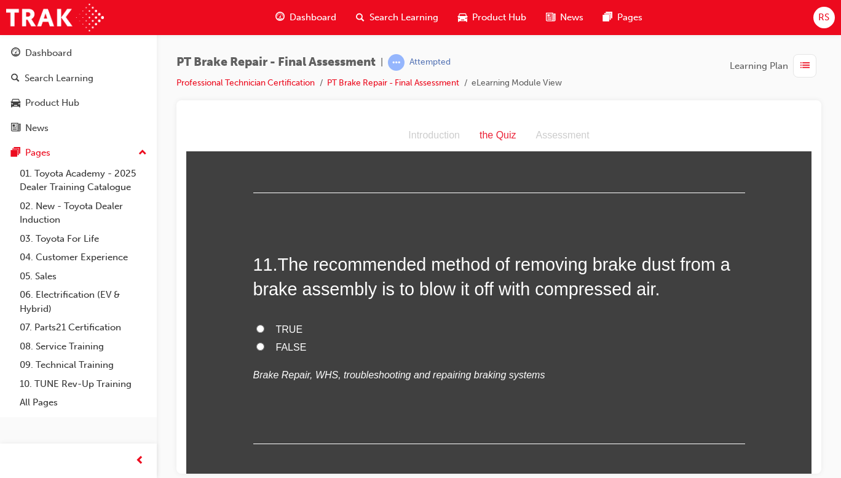
scroll to position [2832, 0]
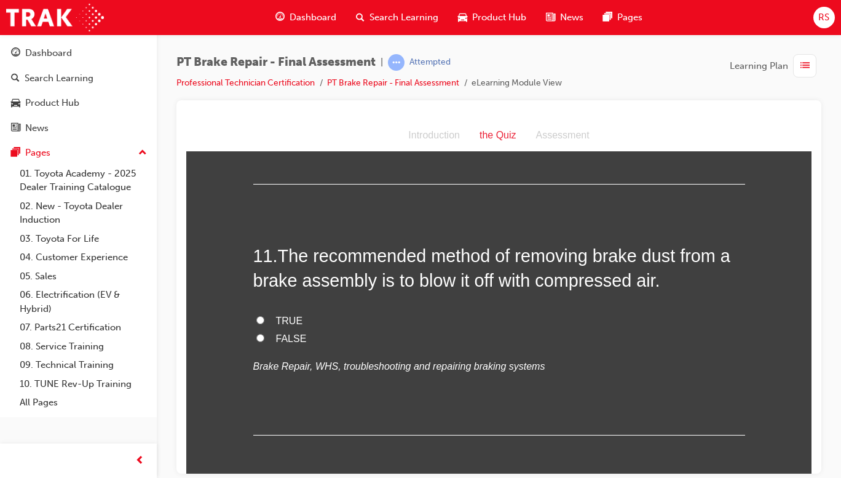
click at [280, 343] on span "FALSE" at bounding box center [291, 338] width 31 height 10
click at [264, 341] on input "FALSE" at bounding box center [260, 337] width 8 height 8
radio input "true"
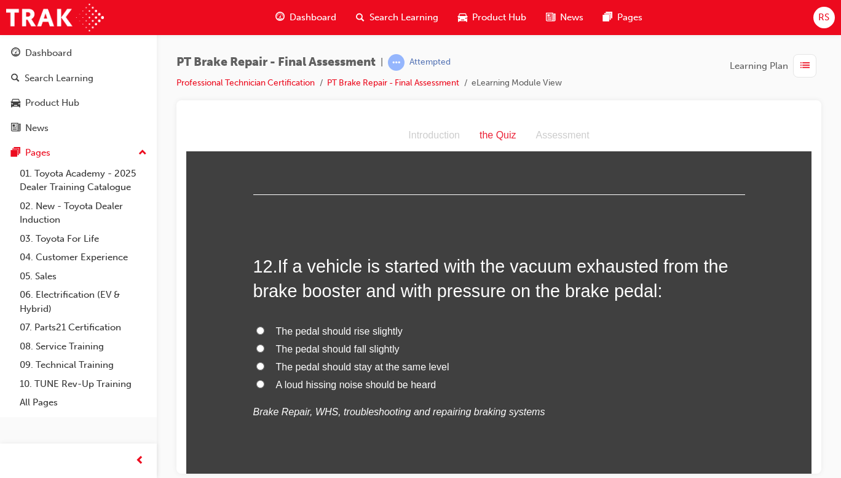
scroll to position [3069, 0]
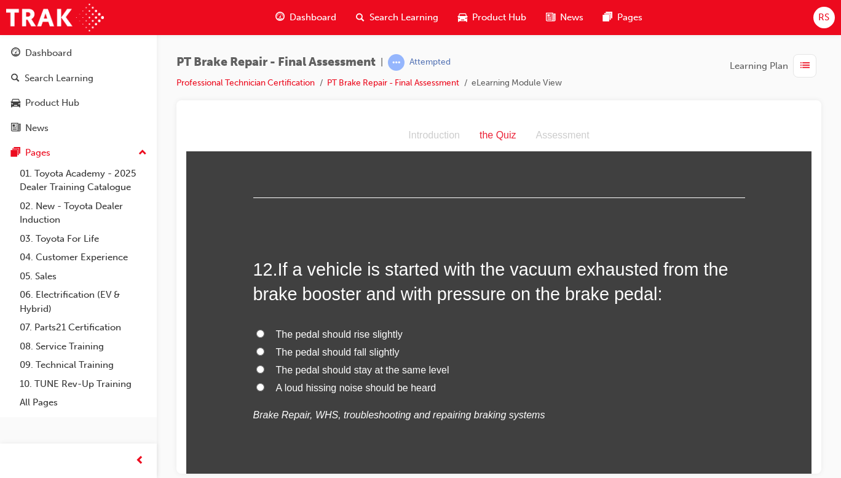
click at [378, 328] on span "The pedal should rise slightly" at bounding box center [339, 333] width 127 height 10
click at [264, 329] on input "The pedal should rise slightly" at bounding box center [260, 333] width 8 height 8
radio input "true"
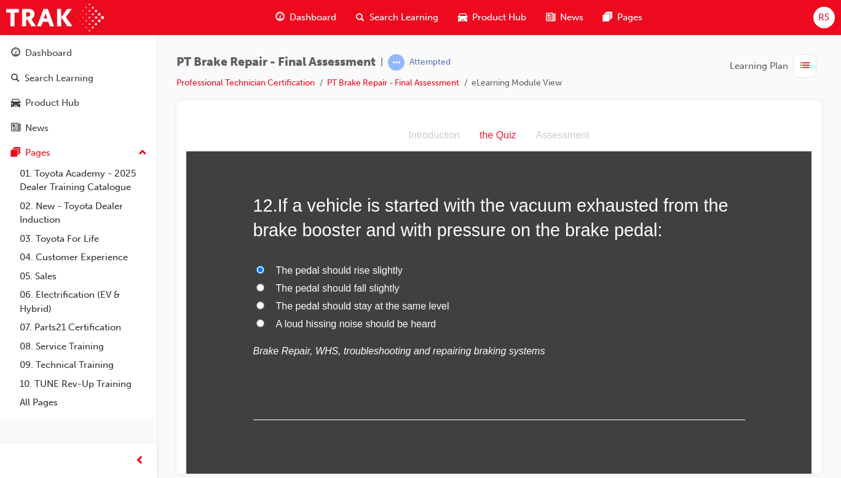
scroll to position [3173, 0]
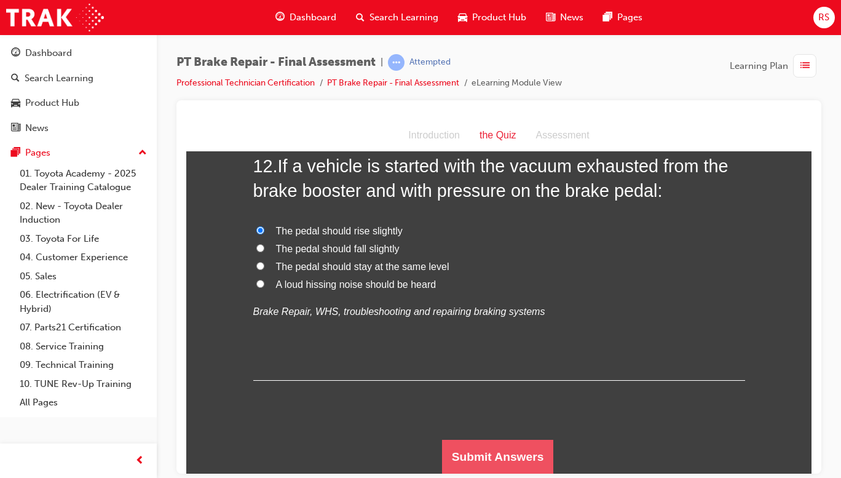
click at [524, 458] on button "Submit Answers" at bounding box center [498, 456] width 112 height 34
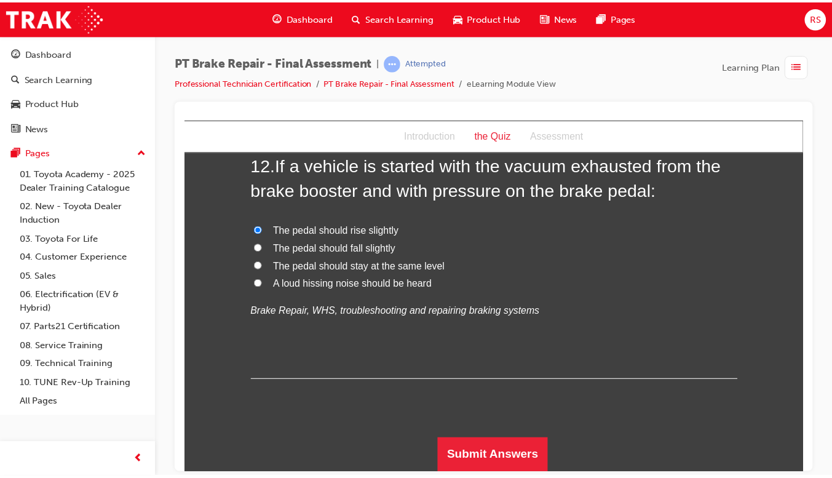
scroll to position [0, 0]
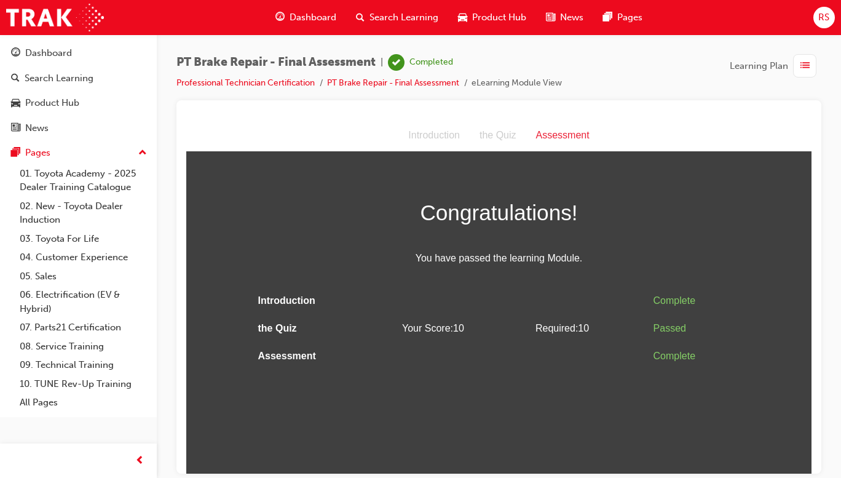
click at [635, 419] on html "Assessment Introduction the Quiz Assessment Congratulations! You have passed th…" at bounding box center [498, 296] width 625 height 354
click at [626, 422] on html "Assessment Introduction the Quiz Assessment Congratulations! You have passed th…" at bounding box center [498, 296] width 625 height 354
click at [315, 19] on span "Dashboard" at bounding box center [313, 17] width 47 height 14
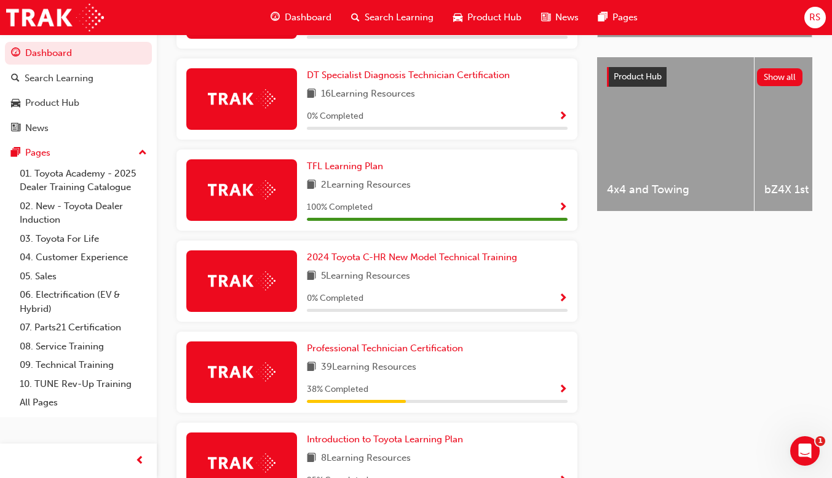
scroll to position [483, 0]
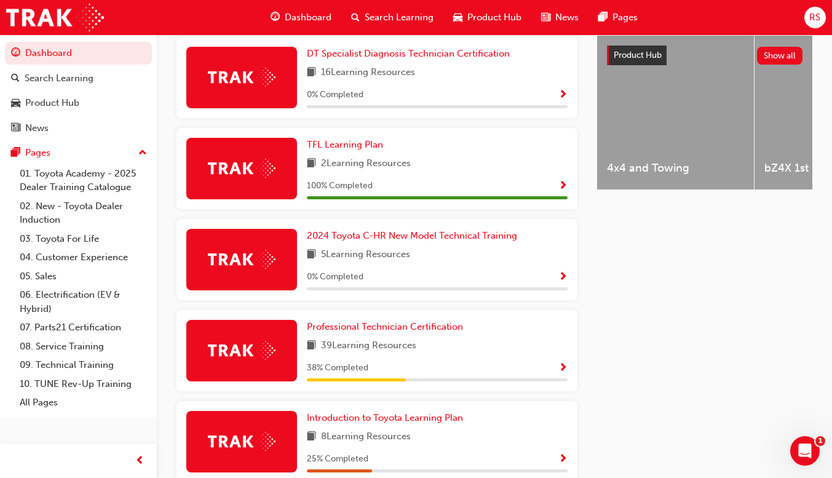
click at [558, 370] on span "Show Progress" at bounding box center [562, 368] width 9 height 11
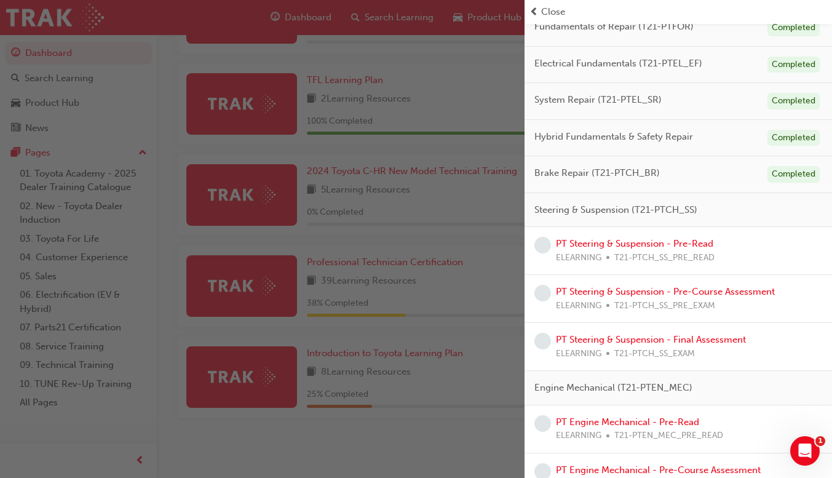
scroll to position [112, 0]
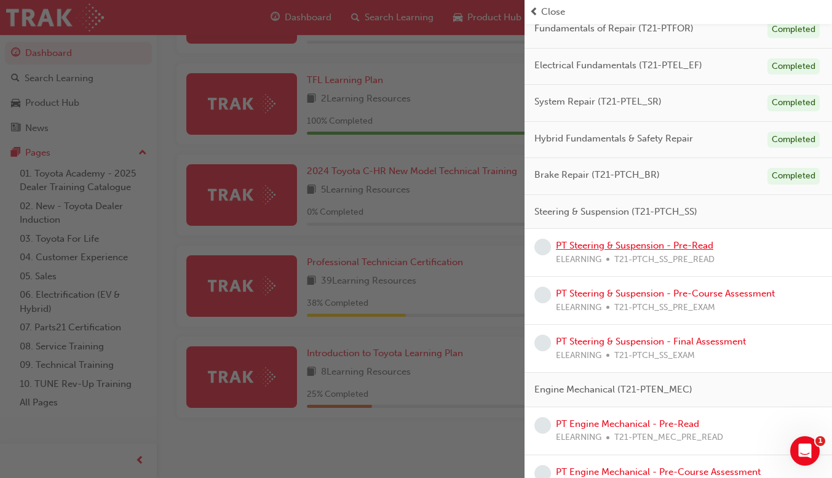
click at [679, 248] on link "PT Steering & Suspension - Pre-Read" at bounding box center [634, 245] width 157 height 11
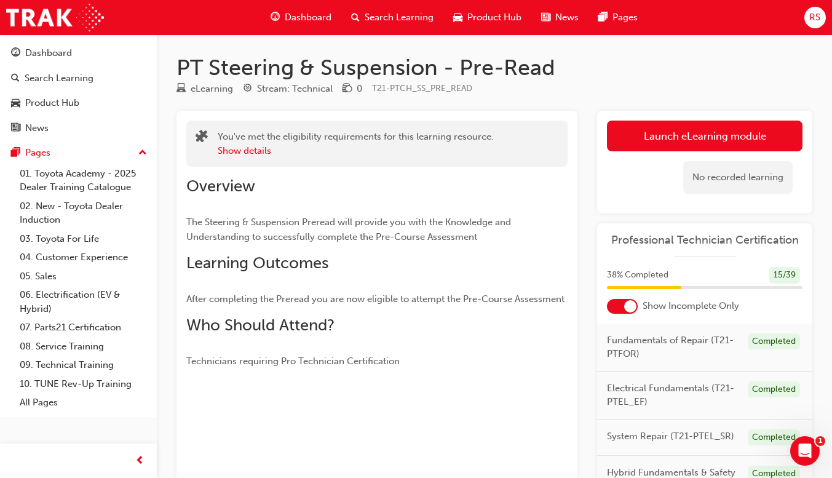
click at [757, 138] on link "Launch eLearning module" at bounding box center [705, 136] width 196 height 31
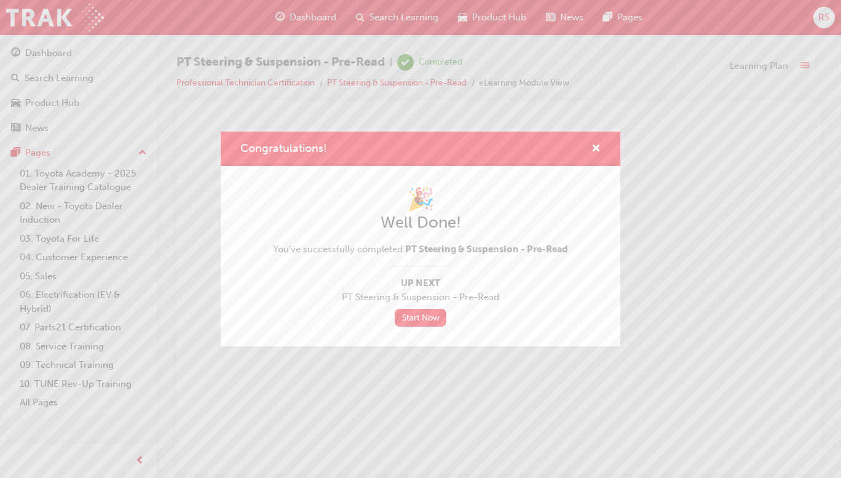
click at [421, 315] on link "Start Now" at bounding box center [421, 318] width 52 height 18
click at [429, 319] on link "Start Now" at bounding box center [421, 318] width 52 height 18
click at [596, 146] on span "cross-icon" at bounding box center [596, 149] width 9 height 11
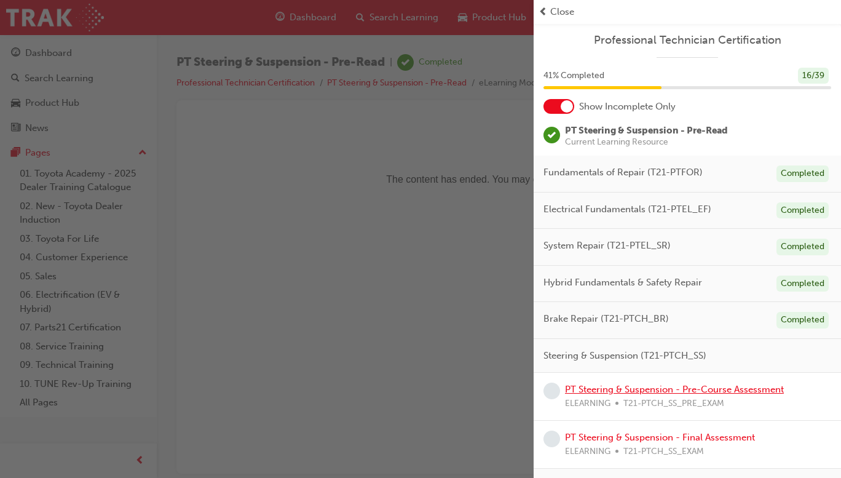
click at [718, 394] on link "PT Steering & Suspension - Pre-Course Assessment" at bounding box center [674, 389] width 219 height 11
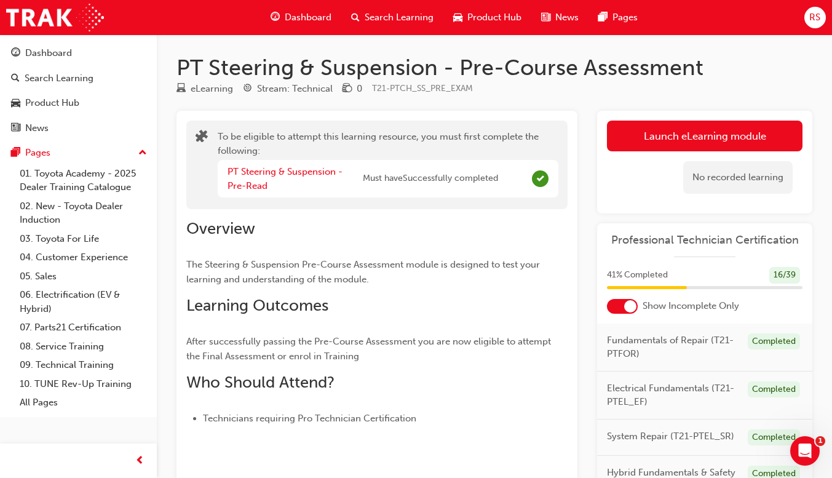
click at [745, 138] on button "Launch eLearning module" at bounding box center [705, 136] width 196 height 31
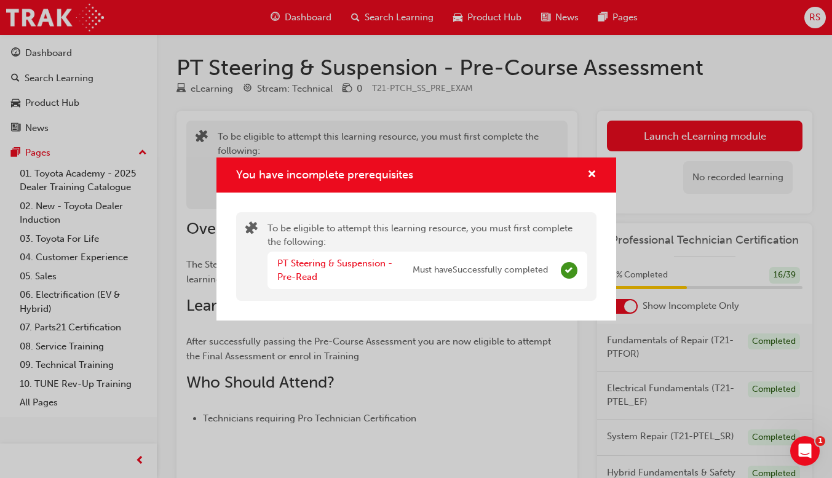
click at [725, 89] on div "You have incomplete prerequisites To be eligible to attempt this learning resou…" at bounding box center [416, 239] width 832 height 478
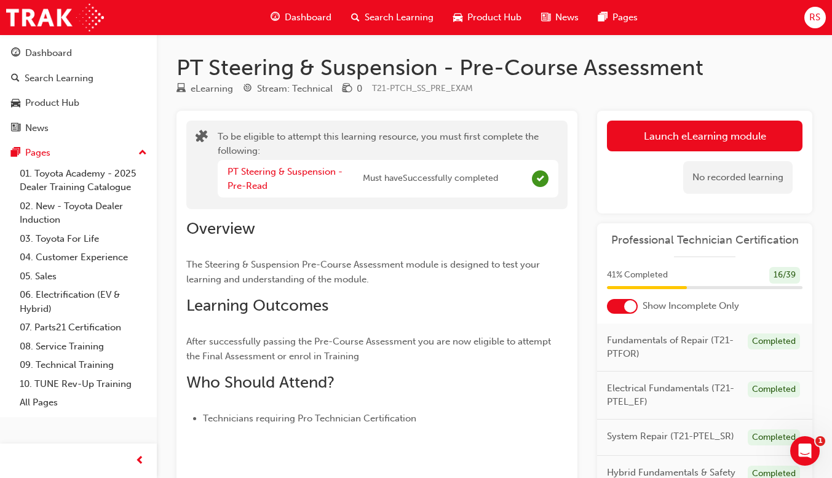
click at [730, 135] on button "Launch eLearning module" at bounding box center [705, 136] width 196 height 31
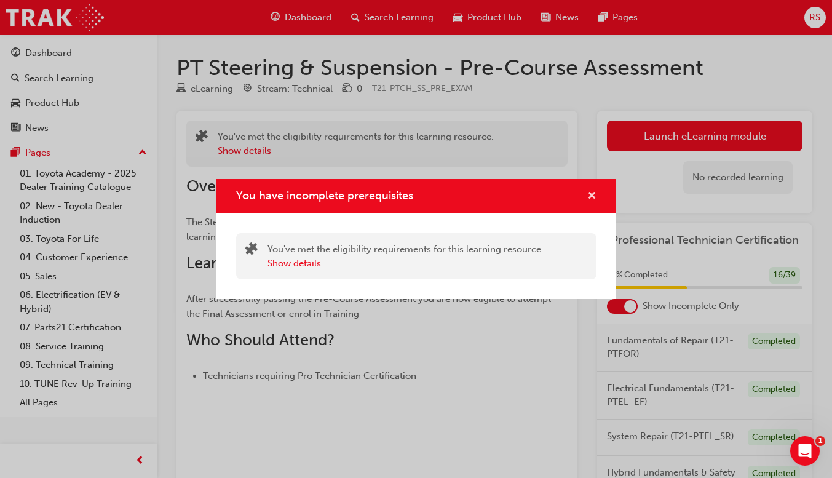
click at [593, 197] on span "cross-icon" at bounding box center [591, 196] width 9 height 11
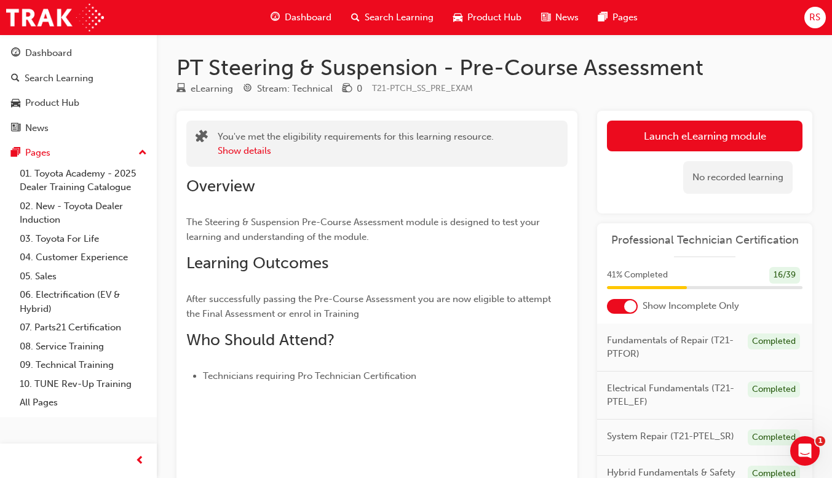
click at [306, 15] on span "Dashboard" at bounding box center [308, 17] width 47 height 14
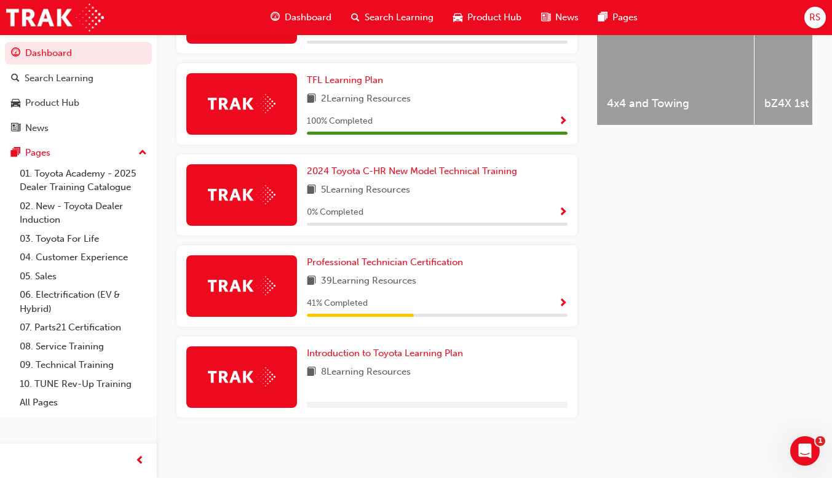
scroll to position [550, 0]
click at [561, 307] on span "Show Progress" at bounding box center [562, 303] width 9 height 11
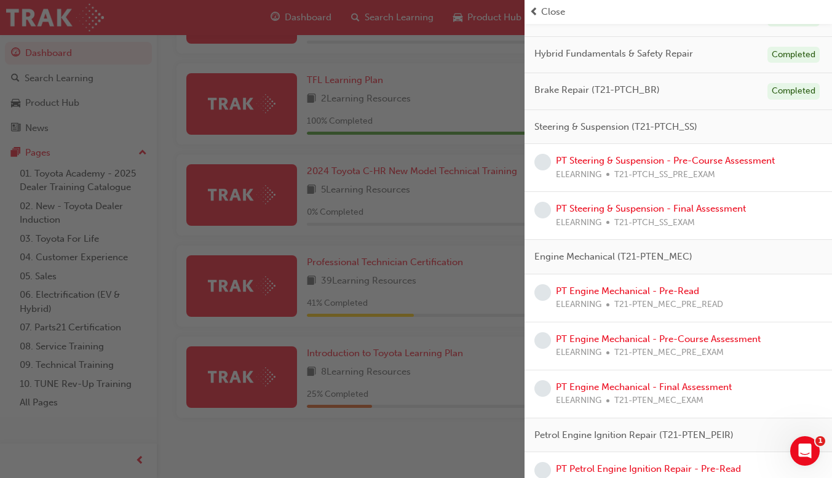
scroll to position [203, 0]
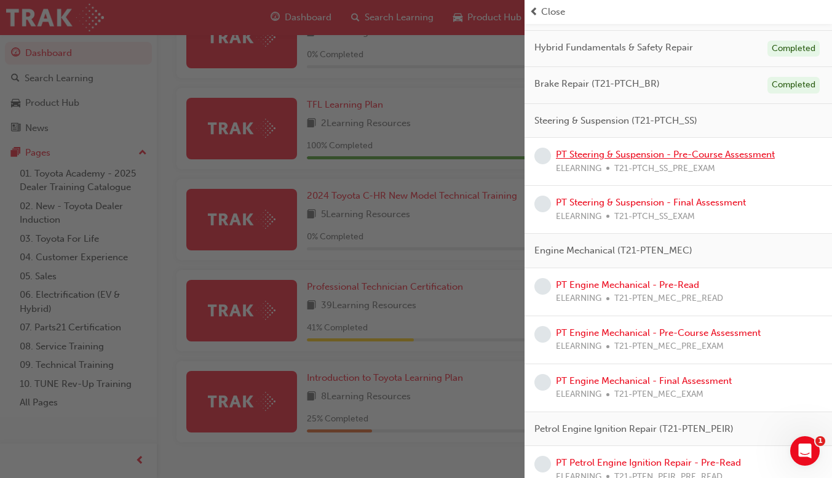
click at [718, 159] on link "PT Steering & Suspension - Pre-Course Assessment" at bounding box center [665, 154] width 219 height 11
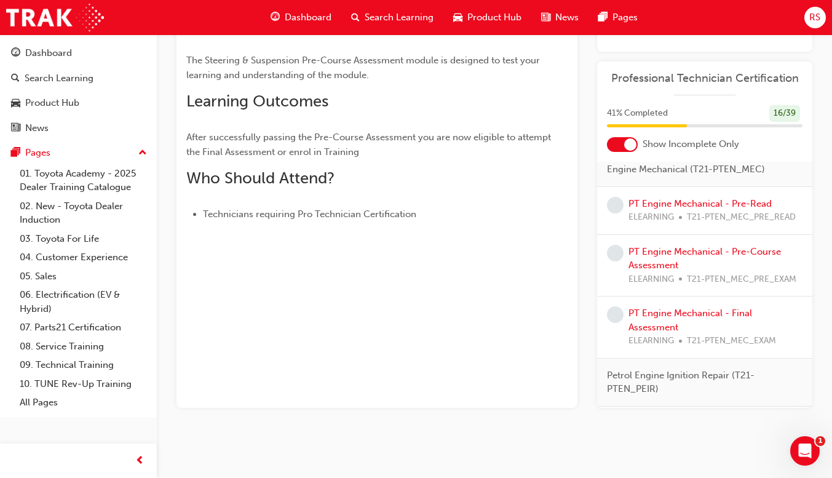
scroll to position [389, 0]
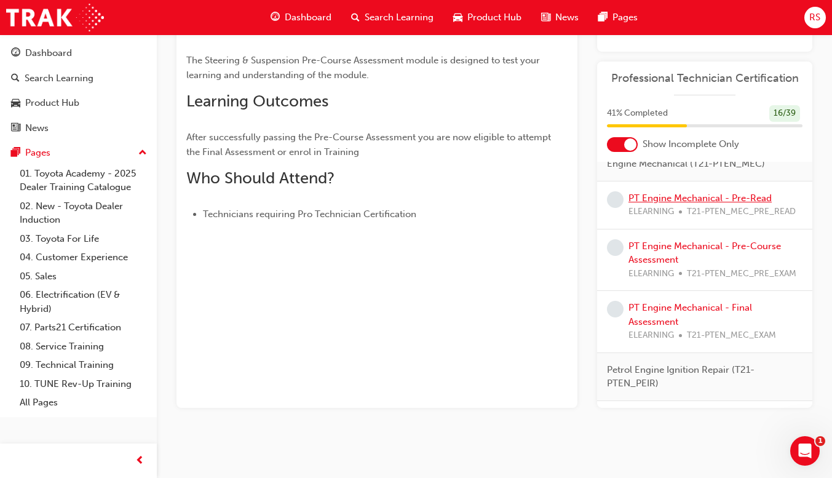
click at [726, 204] on link "PT Engine Mechanical - Pre-Read" at bounding box center [699, 197] width 143 height 11
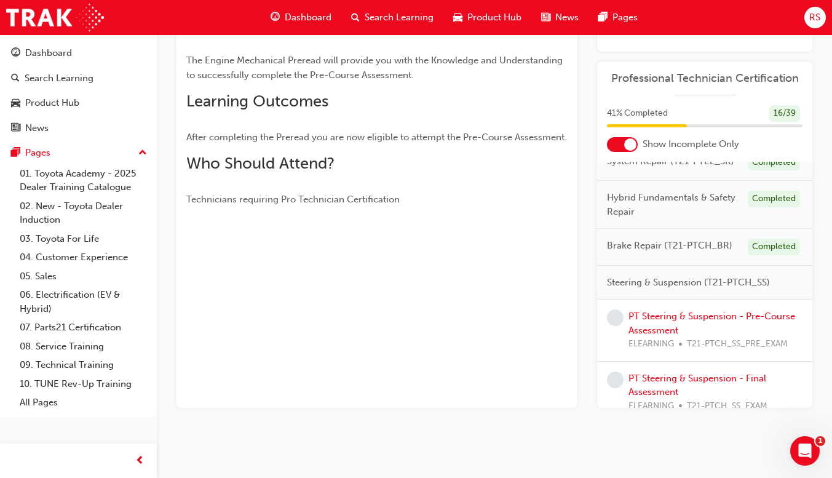
scroll to position [113, 0]
click at [695, 336] on link "PT Steering & Suspension - Pre-Course Assessment" at bounding box center [711, 323] width 167 height 25
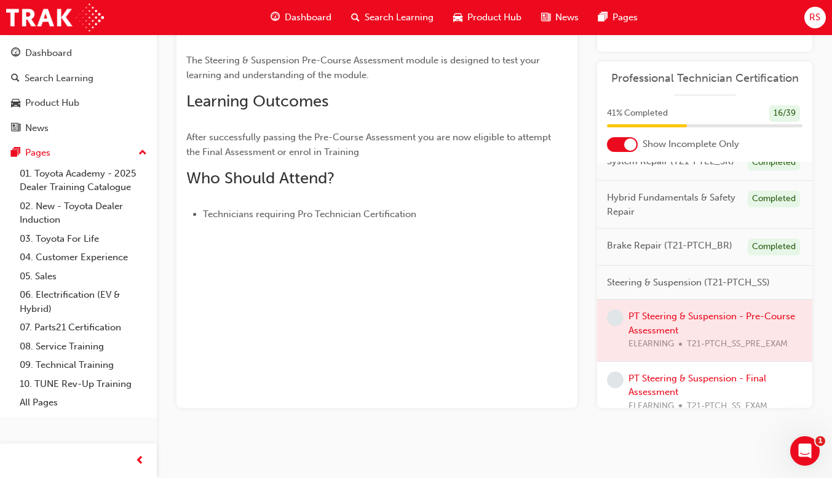
click at [675, 347] on div at bounding box center [704, 329] width 215 height 61
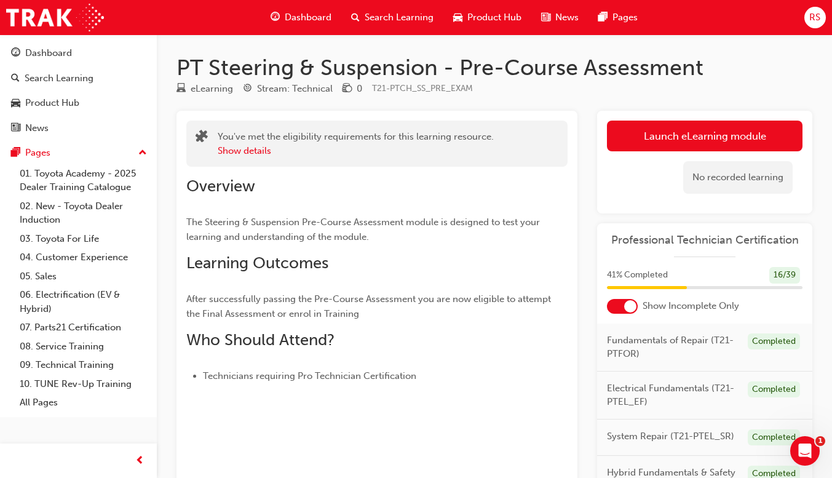
click at [703, 132] on link "Launch eLearning module" at bounding box center [705, 136] width 196 height 31
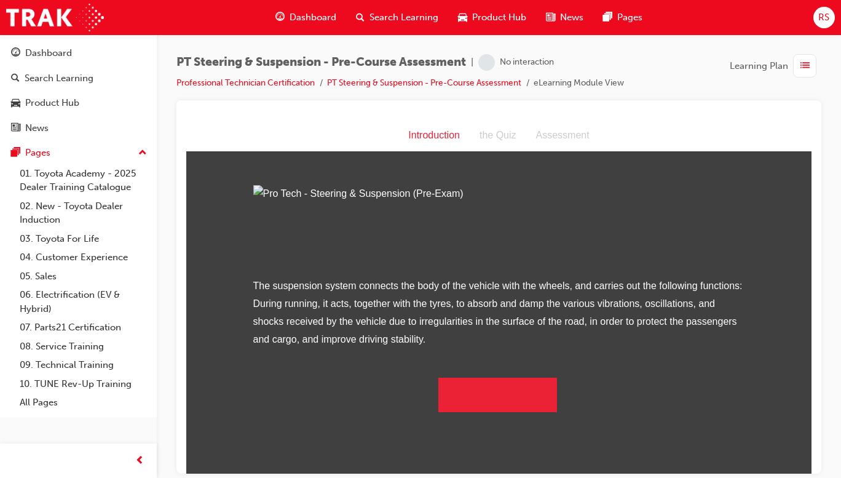
scroll to position [74, 0]
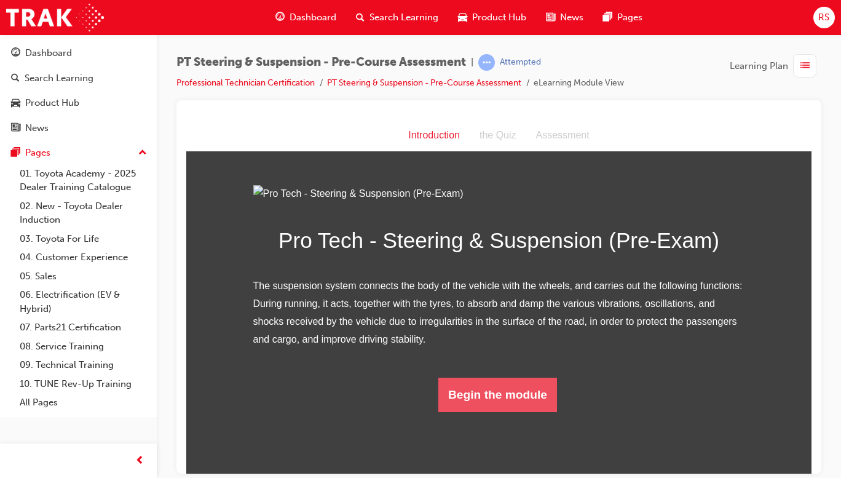
click at [523, 411] on button "Begin the module" at bounding box center [497, 394] width 119 height 34
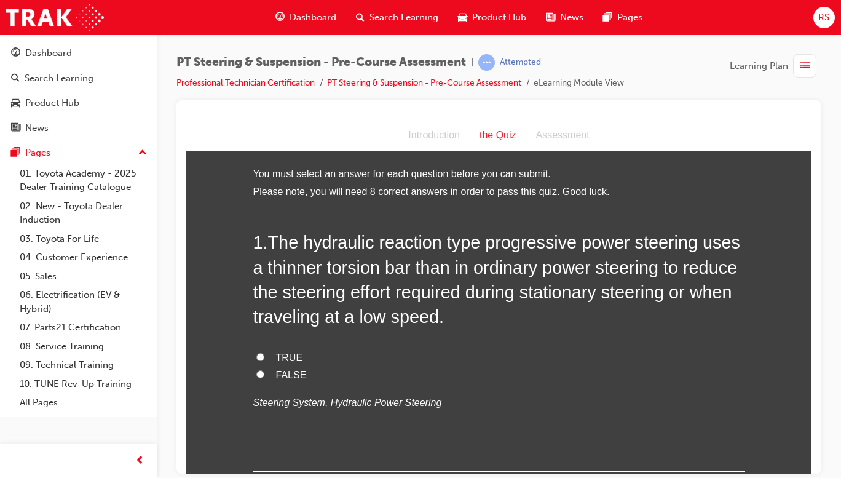
click at [276, 379] on span "FALSE" at bounding box center [291, 374] width 31 height 10
click at [264, 378] on input "FALSE" at bounding box center [260, 374] width 8 height 8
radio input "true"
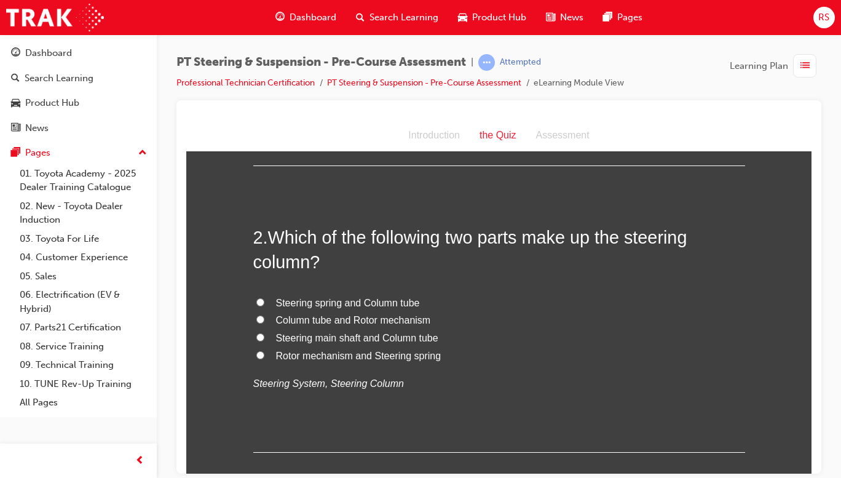
scroll to position [306, 0]
click at [422, 338] on span "Steering main shaft and Column tube" at bounding box center [357, 337] width 162 height 10
click at [264, 338] on input "Steering main shaft and Column tube" at bounding box center [260, 337] width 8 height 8
radio input "true"
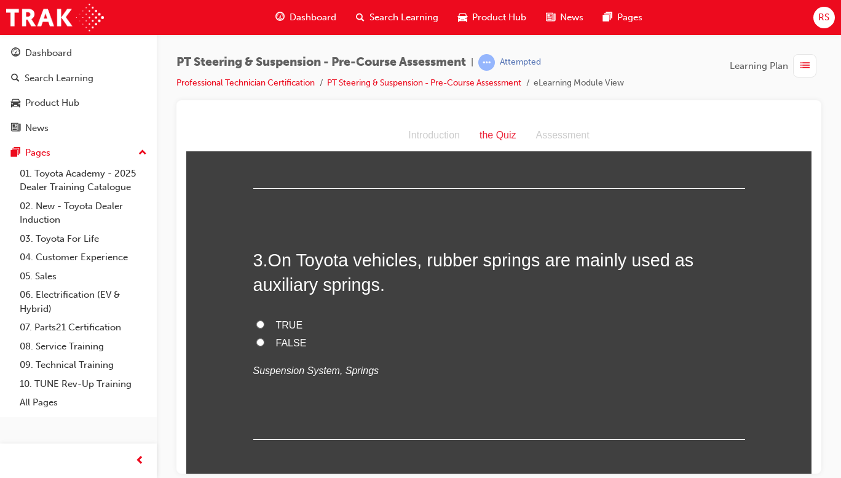
scroll to position [587, 0]
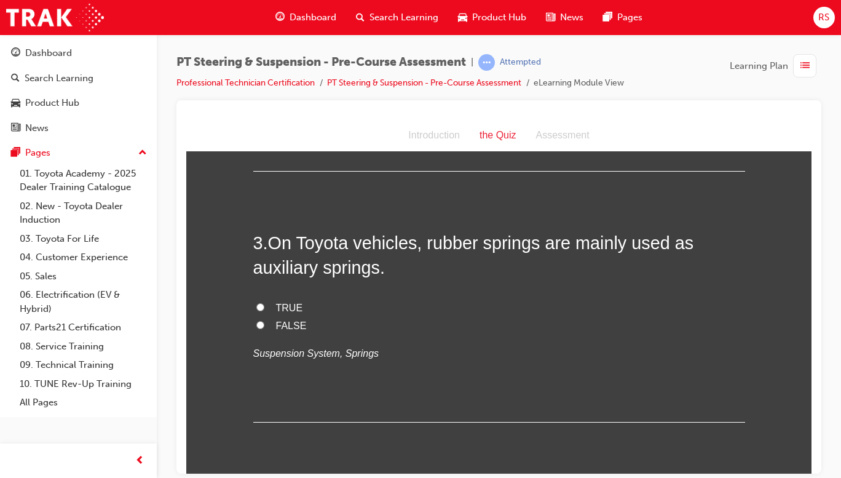
click at [280, 305] on span "TRUE" at bounding box center [289, 307] width 27 height 10
click at [264, 305] on input "TRUE" at bounding box center [260, 307] width 8 height 8
radio input "true"
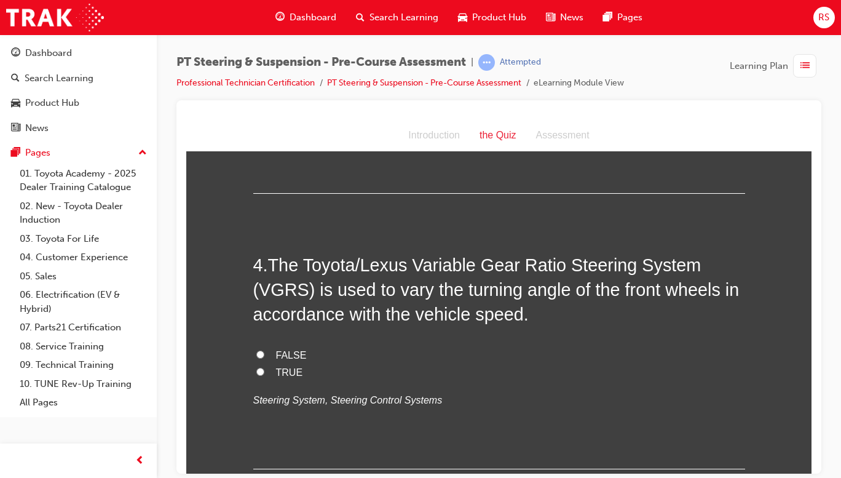
scroll to position [816, 0]
click at [259, 374] on input "TRUE" at bounding box center [260, 370] width 8 height 8
radio input "true"
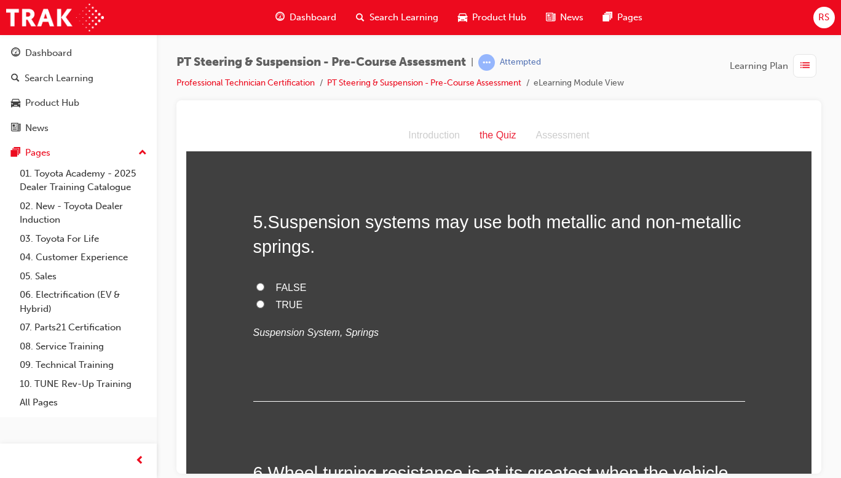
scroll to position [1134, 0]
click at [283, 301] on span "TRUE" at bounding box center [289, 303] width 27 height 10
click at [264, 301] on input "TRUE" at bounding box center [260, 303] width 8 height 8
radio input "true"
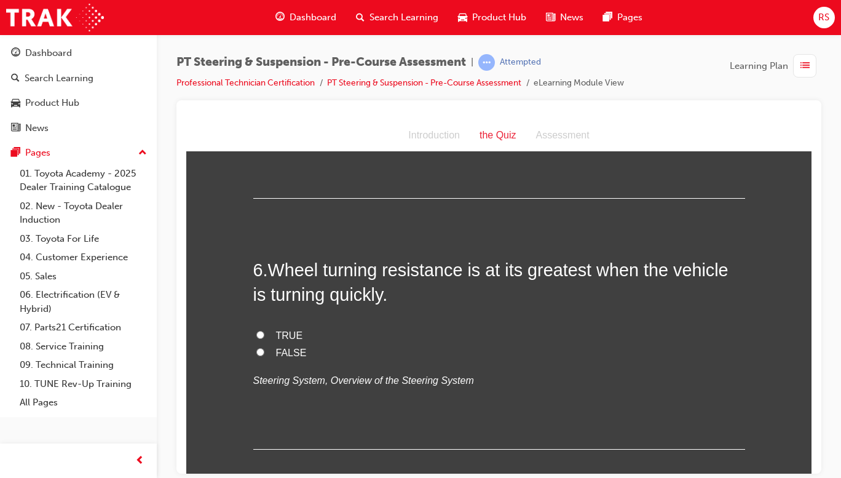
scroll to position [1335, 0]
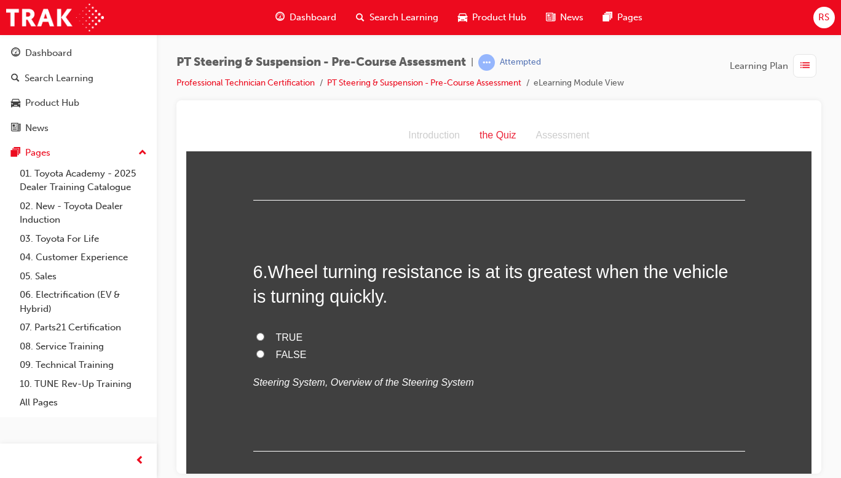
click at [283, 359] on span "FALSE" at bounding box center [291, 354] width 31 height 10
click at [264, 357] on input "FALSE" at bounding box center [260, 353] width 8 height 8
radio input "true"
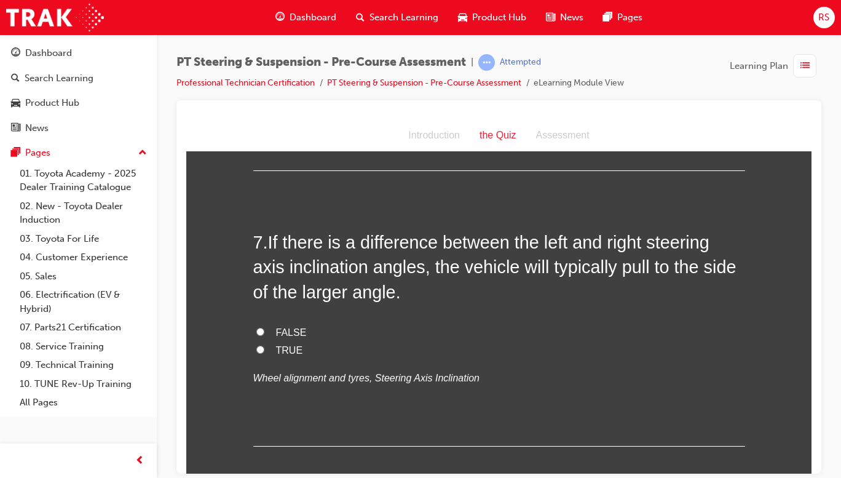
scroll to position [1617, 0]
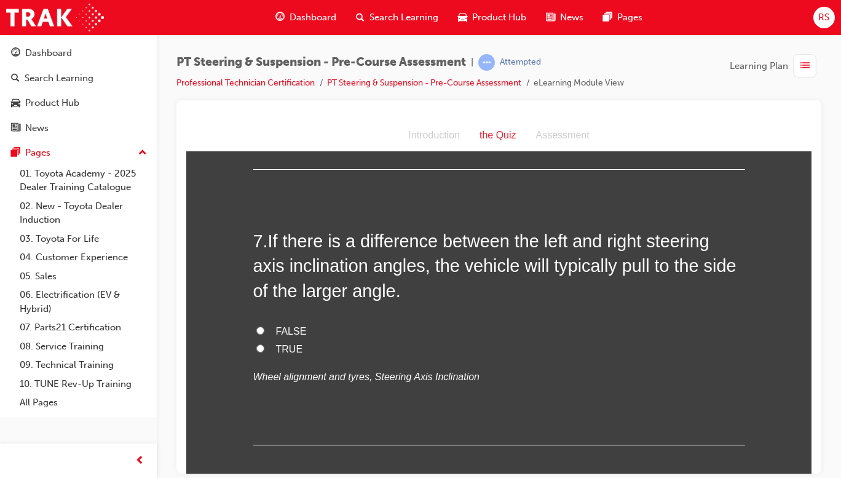
click at [296, 330] on span "FALSE" at bounding box center [291, 330] width 31 height 10
click at [264, 330] on input "FALSE" at bounding box center [260, 330] width 8 height 8
radio input "true"
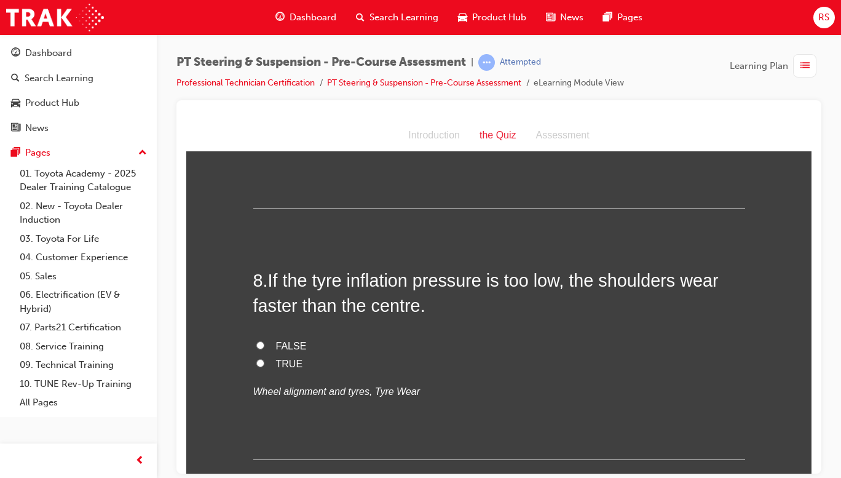
scroll to position [1853, 0]
click at [287, 368] on label "TRUE" at bounding box center [499, 364] width 492 height 18
click at [264, 366] on input "TRUE" at bounding box center [260, 362] width 8 height 8
radio input "true"
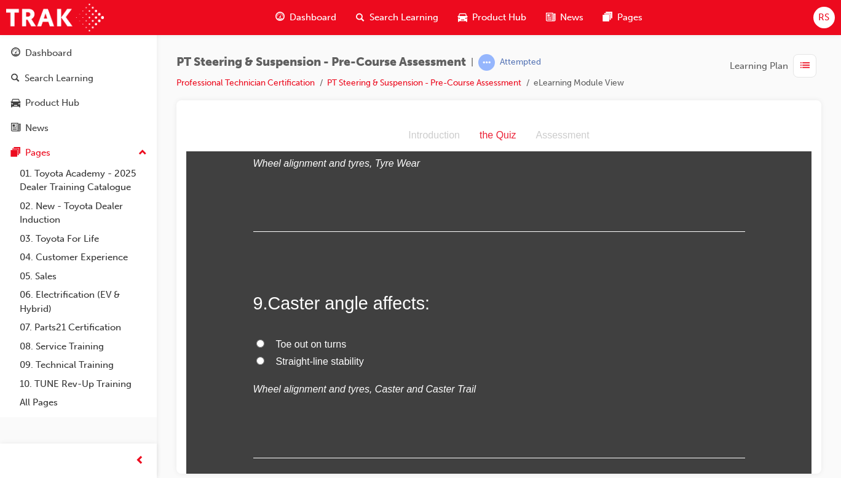
scroll to position [2095, 0]
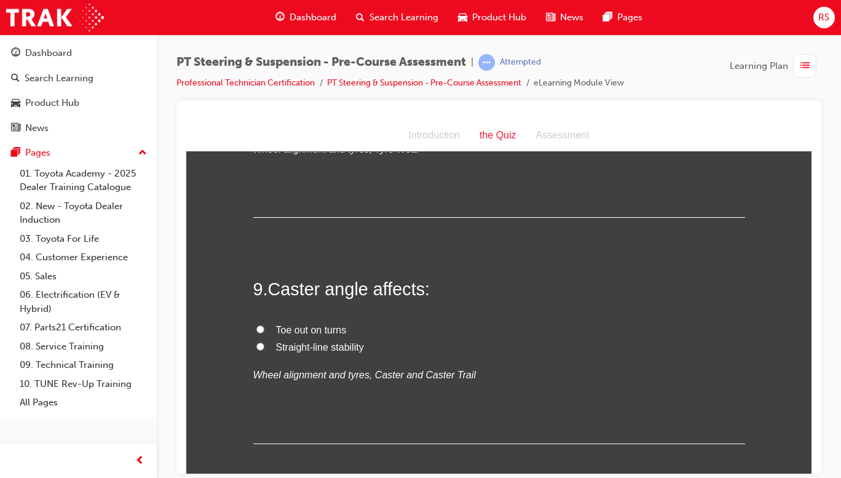
click at [346, 352] on span "Straight-line stability" at bounding box center [320, 346] width 88 height 10
click at [264, 350] on input "Straight-line stability" at bounding box center [260, 346] width 8 height 8
radio input "true"
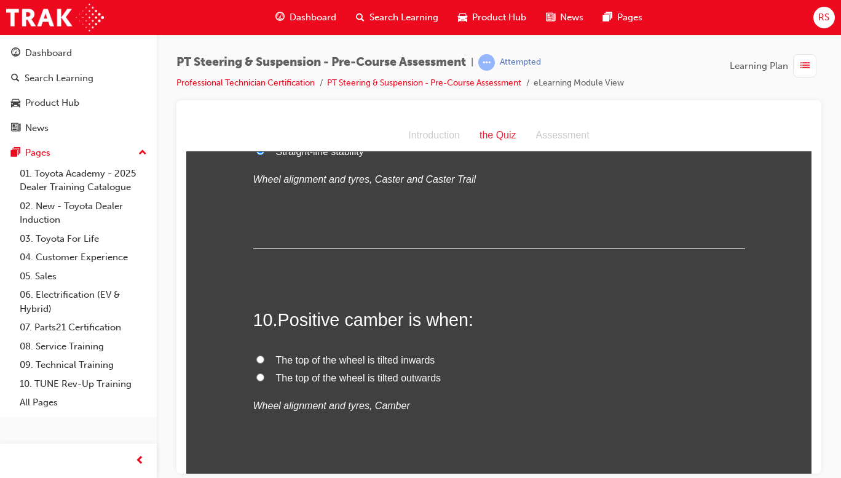
scroll to position [2291, 0]
click at [427, 385] on label "The top of the wheel is tilted outwards" at bounding box center [499, 377] width 492 height 18
click at [264, 380] on input "The top of the wheel is tilted outwards" at bounding box center [260, 376] width 8 height 8
radio input "true"
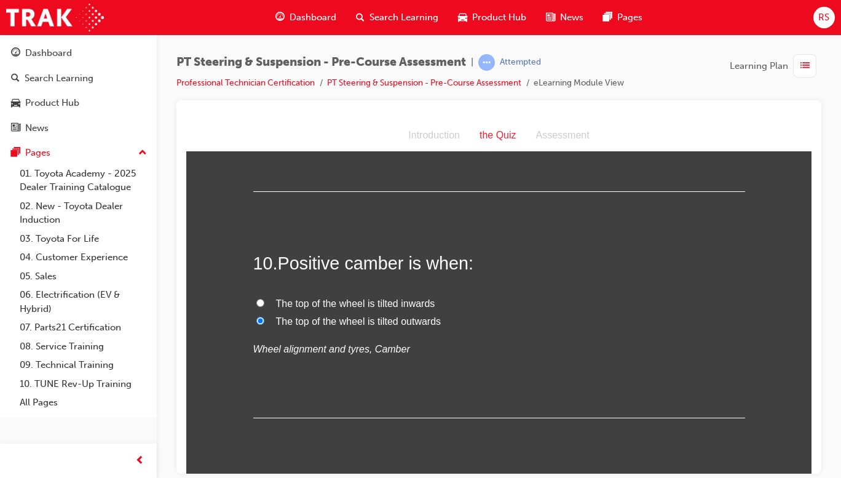
scroll to position [2384, 0]
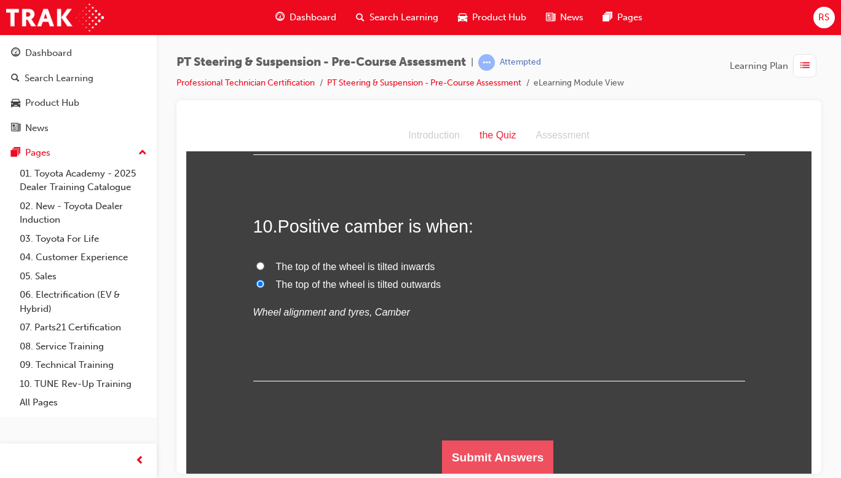
click at [520, 456] on button "Submit Answers" at bounding box center [498, 457] width 112 height 34
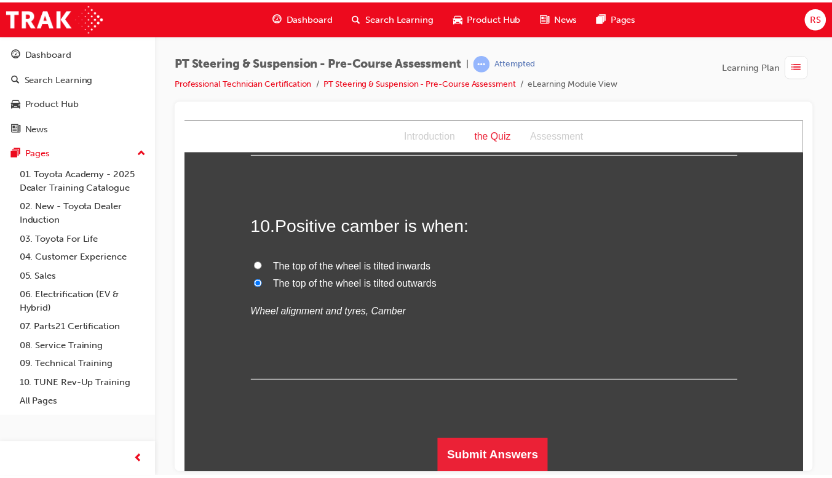
scroll to position [0, 0]
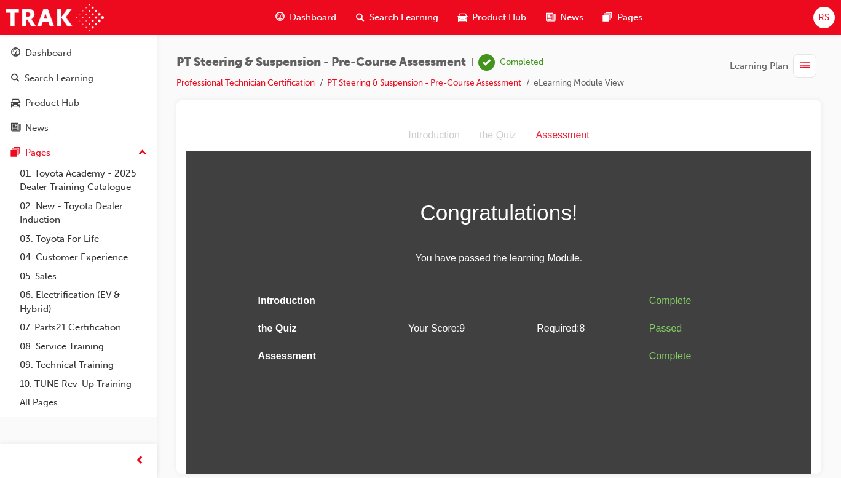
click at [309, 10] on span "Dashboard" at bounding box center [313, 17] width 47 height 14
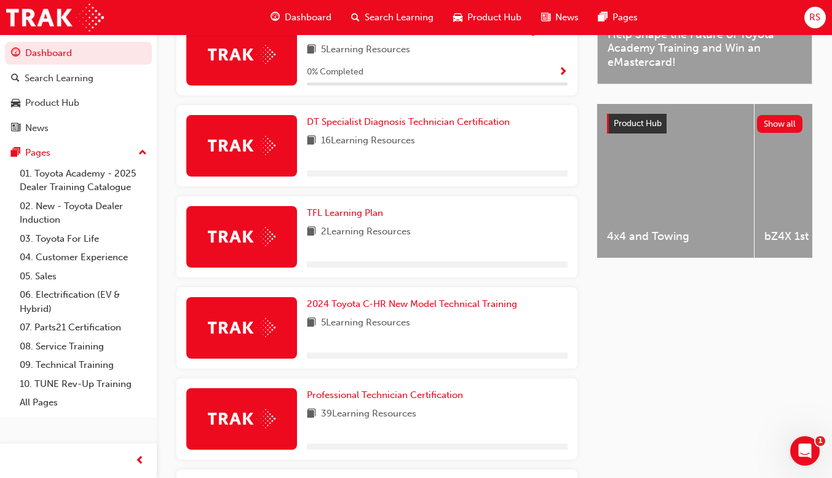
scroll to position [552, 0]
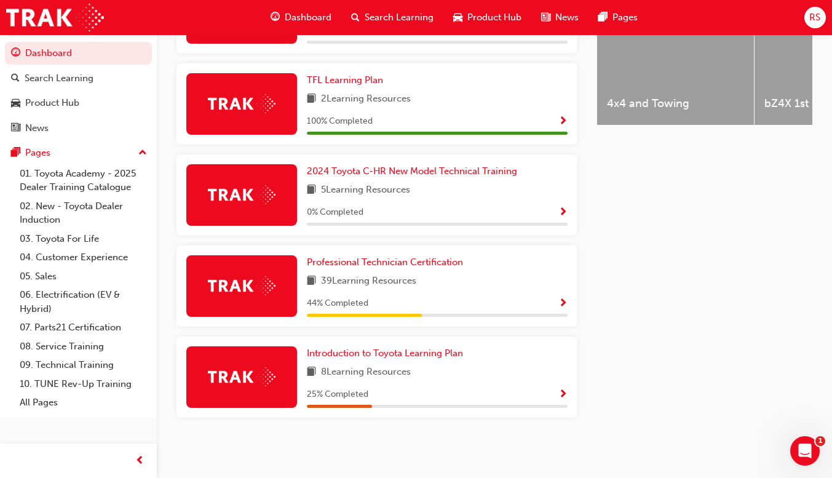
click at [561, 304] on span "Show Progress" at bounding box center [562, 303] width 9 height 11
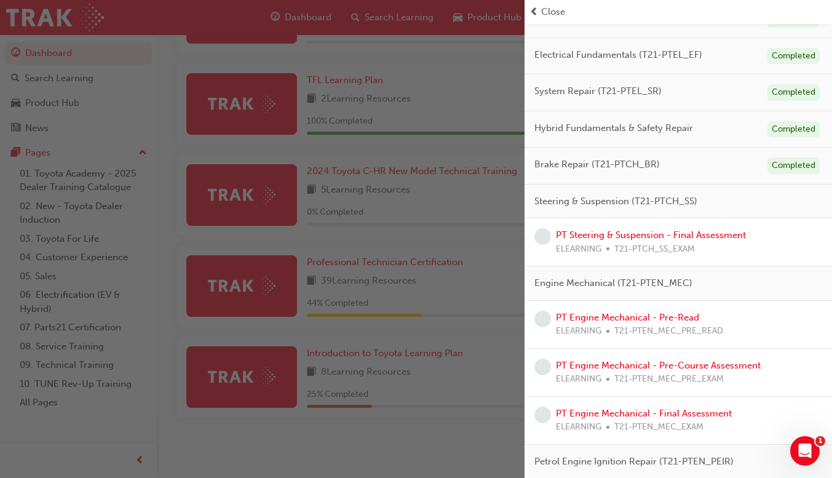
scroll to position [125, 0]
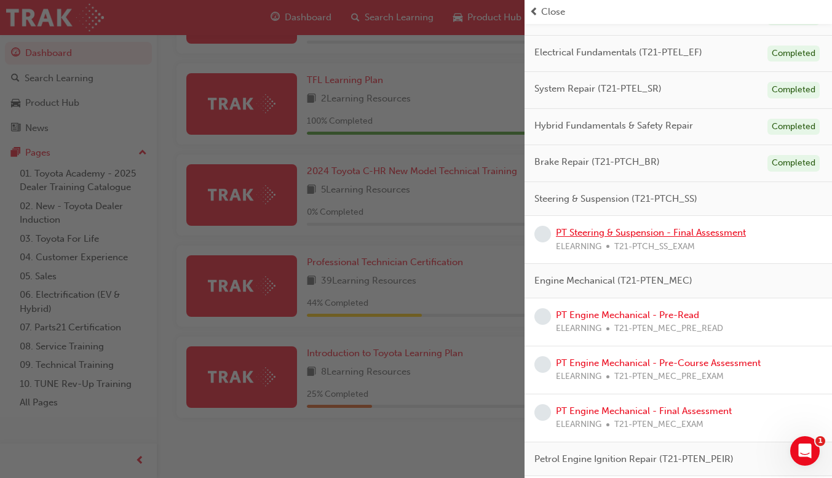
click at [683, 234] on link "PT Steering & Suspension - Final Assessment" at bounding box center [651, 232] width 190 height 11
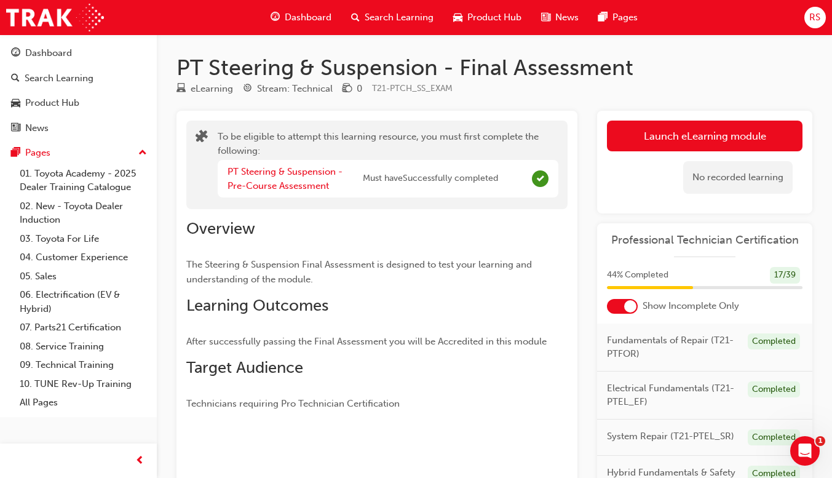
click at [737, 132] on button "Launch eLearning module" at bounding box center [705, 136] width 196 height 31
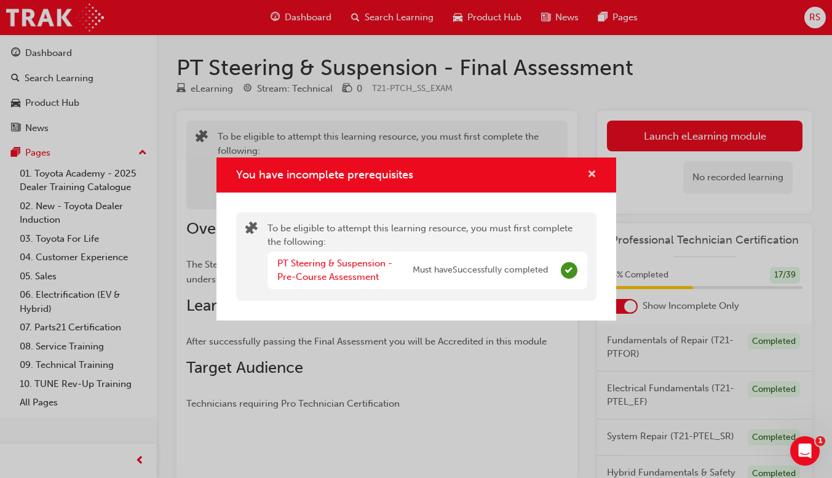
click at [590, 174] on span "cross-icon" at bounding box center [591, 175] width 9 height 11
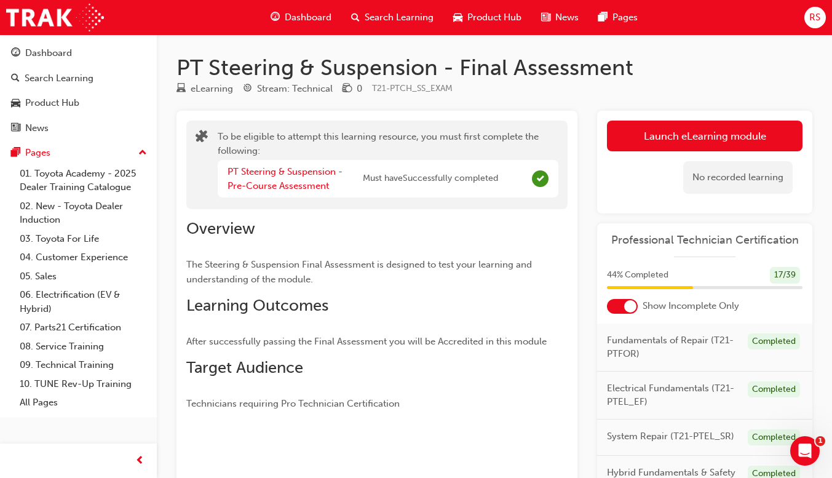
click at [728, 132] on button "Launch eLearning module" at bounding box center [705, 136] width 196 height 31
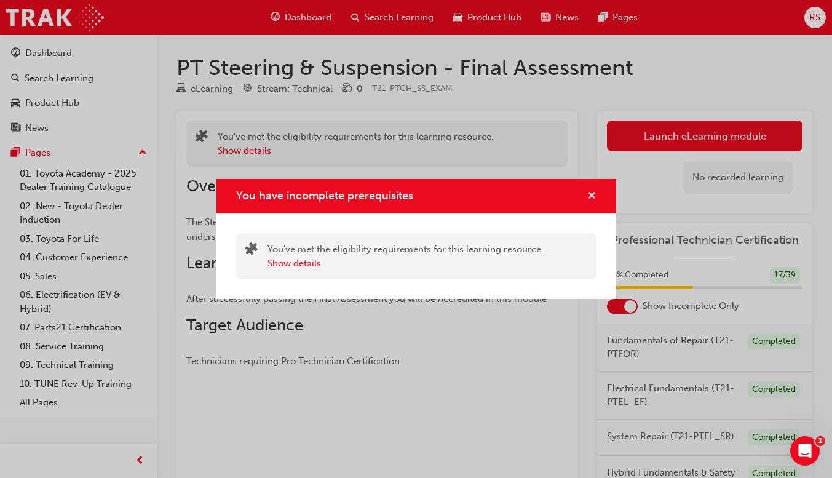
click at [592, 202] on span "cross-icon" at bounding box center [591, 196] width 9 height 11
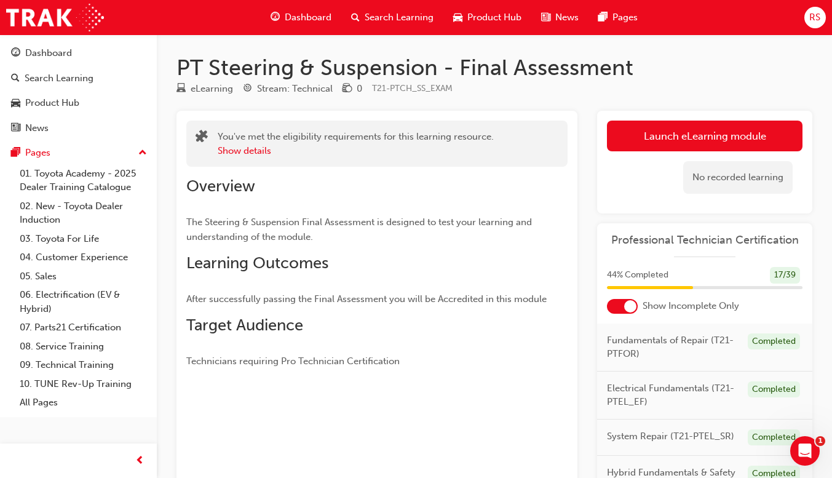
click at [298, 13] on span "Dashboard" at bounding box center [308, 17] width 47 height 14
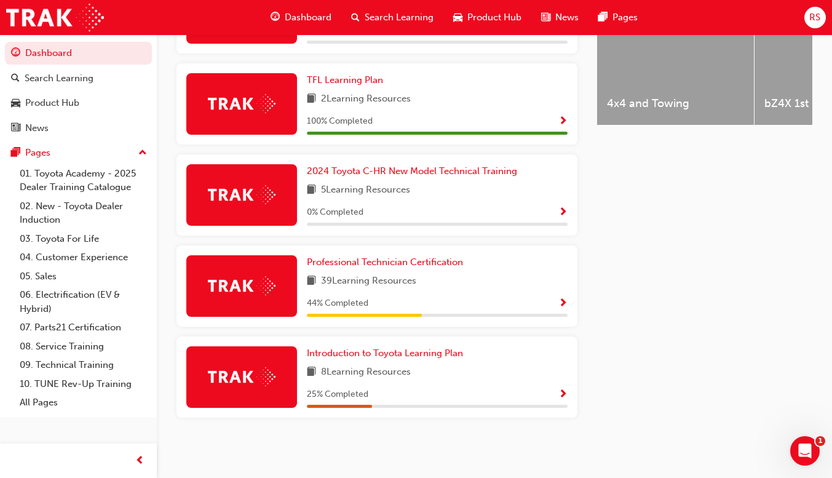
scroll to position [552, 0]
click at [565, 304] on span "Show Progress" at bounding box center [562, 303] width 9 height 11
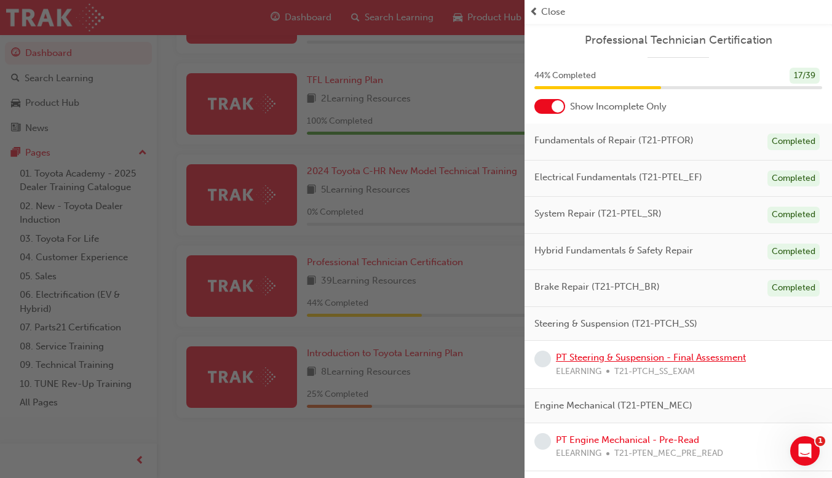
click at [705, 360] on link "PT Steering & Suspension - Final Assessment" at bounding box center [651, 357] width 190 height 11
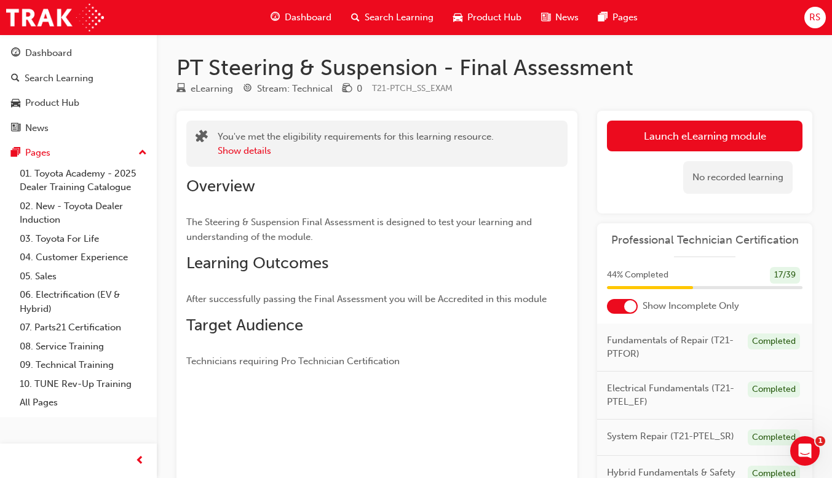
click at [757, 134] on button "Launch eLearning module" at bounding box center [705, 136] width 196 height 31
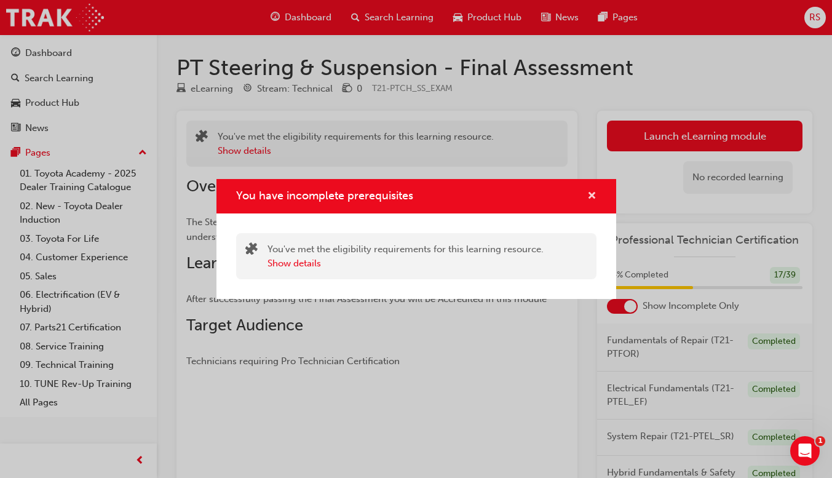
click at [589, 194] on span "cross-icon" at bounding box center [591, 196] width 9 height 11
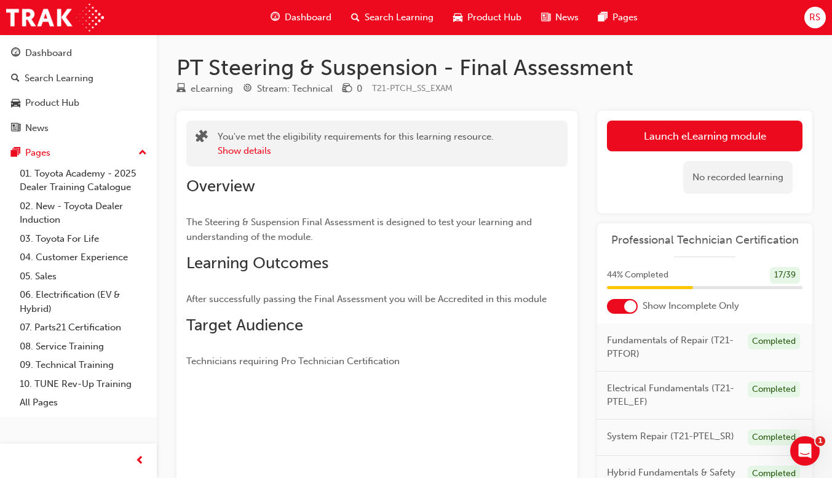
click at [702, 141] on button "Launch eLearning module" at bounding box center [705, 136] width 196 height 31
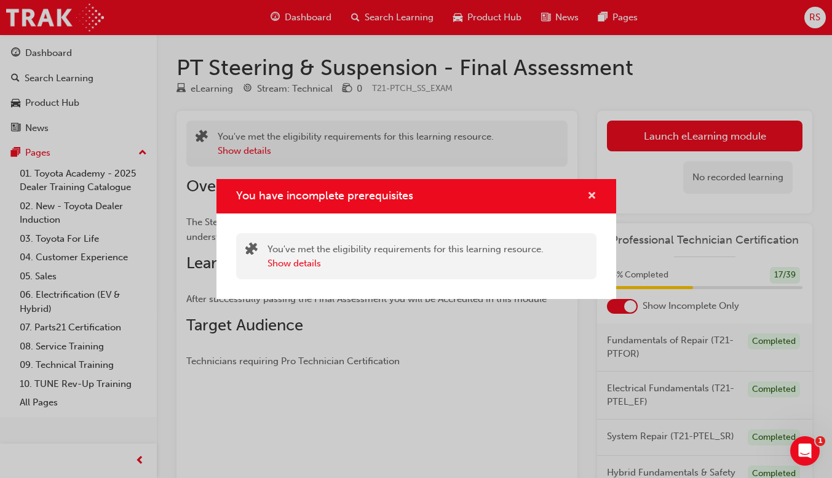
click at [592, 197] on span "cross-icon" at bounding box center [591, 196] width 9 height 11
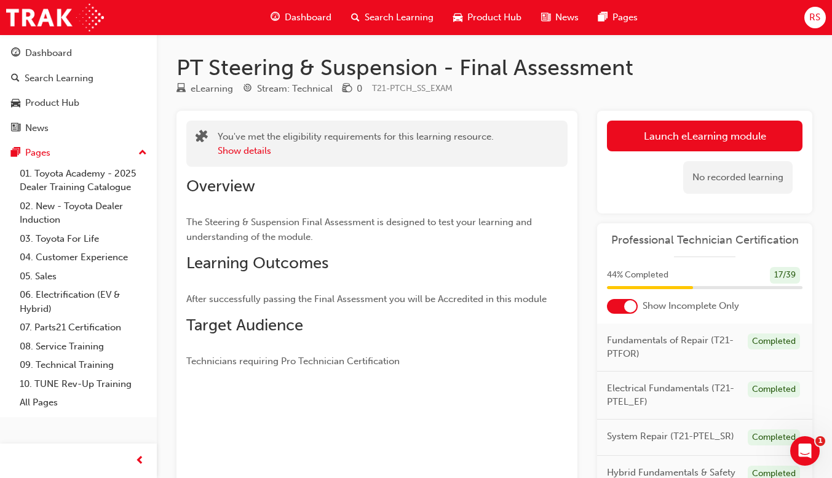
click at [300, 17] on span "Dashboard" at bounding box center [308, 17] width 47 height 14
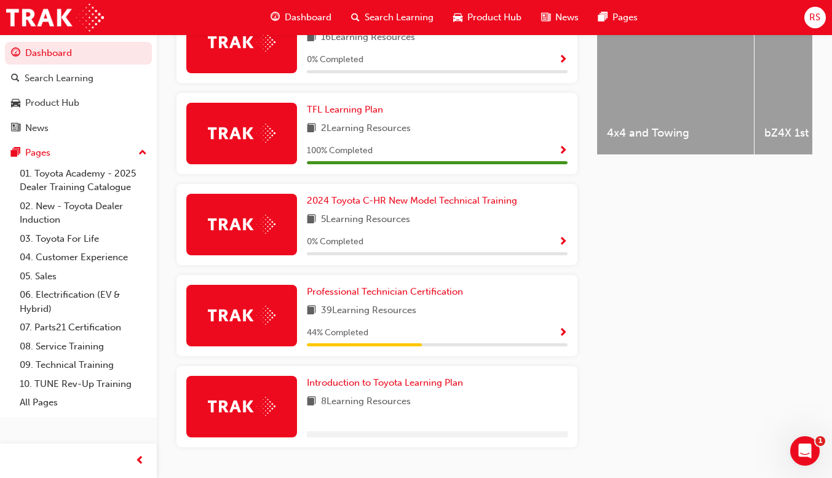
scroll to position [518, 0]
click at [561, 339] on span "Show Progress" at bounding box center [562, 333] width 9 height 11
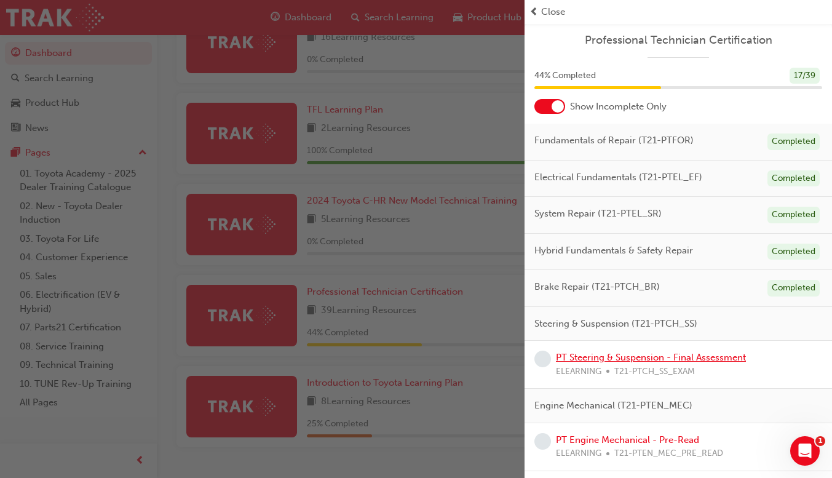
click at [580, 358] on link "PT Steering & Suspension - Final Assessment" at bounding box center [651, 357] width 190 height 11
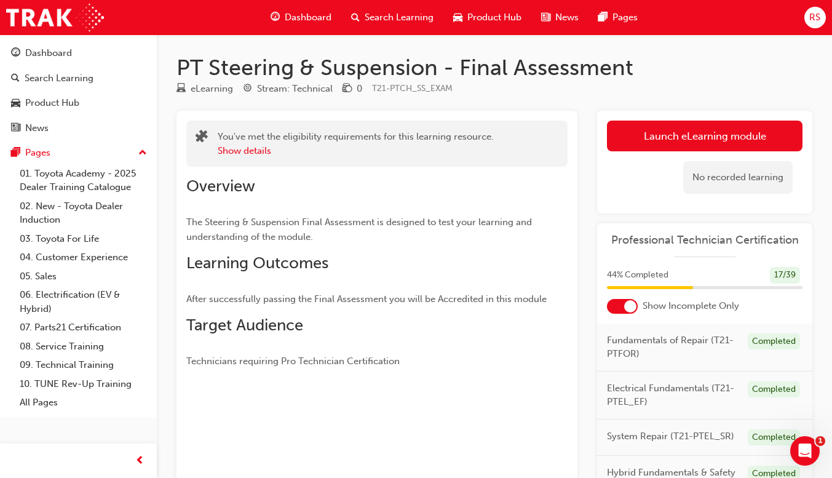
click at [711, 138] on link "Launch eLearning module" at bounding box center [705, 136] width 196 height 31
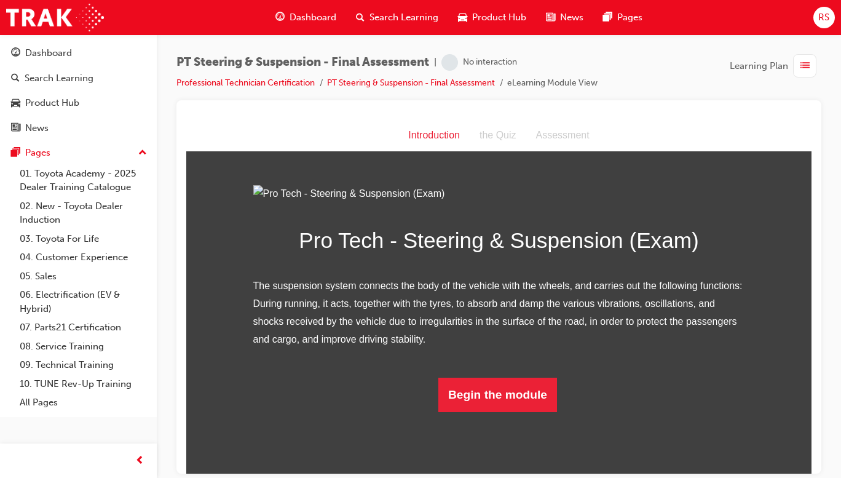
scroll to position [74, 0]
click at [516, 411] on button "Begin the module" at bounding box center [497, 394] width 119 height 34
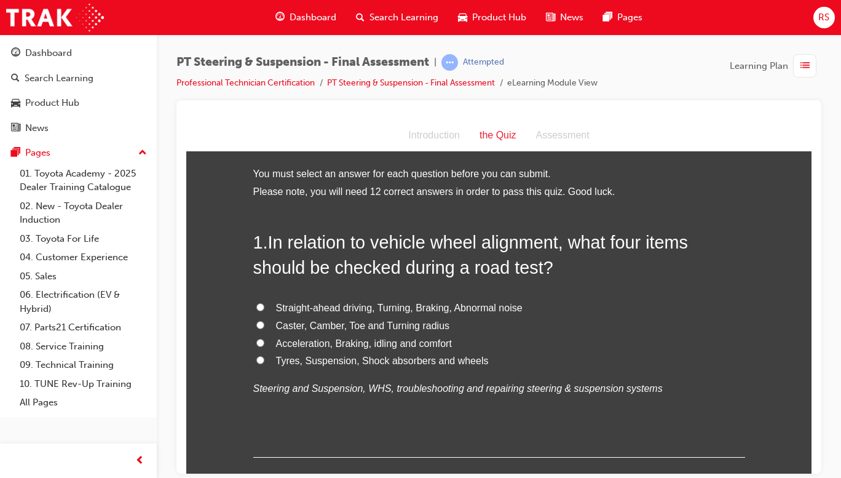
click at [497, 307] on span "Straight-ahead driving, Turning, Braking, Abnormal noise" at bounding box center [399, 307] width 247 height 10
click at [264, 307] on input "Straight-ahead driving, Turning, Braking, Abnormal noise" at bounding box center [260, 307] width 8 height 8
radio input "true"
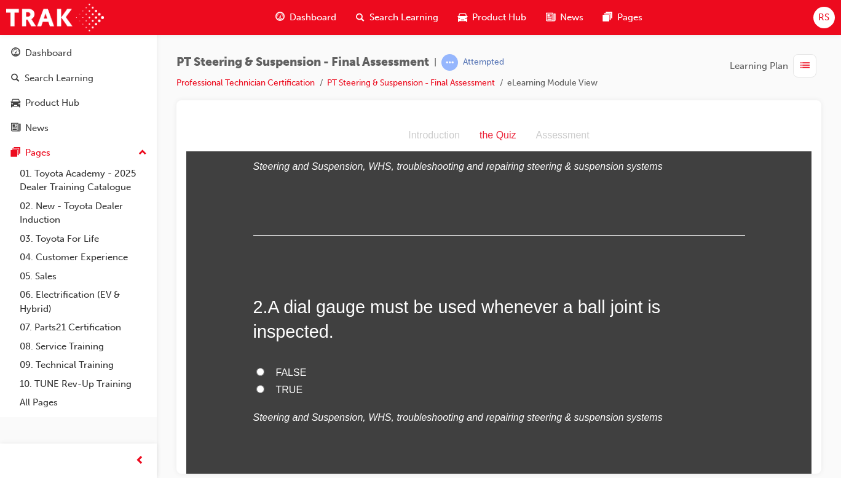
scroll to position [230, 0]
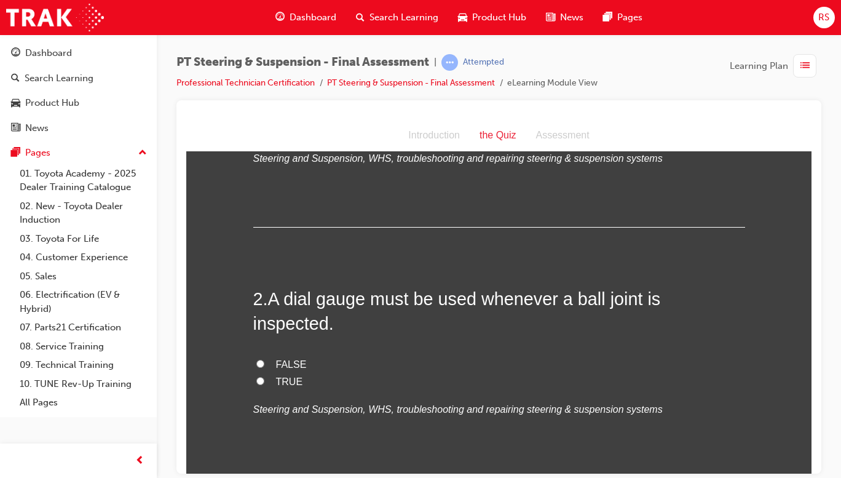
click at [273, 373] on label "TRUE" at bounding box center [499, 382] width 492 height 18
click at [264, 376] on input "TRUE" at bounding box center [260, 380] width 8 height 8
radio input "true"
click at [276, 358] on span "FALSE" at bounding box center [291, 363] width 31 height 10
click at [264, 359] on input "FALSE" at bounding box center [260, 363] width 8 height 8
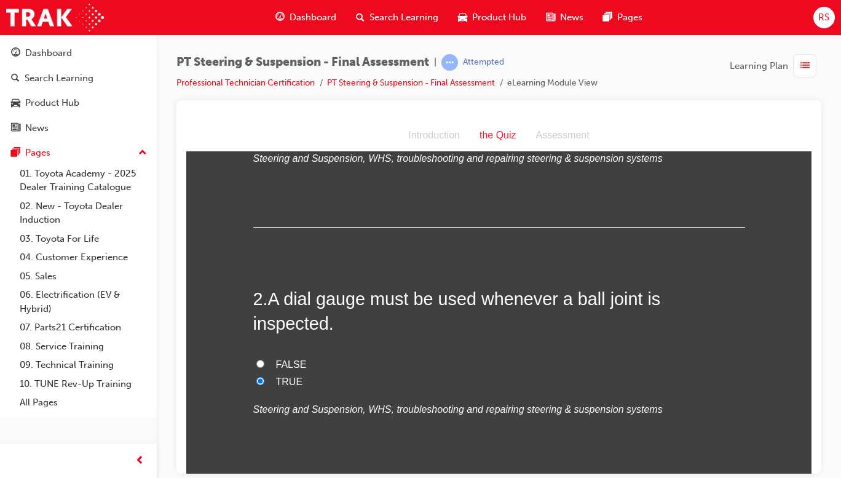
radio input "true"
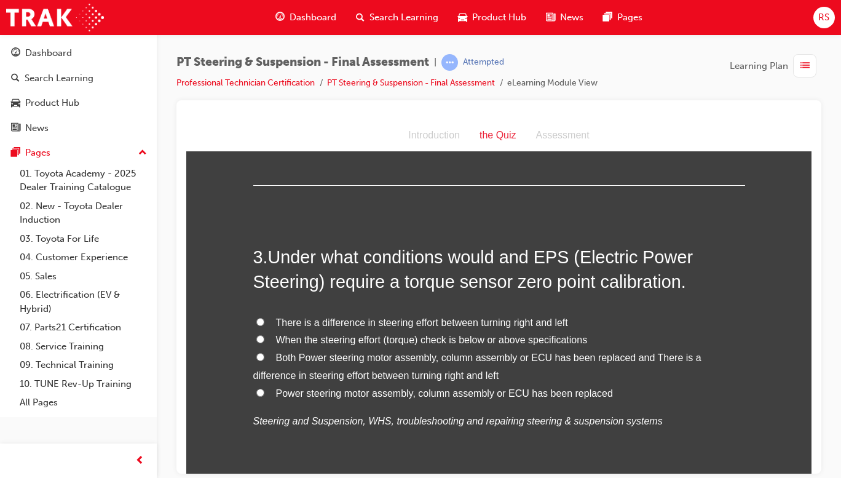
scroll to position [529, 0]
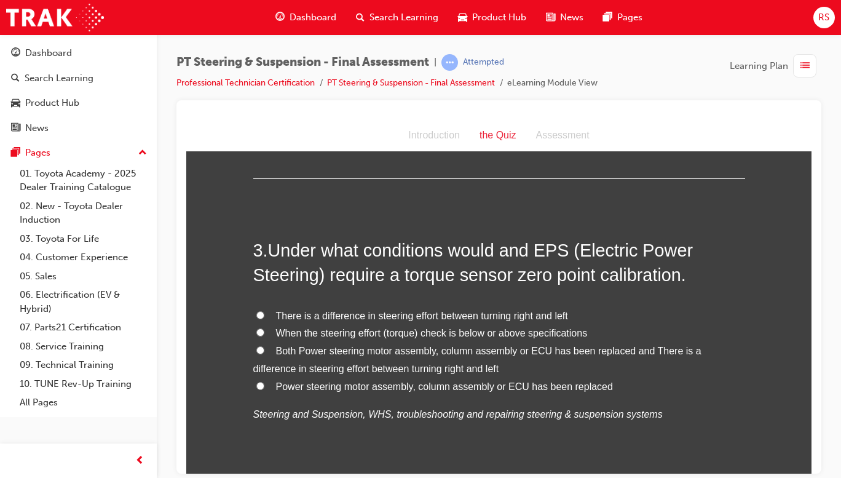
click at [548, 381] on span "Power steering motor assembly, column assembly or ECU has been replaced" at bounding box center [444, 386] width 337 height 10
click at [264, 381] on input "Power steering motor assembly, column assembly or ECU has been replaced" at bounding box center [260, 385] width 8 height 8
radio input "true"
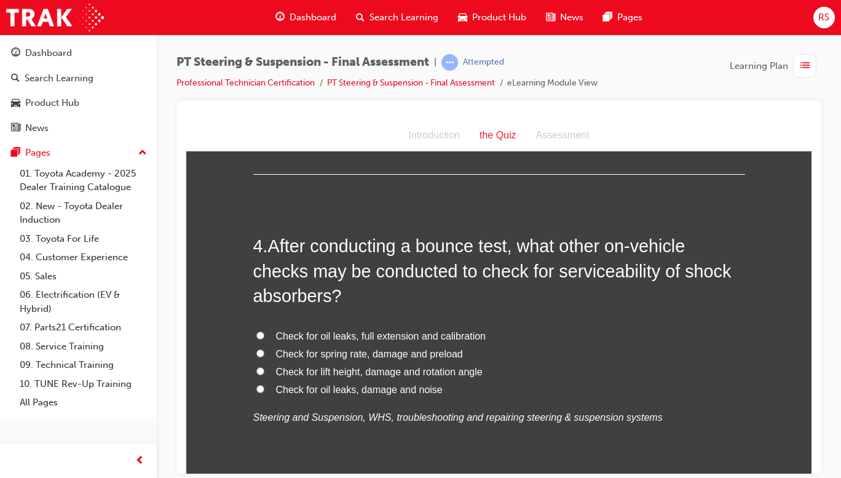
scroll to position [838, 0]
click at [256, 384] on input "Check for oil leaks, damage and noise" at bounding box center [260, 388] width 8 height 8
radio input "true"
click at [256, 366] on input "Check for lift height, damage and rotation angle" at bounding box center [260, 370] width 8 height 8
radio input "true"
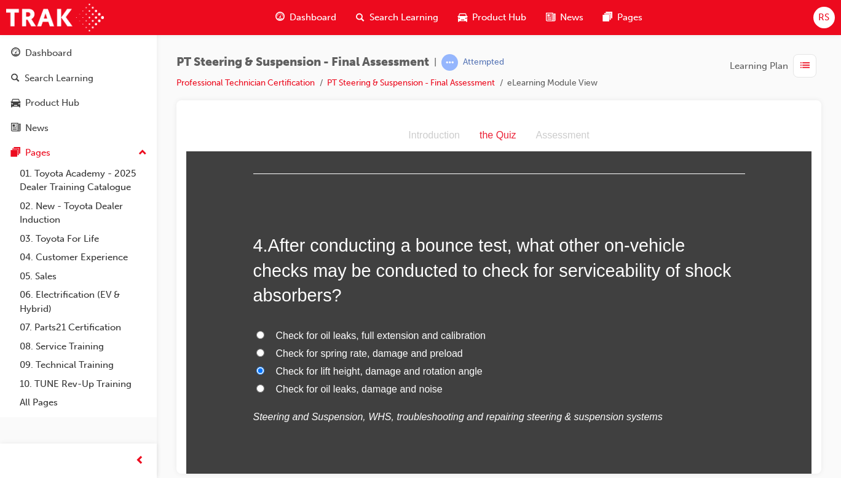
click at [257, 384] on input "Check for oil leaks, damage and noise" at bounding box center [260, 388] width 8 height 8
radio input "true"
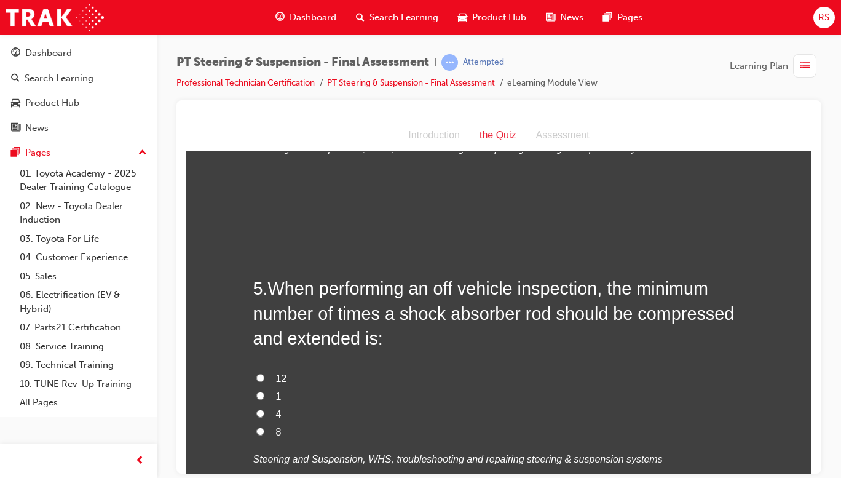
scroll to position [1117, 0]
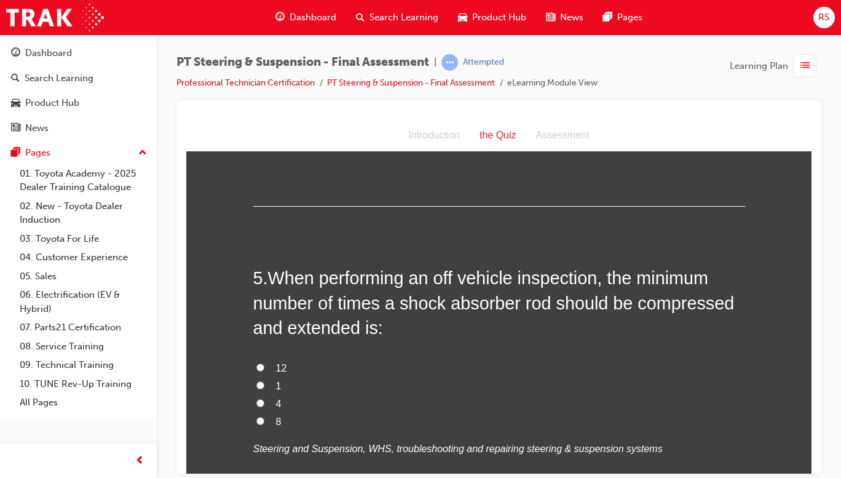
click at [285, 359] on label "12" at bounding box center [499, 368] width 492 height 18
click at [264, 363] on input "12" at bounding box center [260, 367] width 8 height 8
radio input "true"
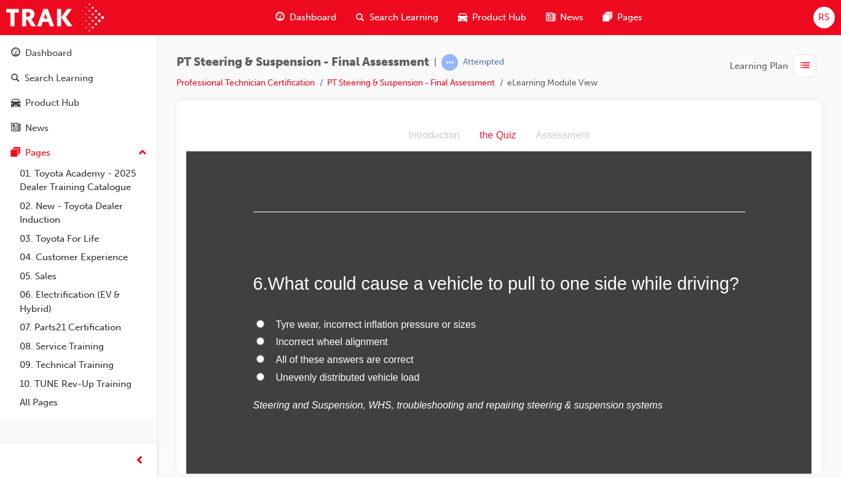
scroll to position [1424, 0]
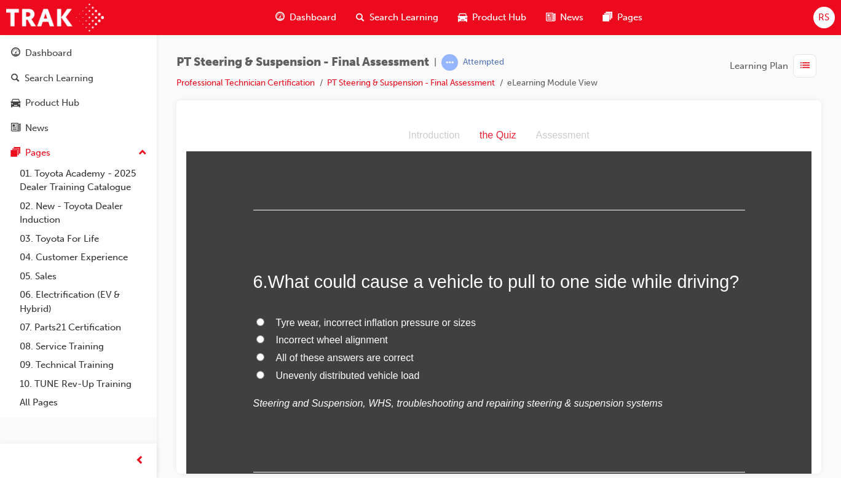
click at [383, 352] on span "All of these answers are correct" at bounding box center [345, 357] width 138 height 10
click at [264, 352] on input "All of these answers are correct" at bounding box center [260, 356] width 8 height 8
radio input "true"
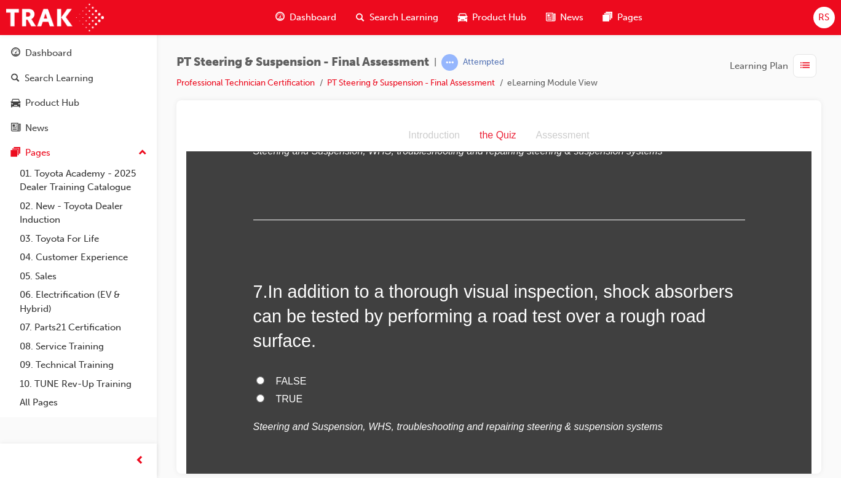
scroll to position [1687, 0]
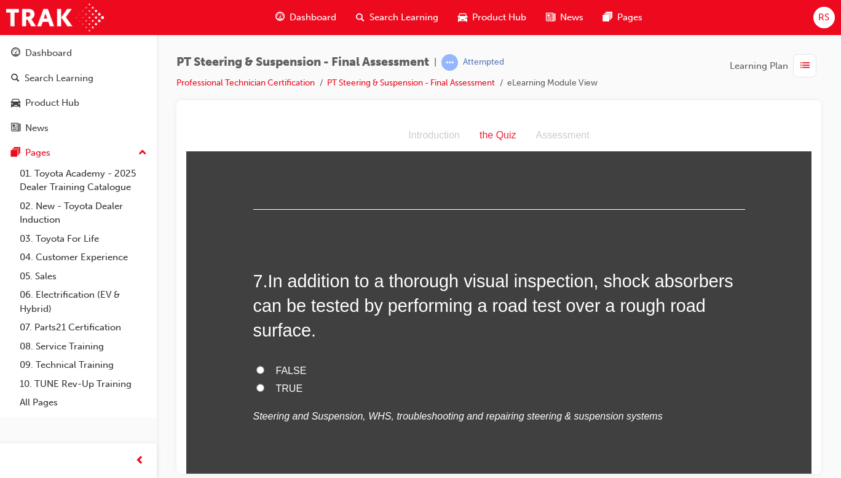
click at [256, 383] on input "TRUE" at bounding box center [260, 387] width 8 height 8
radio input "true"
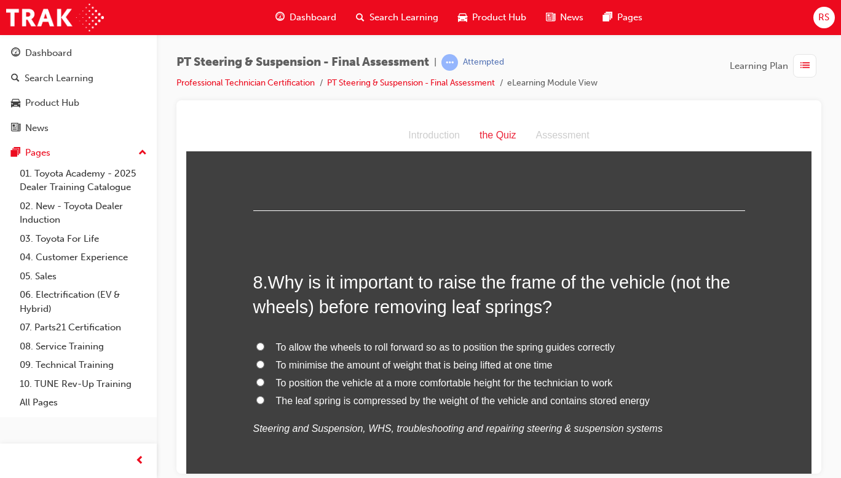
scroll to position [1974, 0]
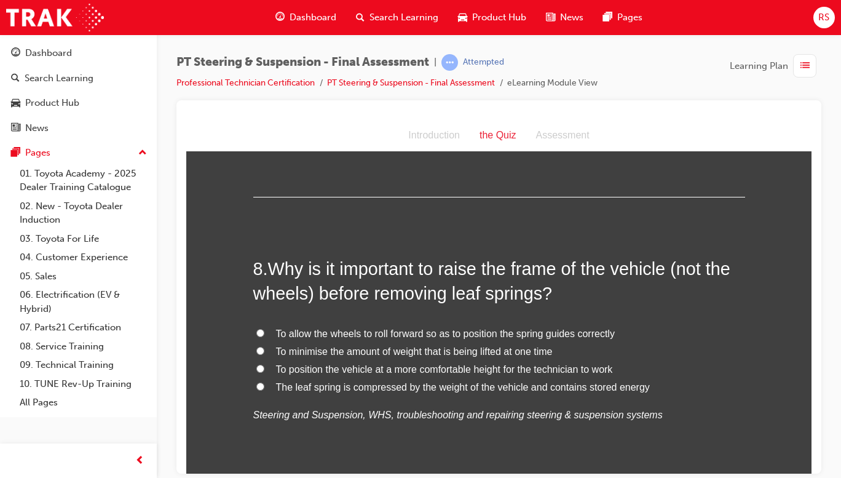
click at [621, 381] on span "The leaf spring is compressed by the weight of the vehicle and contains stored …" at bounding box center [463, 386] width 374 height 10
click at [264, 382] on input "The leaf spring is compressed by the weight of the vehicle and contains stored …" at bounding box center [260, 386] width 8 height 8
radio input "true"
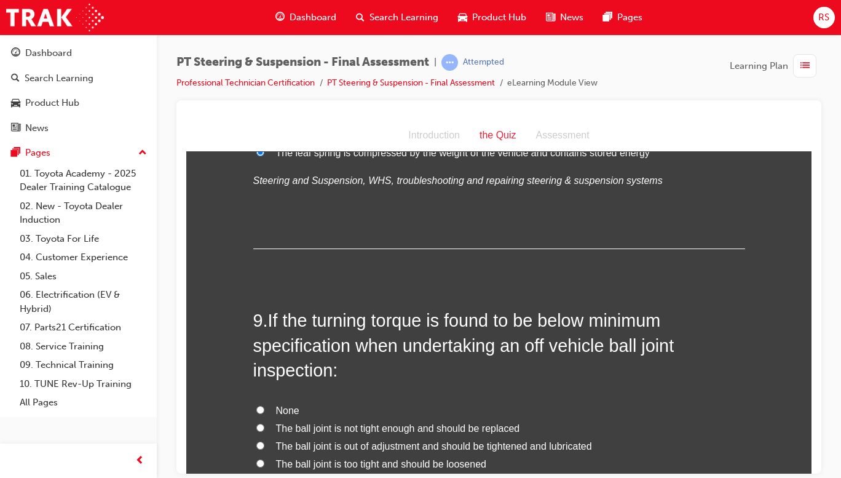
scroll to position [2214, 0]
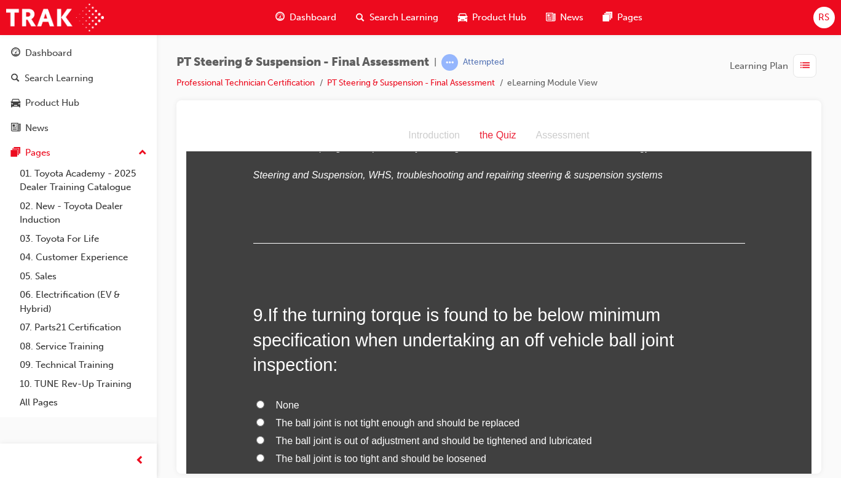
click at [476, 417] on span "The ball joint is not tight enough and should be replaced" at bounding box center [398, 422] width 244 height 10
click at [264, 417] on input "The ball joint is not tight enough and should be replaced" at bounding box center [260, 421] width 8 height 8
radio input "true"
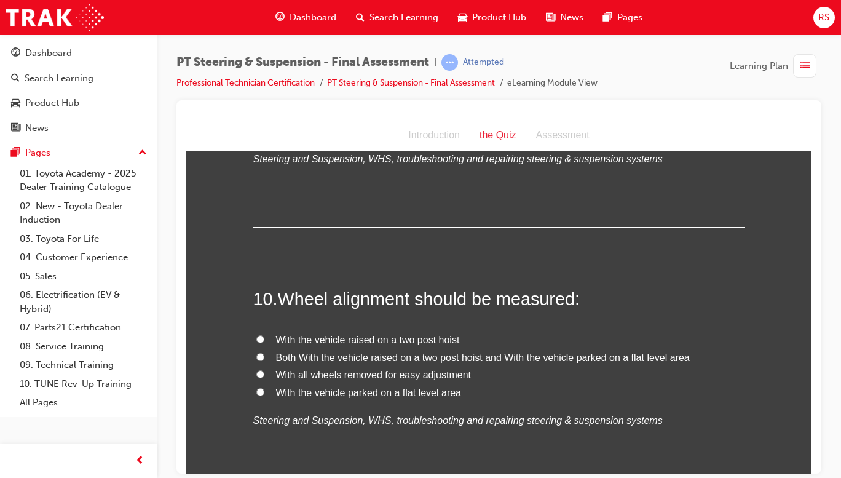
scroll to position [2541, 0]
click at [441, 387] on span "With the vehicle parked on a flat level area" at bounding box center [369, 392] width 186 height 10
click at [264, 387] on input "With the vehicle parked on a flat level area" at bounding box center [260, 391] width 8 height 8
radio input "true"
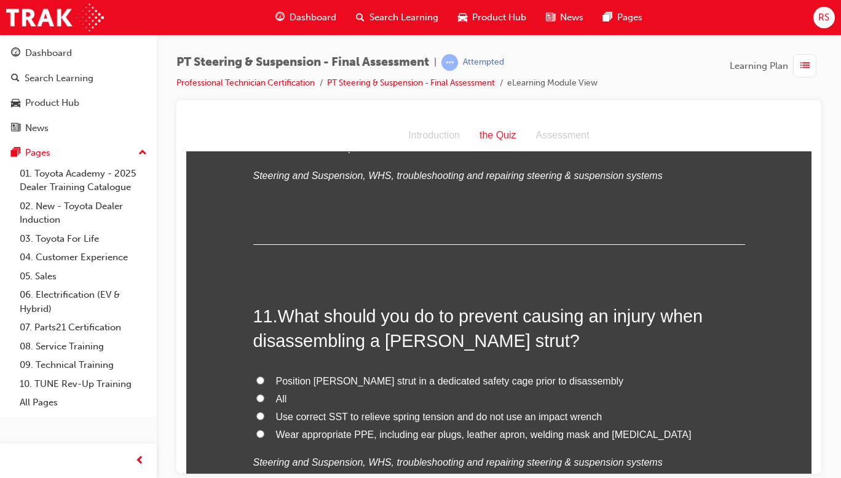
scroll to position [2785, 0]
click at [561, 412] on span "Use correct SST to relieve spring tension and do not use an impact wrench" at bounding box center [439, 417] width 326 height 10
click at [264, 413] on input "Use correct SST to relieve spring tension and do not use an impact wrench" at bounding box center [260, 417] width 8 height 8
radio input "true"
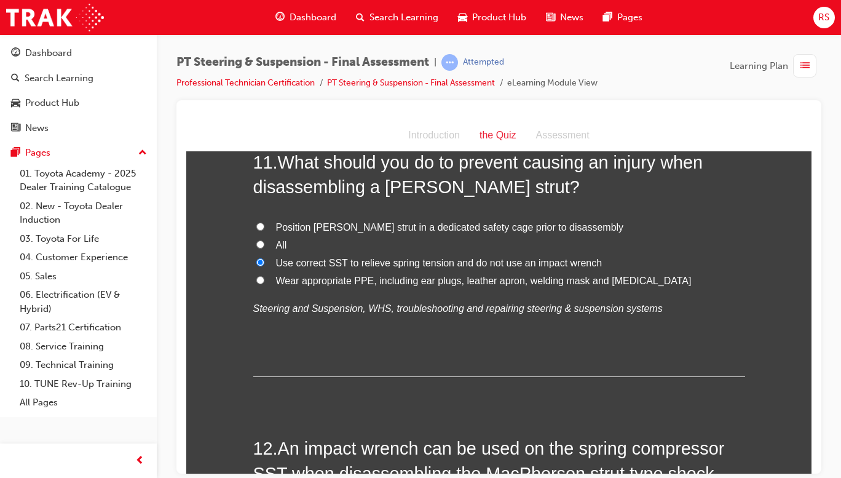
scroll to position [2940, 0]
click at [557, 235] on label "All" at bounding box center [499, 244] width 492 height 18
click at [264, 239] on input "All" at bounding box center [260, 243] width 8 height 8
radio input "true"
click at [542, 221] on span "Position [PERSON_NAME] strut in a dedicated safety cage prior to disassembly" at bounding box center [450, 226] width 348 height 10
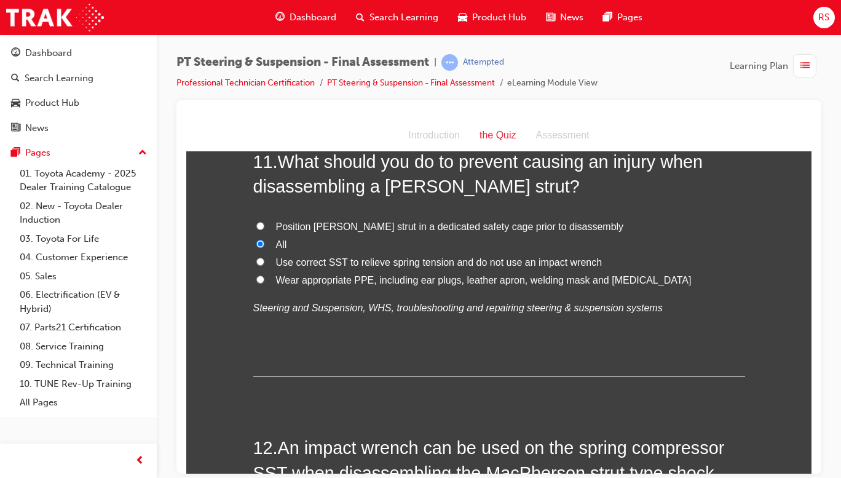
click at [264, 221] on input "Position [PERSON_NAME] strut in a dedicated safety cage prior to disassembly" at bounding box center [260, 225] width 8 height 8
radio input "true"
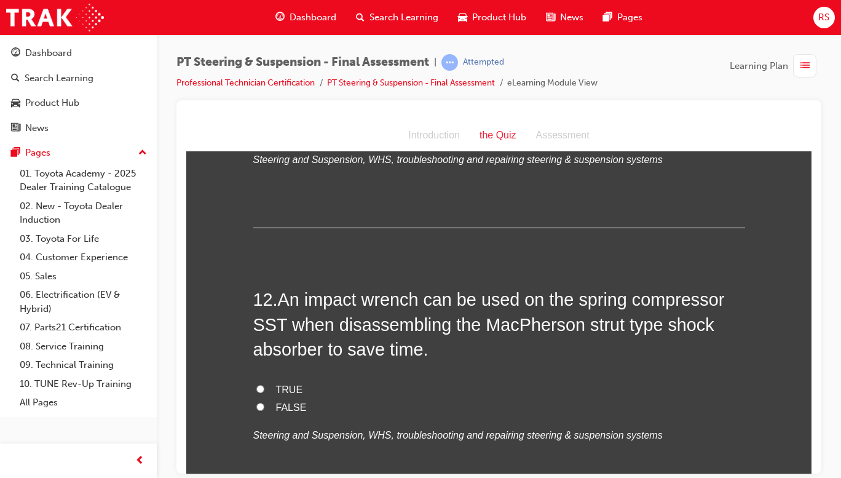
scroll to position [3101, 0]
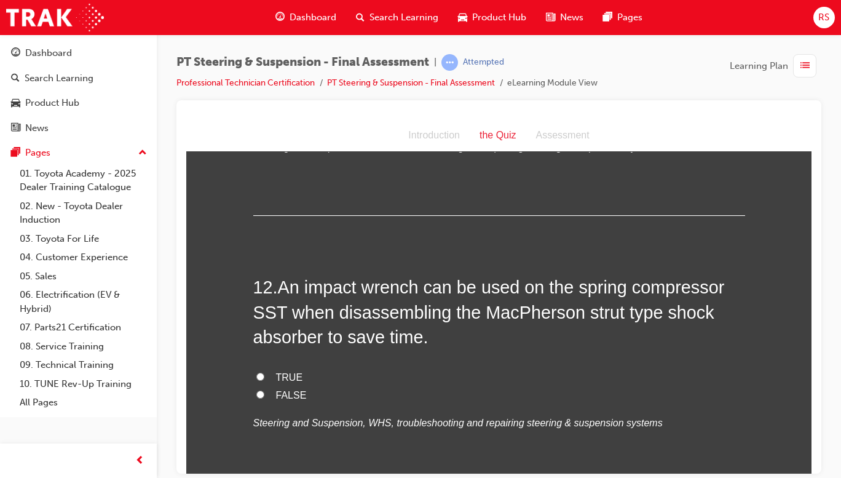
click at [258, 390] on input "FALSE" at bounding box center [260, 394] width 8 height 8
radio input "true"
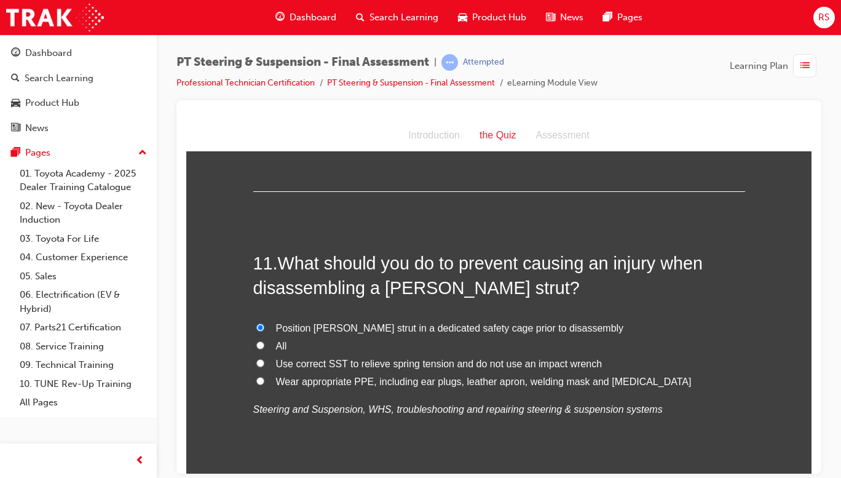
scroll to position [2839, 0]
click at [570, 357] on span "Use correct SST to relieve spring tension and do not use an impact wrench" at bounding box center [439, 362] width 326 height 10
click at [264, 358] on input "Use correct SST to relieve spring tension and do not use an impact wrench" at bounding box center [260, 362] width 8 height 8
radio input "true"
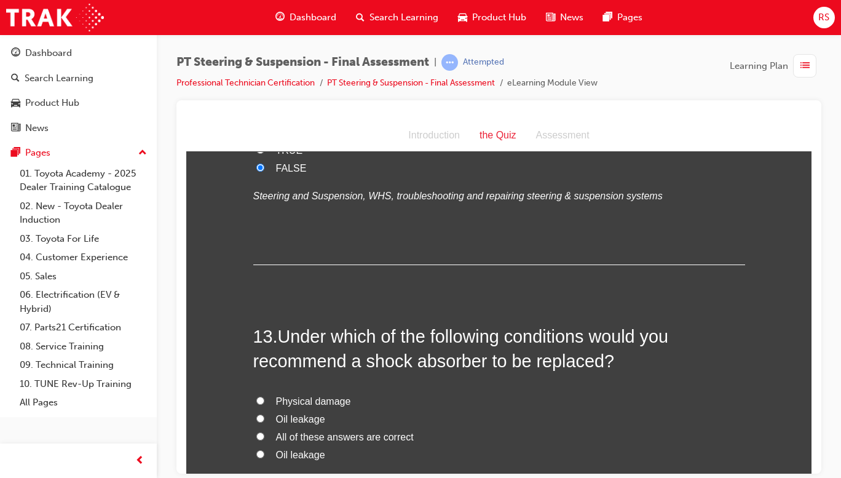
scroll to position [3352, 0]
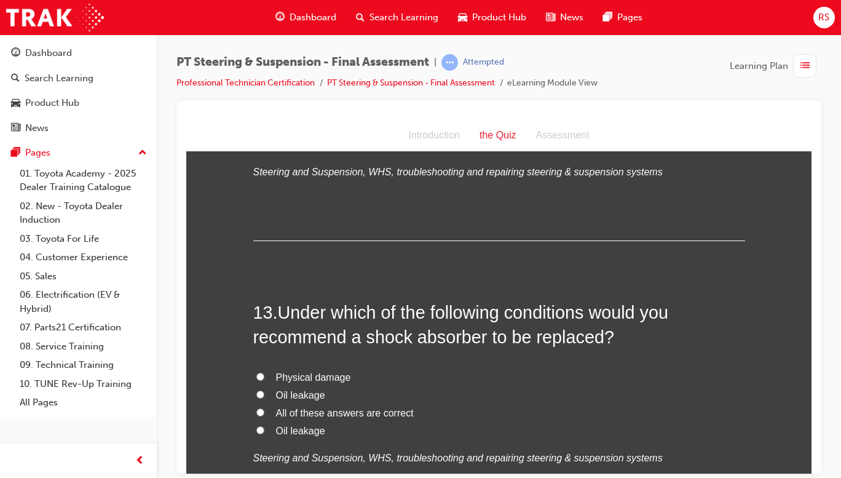
click at [392, 407] on span "All of these answers are correct" at bounding box center [345, 412] width 138 height 10
click at [264, 408] on input "All of these answers are correct" at bounding box center [260, 412] width 8 height 8
radio input "true"
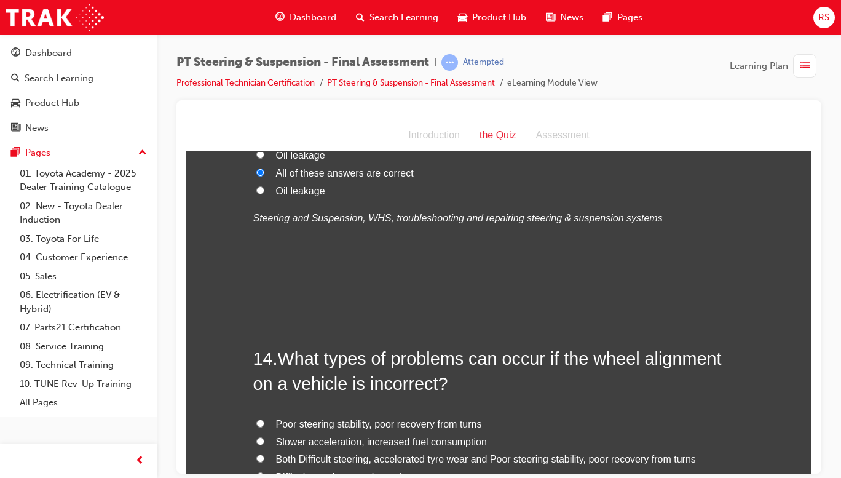
scroll to position [3665, 0]
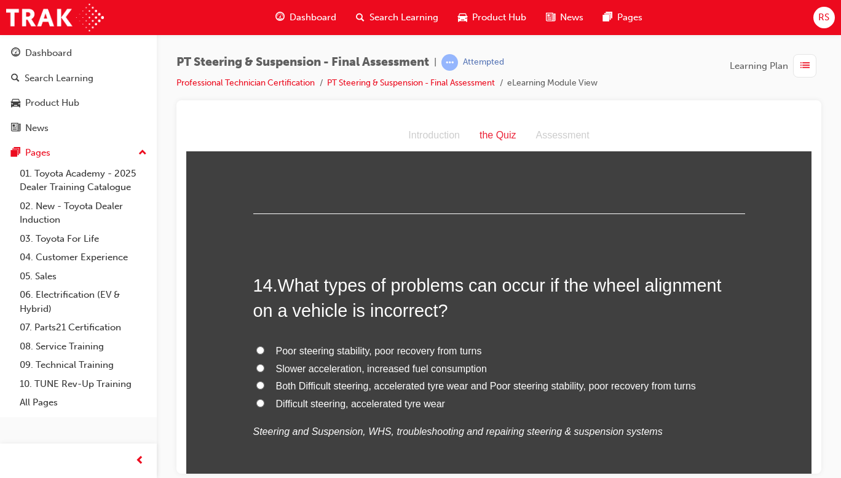
click at [407, 398] on span "Difficult steering, accelerated tyre wear" at bounding box center [360, 403] width 169 height 10
click at [264, 398] on input "Difficult steering, accelerated tyre wear" at bounding box center [260, 402] width 8 height 8
radio input "true"
click at [562, 380] on span "Both Difficult steering, accelerated tyre wear and Poor steering stability, poo…" at bounding box center [486, 385] width 420 height 10
click at [264, 381] on input "Both Difficult steering, accelerated tyre wear and Poor steering stability, poo…" at bounding box center [260, 385] width 8 height 8
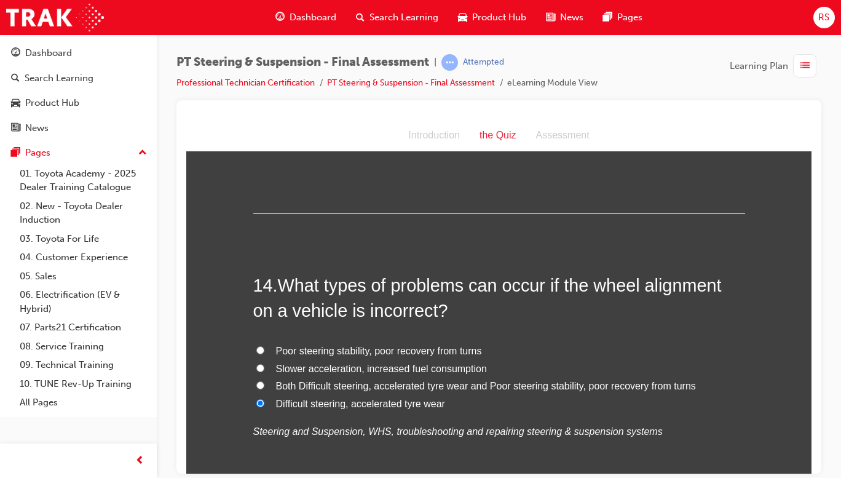
radio input "true"
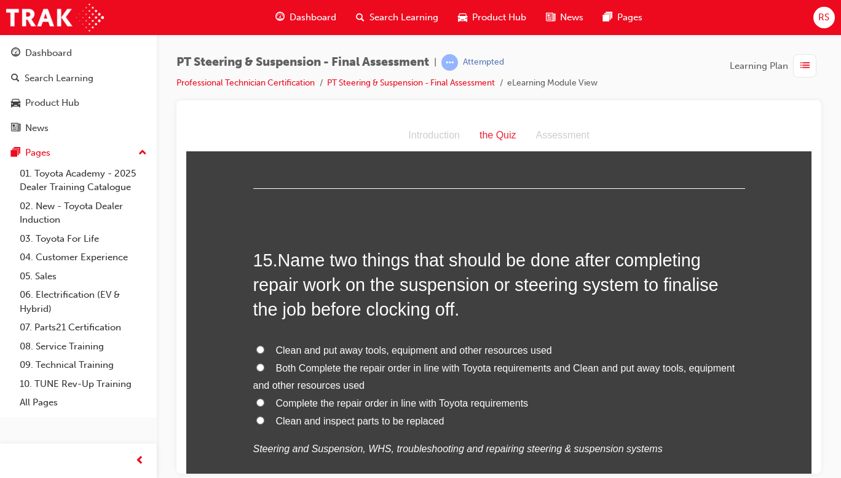
scroll to position [3981, 0]
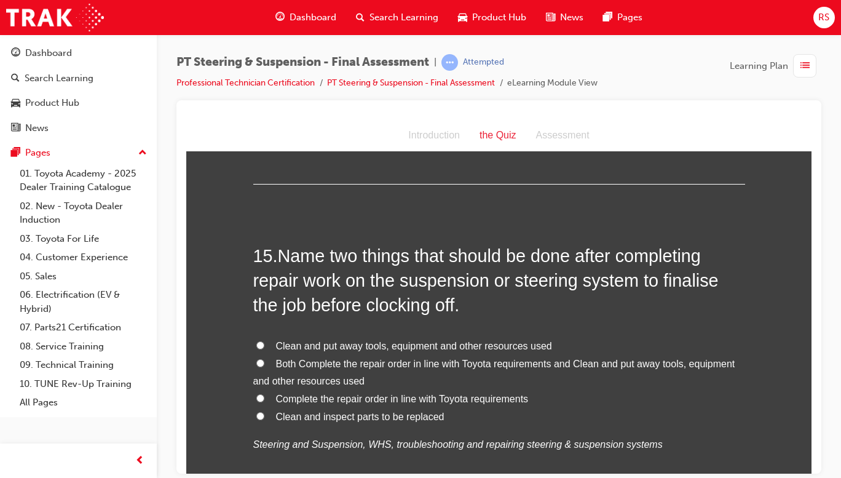
click at [697, 358] on span "Both Complete the repair order in line with Toyota requirements and Clean and p…" at bounding box center [494, 372] width 482 height 28
click at [264, 358] on input "Both Complete the repair order in line with Toyota requirements and Clean and p…" at bounding box center [260, 362] width 8 height 8
radio input "true"
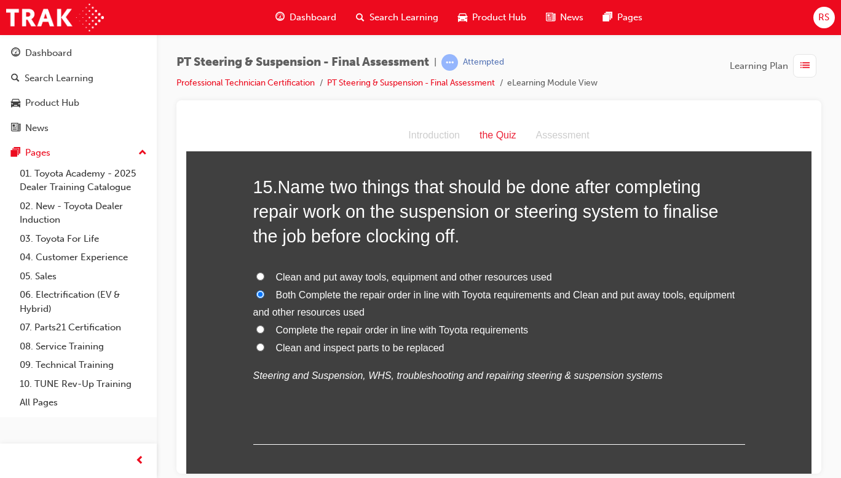
scroll to position [4088, 0]
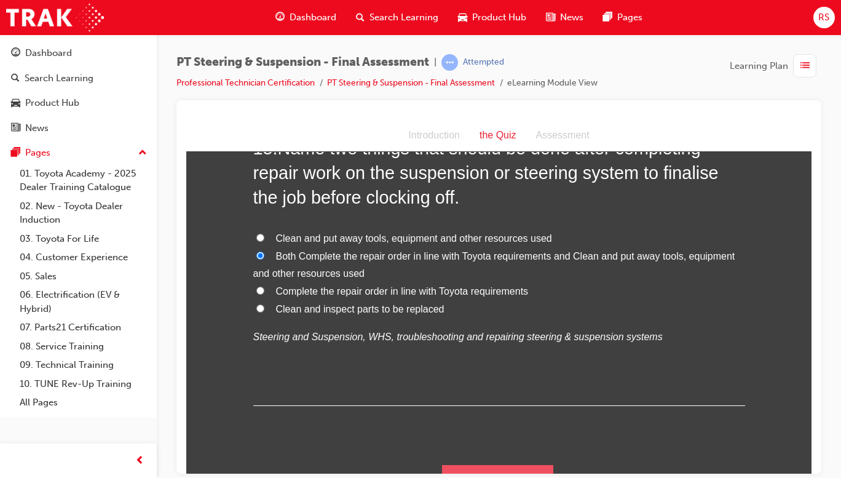
click at [511, 464] on button "Submit Answers" at bounding box center [498, 481] width 112 height 34
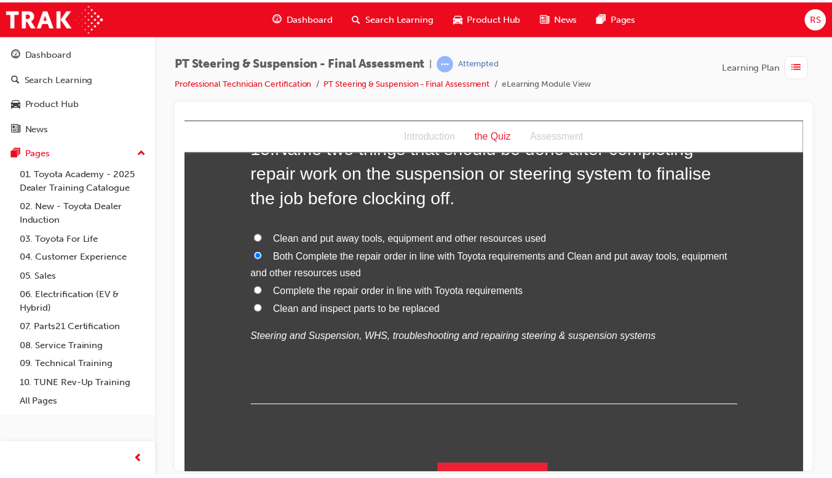
scroll to position [0, 0]
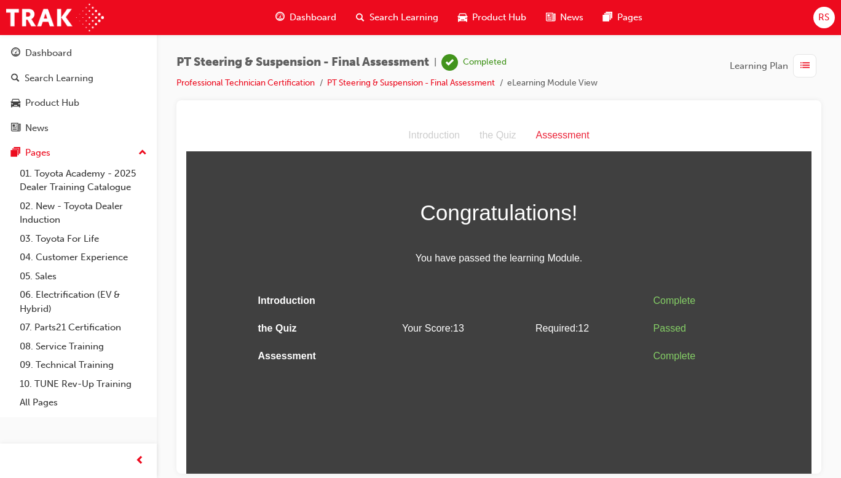
click at [317, 12] on span "Dashboard" at bounding box center [313, 17] width 47 height 14
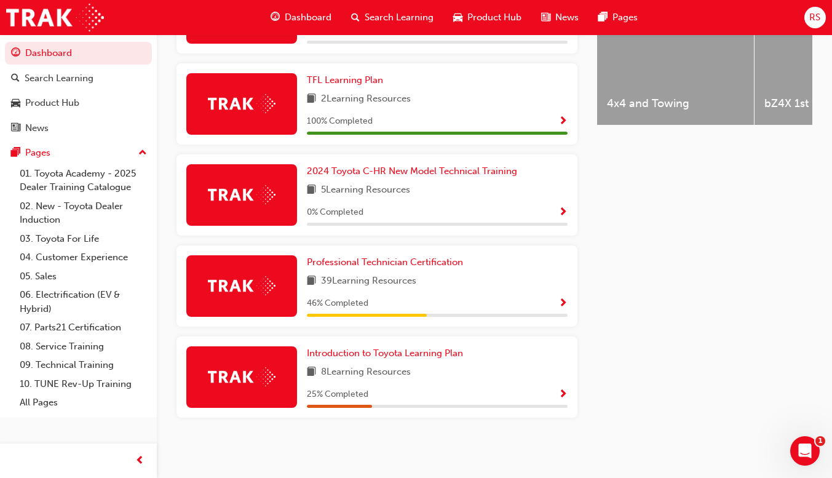
scroll to position [550, 0]
click at [560, 304] on span "Show Progress" at bounding box center [562, 303] width 9 height 11
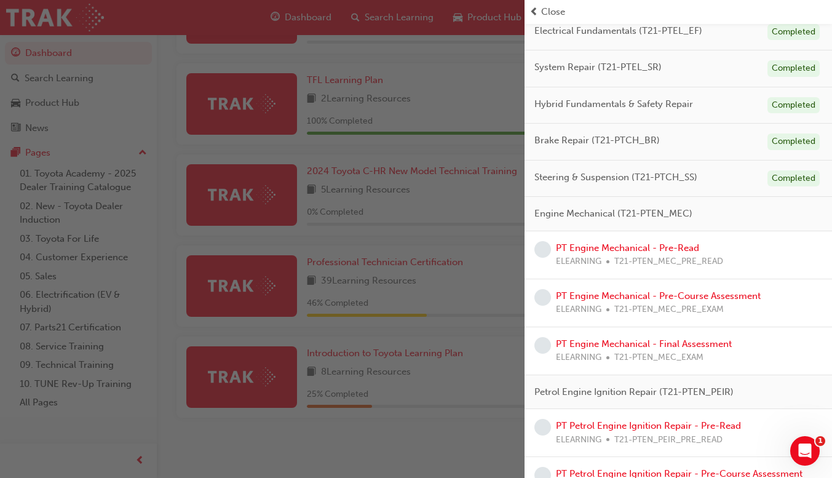
scroll to position [148, 0]
click at [456, 298] on div "button" at bounding box center [262, 239] width 524 height 478
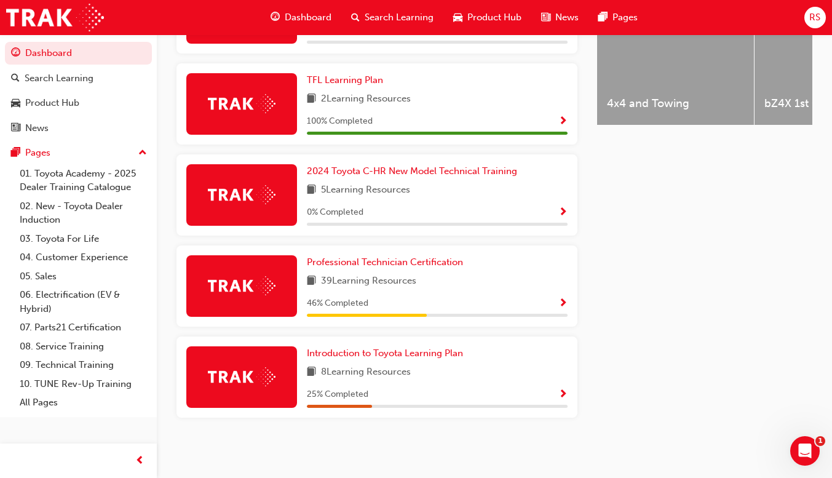
click at [389, 315] on div at bounding box center [367, 315] width 120 height 3
click at [529, 304] on div "46 % Completed" at bounding box center [437, 303] width 261 height 15
click at [544, 295] on div "Professional Technician Certification 39 Learning Resources 46 % Completed" at bounding box center [437, 285] width 261 height 61
click at [562, 301] on span "Show Progress" at bounding box center [562, 303] width 9 height 11
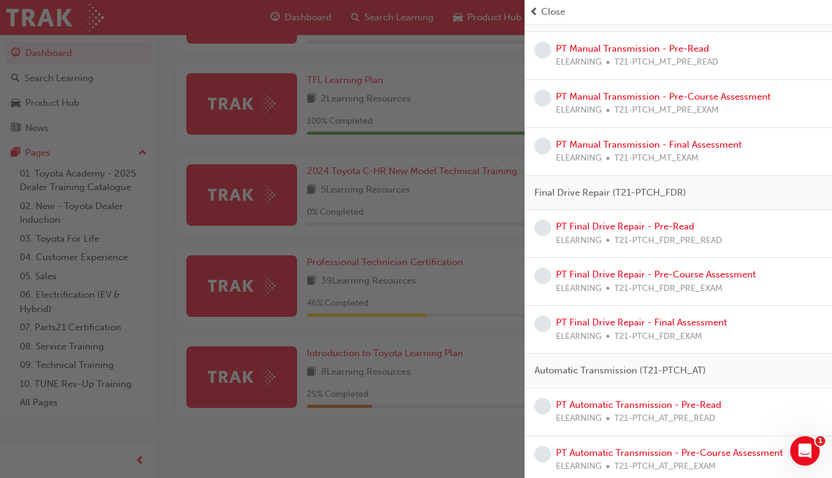
scroll to position [1111, 0]
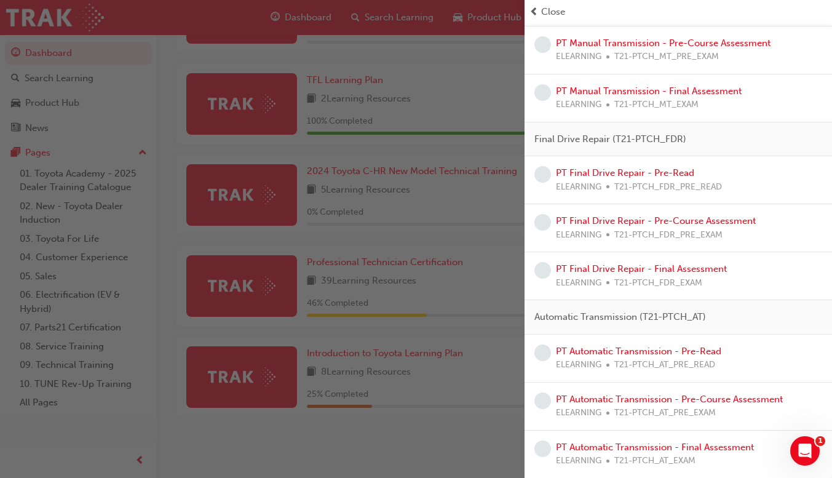
click at [455, 461] on div "button" at bounding box center [262, 239] width 524 height 478
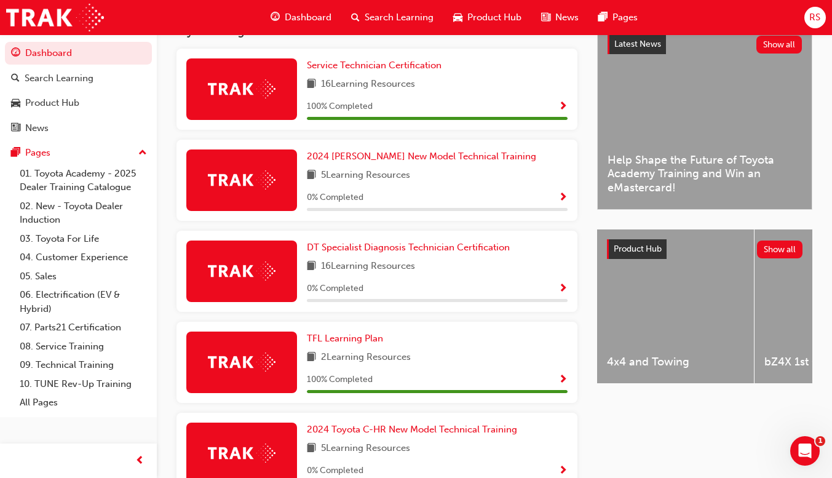
scroll to position [284, 0]
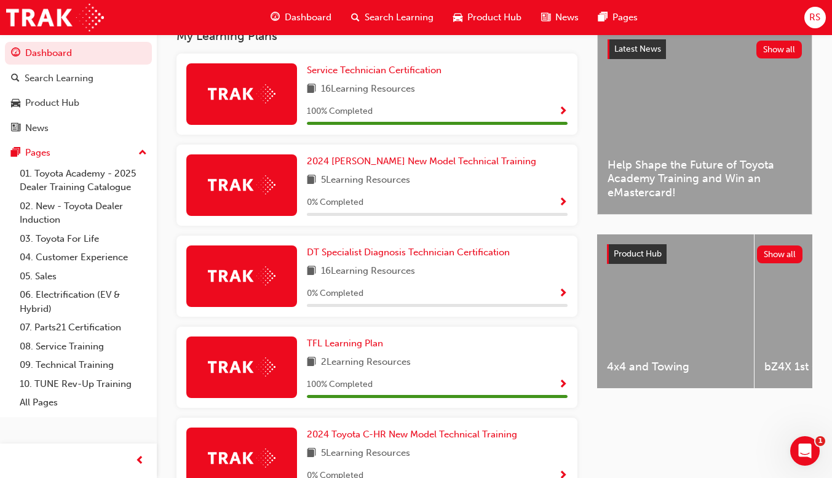
click at [248, 269] on div at bounding box center [241, 275] width 111 height 61
click at [560, 292] on span "Show Progress" at bounding box center [562, 293] width 9 height 11
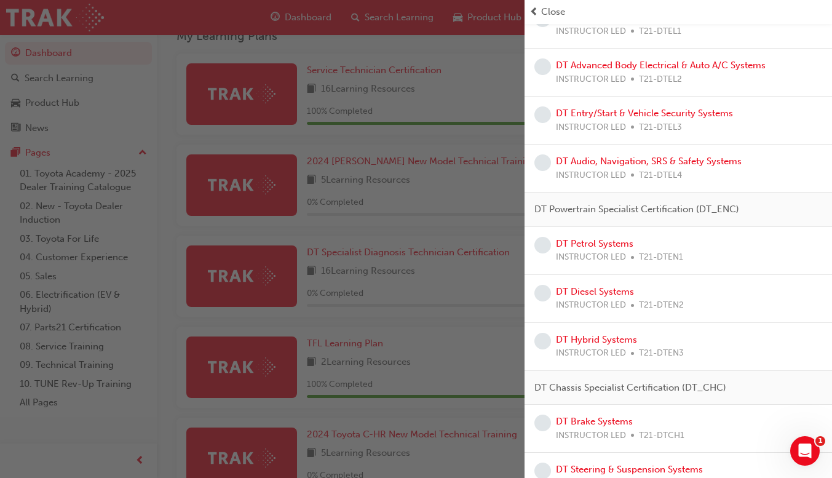
scroll to position [0, 0]
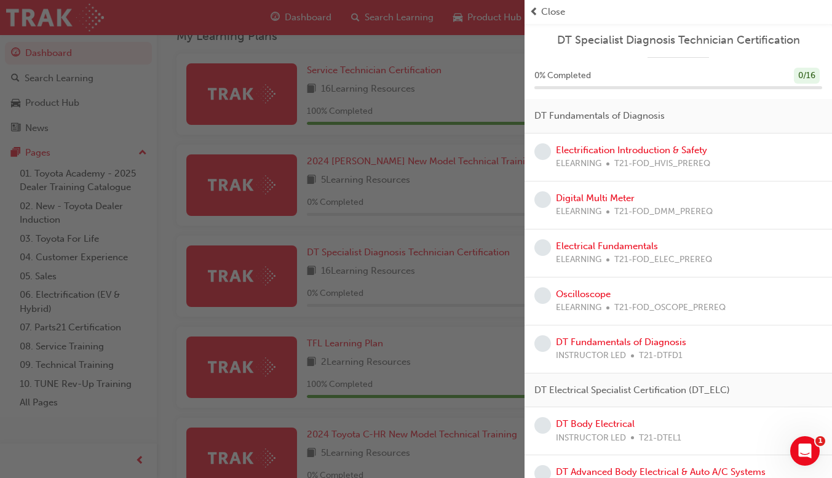
click at [157, 445] on div "button" at bounding box center [262, 239] width 524 height 478
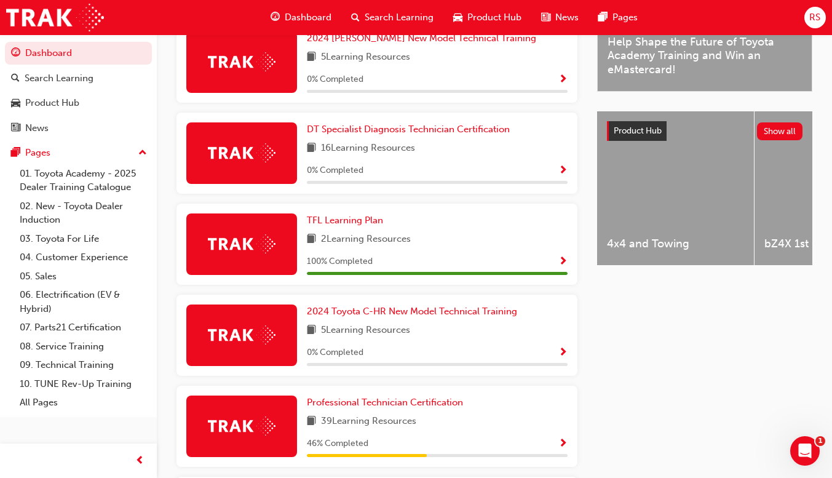
scroll to position [405, 0]
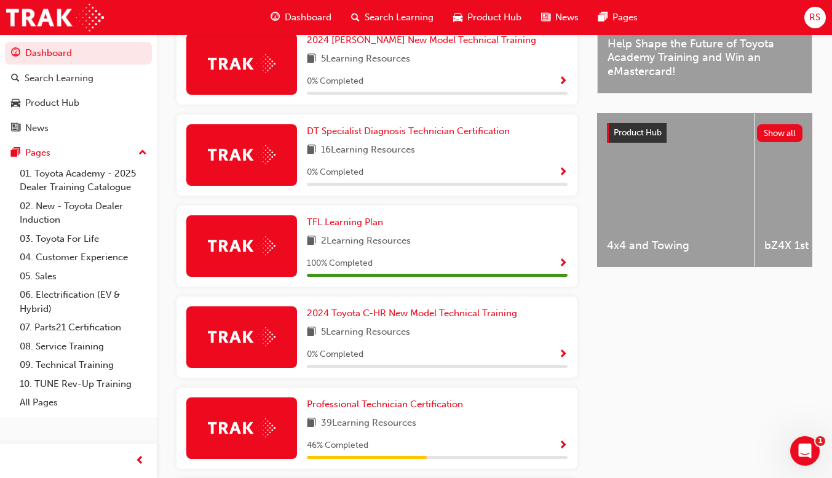
click at [560, 451] on span "Show Progress" at bounding box center [562, 445] width 9 height 11
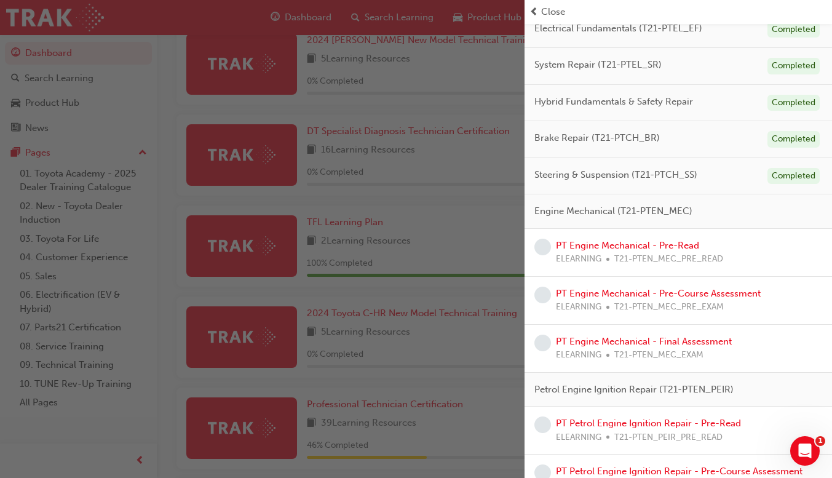
scroll to position [150, 0]
click at [645, 245] on link "PT Engine Mechanical - Pre-Read" at bounding box center [627, 244] width 143 height 11
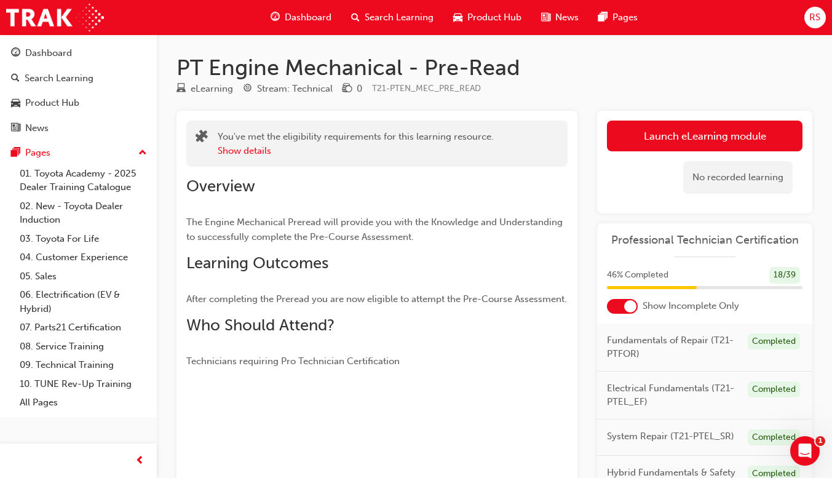
click at [694, 132] on link "Launch eLearning module" at bounding box center [705, 136] width 196 height 31
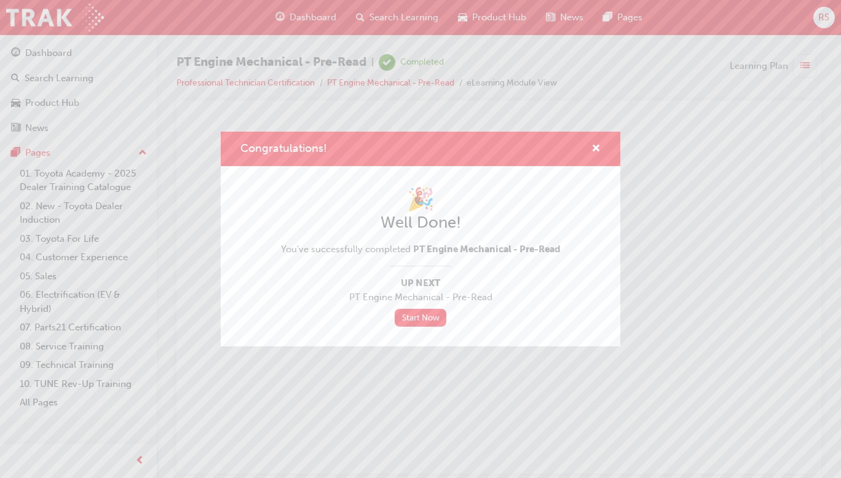
click at [423, 319] on link "Start Now" at bounding box center [421, 318] width 52 height 18
click at [429, 317] on link "Start Now" at bounding box center [421, 318] width 52 height 18
click at [595, 144] on span "cross-icon" at bounding box center [596, 149] width 9 height 11
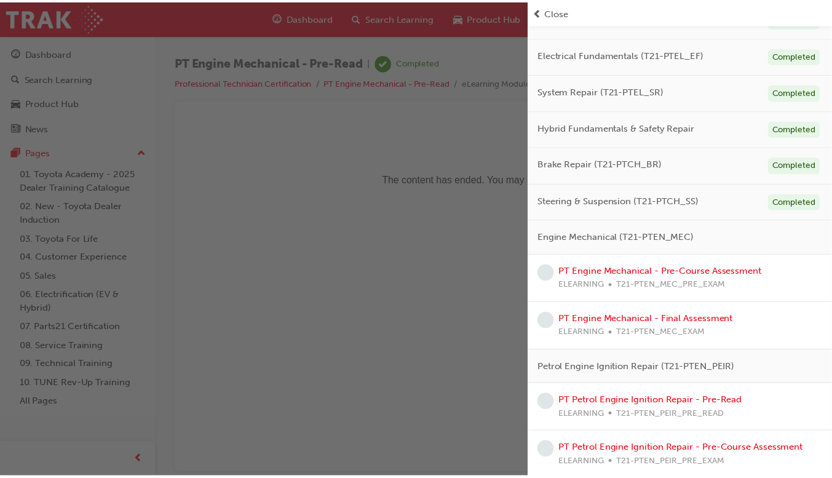
scroll to position [156, 0]
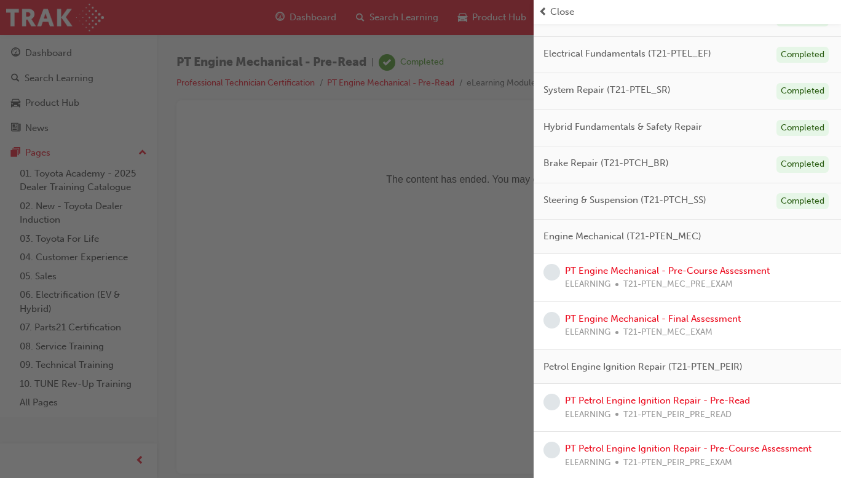
click at [704, 273] on link "PT Engine Mechanical - Pre-Course Assessment" at bounding box center [667, 270] width 205 height 11
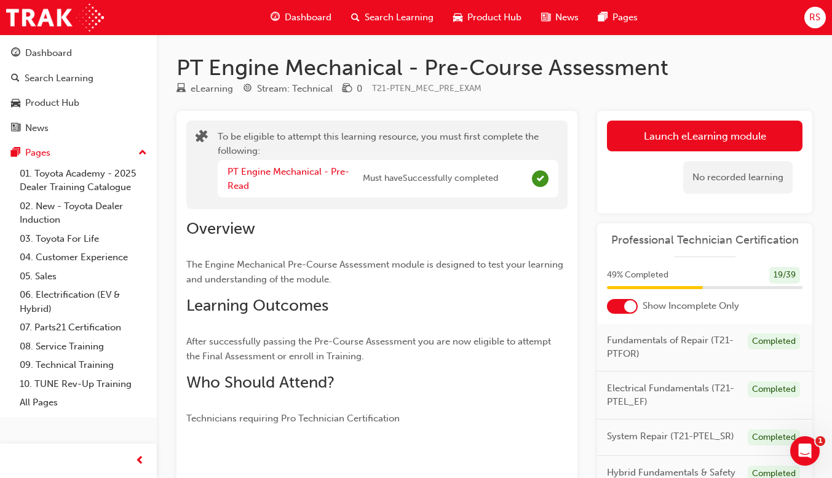
click at [715, 137] on button "Launch eLearning module" at bounding box center [705, 136] width 196 height 31
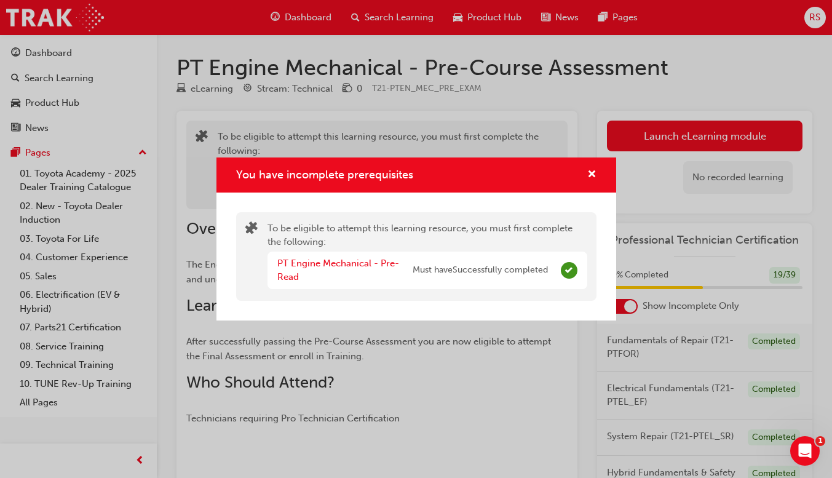
click at [592, 170] on span "cross-icon" at bounding box center [591, 175] width 9 height 11
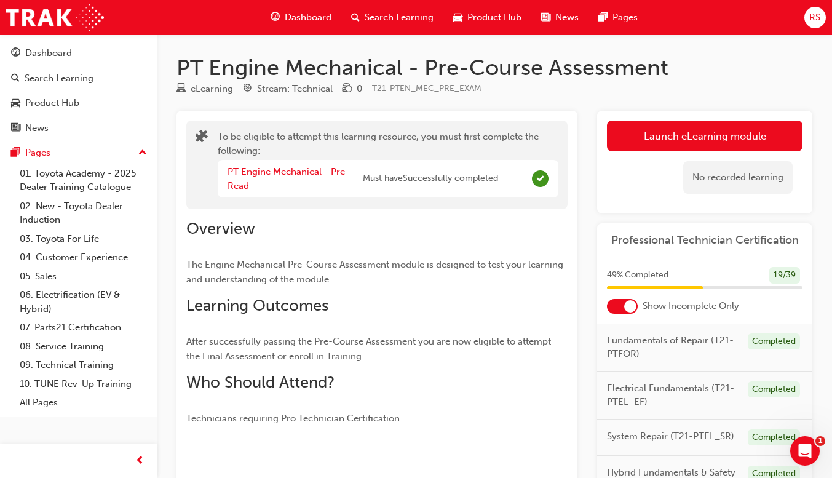
click at [691, 135] on button "Launch eLearning module" at bounding box center [705, 136] width 196 height 31
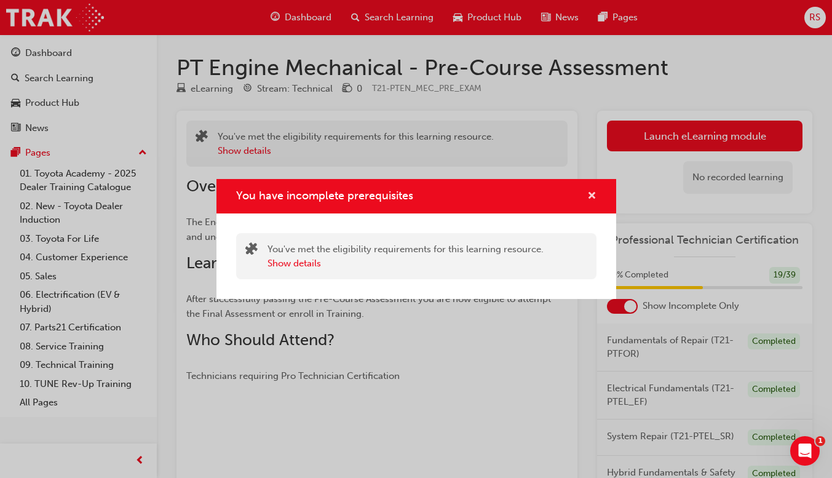
click at [592, 200] on span "cross-icon" at bounding box center [591, 196] width 9 height 11
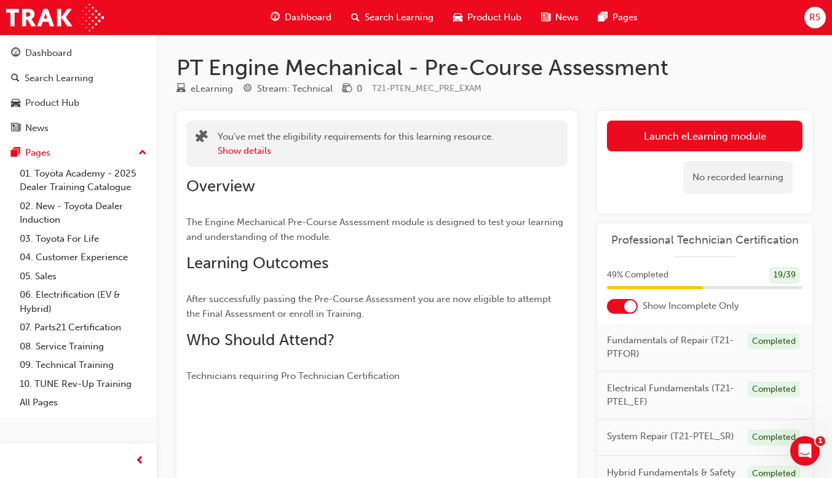
click at [302, 7] on div "Dashboard" at bounding box center [301, 17] width 81 height 25
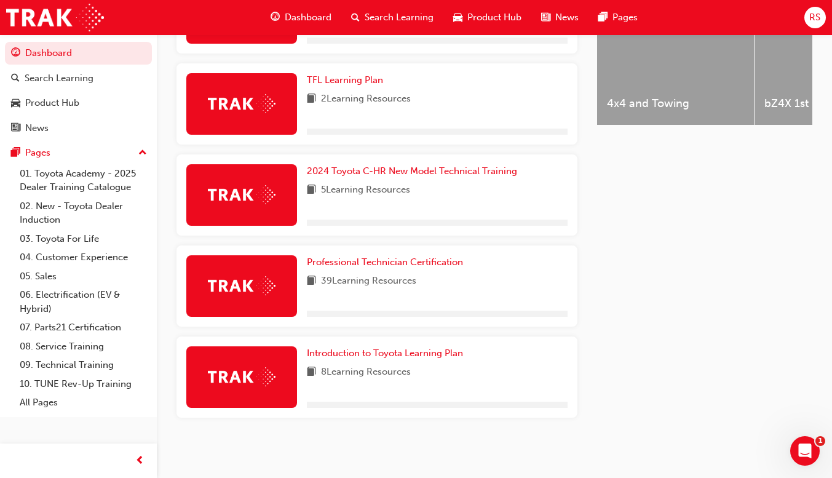
scroll to position [552, 0]
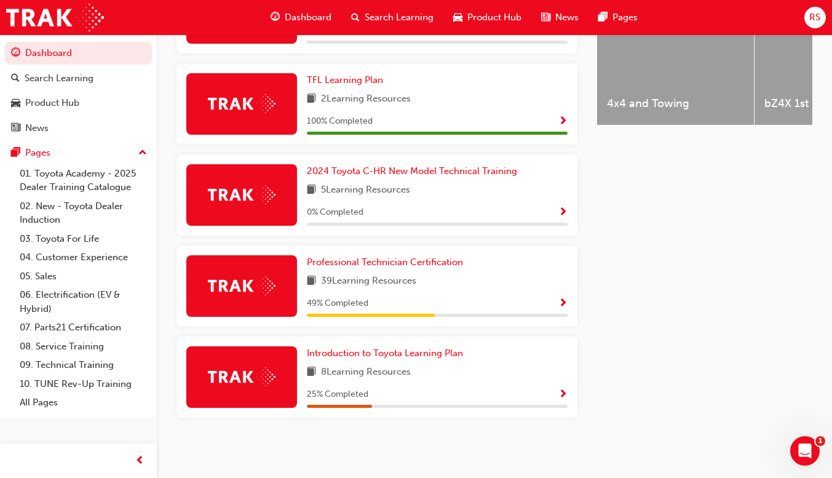
click at [561, 299] on span "Show Progress" at bounding box center [562, 303] width 9 height 11
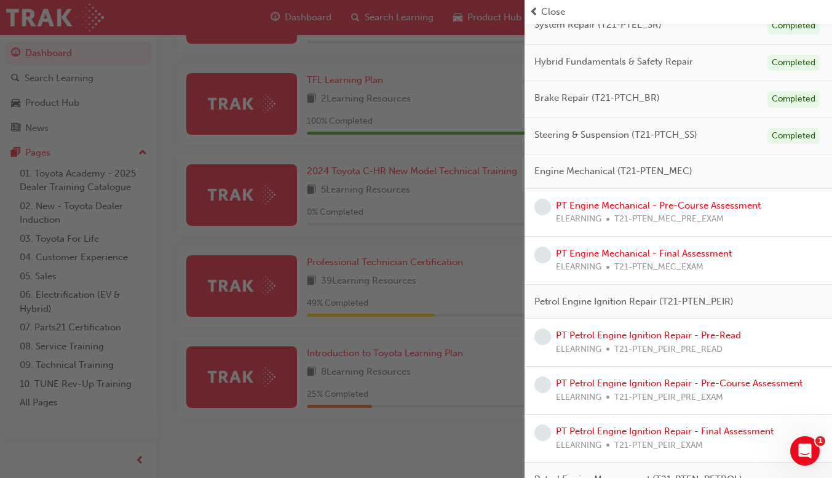
scroll to position [193, 0]
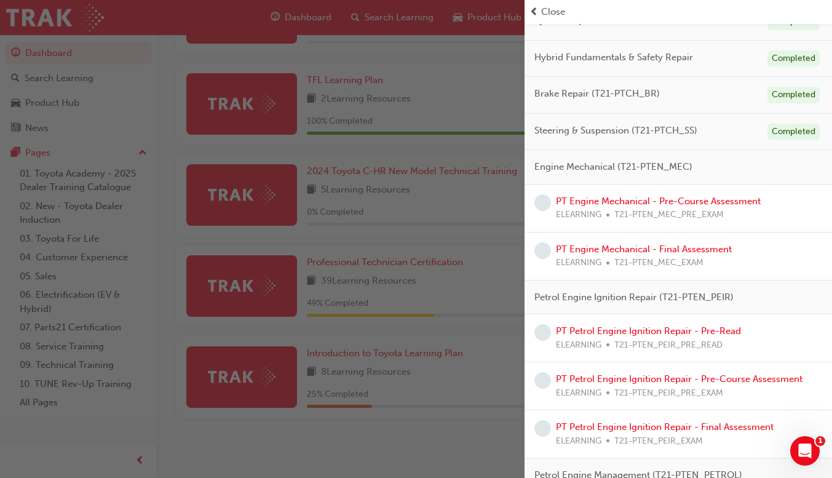
click at [708, 197] on link "PT Engine Mechanical - Pre-Course Assessment" at bounding box center [658, 201] width 205 height 11
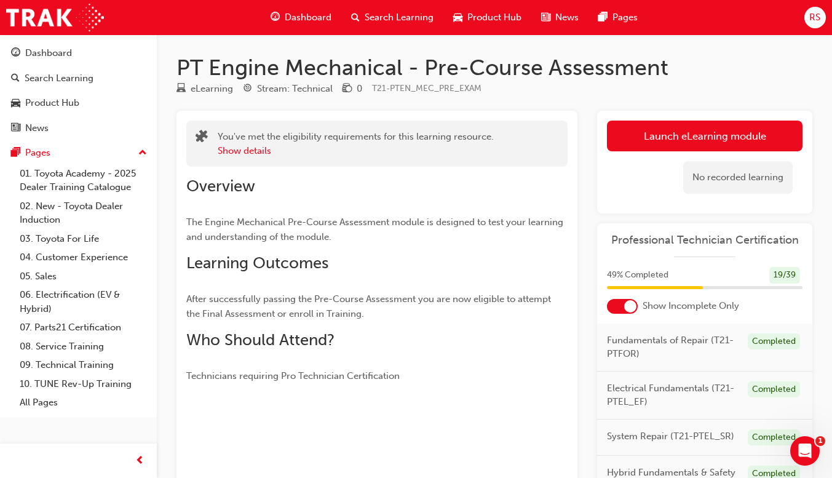
click at [714, 133] on button "Launch eLearning module" at bounding box center [705, 136] width 196 height 31
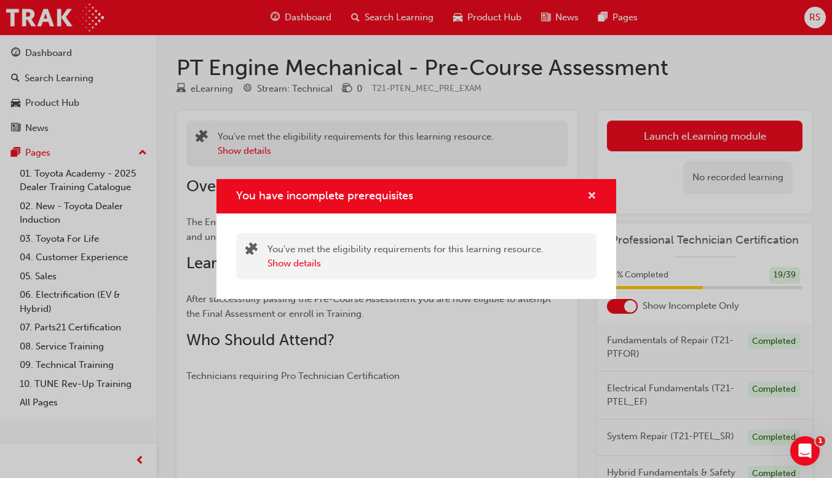
click at [590, 197] on span "cross-icon" at bounding box center [591, 196] width 9 height 11
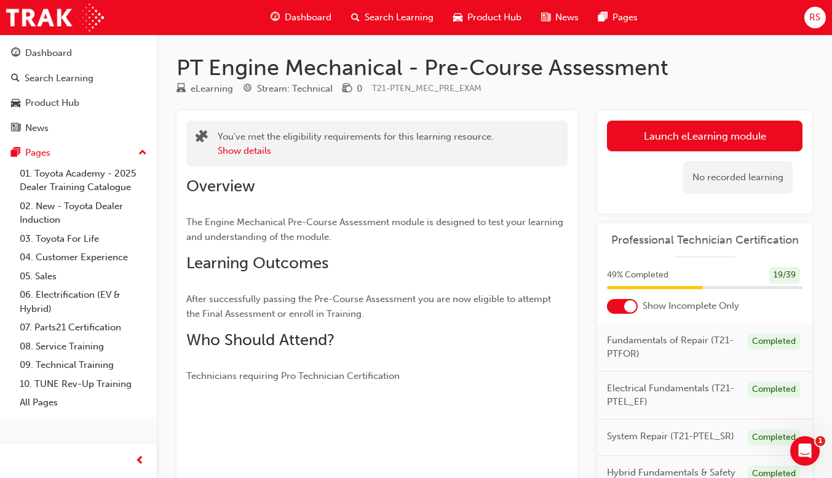
click at [692, 137] on button "Launch eLearning module" at bounding box center [705, 136] width 196 height 31
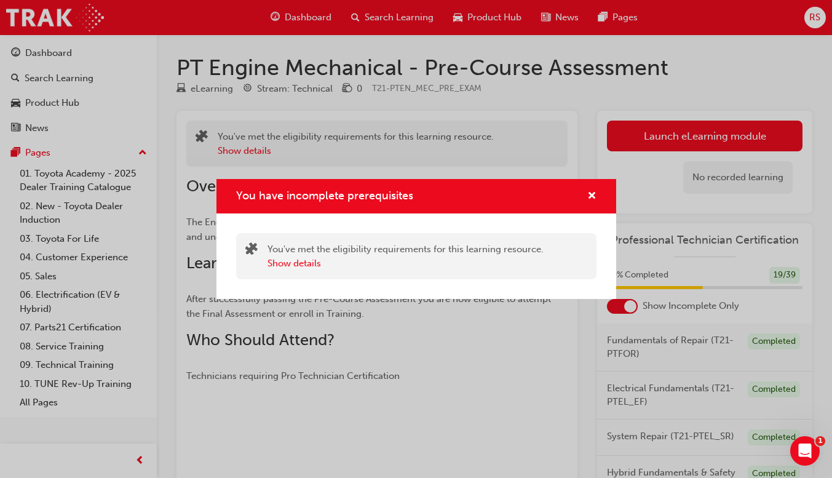
click at [606, 193] on div "You have incomplete prerequisites" at bounding box center [416, 196] width 400 height 35
click at [594, 194] on span "cross-icon" at bounding box center [591, 196] width 9 height 11
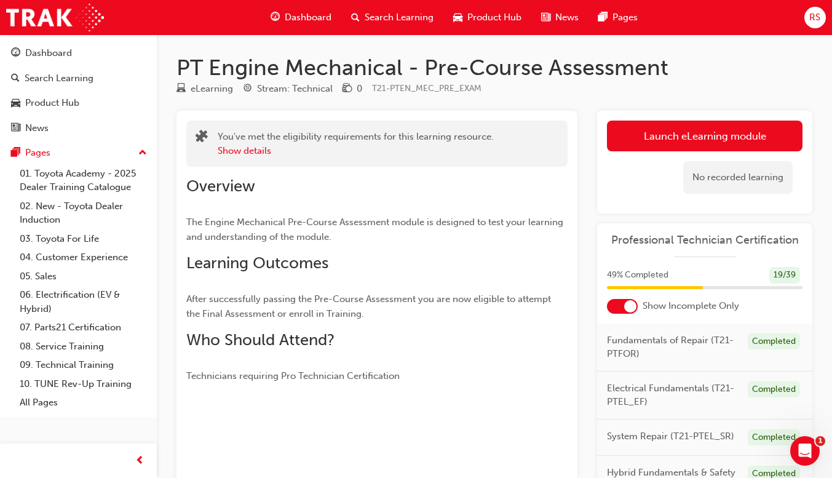
click at [290, 15] on span "Dashboard" at bounding box center [308, 17] width 47 height 14
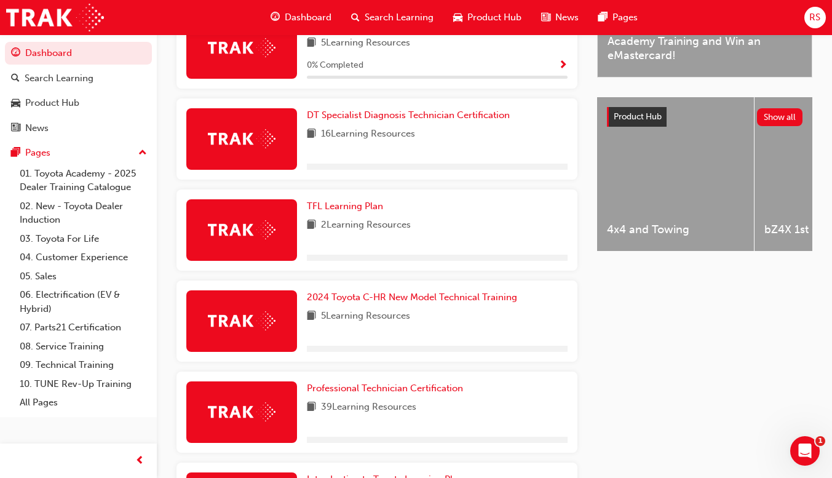
scroll to position [552, 0]
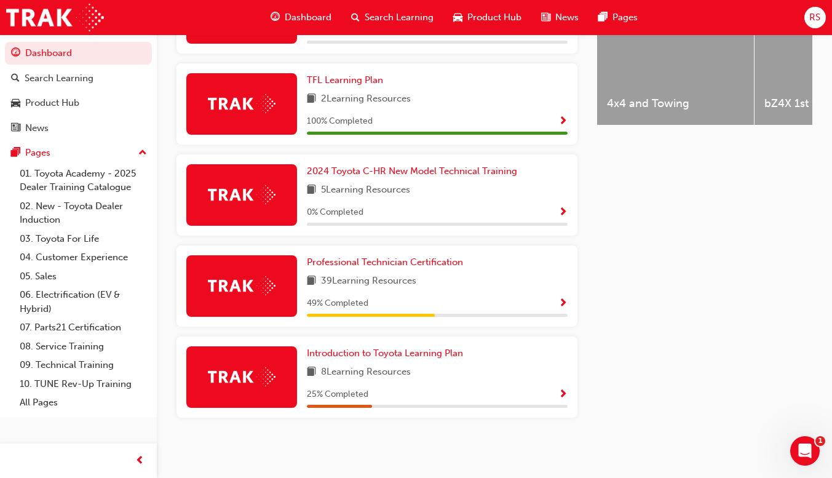
click at [561, 304] on span "Show Progress" at bounding box center [562, 303] width 9 height 11
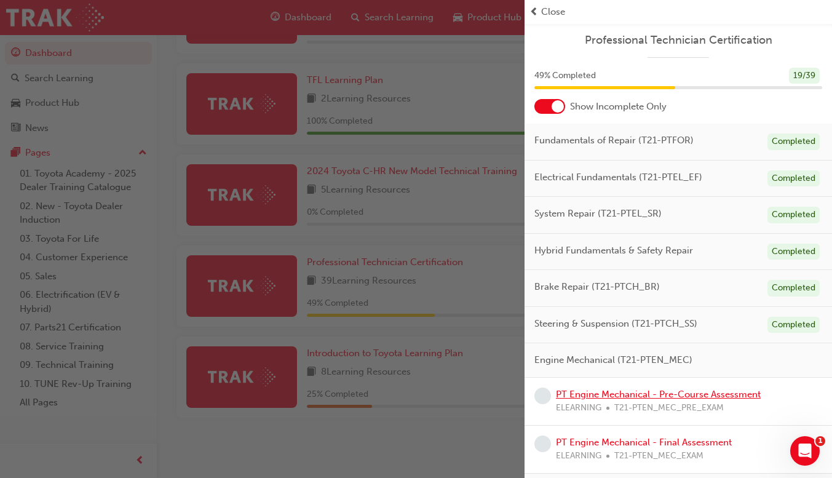
click at [609, 395] on link "PT Engine Mechanical - Pre-Course Assessment" at bounding box center [658, 394] width 205 height 11
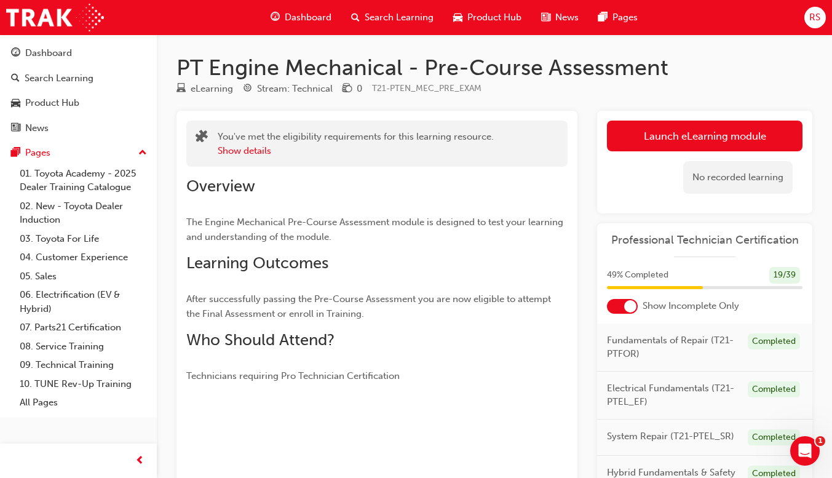
click at [750, 137] on link "Launch eLearning module" at bounding box center [705, 136] width 196 height 31
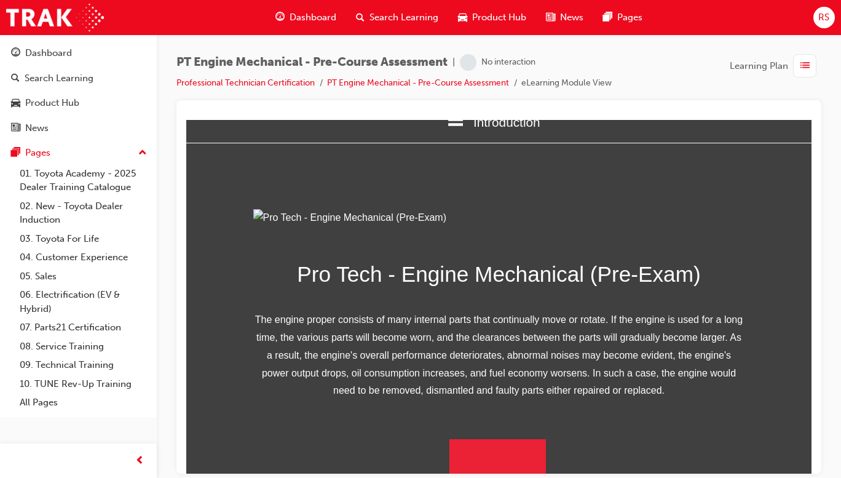
scroll to position [161, 0]
click at [488, 463] on button "Begin Module" at bounding box center [497, 455] width 97 height 34
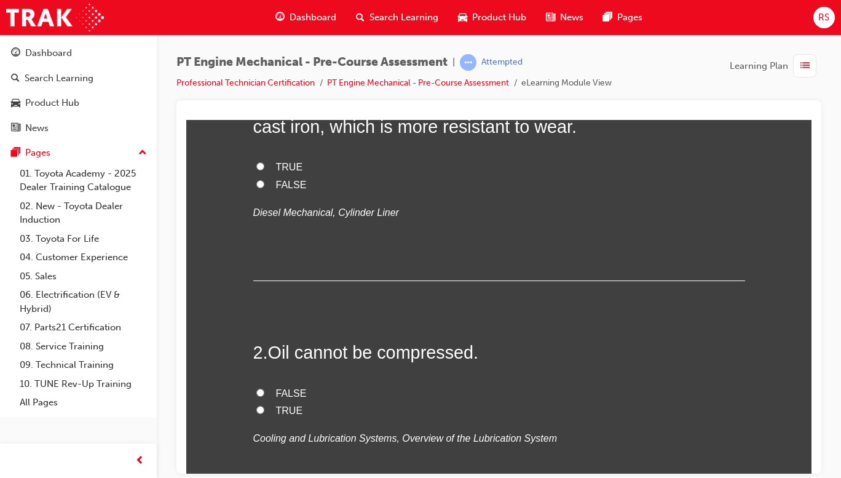
scroll to position [0, 0]
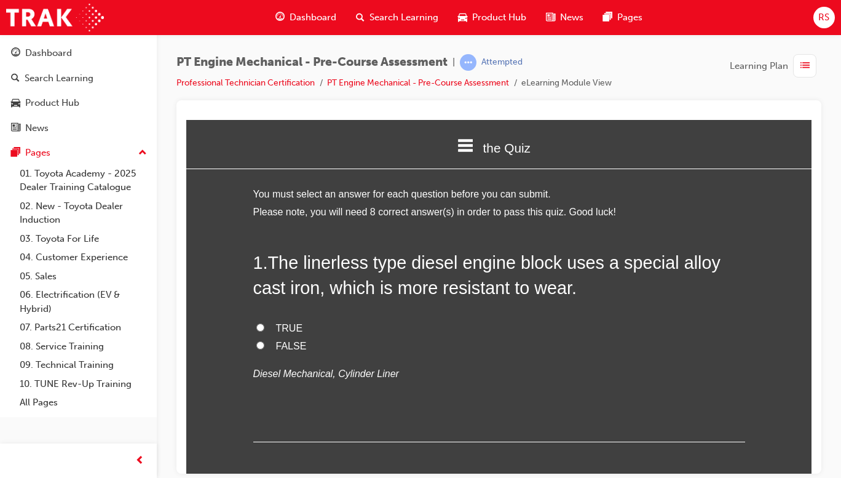
click at [284, 332] on span "TRUE" at bounding box center [289, 327] width 27 height 10
click at [264, 331] on input "TRUE" at bounding box center [260, 327] width 8 height 8
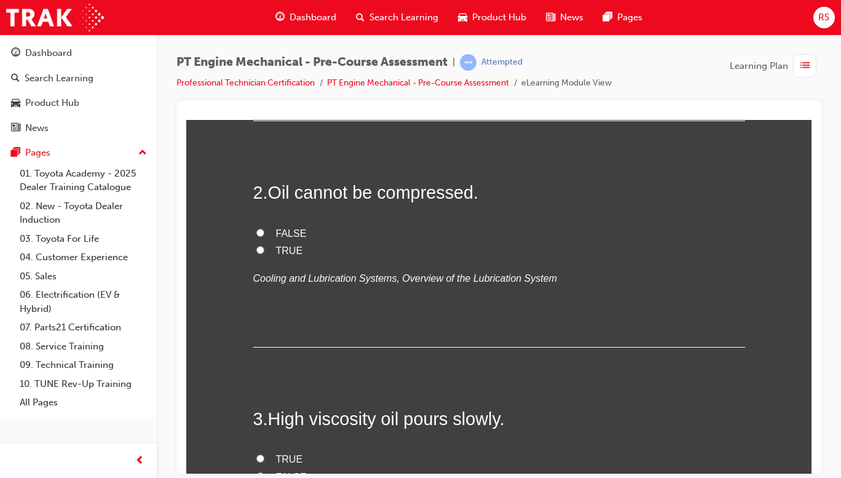
scroll to position [320, 0]
click at [277, 256] on span "TRUE" at bounding box center [289, 251] width 27 height 10
click at [264, 255] on input "TRUE" at bounding box center [260, 251] width 8 height 8
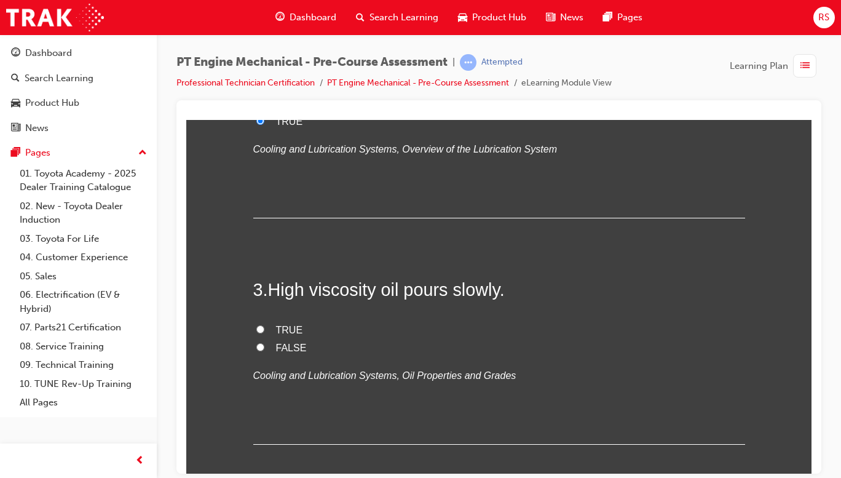
scroll to position [451, 0]
click at [276, 323] on span "TRUE" at bounding box center [289, 328] width 27 height 10
click at [264, 324] on input "TRUE" at bounding box center [260, 328] width 8 height 8
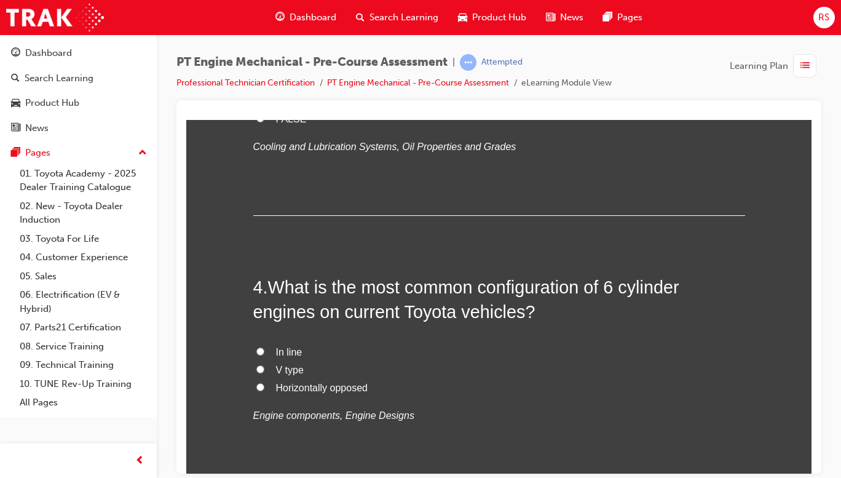
scroll to position [686, 0]
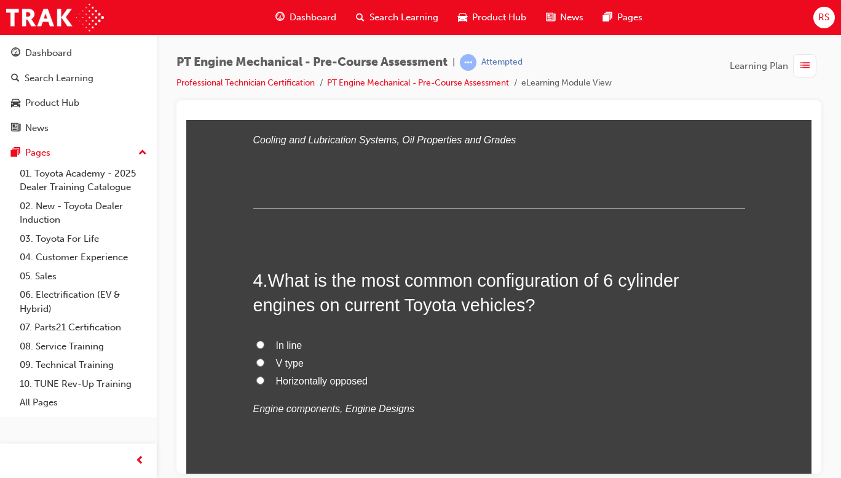
click at [278, 364] on span "V type" at bounding box center [290, 362] width 28 height 10
click at [264, 364] on input "V type" at bounding box center [260, 362] width 8 height 8
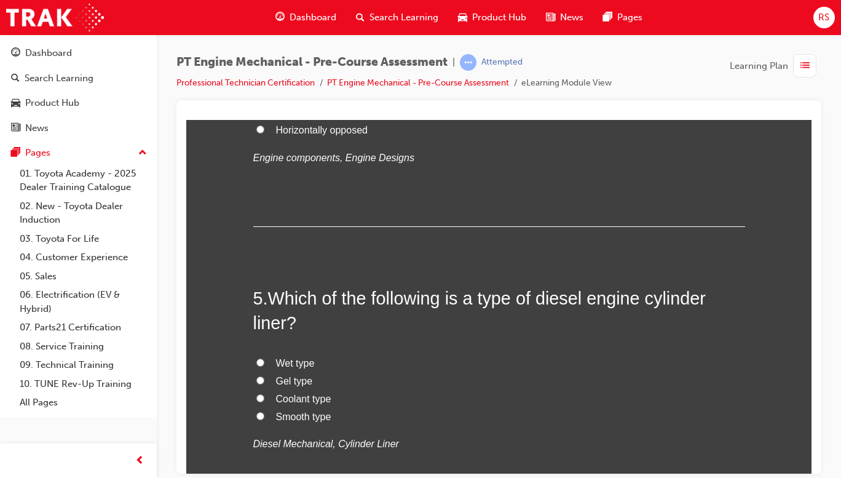
scroll to position [1003, 0]
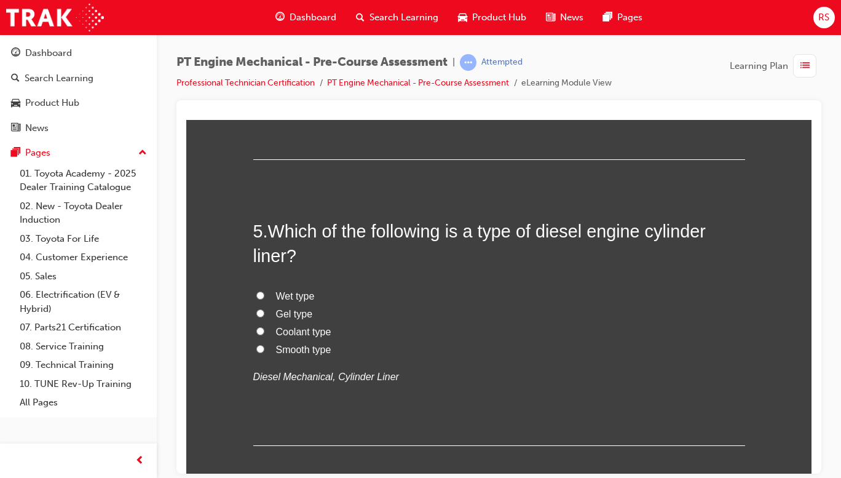
click at [303, 296] on span "Wet type" at bounding box center [295, 295] width 39 height 10
click at [264, 296] on input "Wet type" at bounding box center [260, 295] width 8 height 8
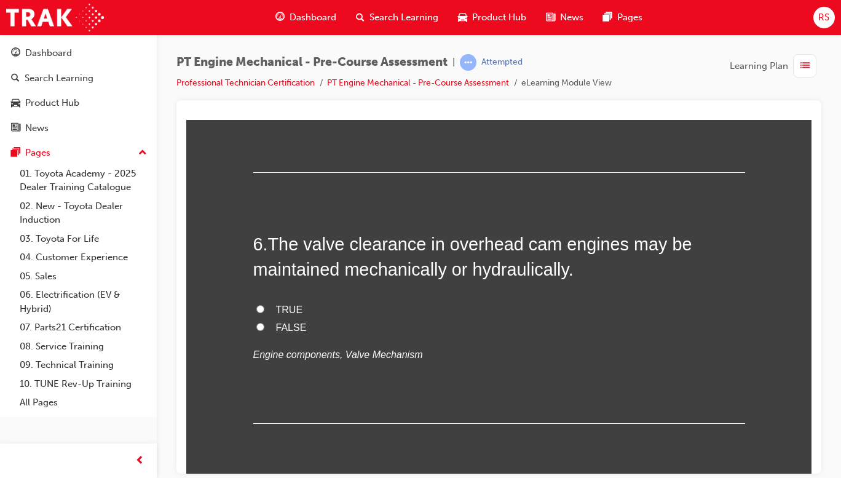
scroll to position [1283, 0]
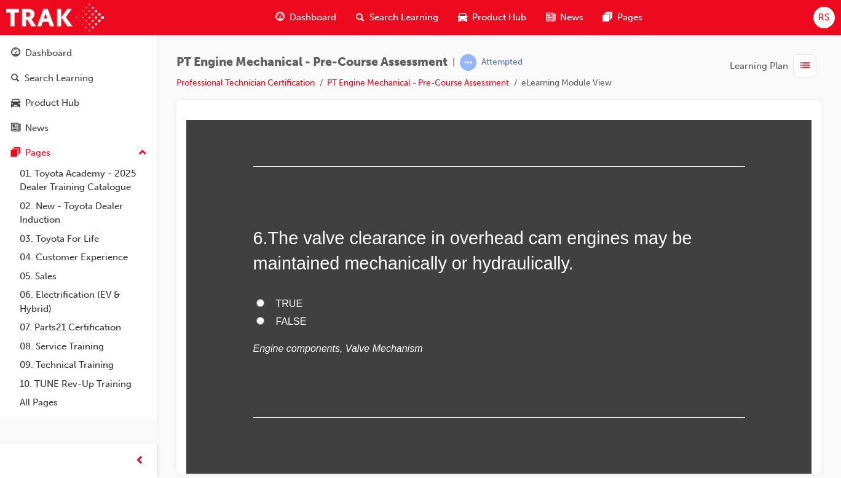
click at [275, 309] on label "TRUE" at bounding box center [499, 304] width 492 height 18
click at [264, 306] on input "TRUE" at bounding box center [260, 302] width 8 height 8
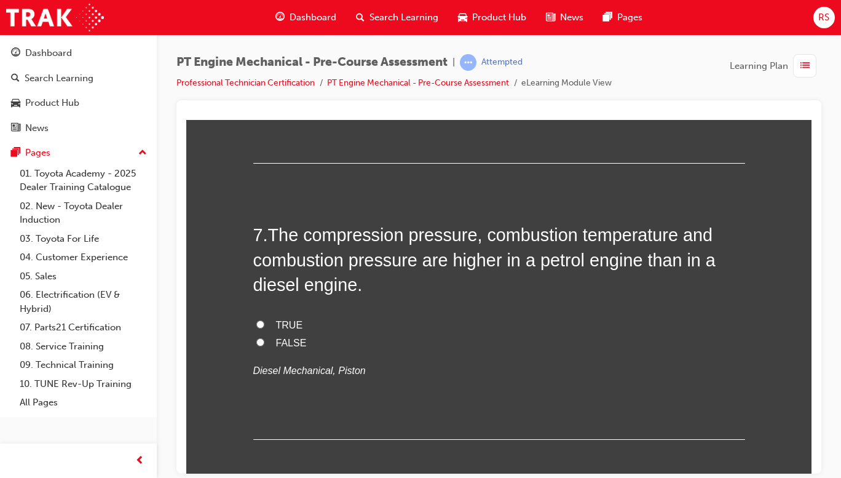
scroll to position [1521, 0]
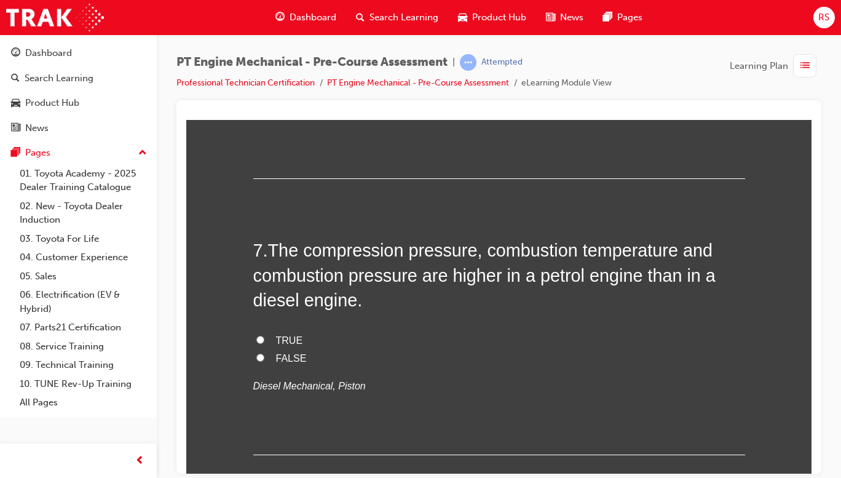
click at [256, 358] on input "FALSE" at bounding box center [260, 357] width 8 height 8
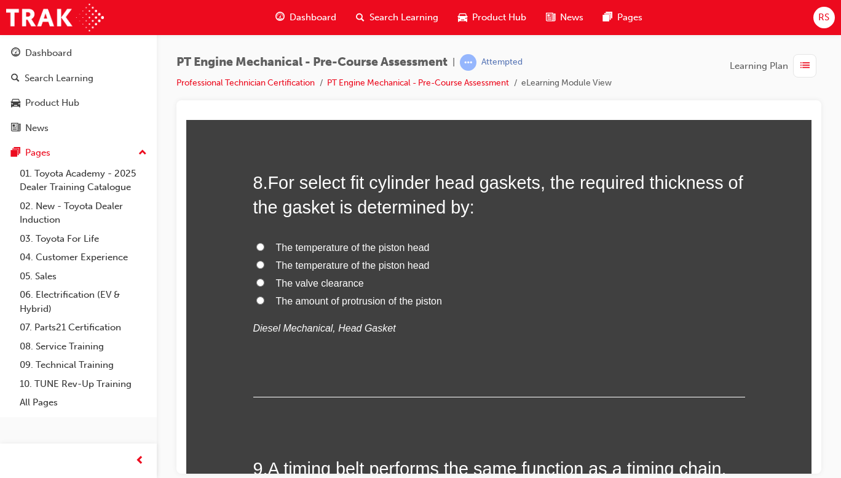
scroll to position [1863, 0]
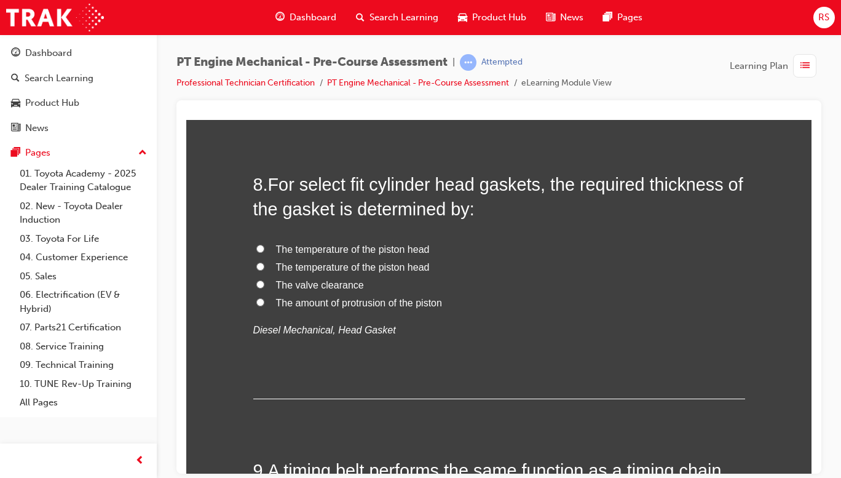
click at [419, 307] on label "The amount of protrusion of the piston" at bounding box center [499, 303] width 492 height 18
click at [264, 306] on input "The amount of protrusion of the piston" at bounding box center [260, 302] width 8 height 8
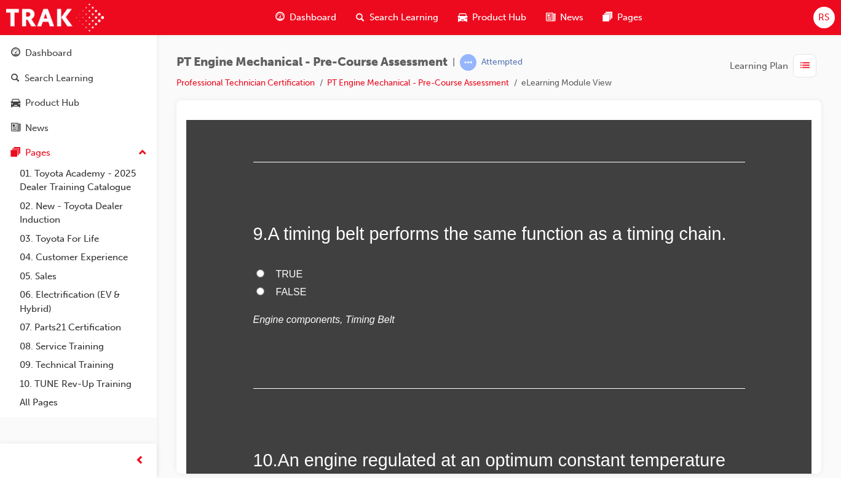
scroll to position [2103, 0]
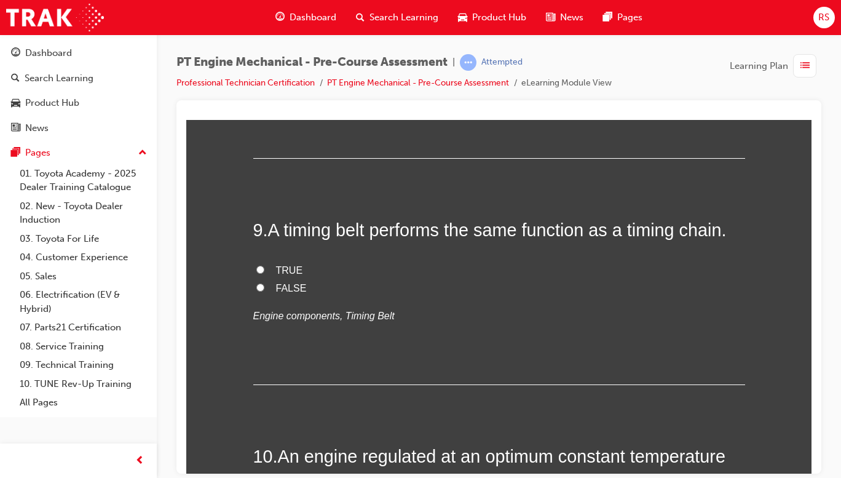
click at [280, 269] on span "TRUE" at bounding box center [289, 269] width 27 height 10
click at [264, 269] on input "TRUE" at bounding box center [260, 269] width 8 height 8
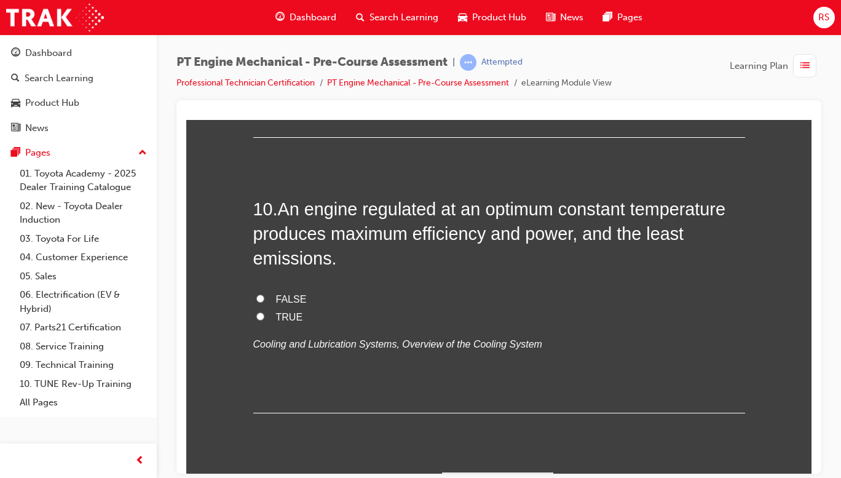
scroll to position [2351, 0]
click at [276, 322] on label "TRUE" at bounding box center [499, 316] width 492 height 18
click at [264, 319] on input "TRUE" at bounding box center [260, 315] width 8 height 8
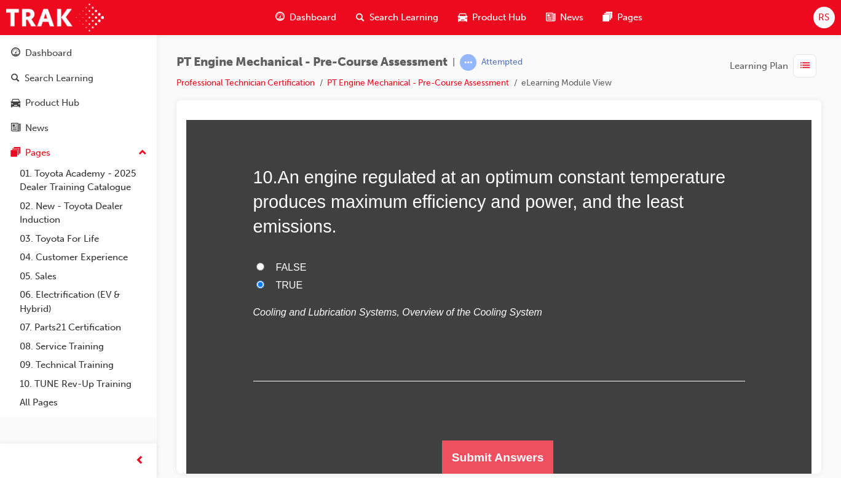
click at [489, 454] on button "Submit Answers" at bounding box center [498, 457] width 112 height 34
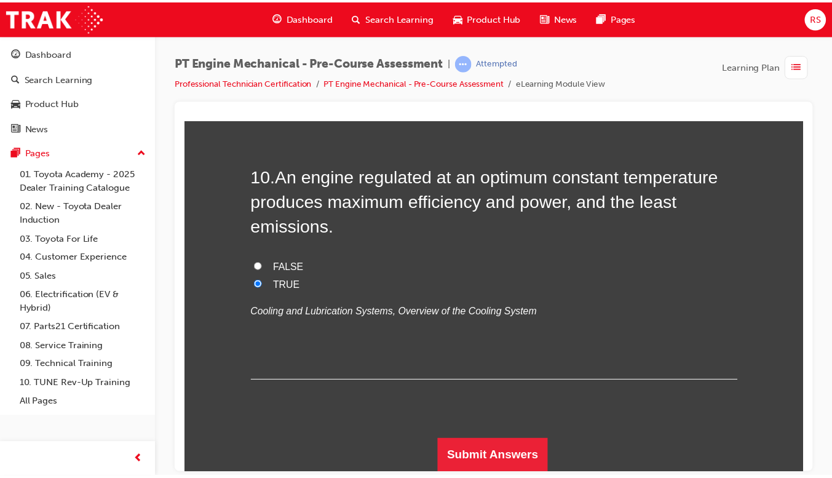
scroll to position [0, 0]
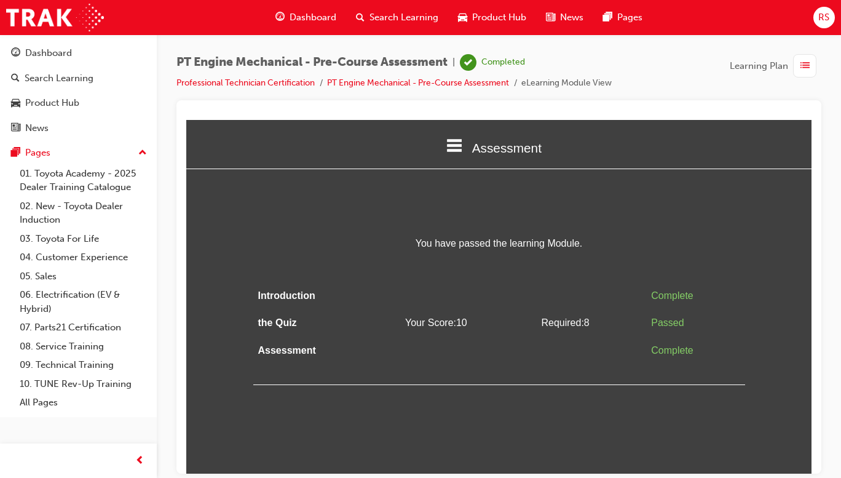
click at [329, 18] on span "Dashboard" at bounding box center [313, 17] width 47 height 14
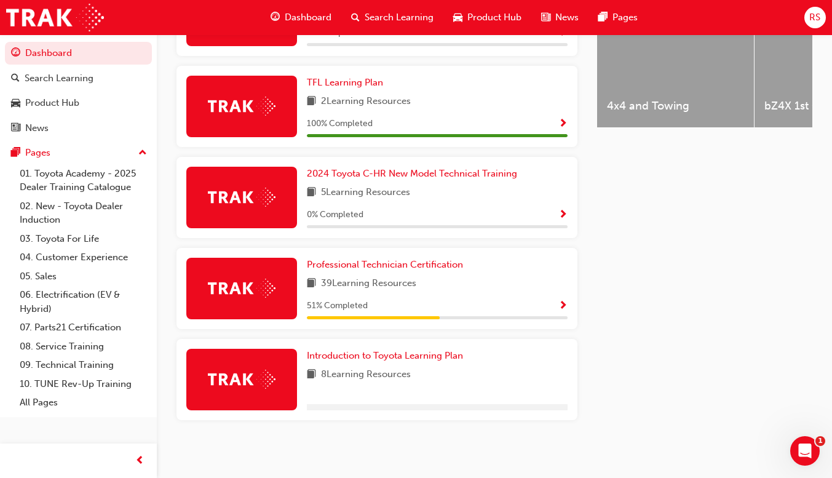
scroll to position [552, 0]
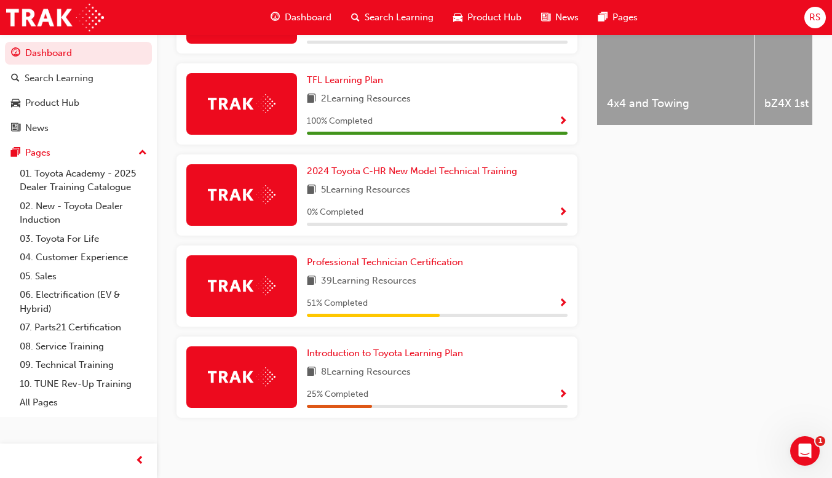
click at [561, 301] on span "Show Progress" at bounding box center [562, 303] width 9 height 11
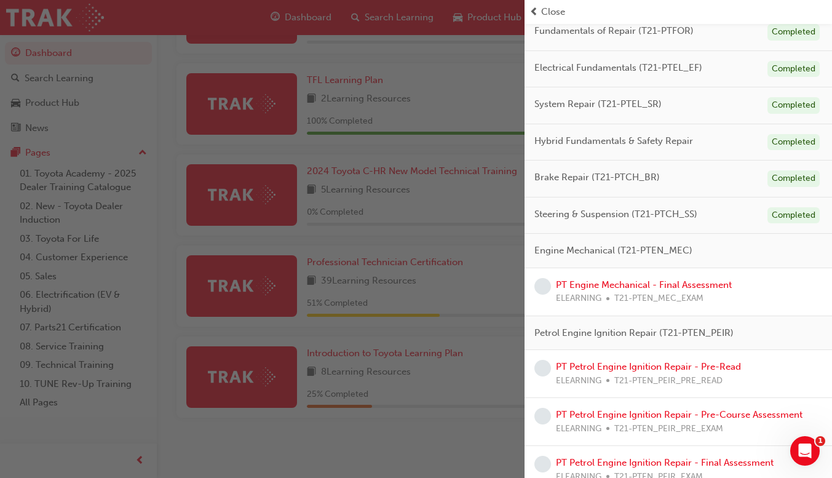
scroll to position [108, 0]
click at [689, 289] on link "PT Engine Mechanical - Final Assessment" at bounding box center [644, 285] width 176 height 11
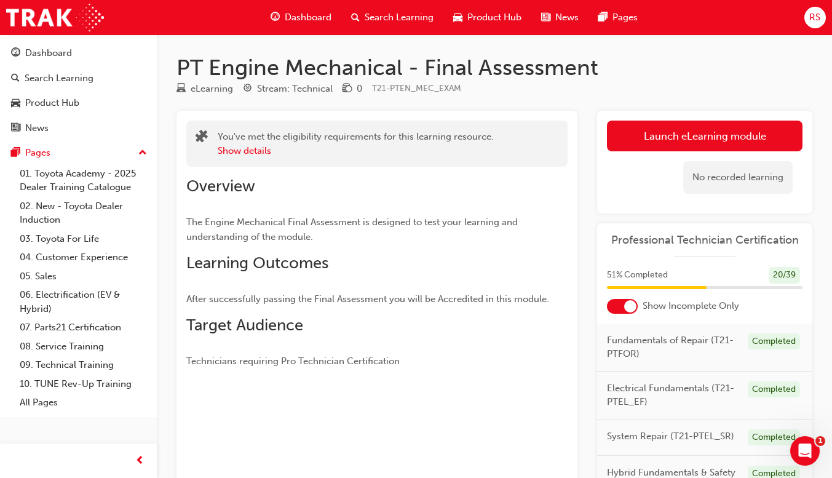
click at [717, 144] on link "Launch eLearning module" at bounding box center [705, 136] width 196 height 31
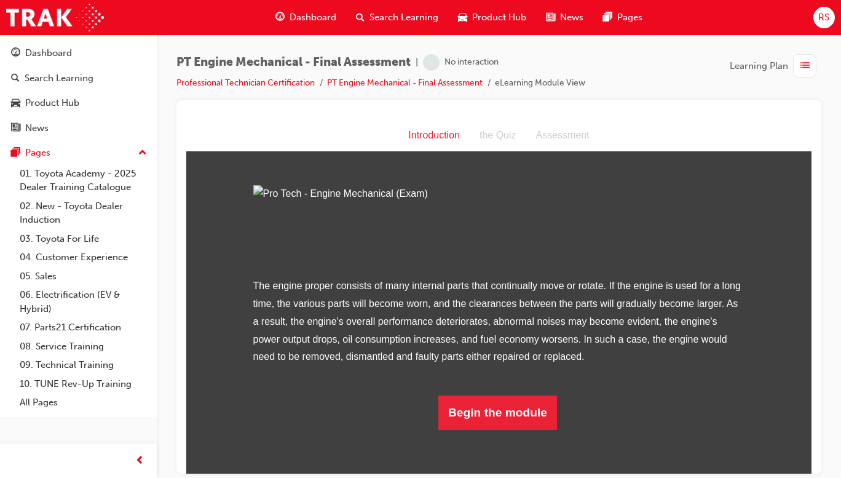
scroll to position [92, 0]
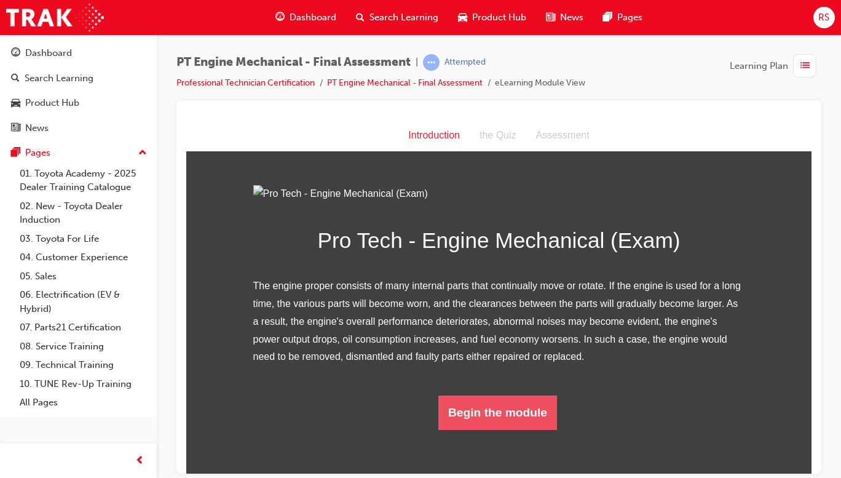
click at [483, 429] on button "Begin the module" at bounding box center [497, 412] width 119 height 34
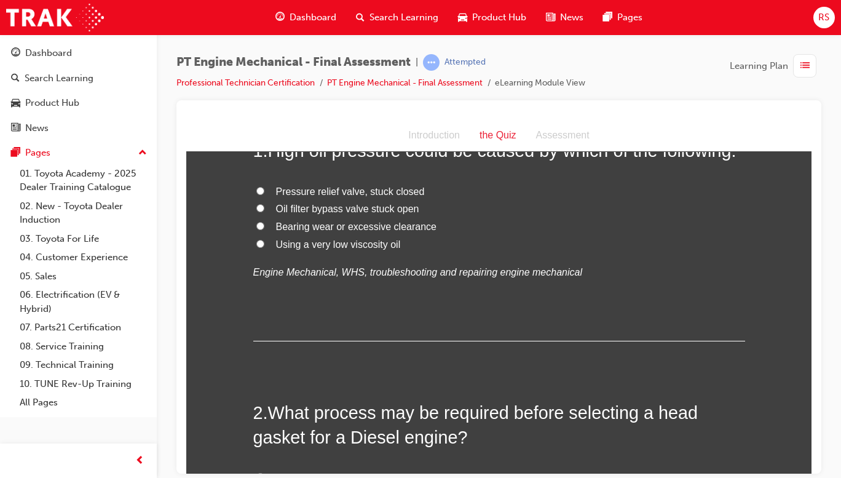
scroll to position [0, 0]
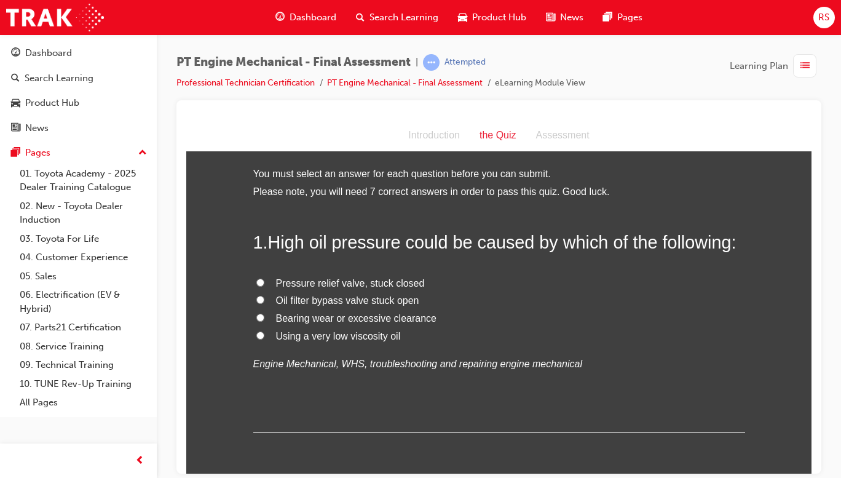
click at [355, 277] on span "Pressure relief valve, stuck closed" at bounding box center [350, 282] width 149 height 10
click at [264, 278] on input "Pressure relief valve, stuck closed" at bounding box center [260, 282] width 8 height 8
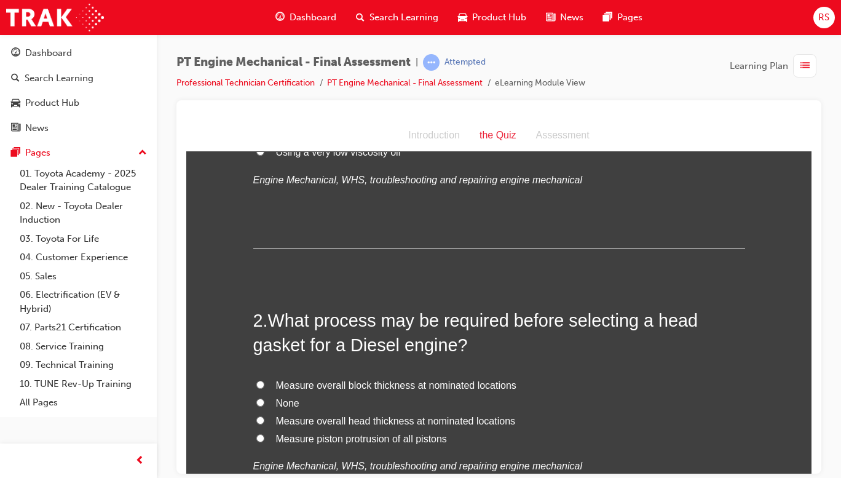
scroll to position [217, 0]
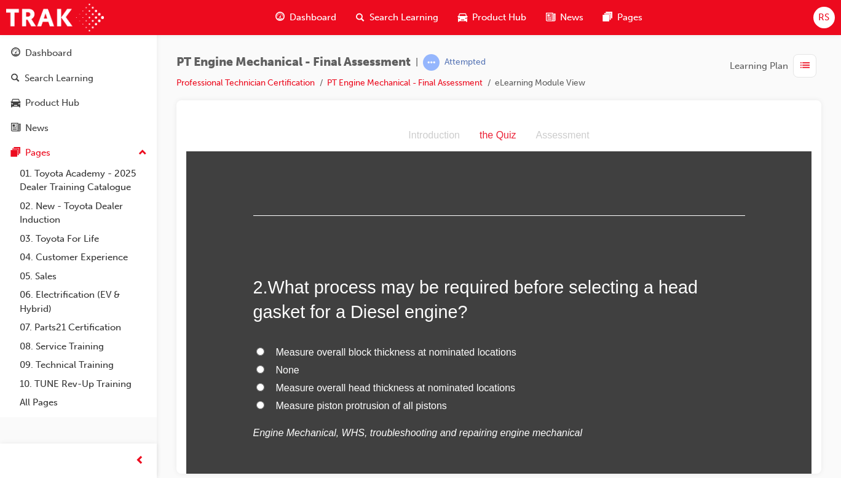
click at [417, 410] on span "Measure piston protrusion of all pistons" at bounding box center [361, 405] width 171 height 10
click at [264, 408] on input "Measure piston protrusion of all pistons" at bounding box center [260, 404] width 8 height 8
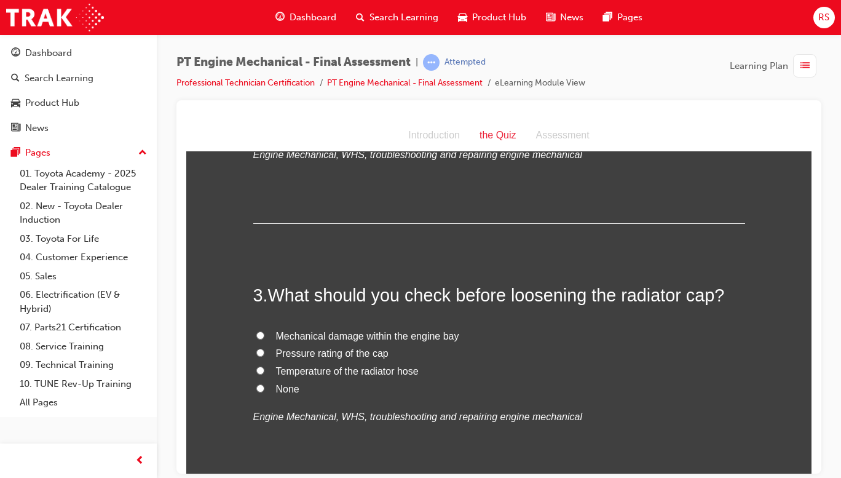
scroll to position [515, 0]
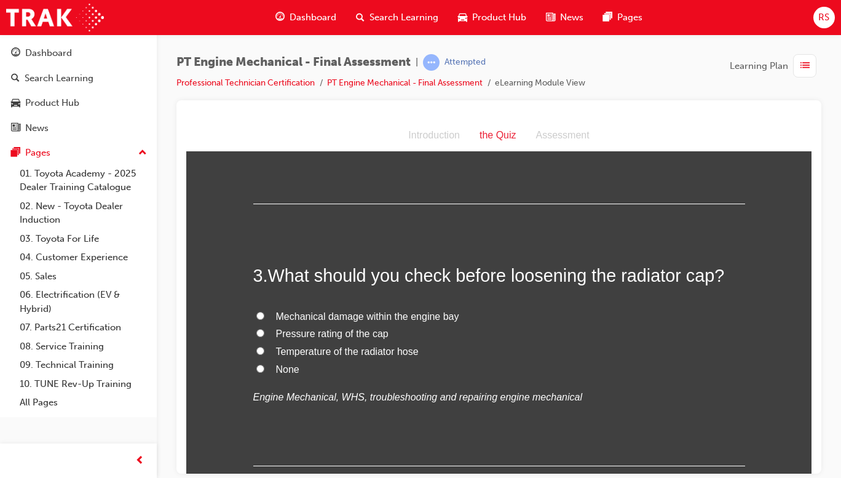
click at [396, 355] on span "Temperature of the radiator hose" at bounding box center [347, 351] width 143 height 10
click at [264, 354] on input "Temperature of the radiator hose" at bounding box center [260, 350] width 8 height 8
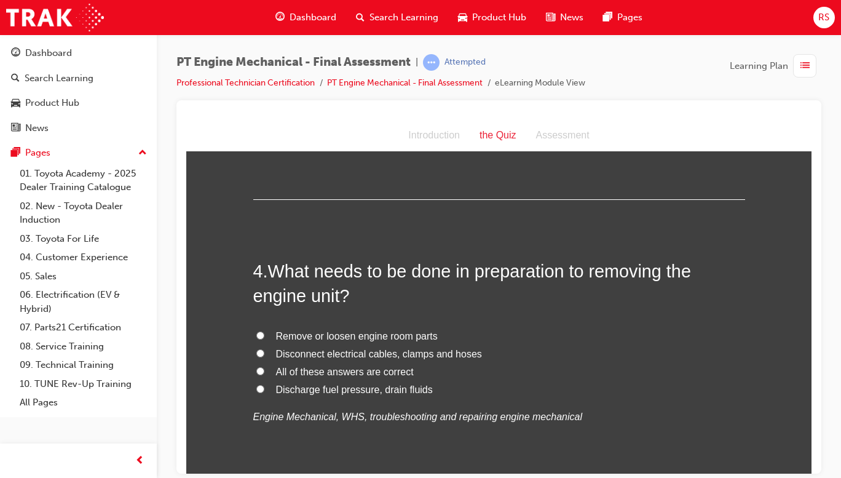
scroll to position [781, 0]
click at [374, 378] on label "All of these answers are correct" at bounding box center [499, 372] width 492 height 18
click at [264, 374] on input "All of these answers are correct" at bounding box center [260, 370] width 8 height 8
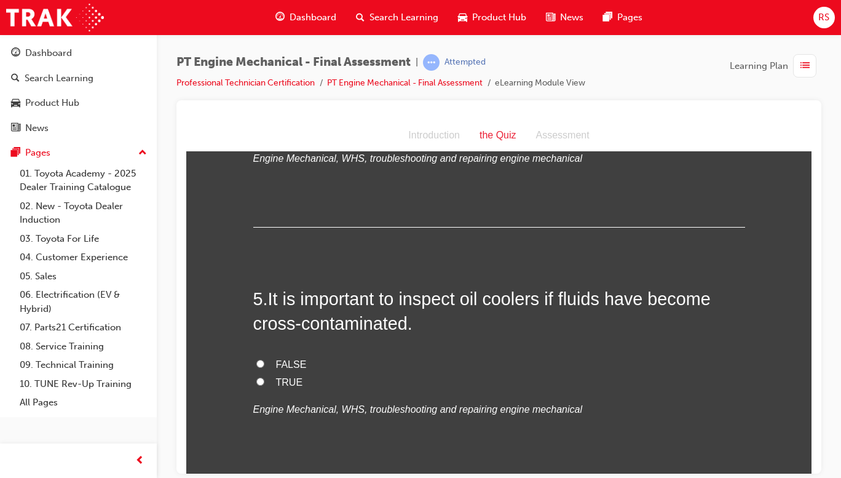
scroll to position [1078, 0]
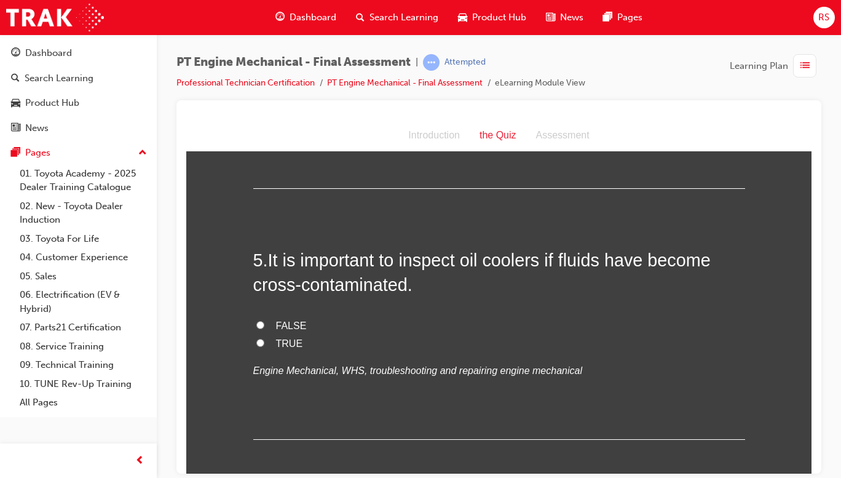
click at [256, 344] on input "TRUE" at bounding box center [260, 342] width 8 height 8
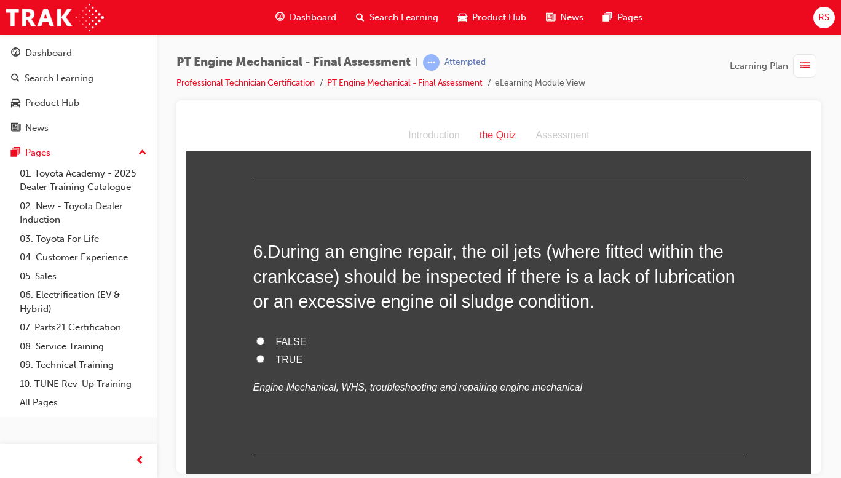
scroll to position [1336, 0]
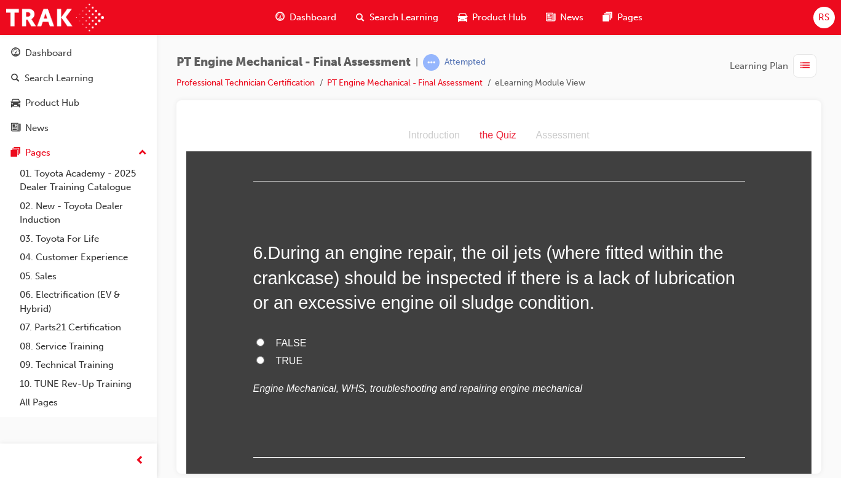
click at [258, 358] on input "TRUE" at bounding box center [260, 359] width 8 height 8
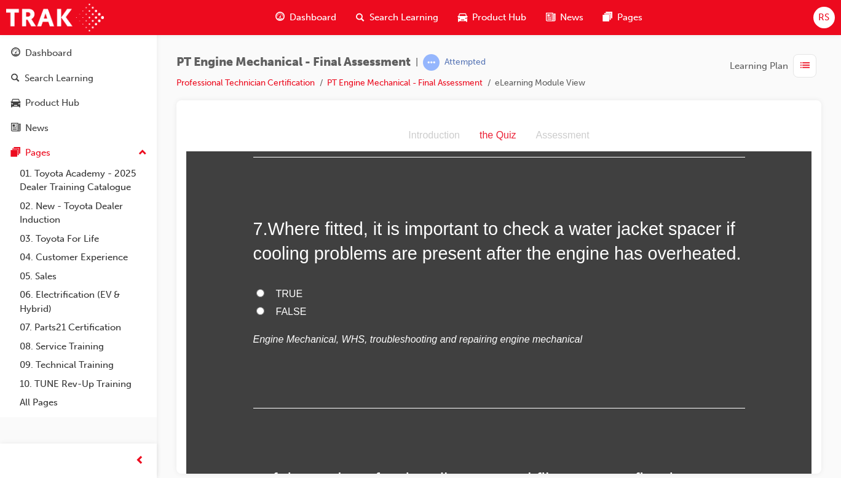
scroll to position [1636, 0]
click at [285, 294] on span "TRUE" at bounding box center [289, 293] width 27 height 10
click at [264, 294] on input "TRUE" at bounding box center [260, 293] width 8 height 8
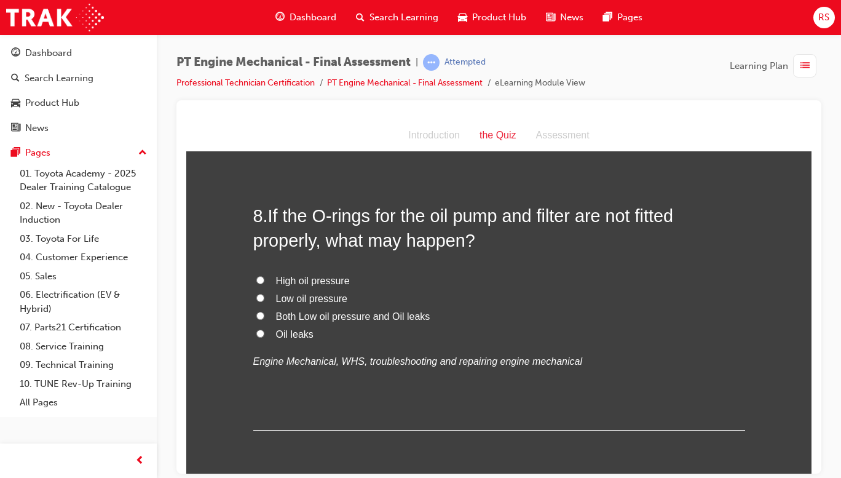
scroll to position [1920, 0]
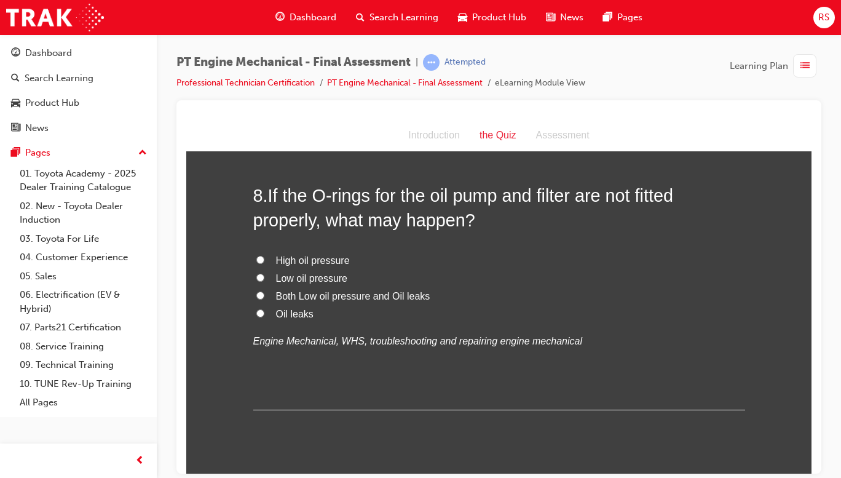
click at [390, 299] on span "Both Low oil pressure and Oil leaks" at bounding box center [353, 295] width 154 height 10
click at [264, 299] on input "Both Low oil pressure and Oil leaks" at bounding box center [260, 295] width 8 height 8
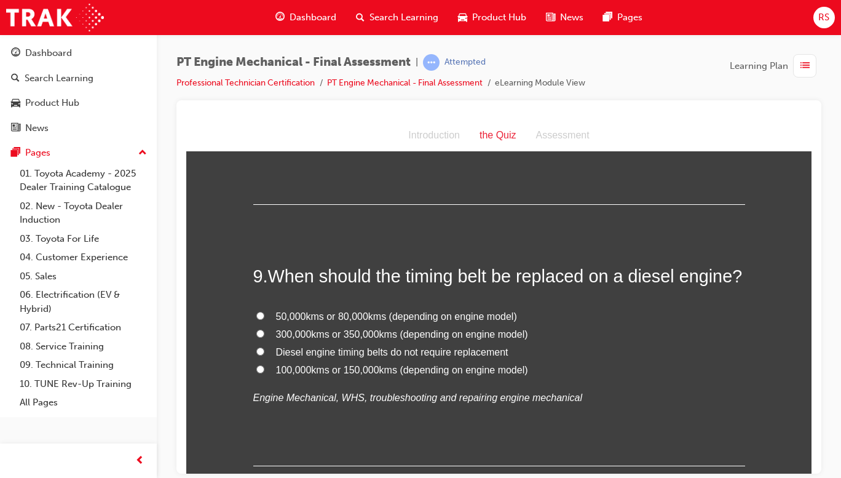
scroll to position [2166, 0]
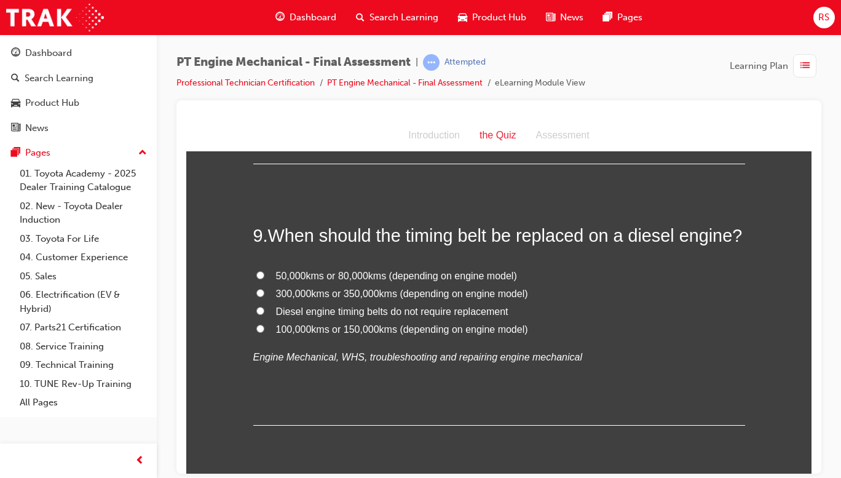
click at [477, 331] on span "100,000kms or 150,000kms (depending on engine model)" at bounding box center [402, 328] width 252 height 10
click at [264, 331] on input "100,000kms or 150,000kms (depending on engine model)" at bounding box center [260, 328] width 8 height 8
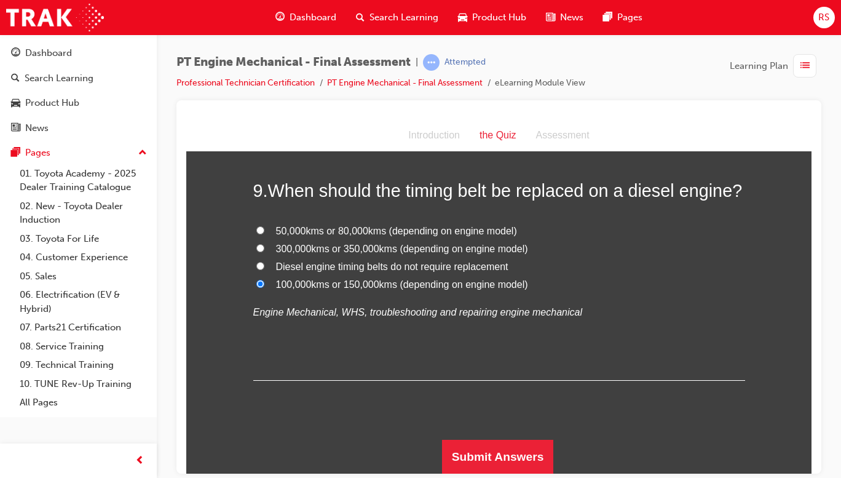
scroll to position [2209, 0]
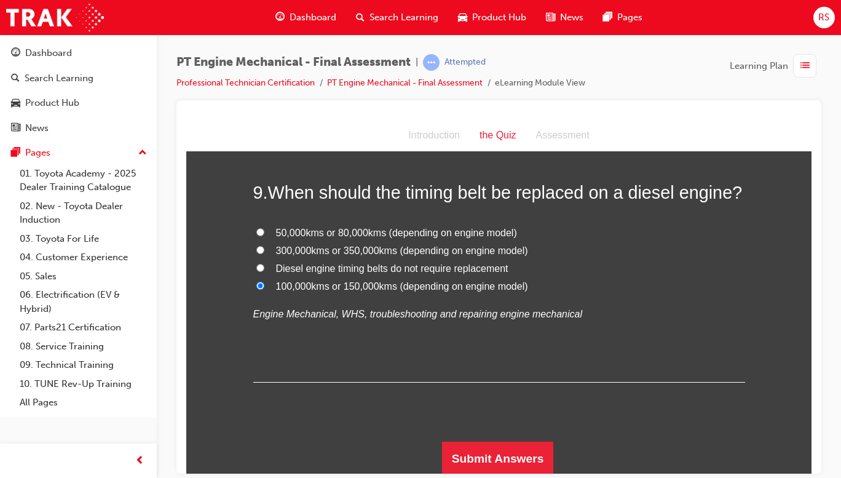
click at [504, 456] on button "Submit Answers" at bounding box center [498, 458] width 112 height 34
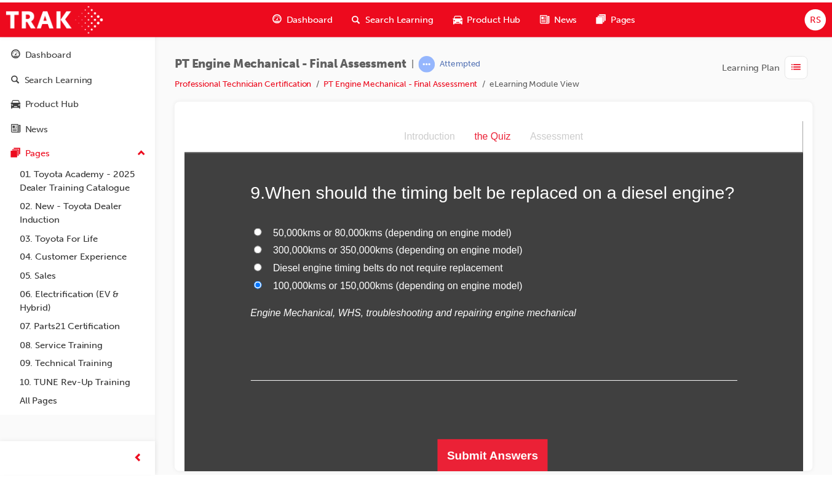
scroll to position [0, 0]
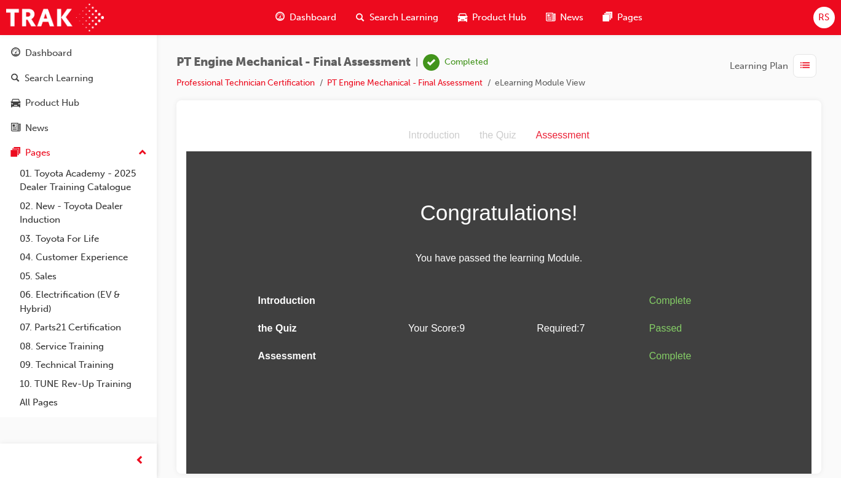
click at [646, 421] on html "Assessment Introduction the Quiz Assessment Congratulations! You have passed th…" at bounding box center [498, 296] width 625 height 354
click at [635, 414] on html "Assessment Introduction the Quiz Assessment Congratulations! You have passed th…" at bounding box center [498, 296] width 625 height 354
click at [311, 16] on span "Dashboard" at bounding box center [313, 17] width 47 height 14
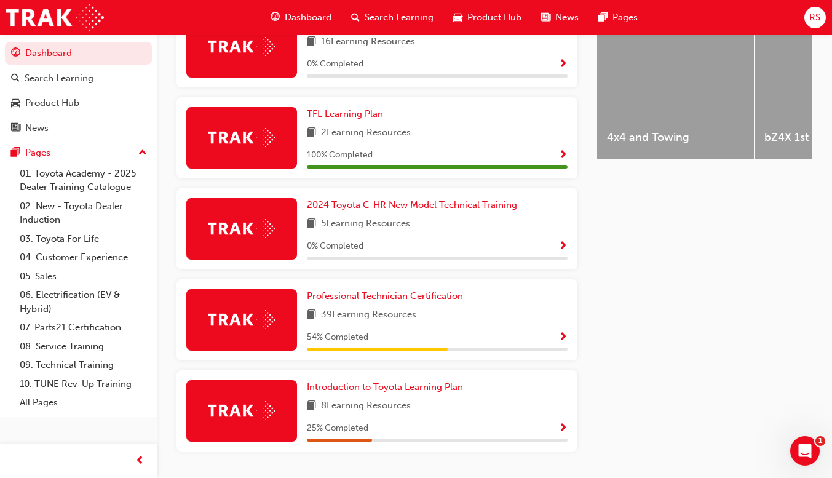
scroll to position [518, 0]
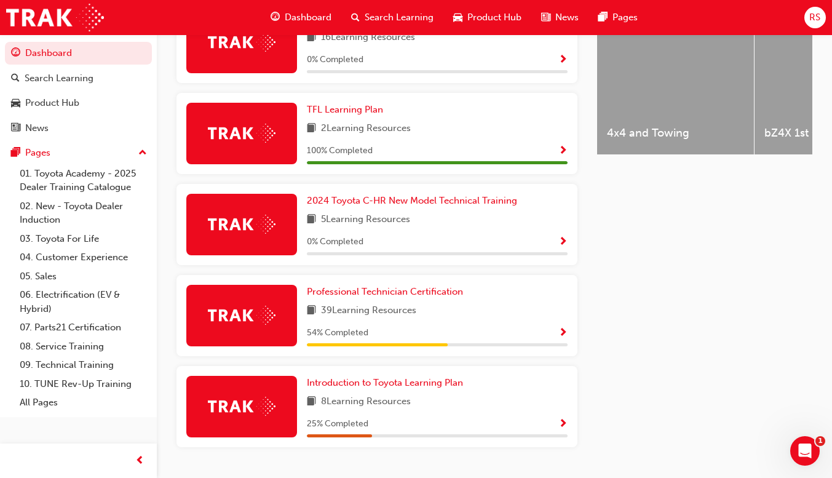
click at [563, 338] on span "Show Progress" at bounding box center [562, 333] width 9 height 11
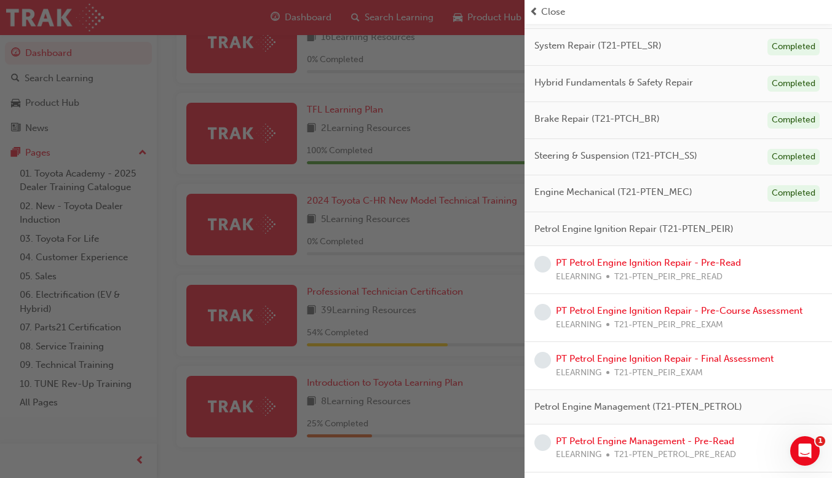
scroll to position [186, 0]
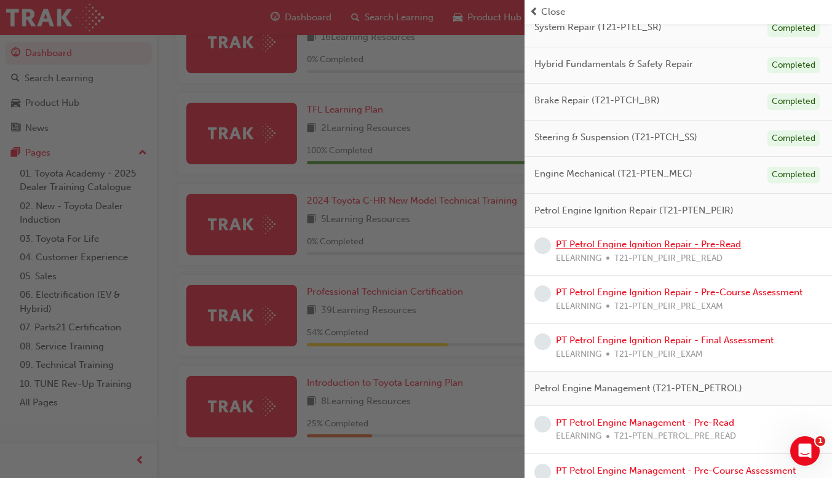
click at [655, 247] on link "PT Petrol Engine Ignition Repair - Pre-Read" at bounding box center [648, 244] width 185 height 11
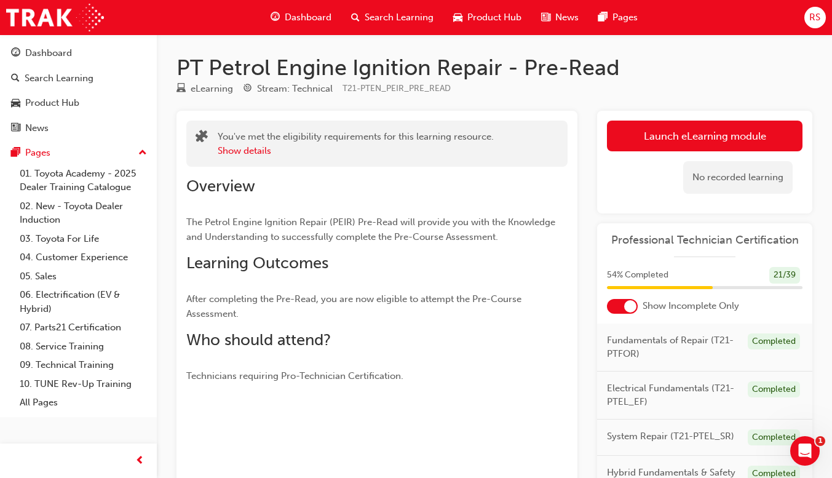
click at [744, 141] on link "Launch eLearning module" at bounding box center [705, 136] width 196 height 31
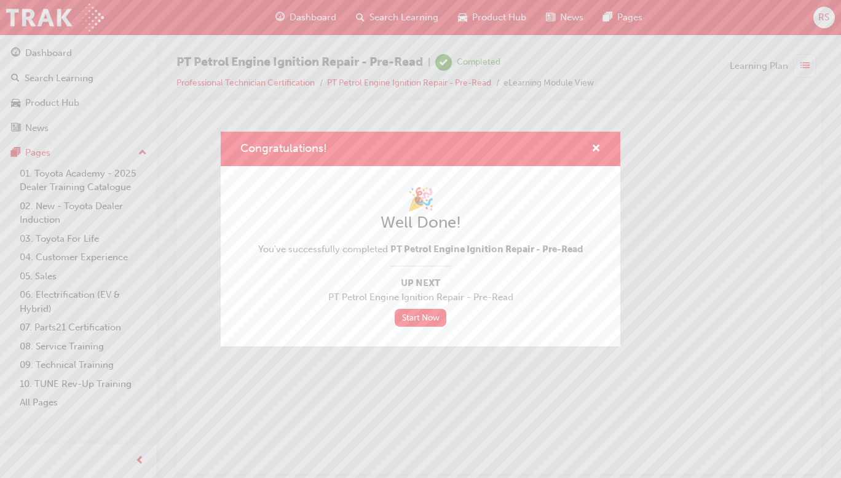
click at [421, 317] on link "Start Now" at bounding box center [421, 318] width 52 height 18
click at [416, 311] on link "Start Now" at bounding box center [421, 318] width 52 height 18
click at [432, 319] on link "Start Now" at bounding box center [421, 318] width 52 height 18
click at [580, 144] on div "Congratulations!" at bounding box center [420, 148] width 360 height 15
click at [596, 154] on span "cross-icon" at bounding box center [596, 149] width 9 height 11
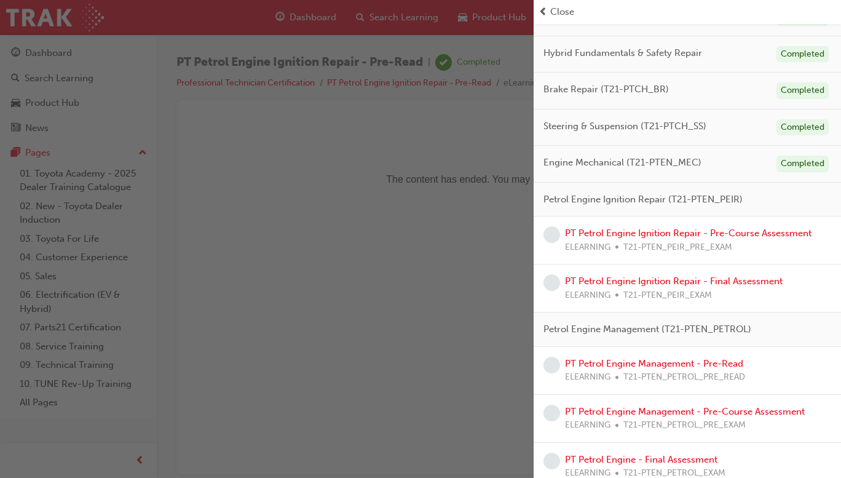
scroll to position [230, 0]
click at [734, 235] on link "PT Petrol Engine Ignition Repair - Pre-Course Assessment" at bounding box center [688, 232] width 247 height 11
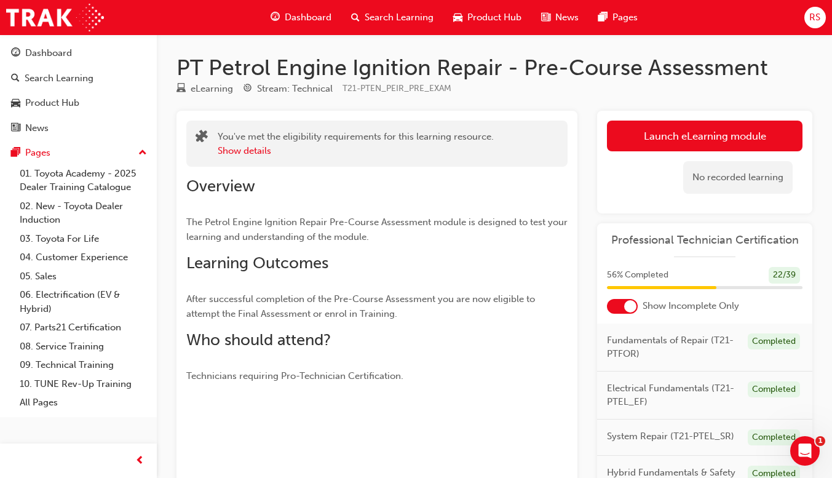
click at [741, 135] on link "Launch eLearning module" at bounding box center [705, 136] width 196 height 31
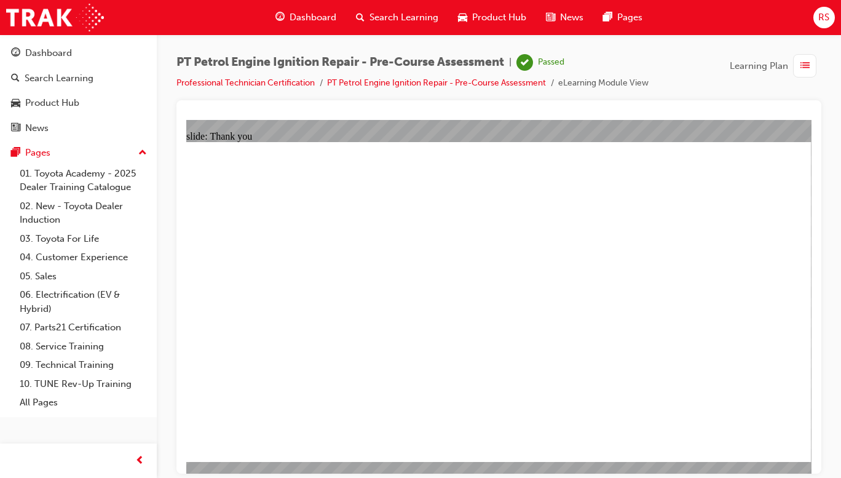
click at [316, 7] on div "Dashboard" at bounding box center [306, 17] width 81 height 25
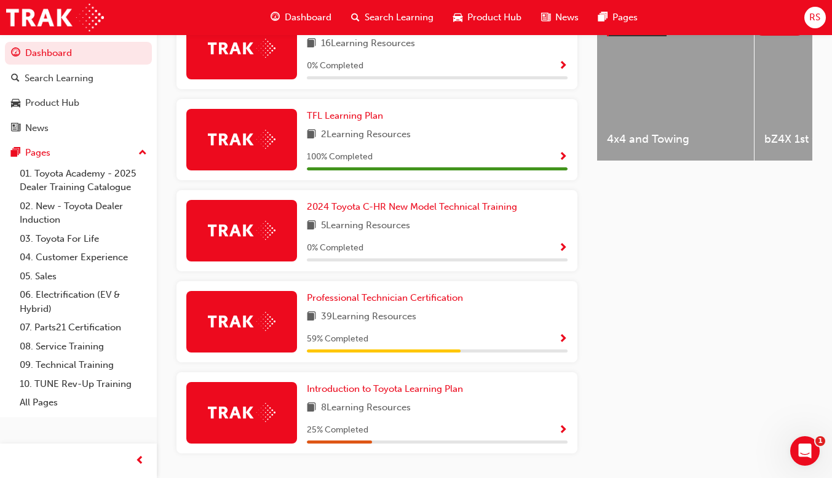
scroll to position [552, 0]
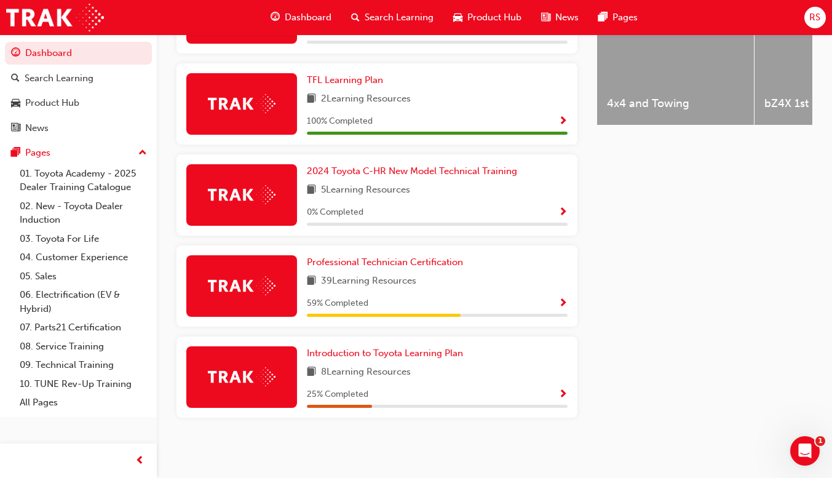
click at [563, 299] on span "Show Progress" at bounding box center [562, 303] width 9 height 11
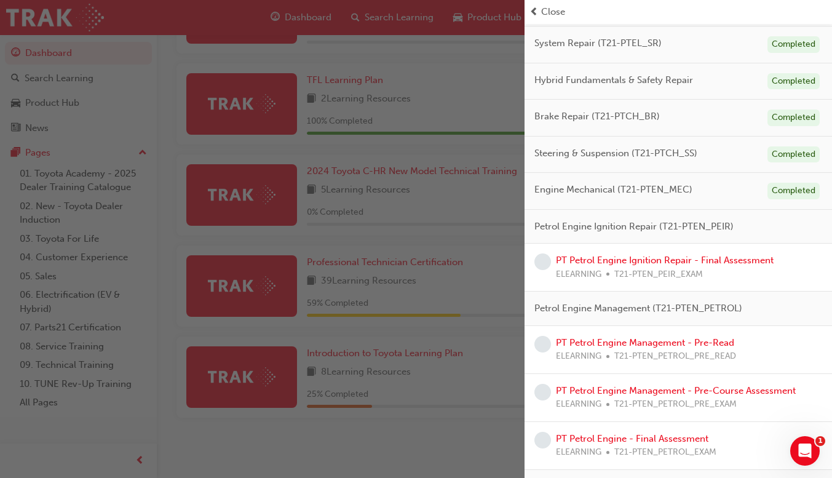
scroll to position [171, 0]
click at [735, 263] on link "PT Petrol Engine Ignition Repair - Final Assessment" at bounding box center [665, 259] width 218 height 11
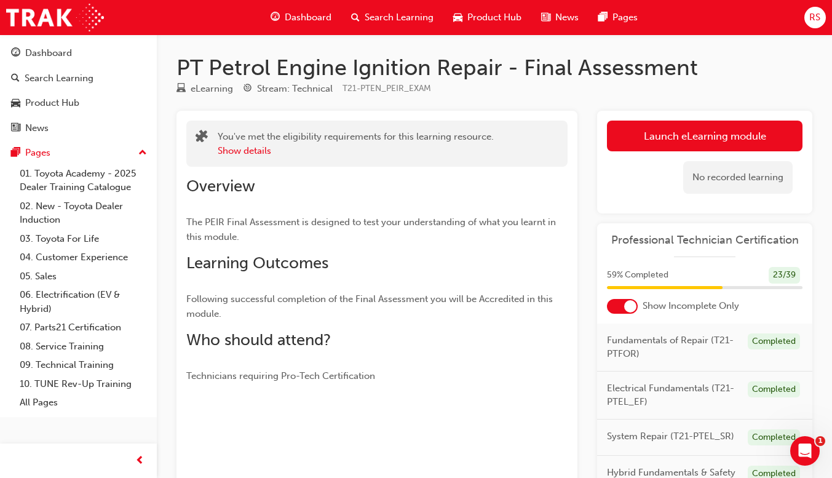
click at [740, 149] on link "Launch eLearning module" at bounding box center [705, 136] width 196 height 31
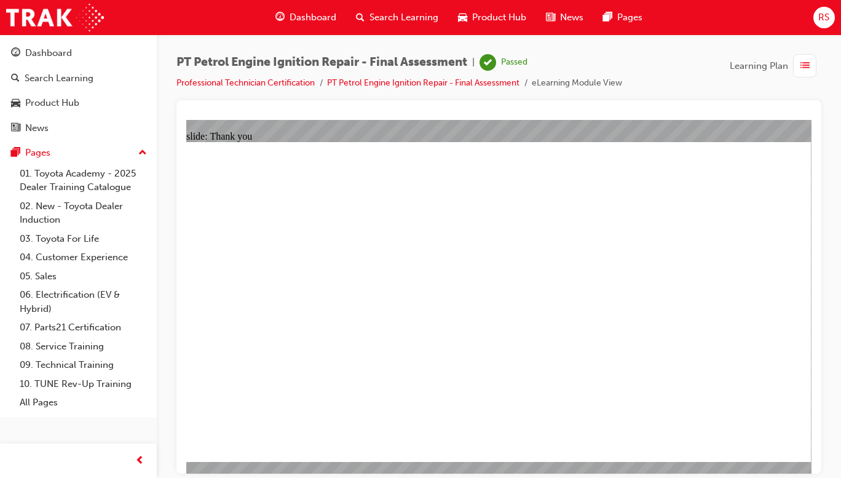
click at [304, 7] on div "Dashboard" at bounding box center [306, 17] width 81 height 25
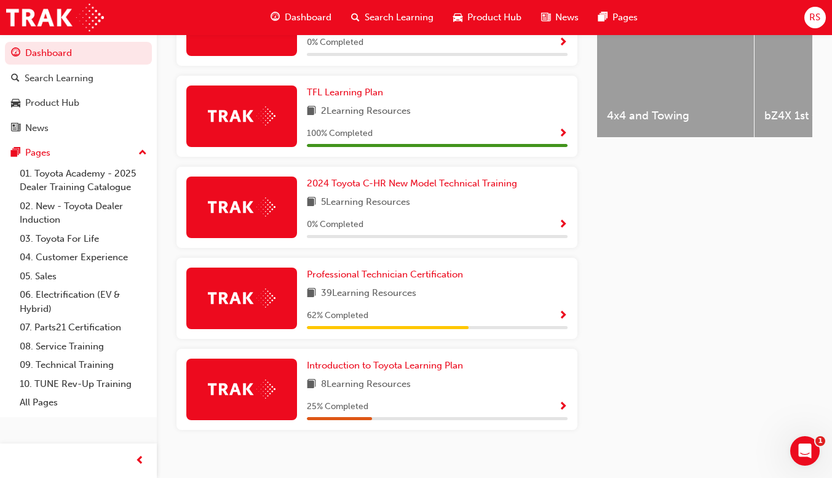
scroll to position [552, 0]
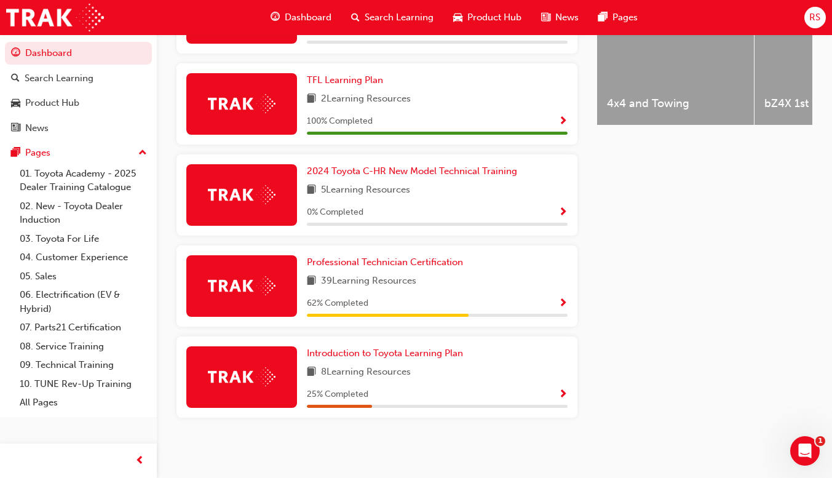
click at [563, 302] on span "Show Progress" at bounding box center [562, 303] width 9 height 11
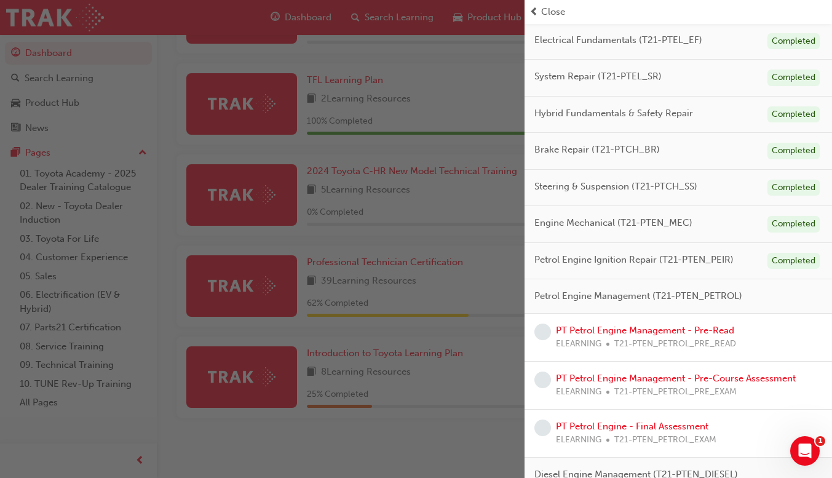
scroll to position [143, 0]
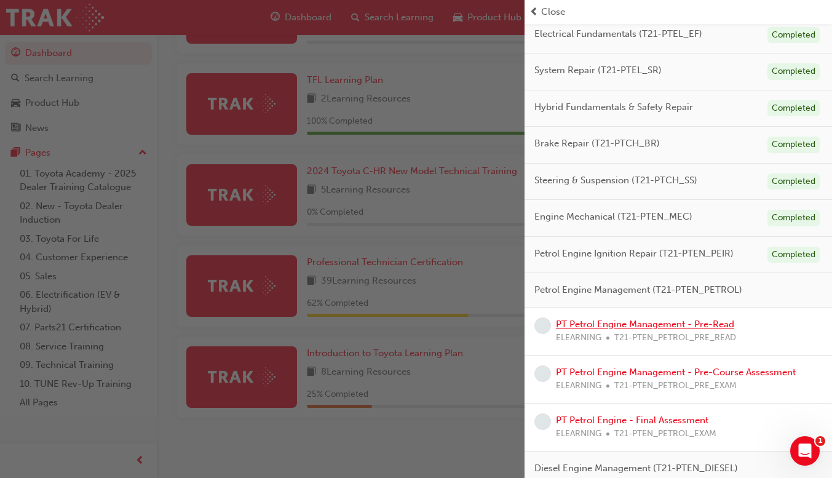
click at [697, 326] on link "PT Petrol Engine Management - Pre-Read" at bounding box center [645, 324] width 178 height 11
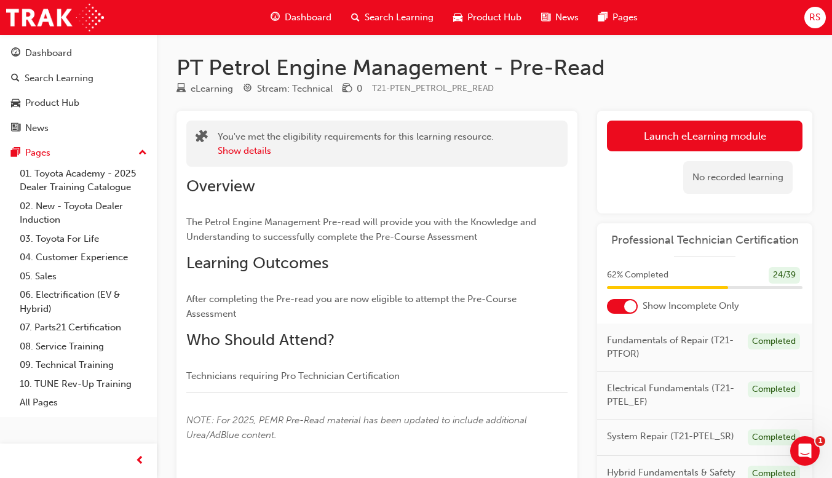
click at [718, 135] on link "Launch eLearning module" at bounding box center [705, 136] width 196 height 31
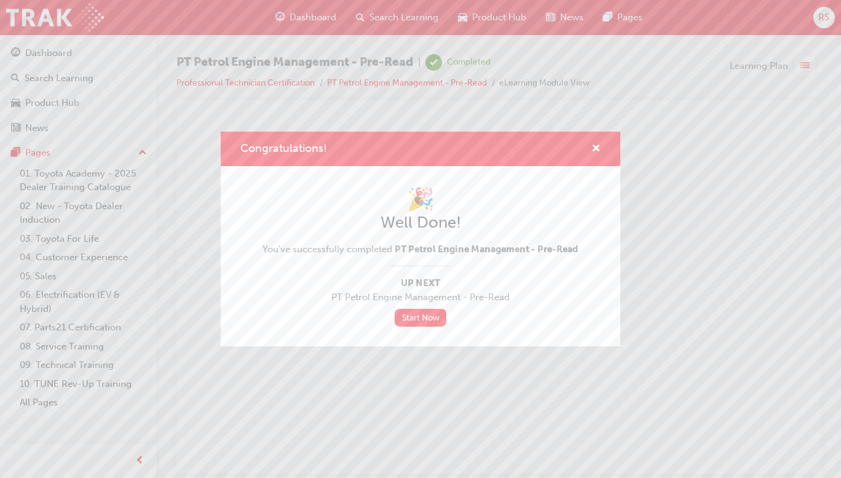
click at [419, 317] on link "Start Now" at bounding box center [421, 318] width 52 height 18
click at [433, 319] on link "Start Now" at bounding box center [421, 318] width 52 height 18
click at [413, 325] on link "Start Now" at bounding box center [421, 318] width 52 height 18
click at [421, 316] on link "Start Now" at bounding box center [421, 318] width 52 height 18
click at [594, 148] on span "cross-icon" at bounding box center [596, 149] width 9 height 11
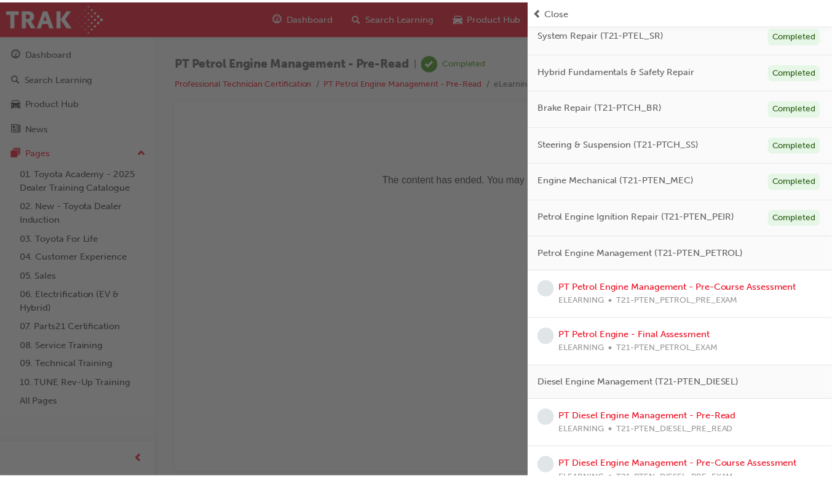
scroll to position [206, 0]
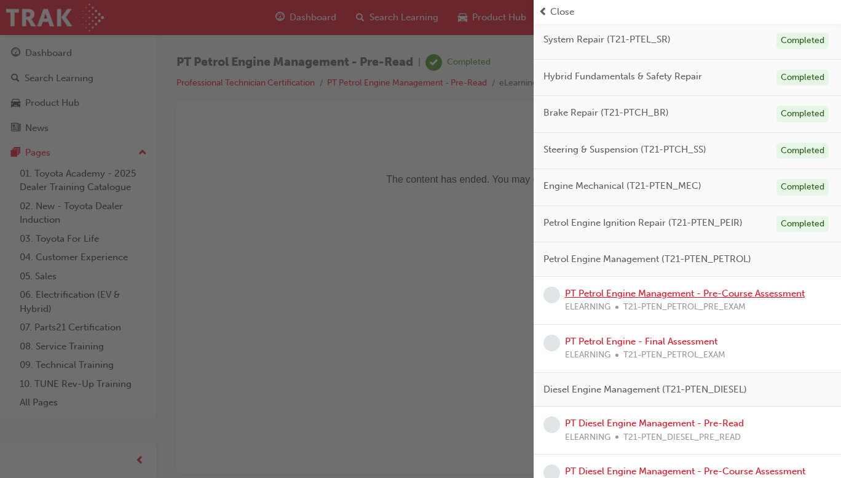
click at [660, 297] on link "PT Petrol Engine Management - Pre-Course Assessment" at bounding box center [685, 293] width 240 height 11
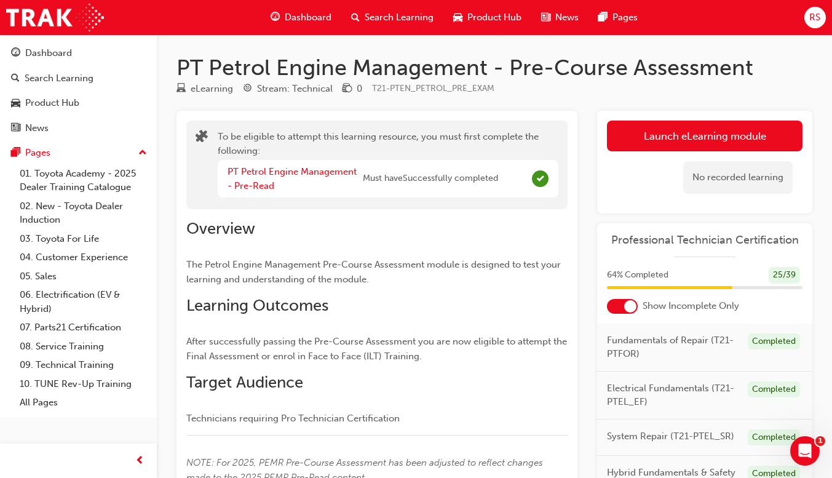
click at [676, 139] on button "Launch eLearning module" at bounding box center [705, 136] width 196 height 31
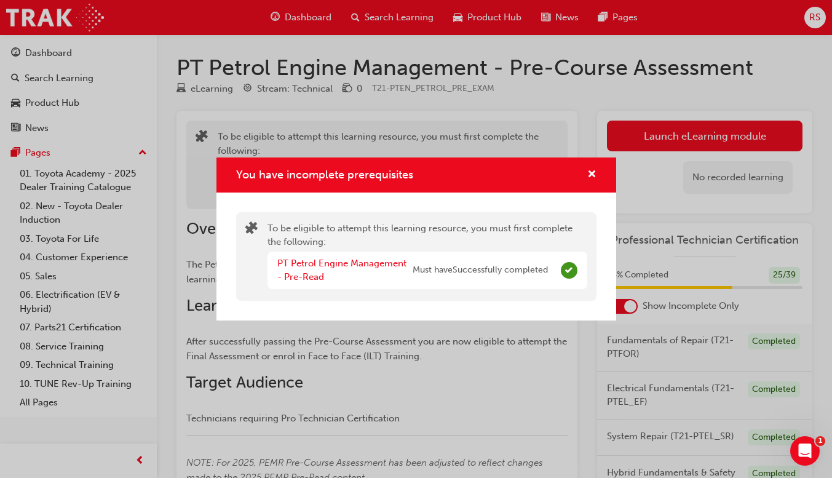
click at [491, 396] on div "You have incomplete prerequisites To be eligible to attempt this learning resou…" at bounding box center [416, 239] width 832 height 478
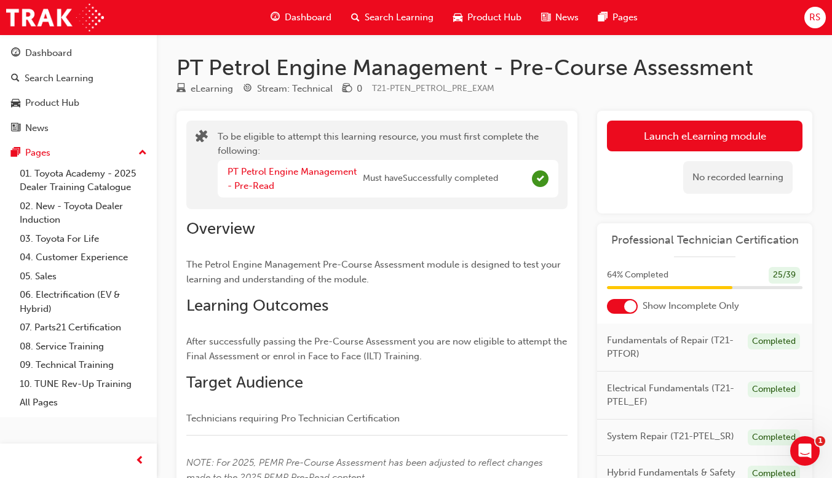
click at [302, 27] on div "Dashboard" at bounding box center [301, 17] width 81 height 25
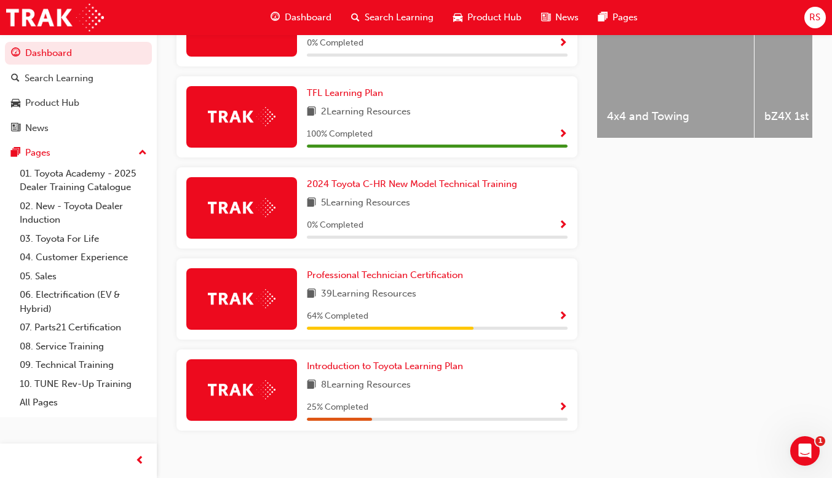
scroll to position [552, 0]
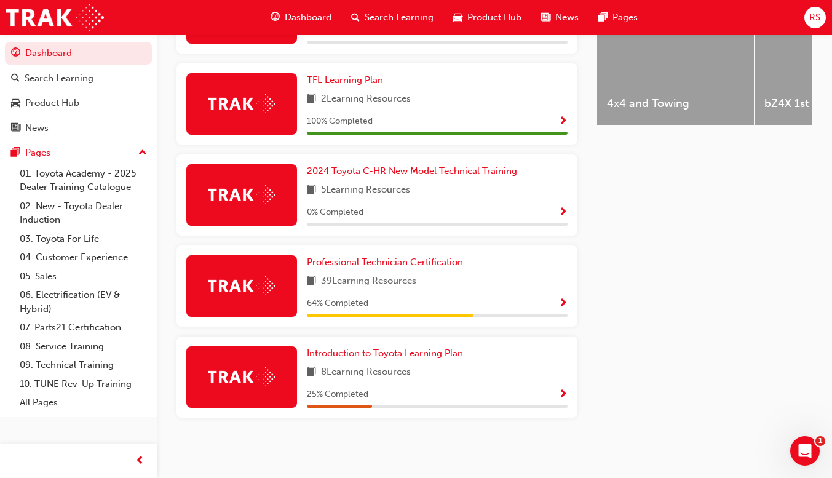
click at [385, 265] on span "Professional Technician Certification" at bounding box center [385, 261] width 156 height 11
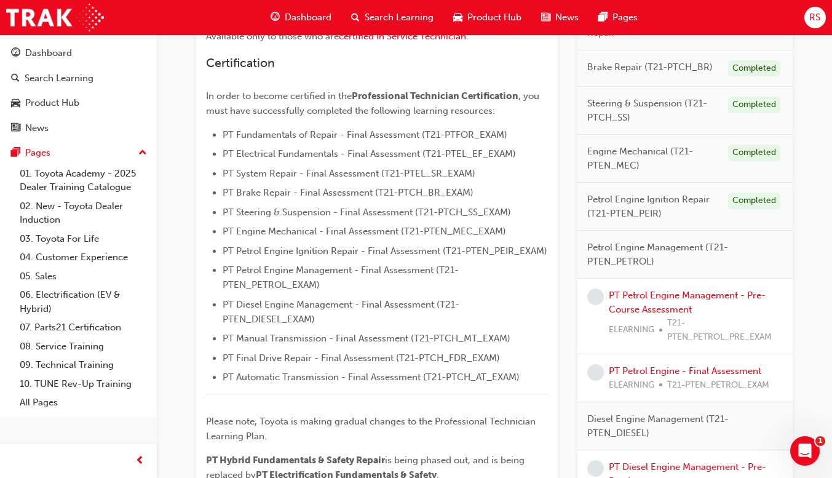
scroll to position [295, 0]
click at [640, 296] on link "PT Petrol Engine Management - Pre-Course Assessment" at bounding box center [687, 301] width 157 height 25
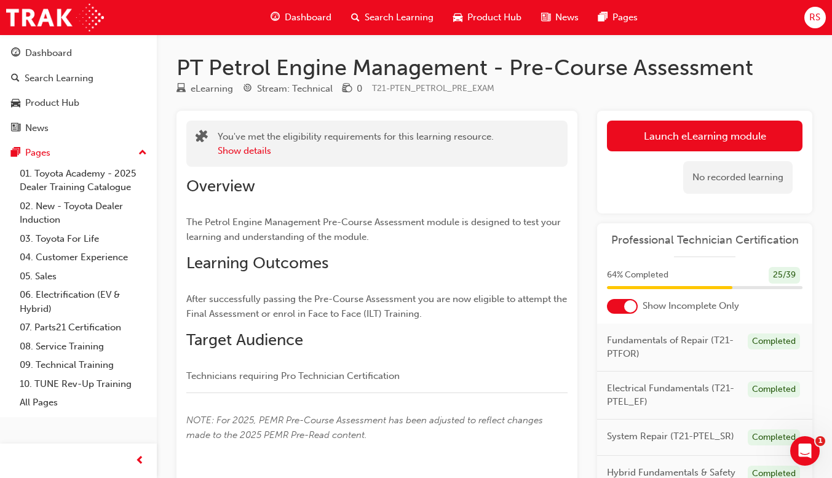
click at [681, 134] on button "Launch eLearning module" at bounding box center [705, 136] width 196 height 31
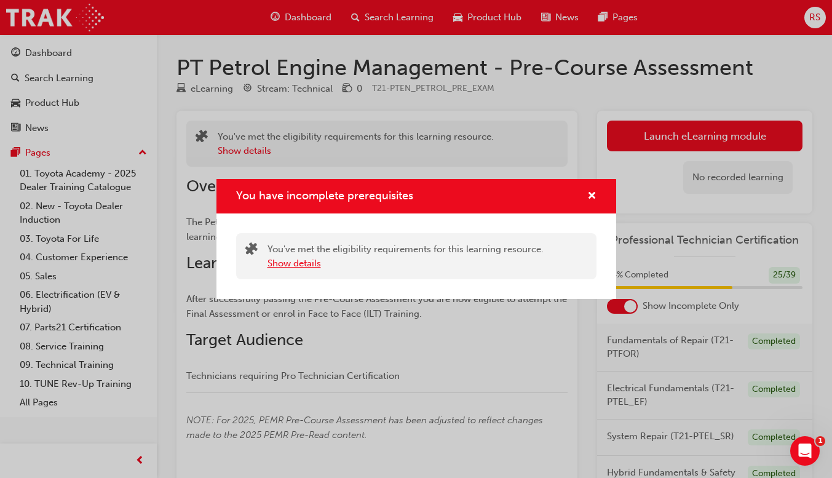
click at [301, 266] on button "Show details" at bounding box center [293, 263] width 53 height 14
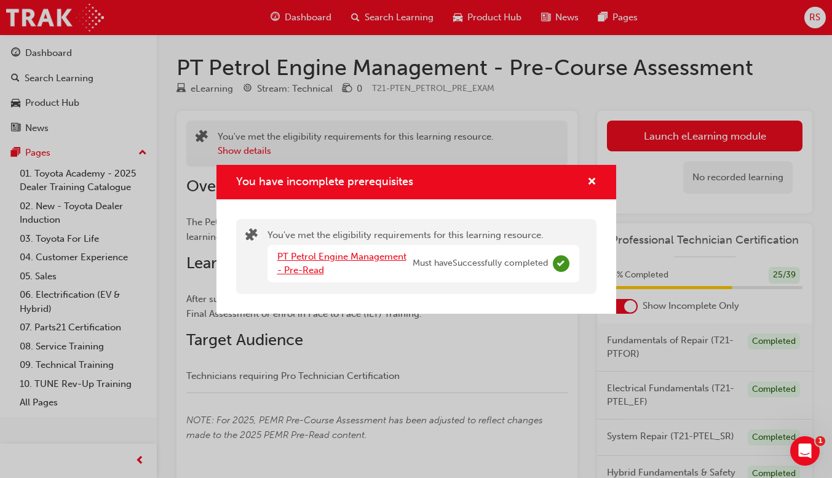
click at [326, 254] on link "PT Petrol Engine Management - Pre-Read" at bounding box center [341, 263] width 129 height 25
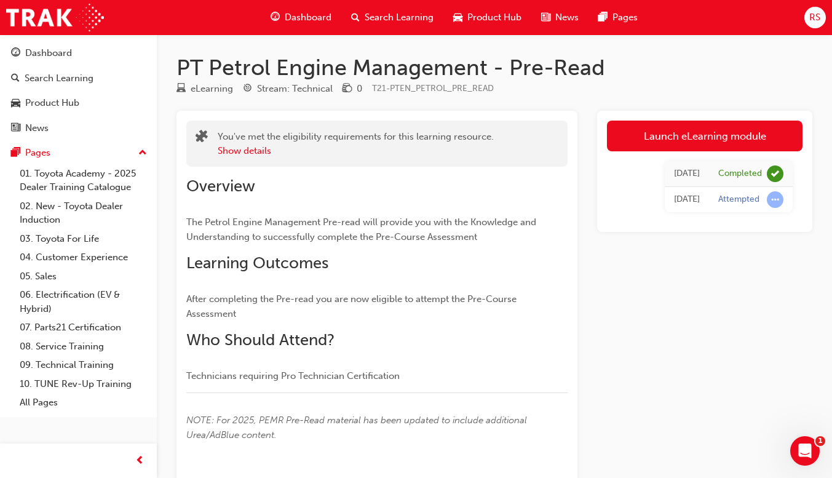
click at [664, 134] on link "Launch eLearning module" at bounding box center [705, 136] width 196 height 31
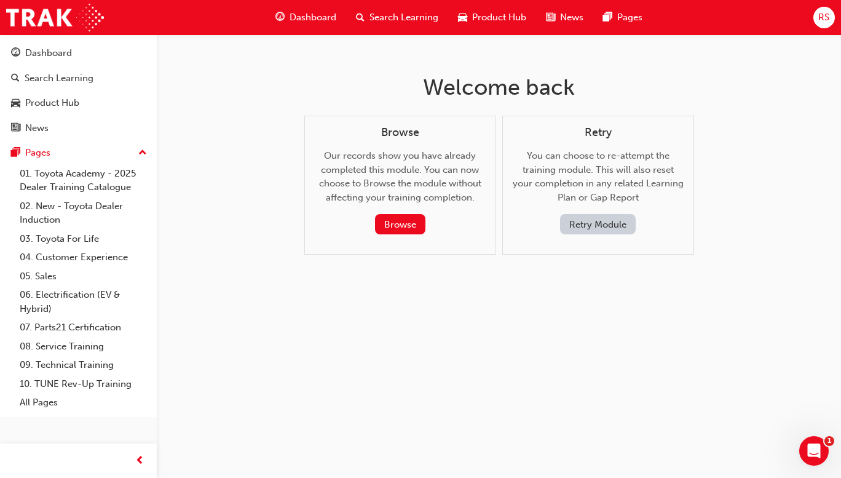
click at [412, 218] on button "Browse" at bounding box center [400, 224] width 50 height 20
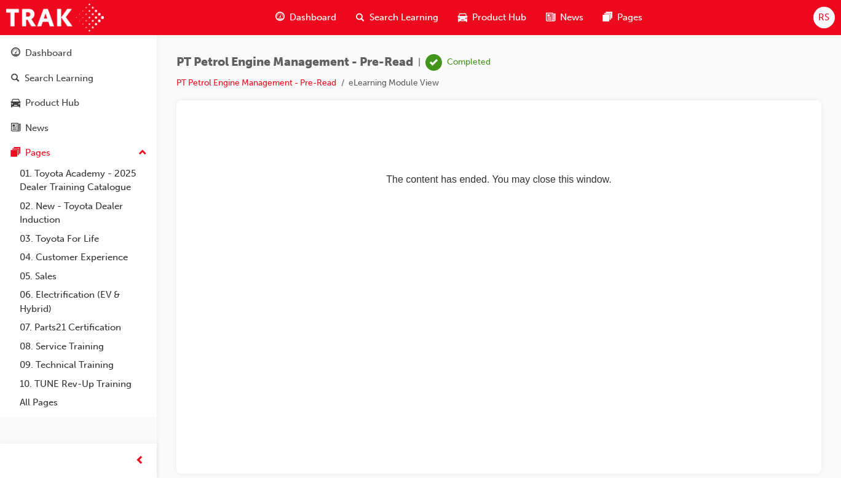
click at [313, 20] on span "Dashboard" at bounding box center [313, 17] width 47 height 14
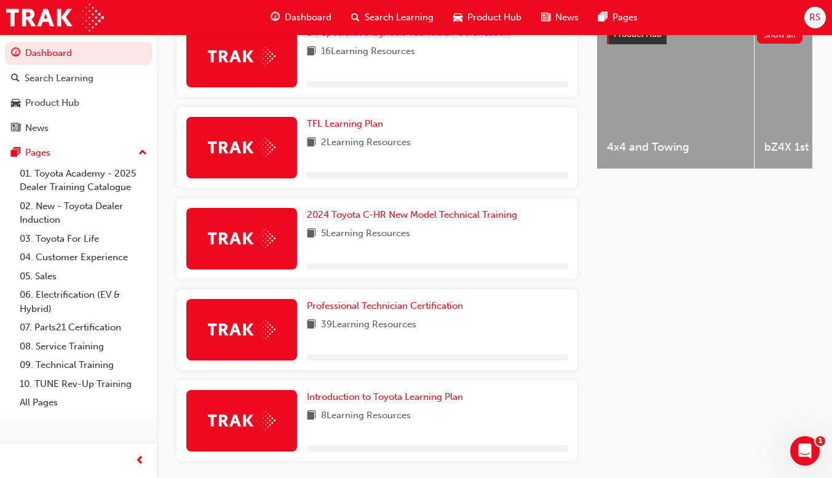
scroll to position [552, 0]
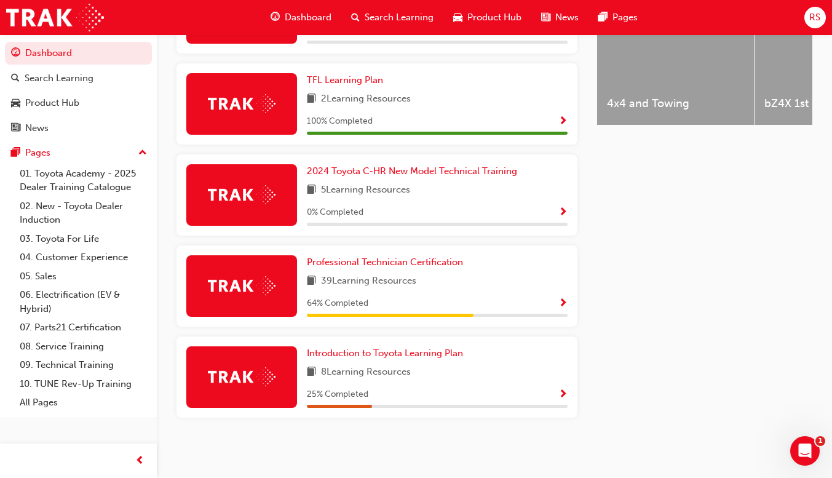
click at [561, 299] on span "Show Progress" at bounding box center [562, 303] width 9 height 11
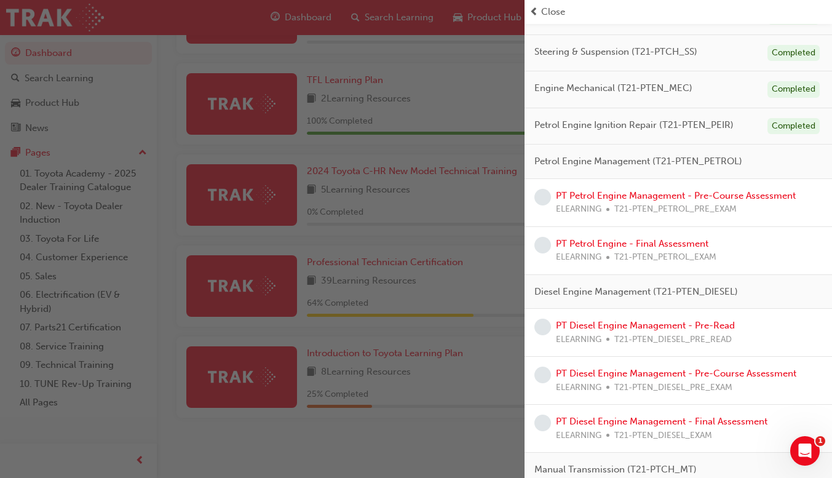
scroll to position [272, 0]
click at [620, 195] on link "PT Petrol Engine Management - Pre-Course Assessment" at bounding box center [676, 195] width 240 height 11
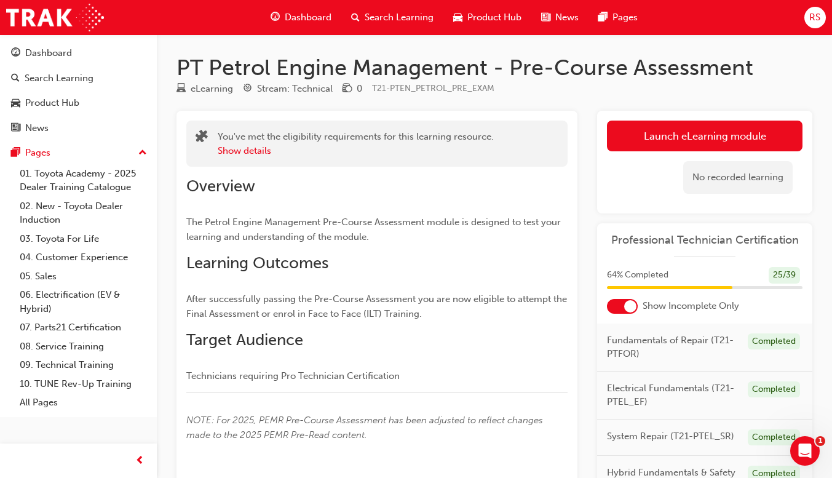
click at [679, 138] on link "Launch eLearning module" at bounding box center [705, 136] width 196 height 31
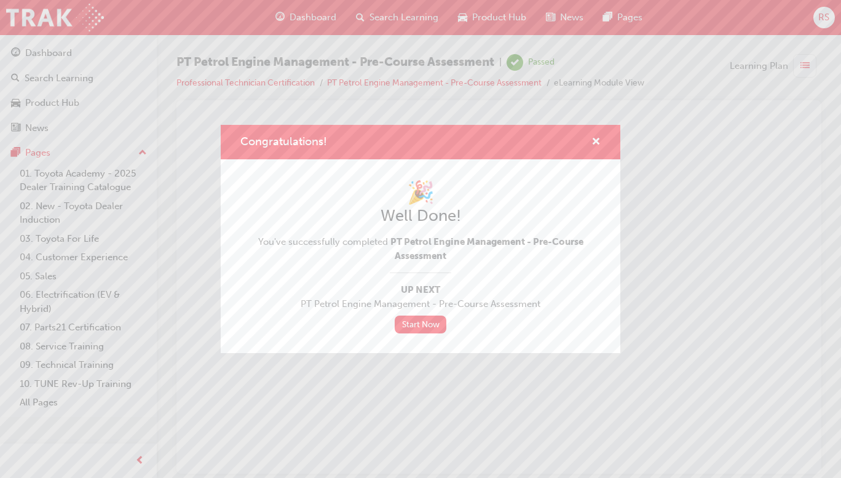
click at [506, 384] on div "Congratulations! 🎉 Well Done! You've successfully completed PT Petrol Engine Ma…" at bounding box center [420, 239] width 841 height 478
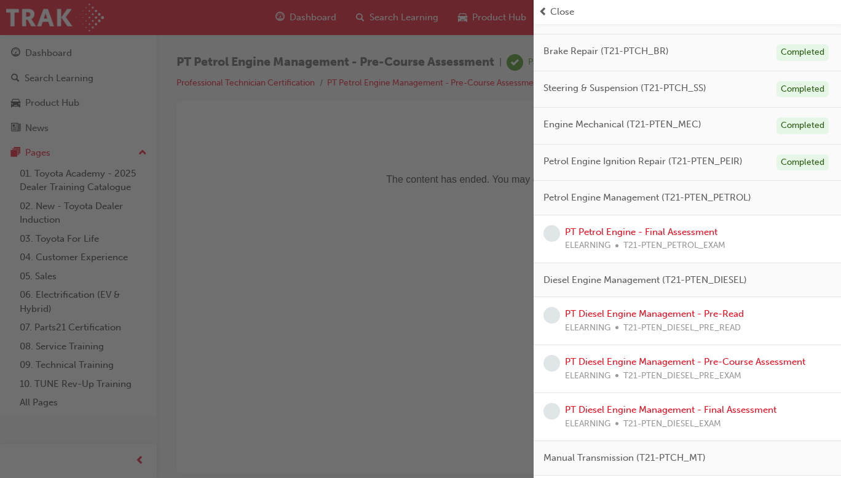
scroll to position [268, 0]
click at [638, 235] on link "PT Petrol Engine - Final Assessment" at bounding box center [641, 231] width 152 height 11
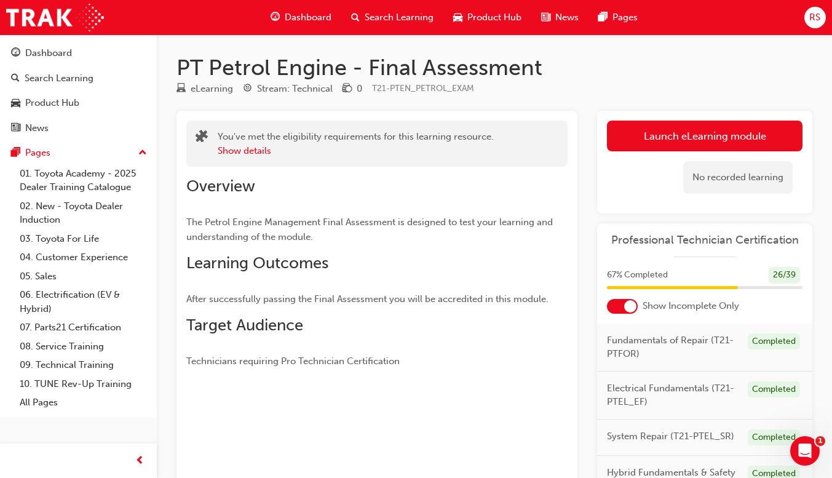
click at [743, 132] on link "Launch eLearning module" at bounding box center [705, 136] width 196 height 31
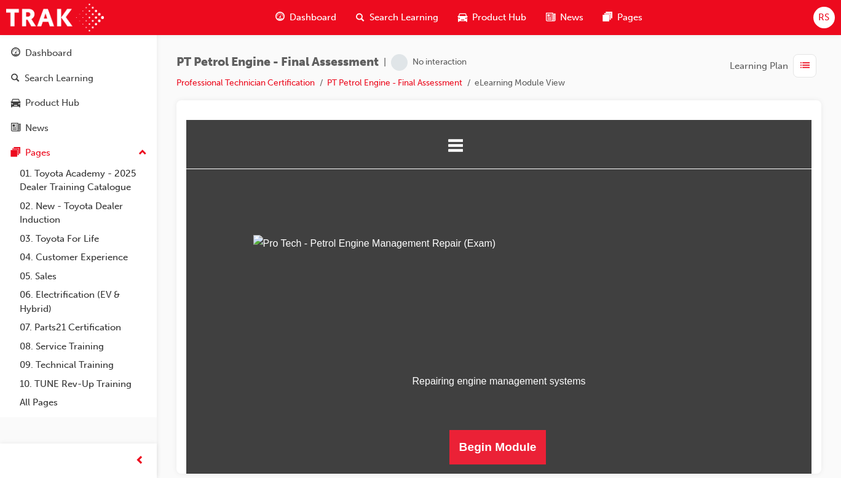
scroll to position [125, 0]
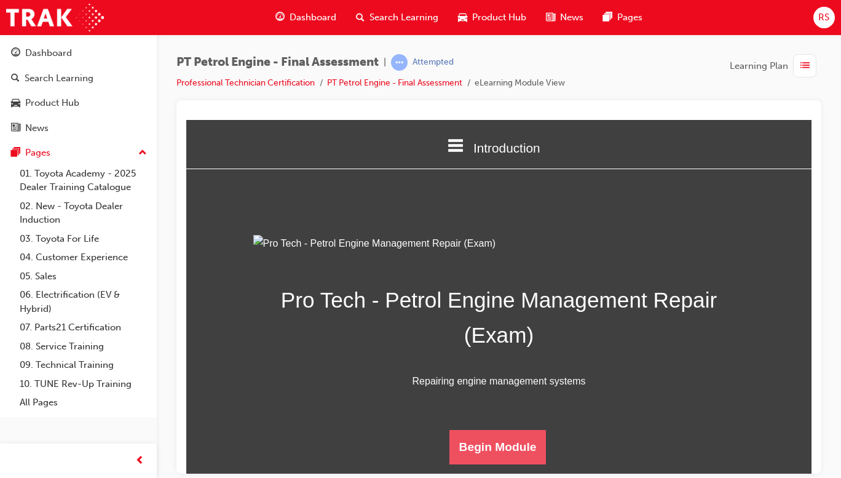
click at [501, 454] on button "Begin Module" at bounding box center [497, 446] width 97 height 34
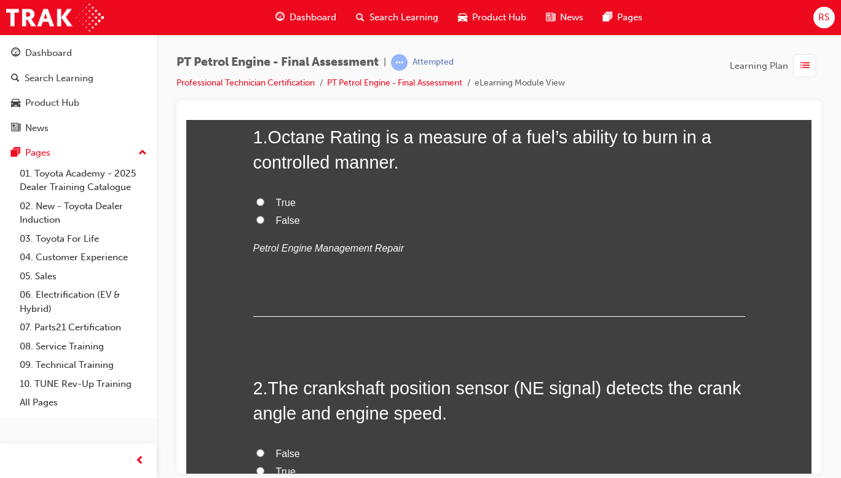
scroll to position [0, 0]
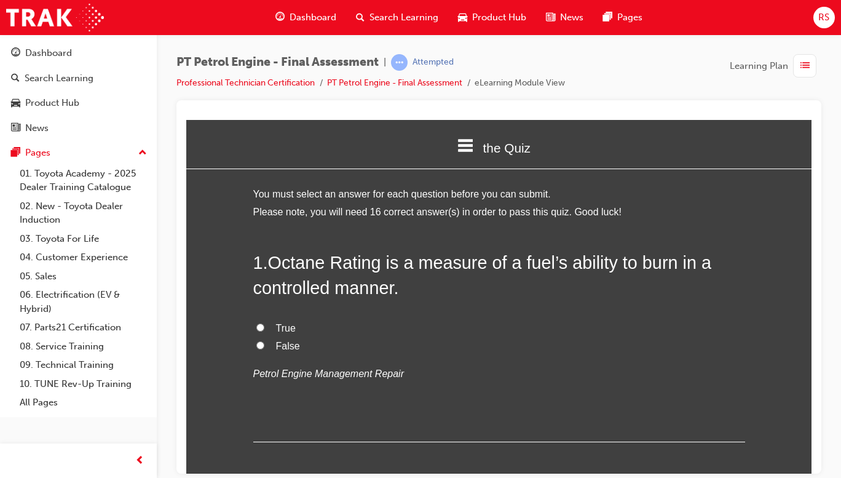
click at [290, 327] on span "True" at bounding box center [286, 327] width 20 height 10
click at [264, 327] on input "True" at bounding box center [260, 327] width 8 height 8
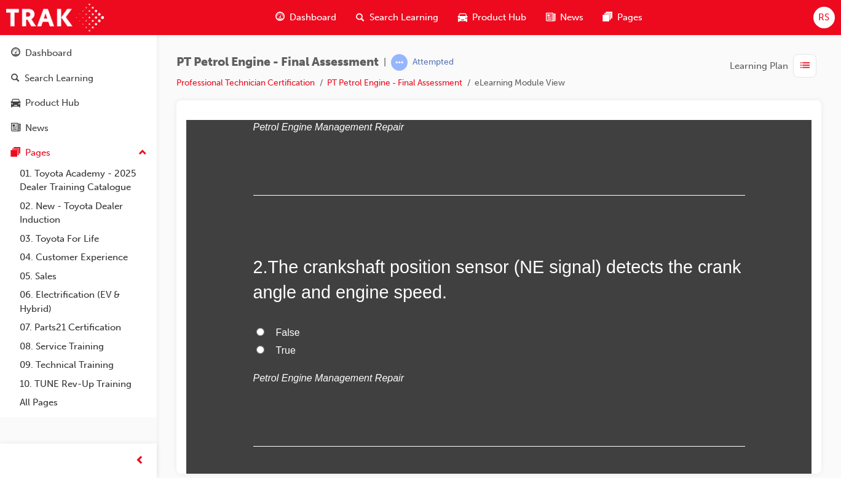
scroll to position [245, 0]
click at [288, 357] on label "True" at bounding box center [499, 351] width 492 height 18
click at [264, 354] on input "True" at bounding box center [260, 350] width 8 height 8
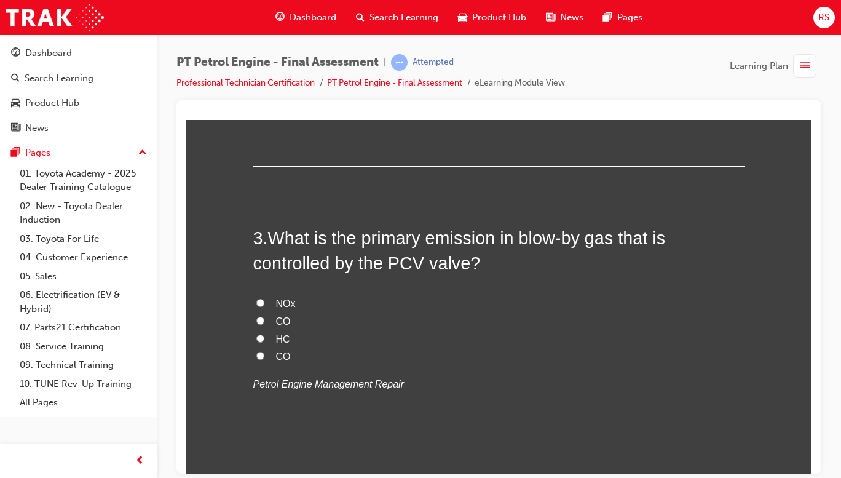
scroll to position [524, 0]
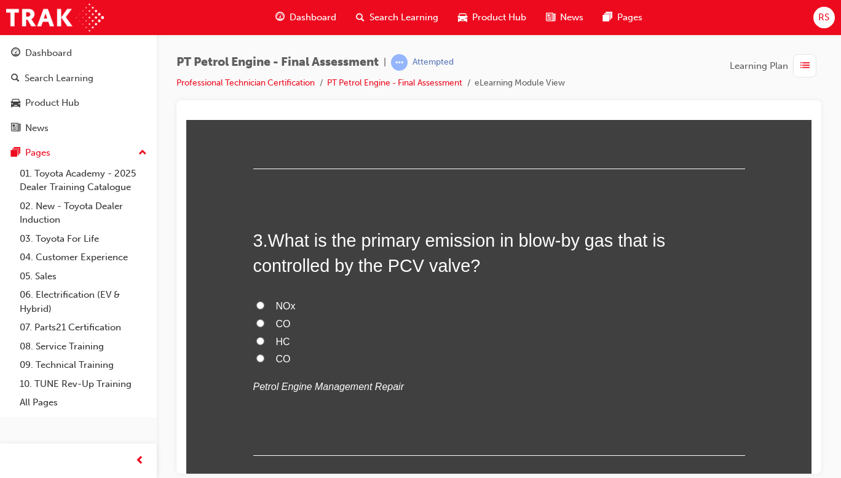
click at [284, 347] on label "HC" at bounding box center [499, 342] width 492 height 18
click at [264, 344] on input "HC" at bounding box center [260, 340] width 8 height 8
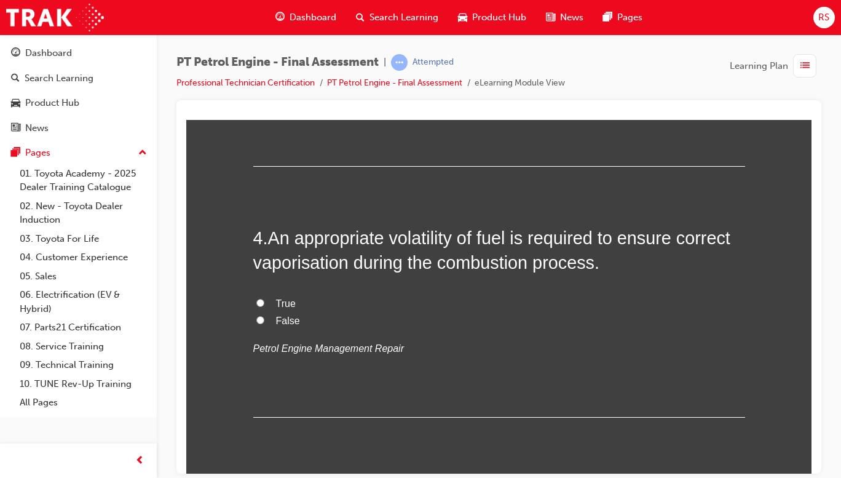
scroll to position [813, 0]
click at [287, 298] on span "True" at bounding box center [286, 303] width 20 height 10
click at [264, 298] on input "True" at bounding box center [260, 302] width 8 height 8
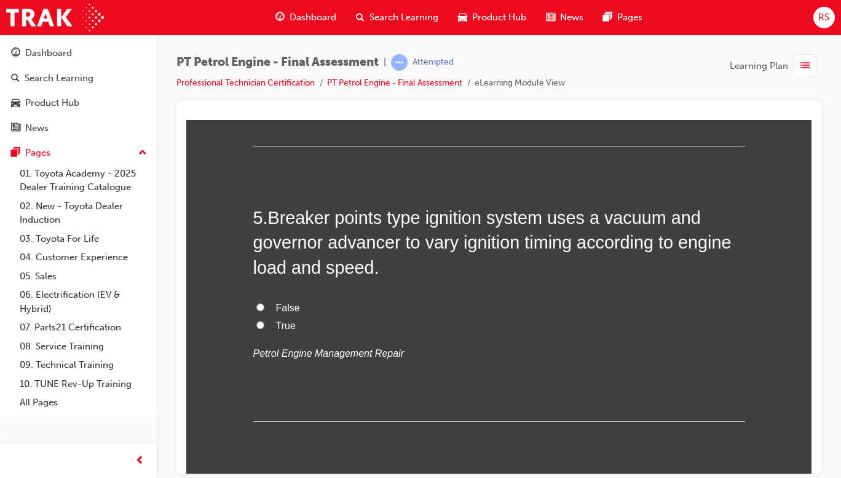
scroll to position [1084, 0]
click at [295, 325] on label "True" at bounding box center [499, 326] width 492 height 18
click at [264, 325] on input "True" at bounding box center [260, 324] width 8 height 8
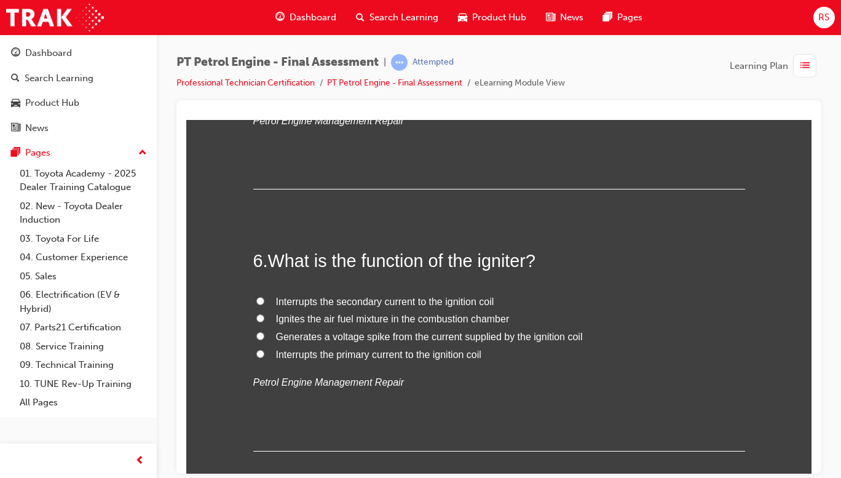
scroll to position [1333, 0]
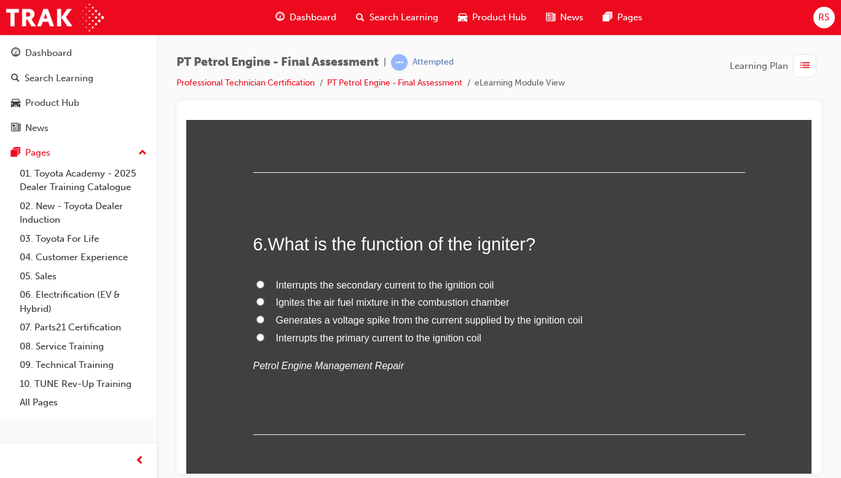
click at [493, 302] on span "Ignites the air fuel mixture in the combustion chamber" at bounding box center [393, 301] width 234 height 10
click at [264, 302] on input "Ignites the air fuel mixture in the combustion chamber" at bounding box center [260, 301] width 8 height 8
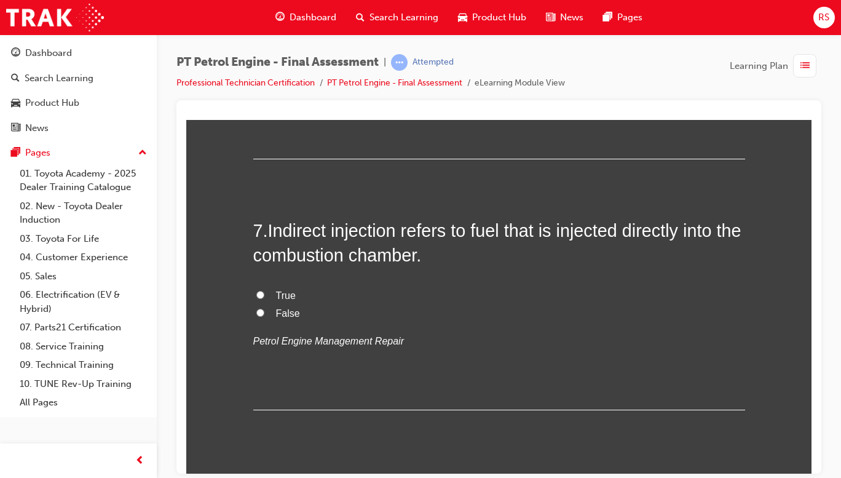
scroll to position [1612, 0]
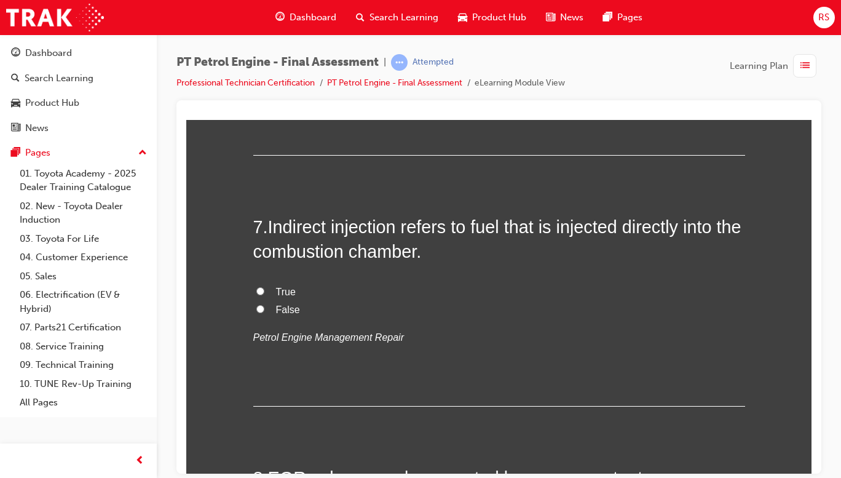
click at [287, 312] on span "False" at bounding box center [288, 309] width 24 height 10
click at [264, 312] on input "False" at bounding box center [260, 308] width 8 height 8
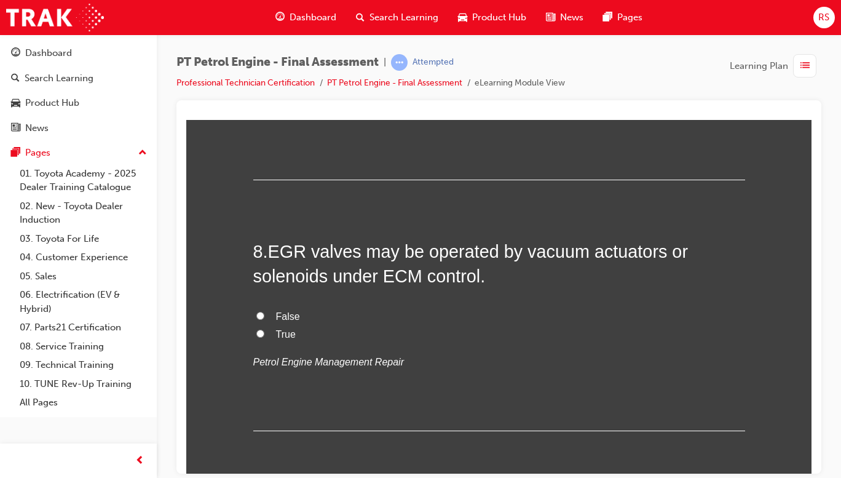
scroll to position [1855, 0]
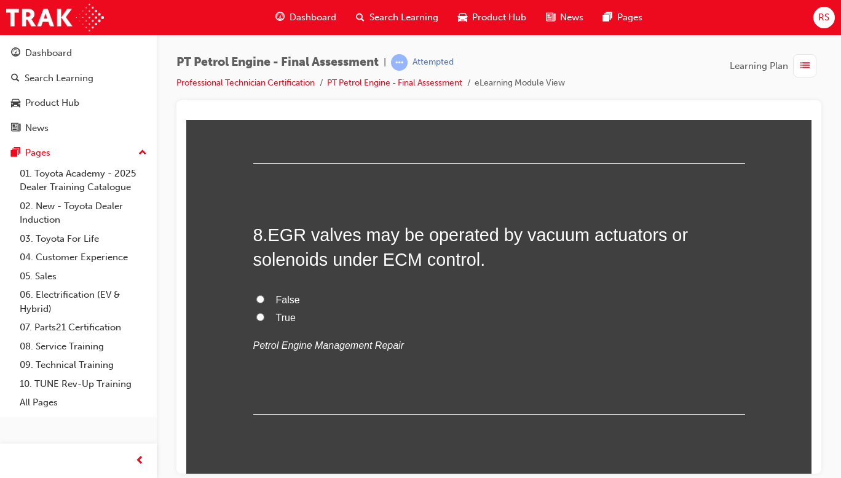
click at [287, 325] on label "True" at bounding box center [499, 318] width 492 height 18
click at [264, 320] on input "True" at bounding box center [260, 316] width 8 height 8
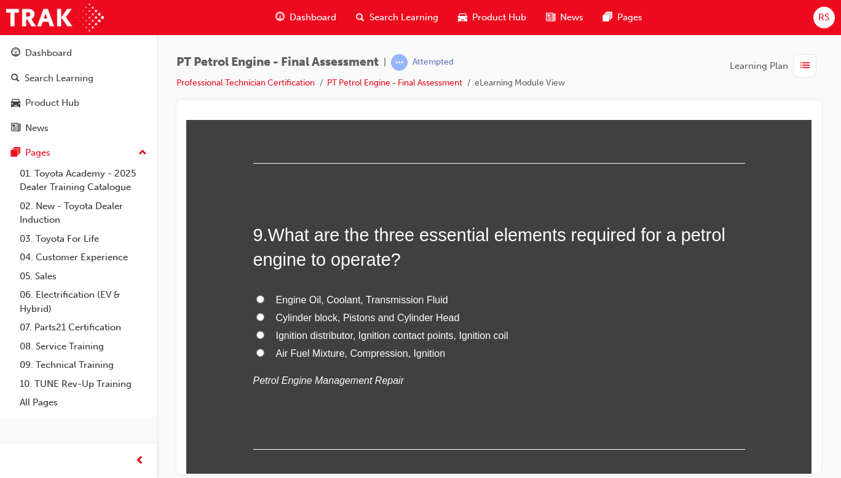
scroll to position [2102, 0]
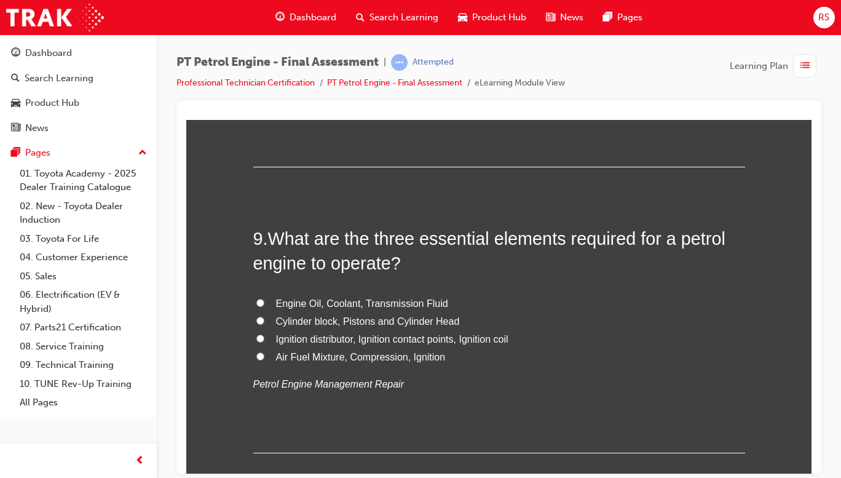
click at [426, 363] on label "Air Fuel Mixture, Compression, Ignition" at bounding box center [499, 357] width 492 height 18
click at [264, 360] on input "Air Fuel Mixture, Compression, Ignition" at bounding box center [260, 356] width 8 height 8
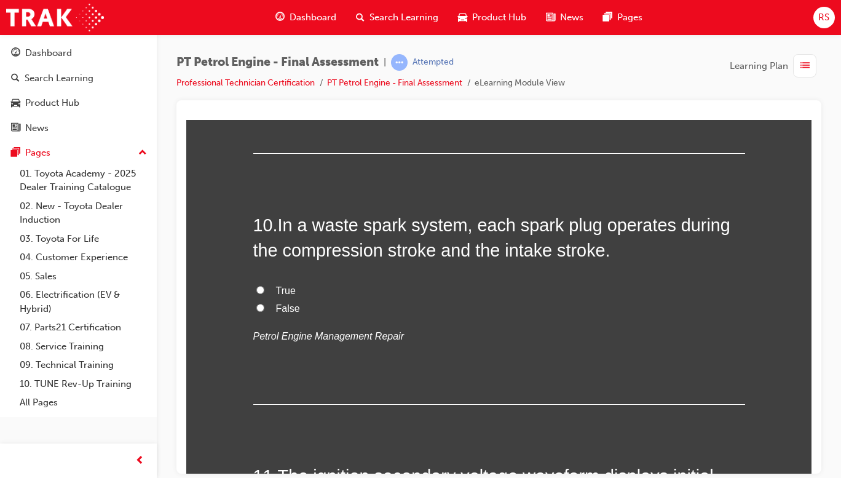
scroll to position [2407, 0]
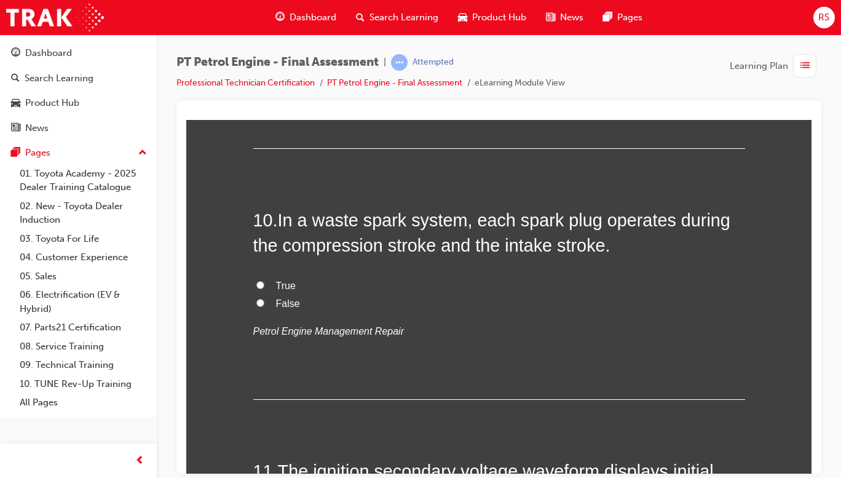
click at [293, 311] on label "False" at bounding box center [499, 304] width 492 height 18
click at [264, 306] on input "False" at bounding box center [260, 302] width 8 height 8
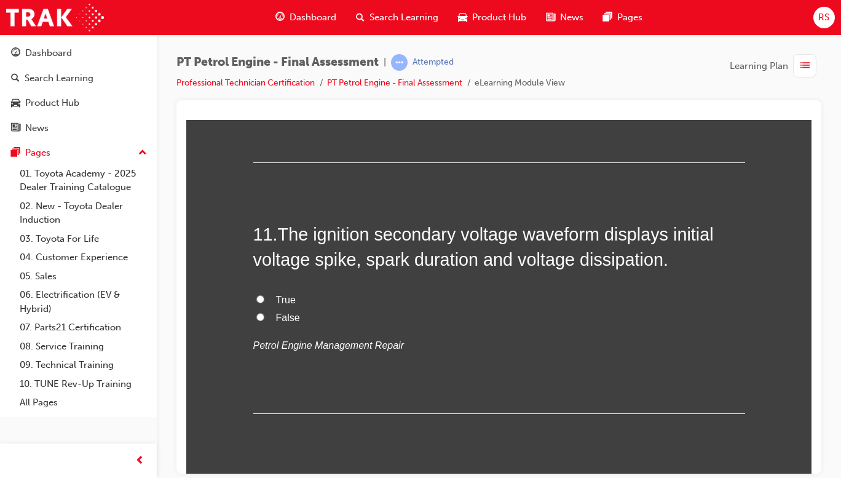
scroll to position [2644, 0]
click at [288, 294] on span "True" at bounding box center [286, 298] width 20 height 10
click at [264, 294] on input "True" at bounding box center [260, 298] width 8 height 8
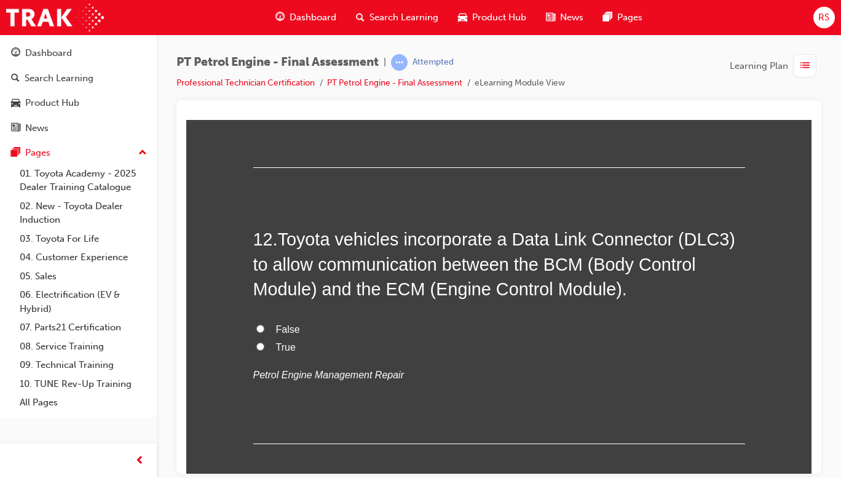
scroll to position [2891, 0]
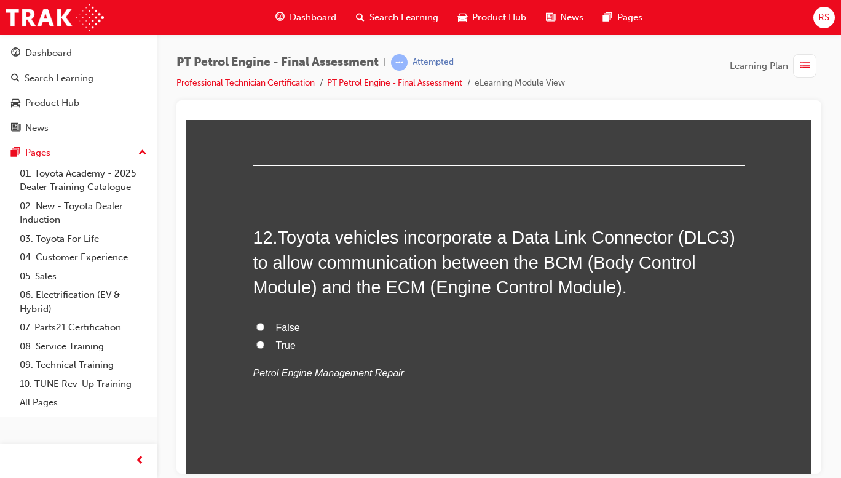
click at [293, 347] on label "True" at bounding box center [499, 345] width 492 height 18
click at [264, 347] on input "True" at bounding box center [260, 344] width 8 height 8
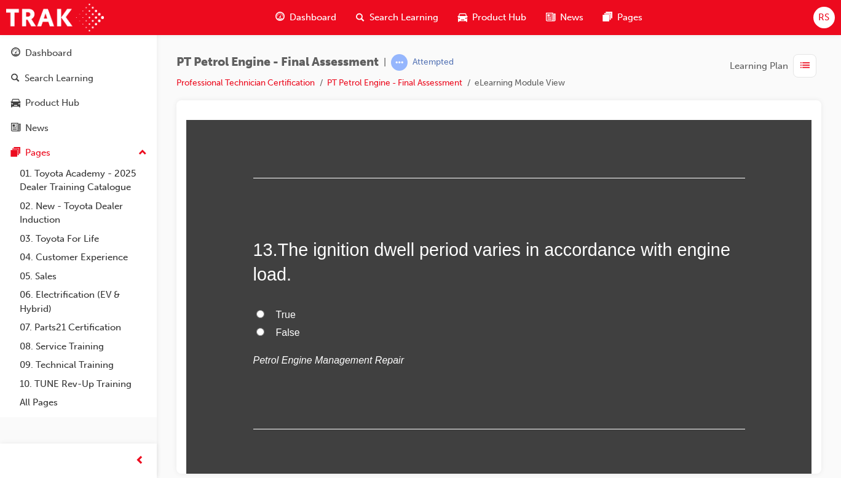
scroll to position [3158, 0]
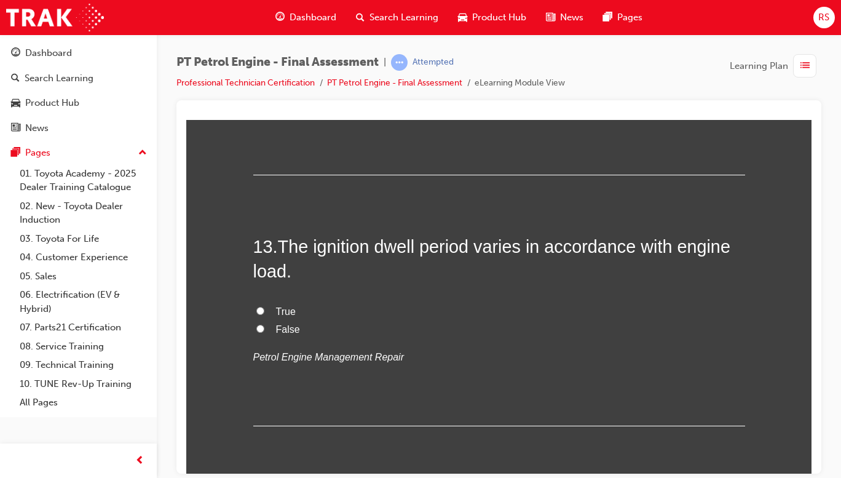
click at [283, 308] on span "True" at bounding box center [286, 311] width 20 height 10
click at [264, 308] on input "True" at bounding box center [260, 310] width 8 height 8
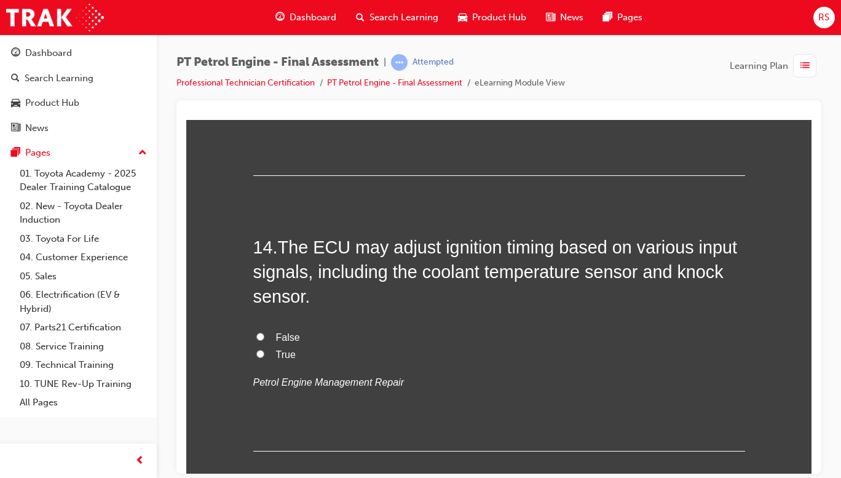
scroll to position [3406, 0]
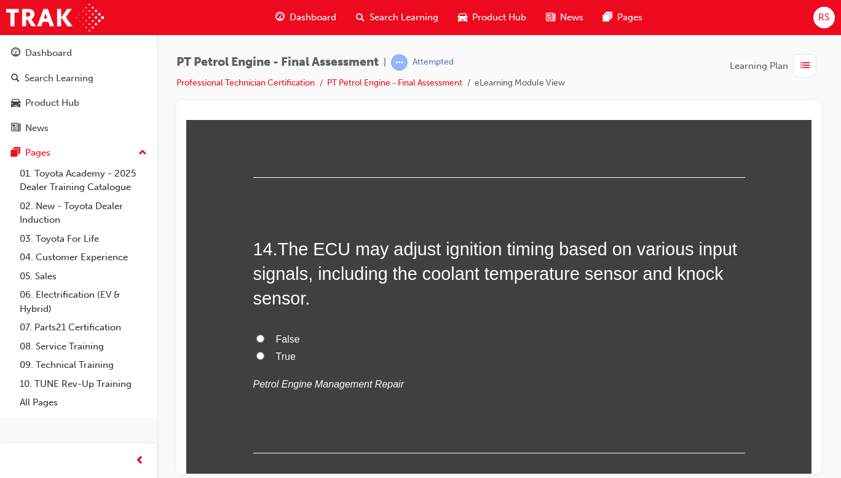
click at [285, 363] on label "True" at bounding box center [499, 356] width 492 height 18
click at [264, 359] on input "True" at bounding box center [260, 355] width 8 height 8
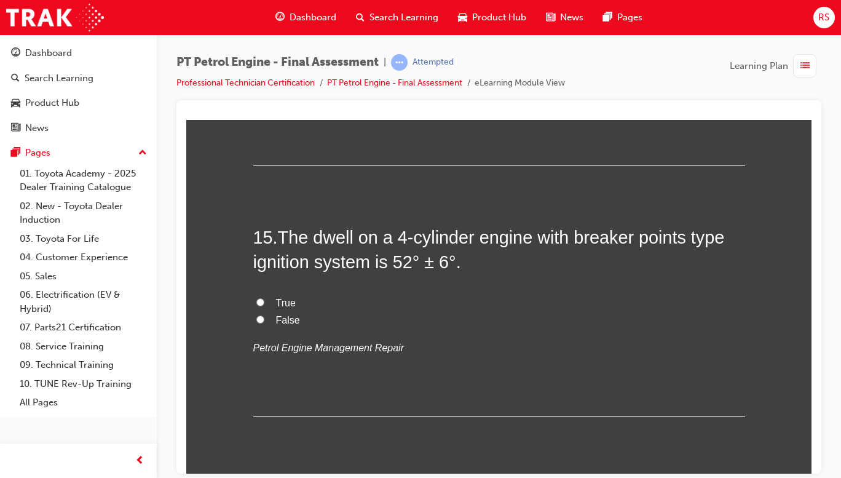
scroll to position [3695, 0]
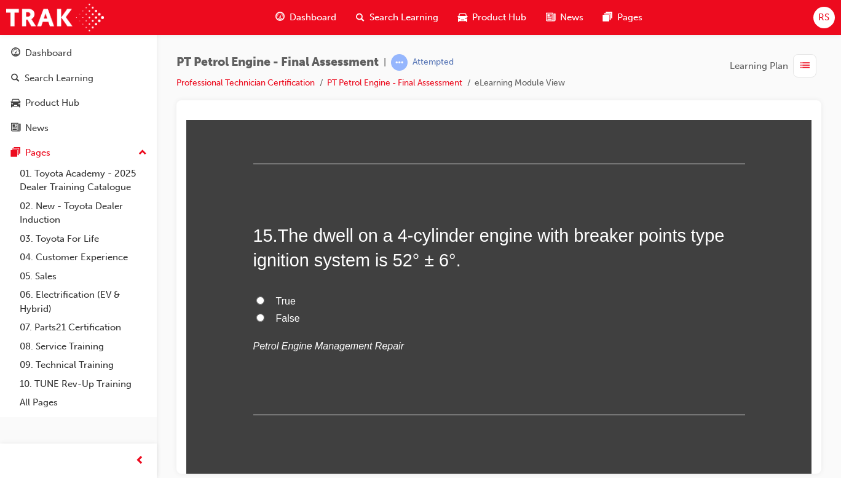
click at [297, 300] on label "True" at bounding box center [499, 301] width 492 height 18
click at [264, 300] on input "True" at bounding box center [260, 300] width 8 height 8
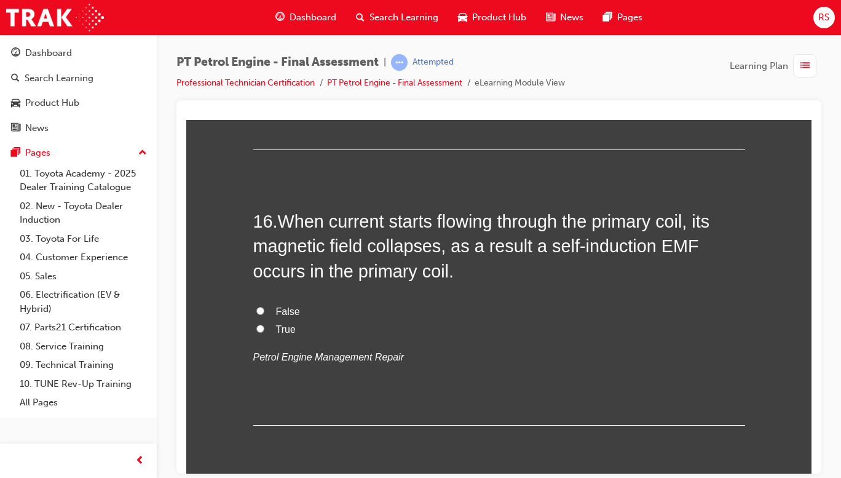
scroll to position [3961, 0]
click at [293, 310] on span "False" at bounding box center [288, 310] width 24 height 10
click at [264, 310] on input "False" at bounding box center [260, 310] width 8 height 8
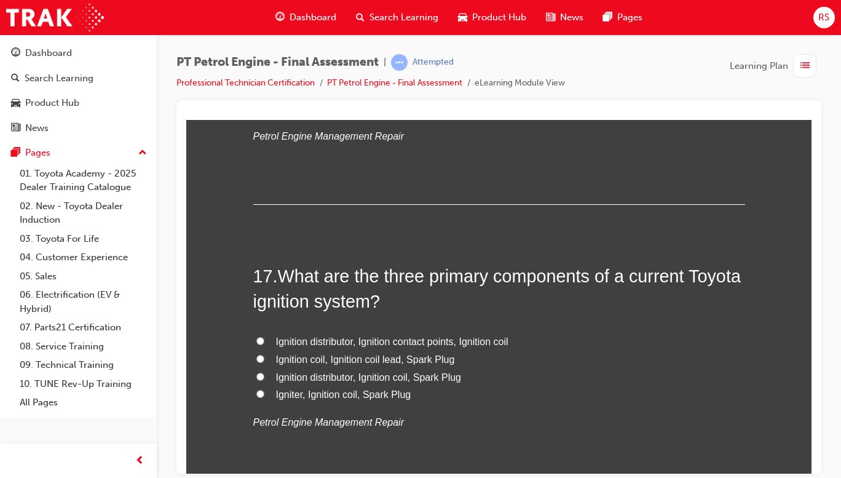
scroll to position [4216, 0]
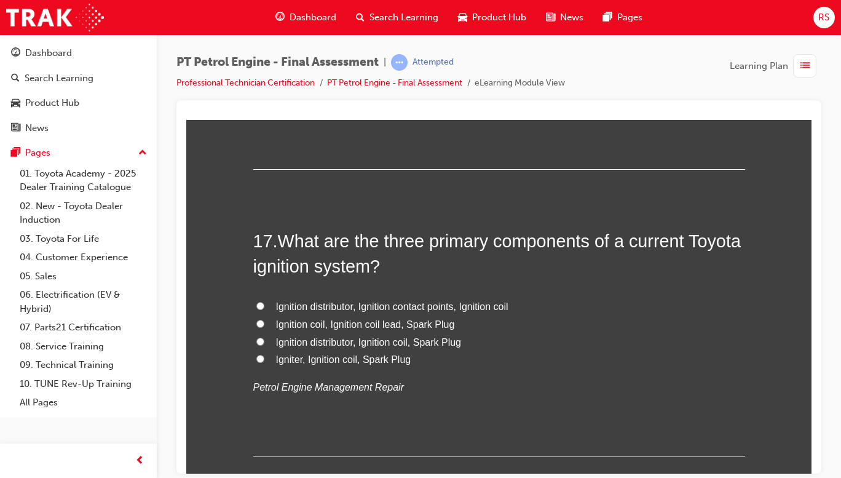
click at [395, 363] on span "Igniter, Ignition coil, Spark Plug" at bounding box center [343, 359] width 135 height 10
click at [264, 362] on input "Igniter, Ignition coil, Spark Plug" at bounding box center [260, 358] width 8 height 8
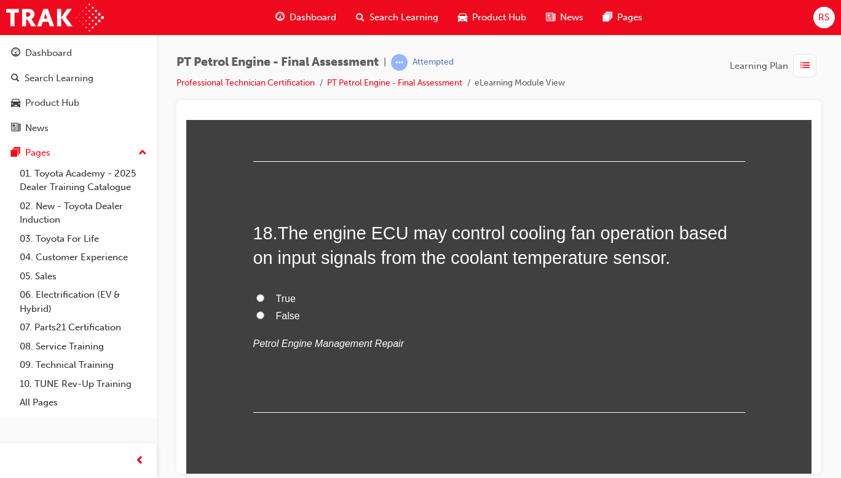
scroll to position [4518, 0]
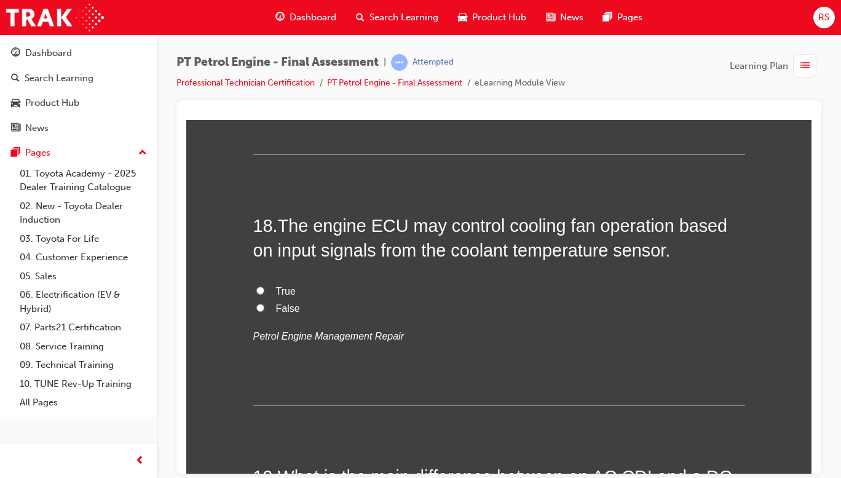
click at [283, 295] on span "True" at bounding box center [286, 290] width 20 height 10
click at [264, 294] on input "True" at bounding box center [260, 290] width 8 height 8
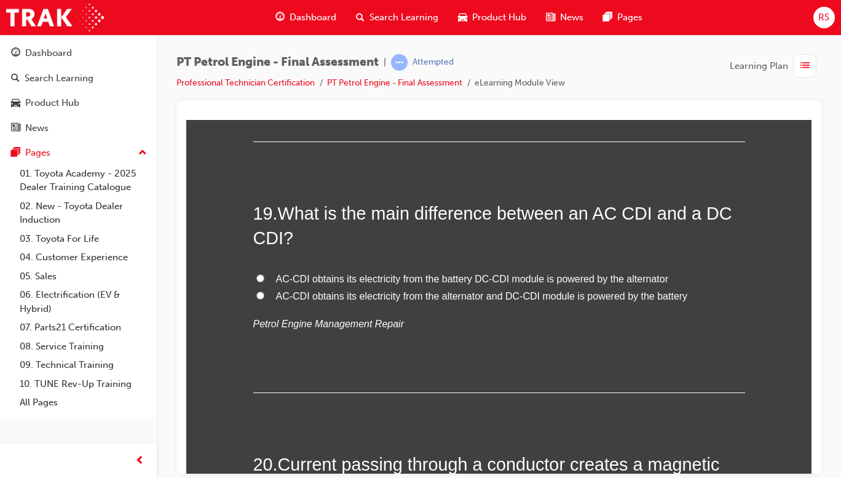
scroll to position [4782, 0]
click at [665, 299] on span "AC-CDI obtains its electricity from the alternator and DC-CDI module is powered…" at bounding box center [482, 295] width 412 height 10
click at [264, 298] on input "AC-CDI obtains its electricity from the alternator and DC-CDI module is powered…" at bounding box center [260, 294] width 8 height 8
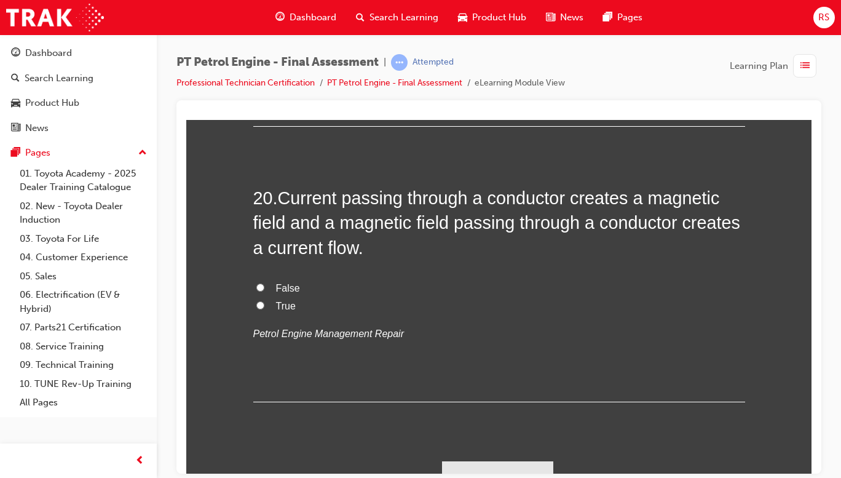
scroll to position [5055, 0]
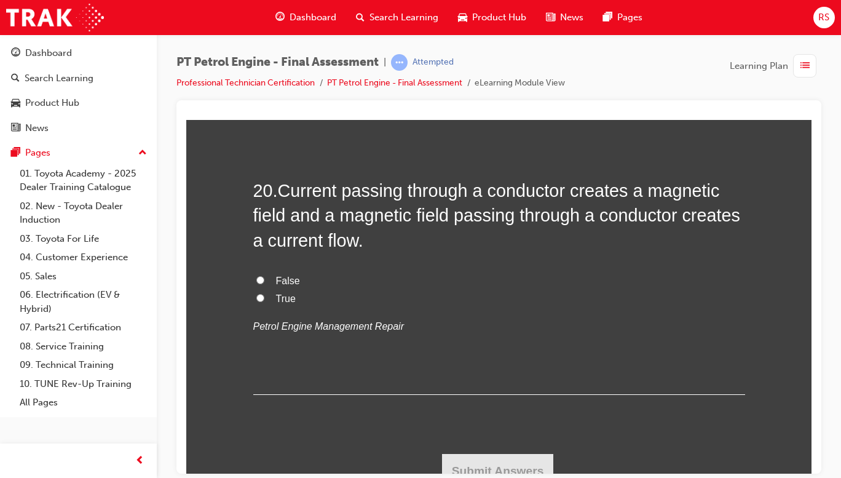
click at [296, 298] on label "True" at bounding box center [499, 299] width 492 height 18
click at [264, 298] on input "True" at bounding box center [260, 297] width 8 height 8
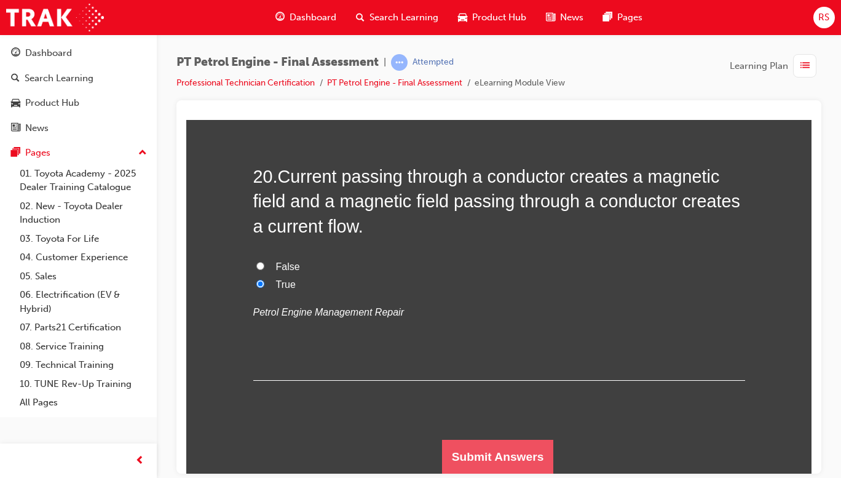
click at [528, 448] on button "Submit Answers" at bounding box center [498, 456] width 112 height 34
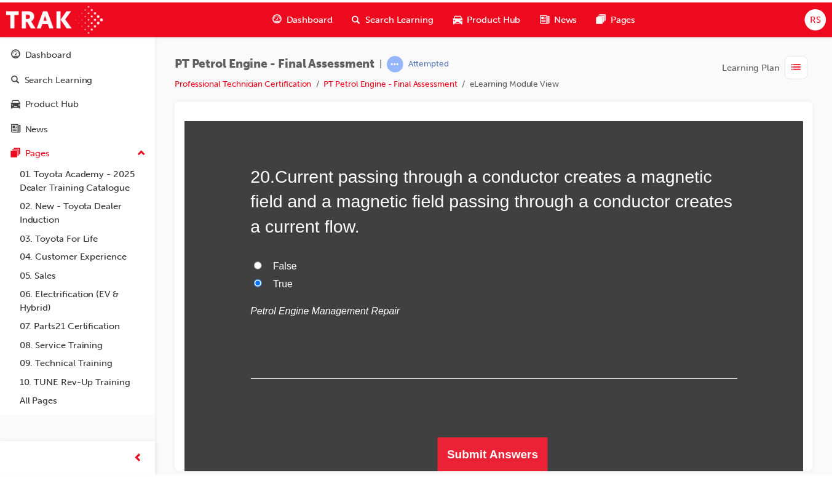
scroll to position [0, 0]
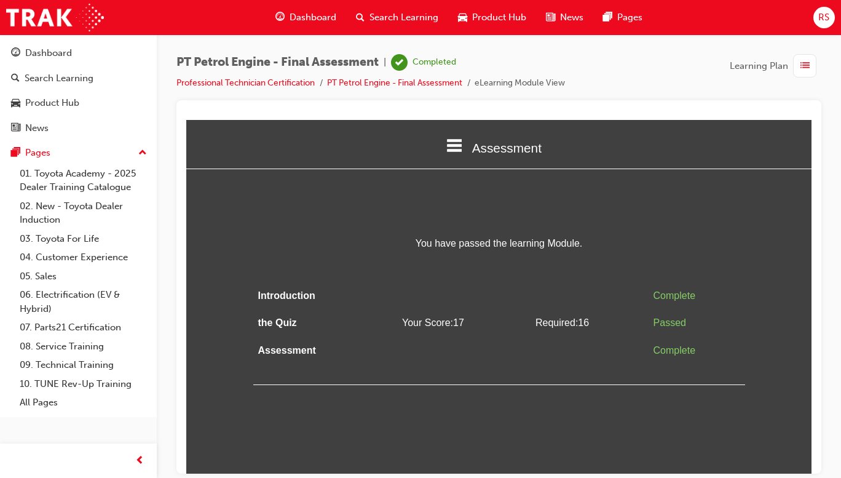
click at [702, 231] on div "Assessment Introduction the Quiz Assessment You have passed the learning Module…" at bounding box center [498, 251] width 625 height 265
click at [312, 30] on div "Dashboard" at bounding box center [306, 17] width 81 height 25
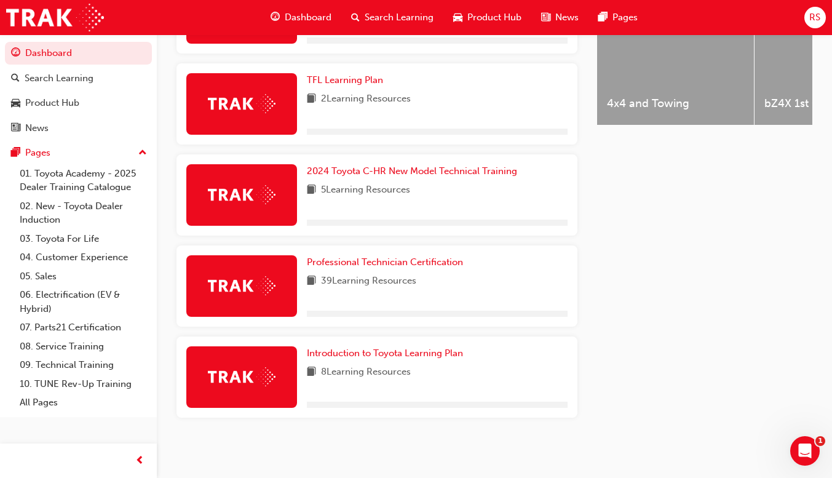
scroll to position [547, 0]
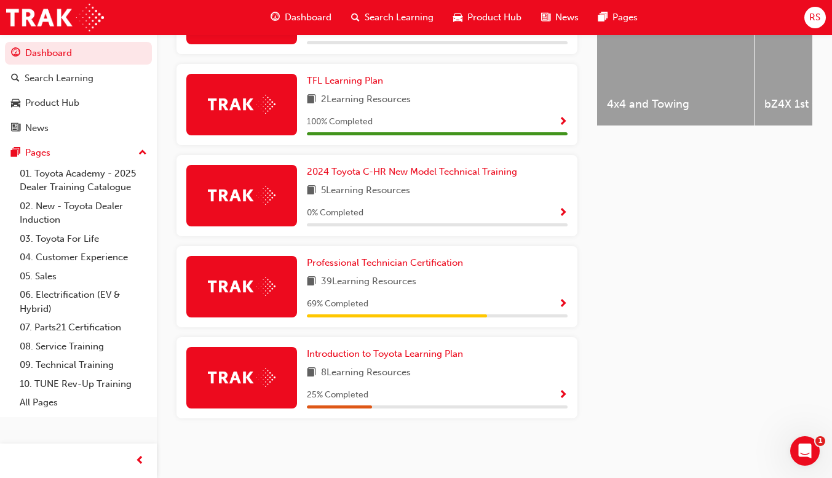
click at [548, 305] on div "69 % Completed" at bounding box center [437, 303] width 261 height 15
click at [562, 310] on span "Show Progress" at bounding box center [562, 304] width 9 height 11
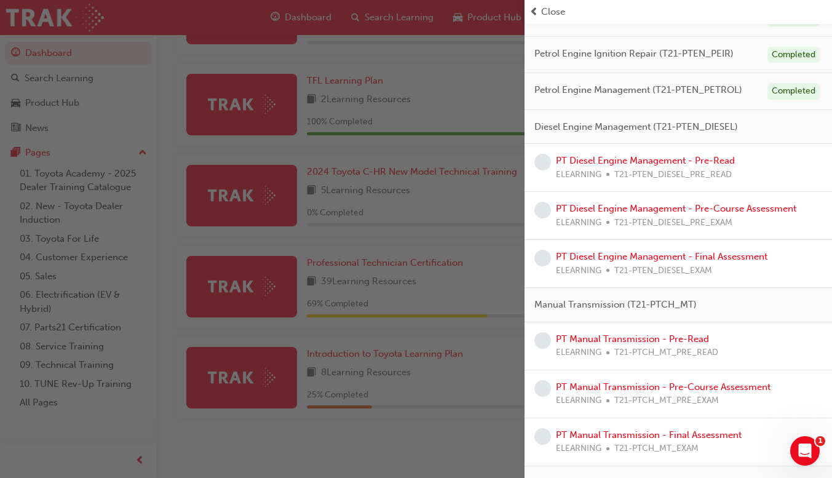
scroll to position [340, 0]
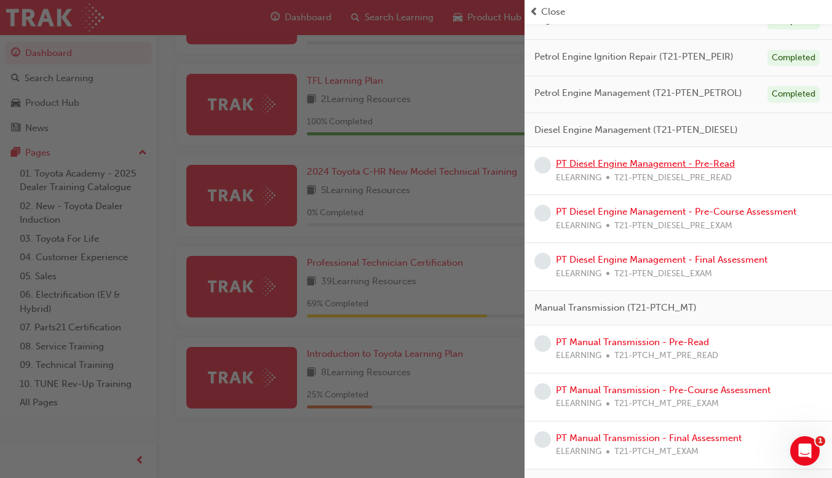
click at [643, 164] on link "PT Diesel Engine Management - Pre-Read" at bounding box center [645, 163] width 179 height 11
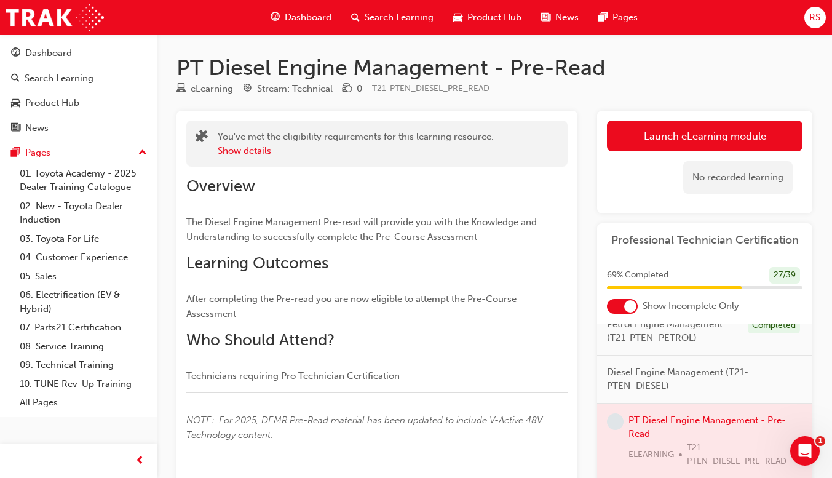
click at [729, 140] on link "Launch eLearning module" at bounding box center [705, 136] width 196 height 31
